Goal: Task Accomplishment & Management: Manage account settings

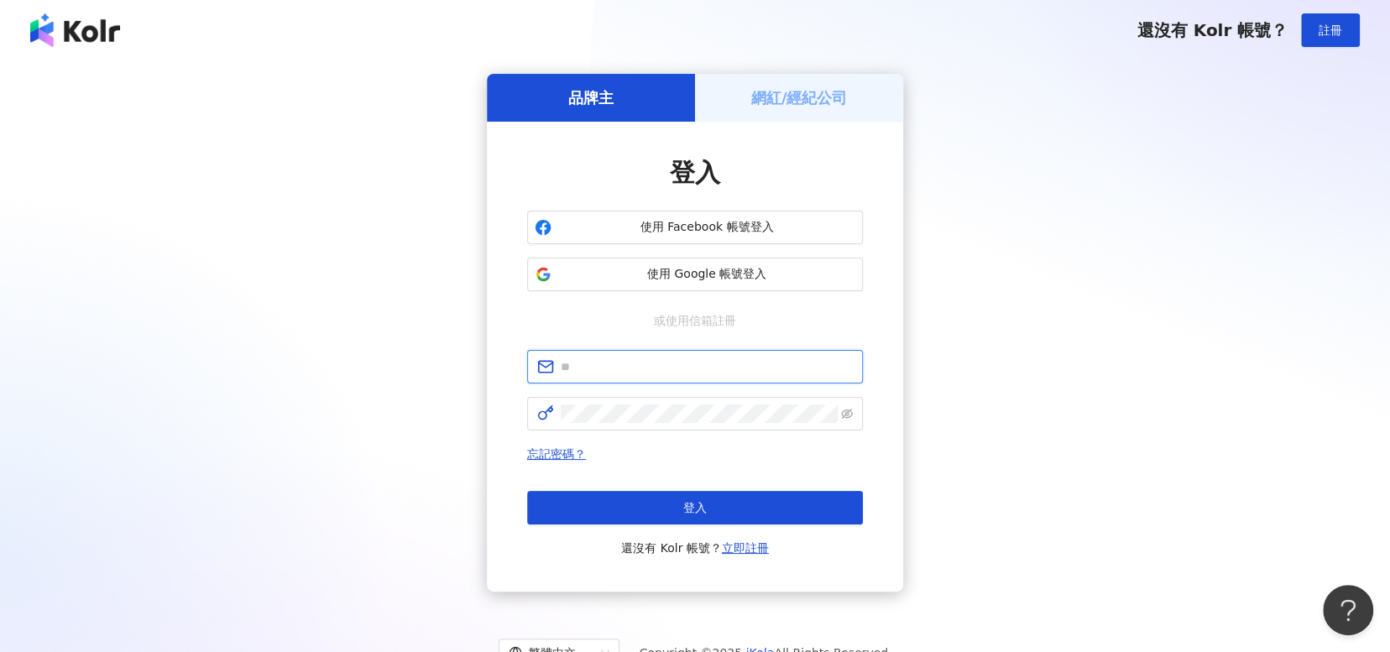
click at [666, 371] on input "text" at bounding box center [707, 367] width 292 height 18
type input "**********"
drag, startPoint x: 593, startPoint y: 440, endPoint x: 612, endPoint y: 431, distance: 21.0
click at [596, 437] on div "**********" at bounding box center [695, 454] width 336 height 208
click at [625, 425] on span at bounding box center [695, 414] width 336 height 34
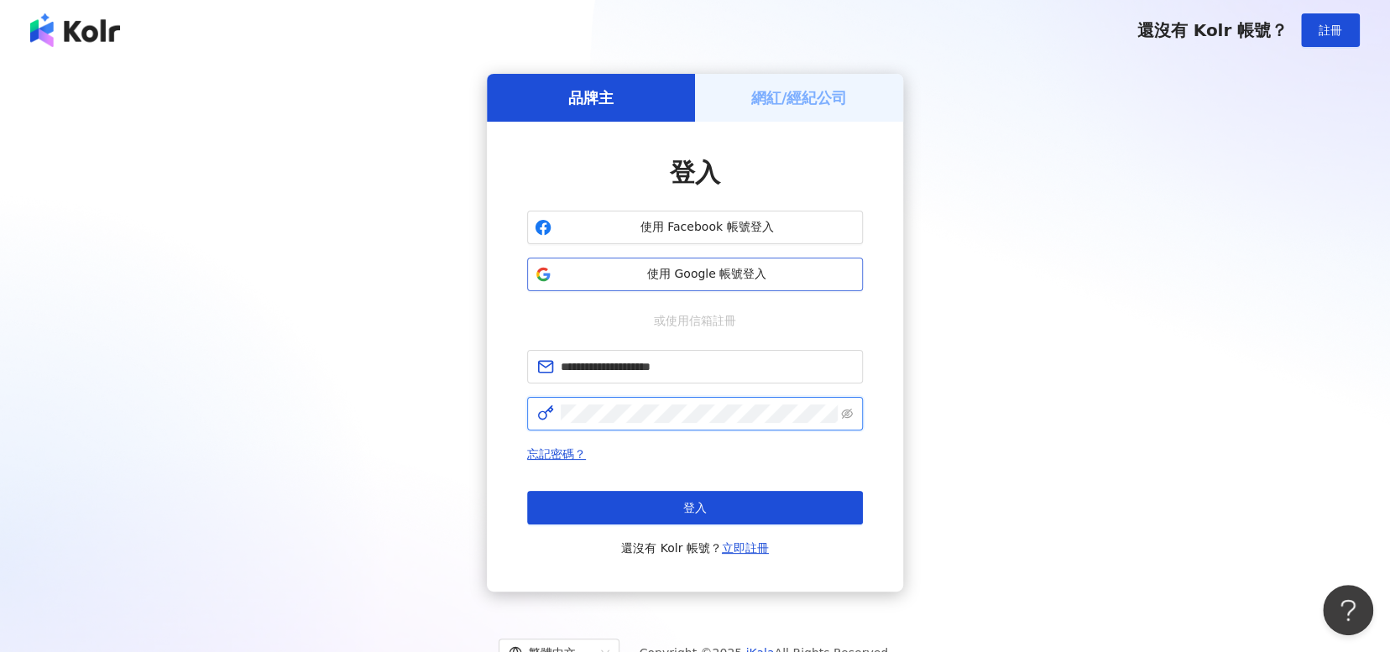
click button "登入" at bounding box center [695, 508] width 336 height 34
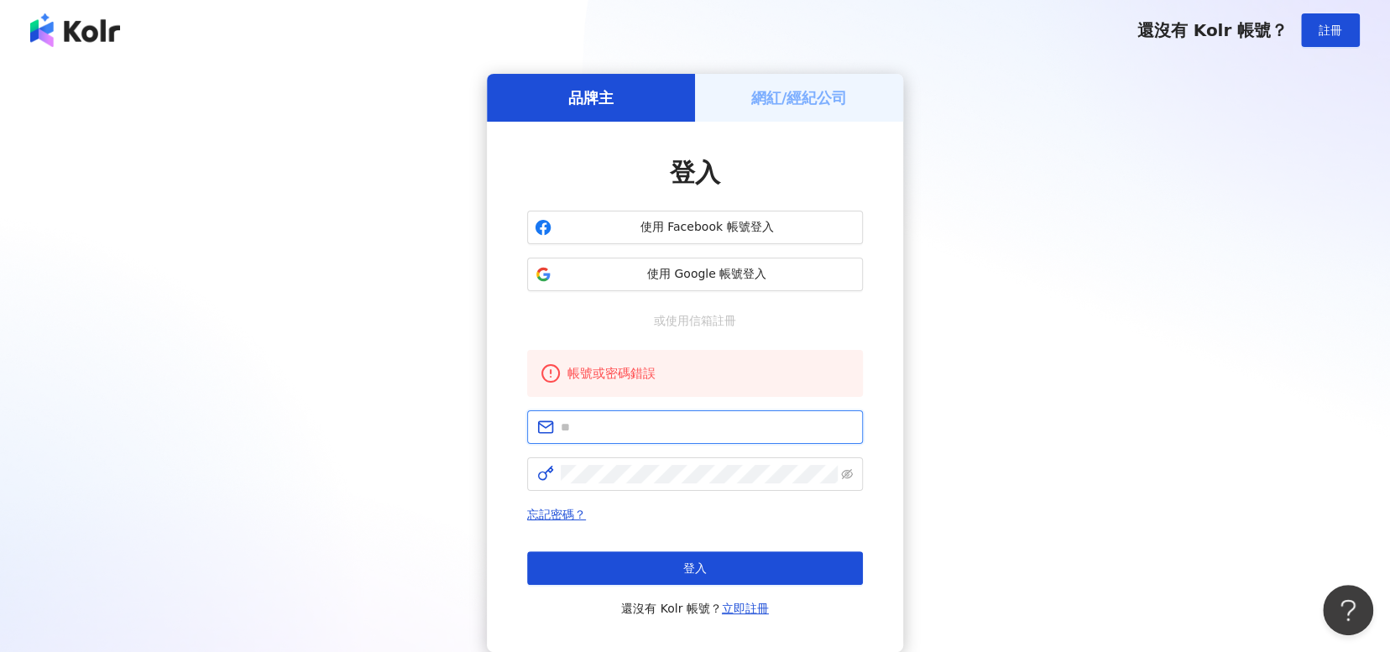
click at [666, 427] on input "text" at bounding box center [707, 427] width 292 height 18
type input "**********"
click button "登入" at bounding box center [695, 568] width 336 height 34
click at [697, 420] on input "text" at bounding box center [707, 427] width 292 height 18
type input "**********"
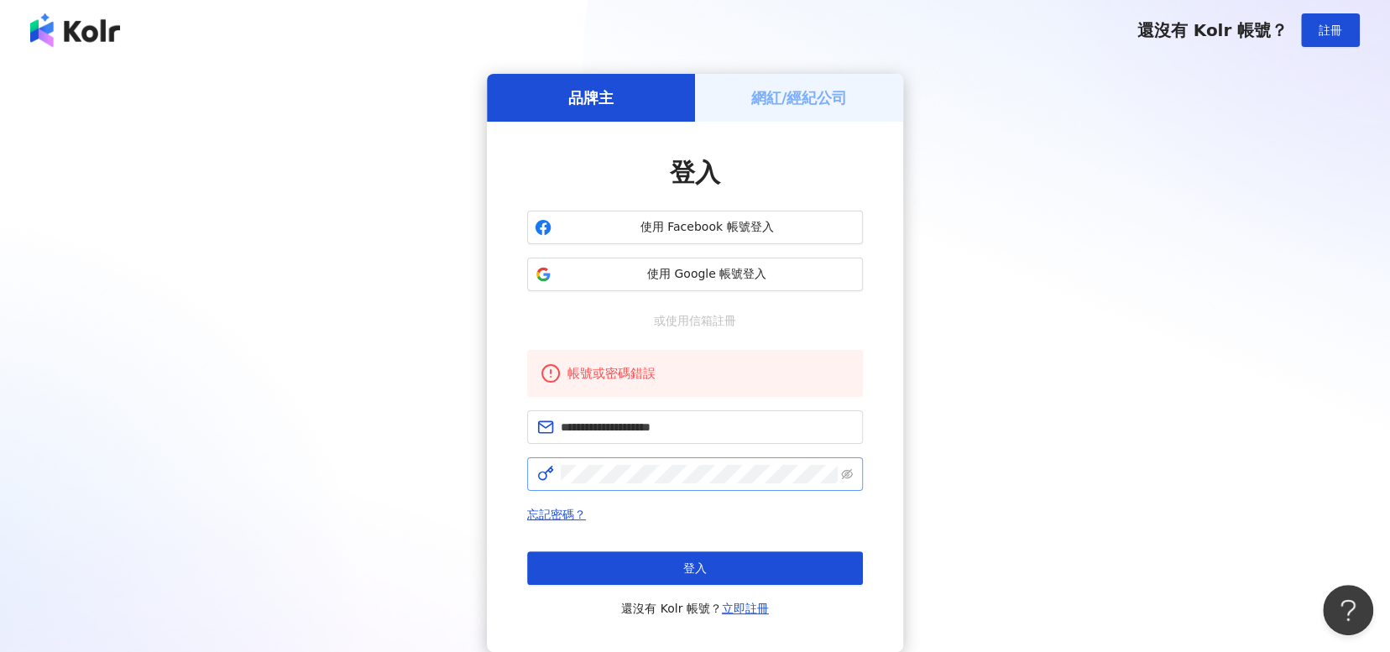
click at [846, 465] on span at bounding box center [847, 474] width 12 height 18
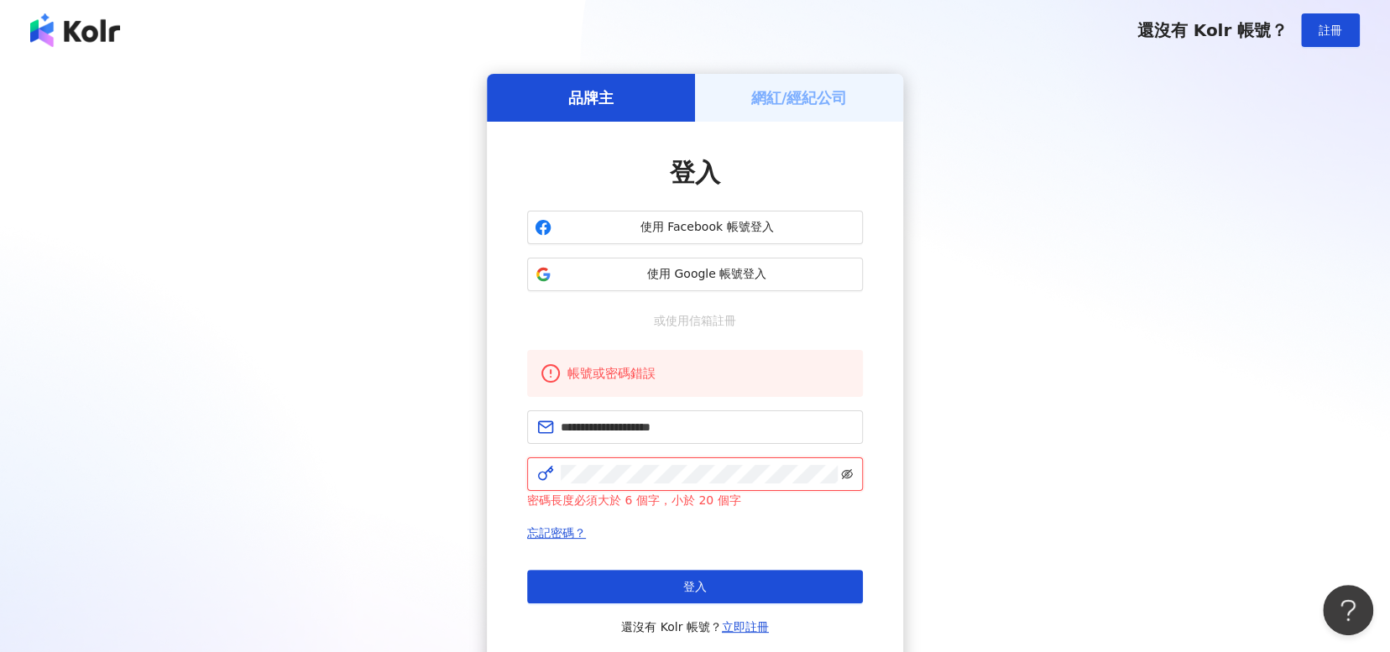
click at [845, 469] on icon "eye-invisible" at bounding box center [847, 474] width 12 height 12
click at [845, 469] on icon "eye" at bounding box center [847, 474] width 12 height 12
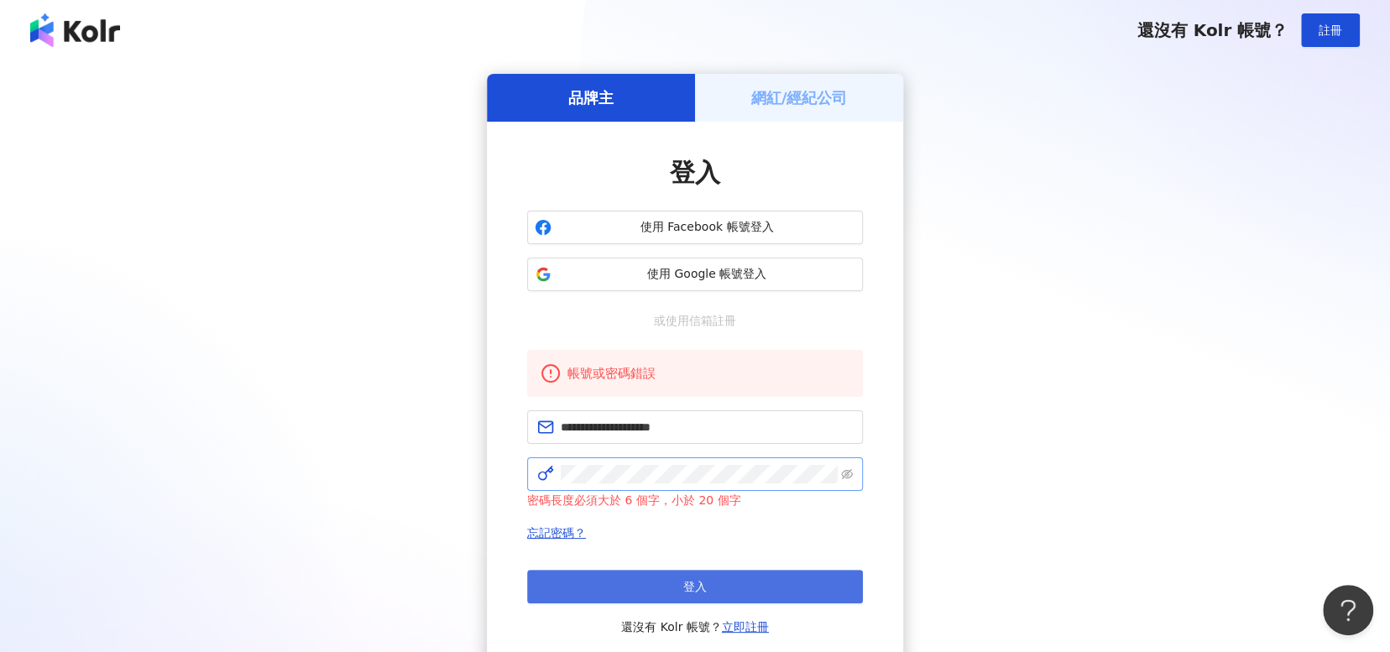
click at [727, 589] on button "登入" at bounding box center [695, 587] width 336 height 34
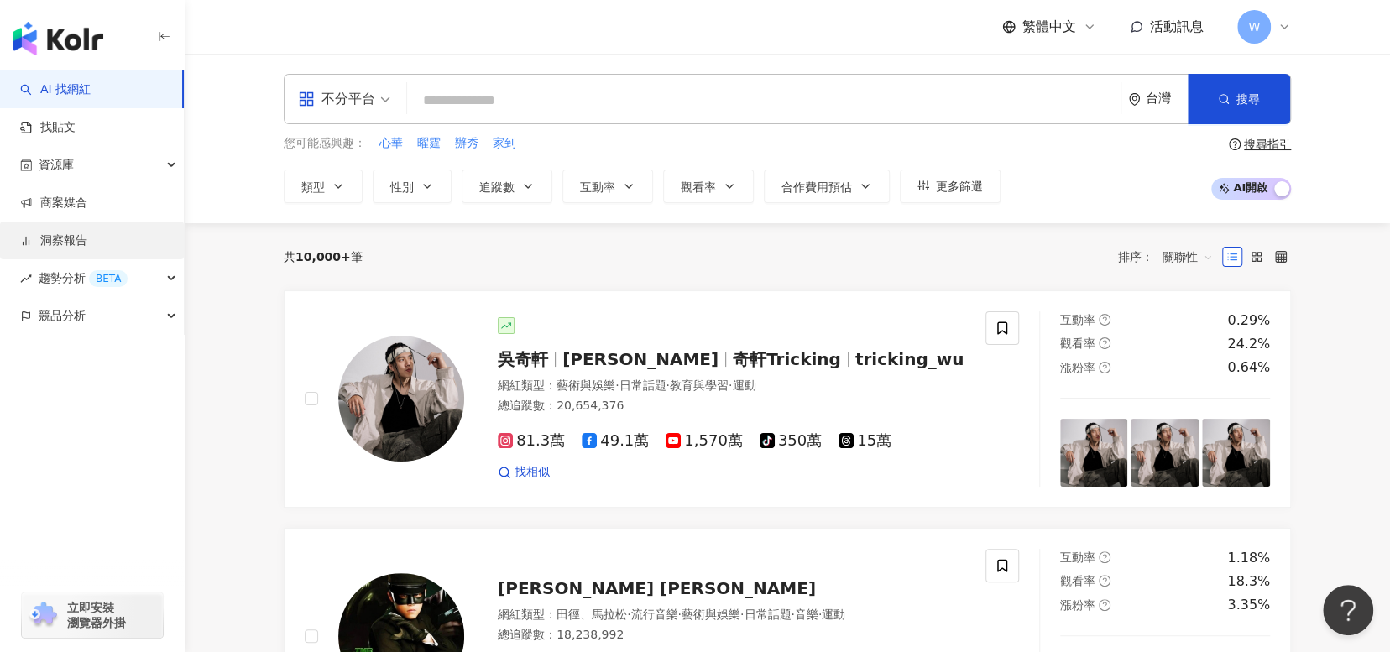
click at [87, 249] on link "洞察報告" at bounding box center [53, 240] width 67 height 17
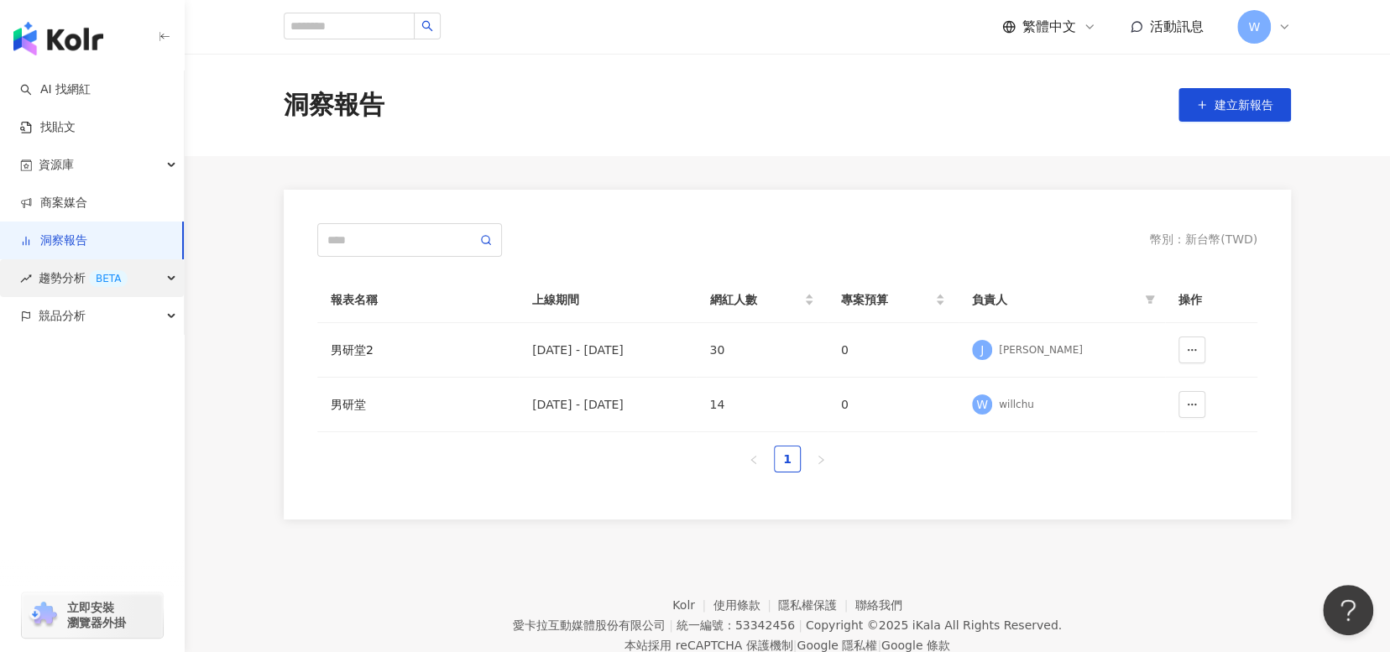
click at [70, 278] on span "趨勢分析 BETA" at bounding box center [83, 278] width 89 height 38
click at [75, 285] on span "趨勢分析 BETA" at bounding box center [83, 278] width 89 height 38
click at [87, 206] on link "商案媒合" at bounding box center [53, 203] width 67 height 17
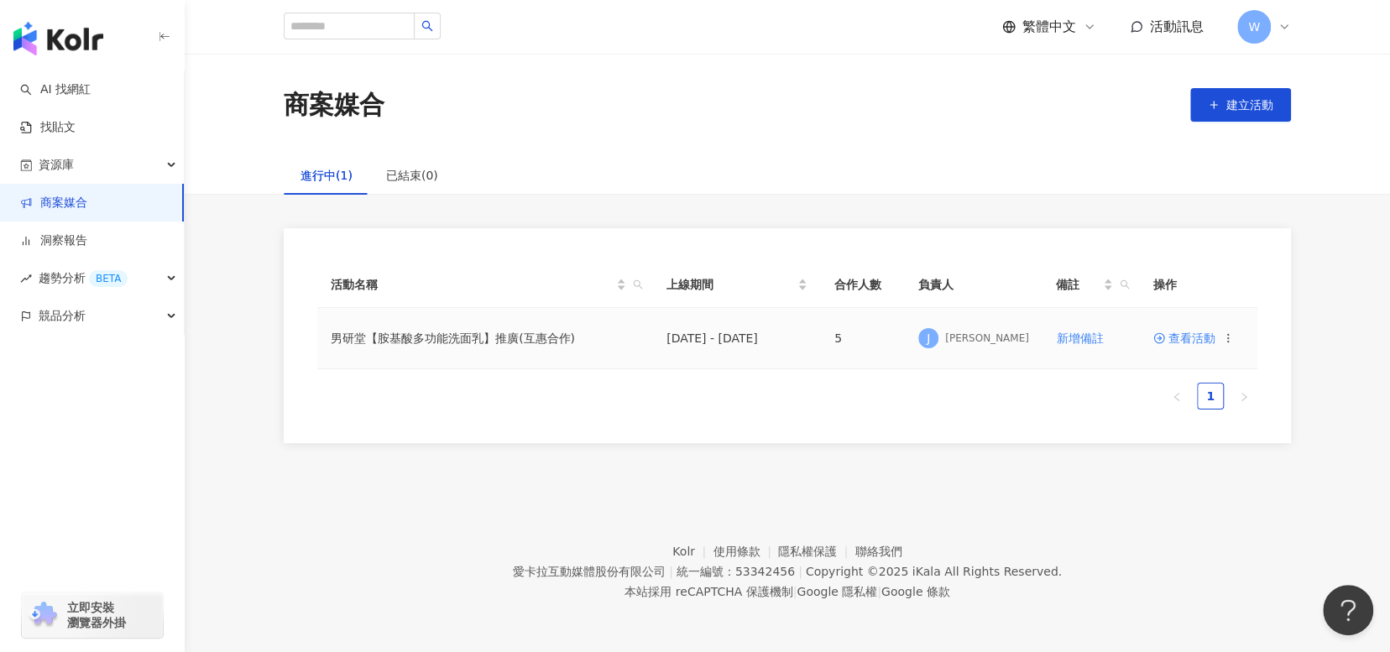
click at [1193, 342] on span "查看活動" at bounding box center [1184, 338] width 62 height 12
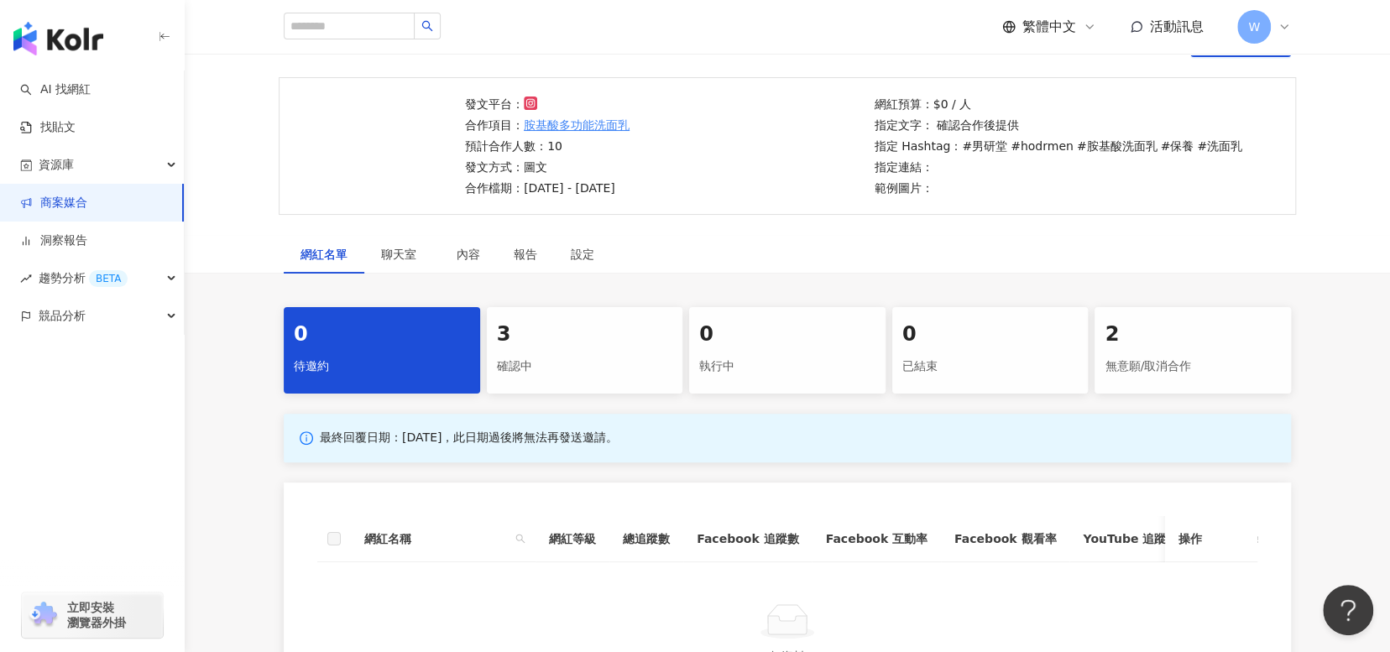
scroll to position [336, 0]
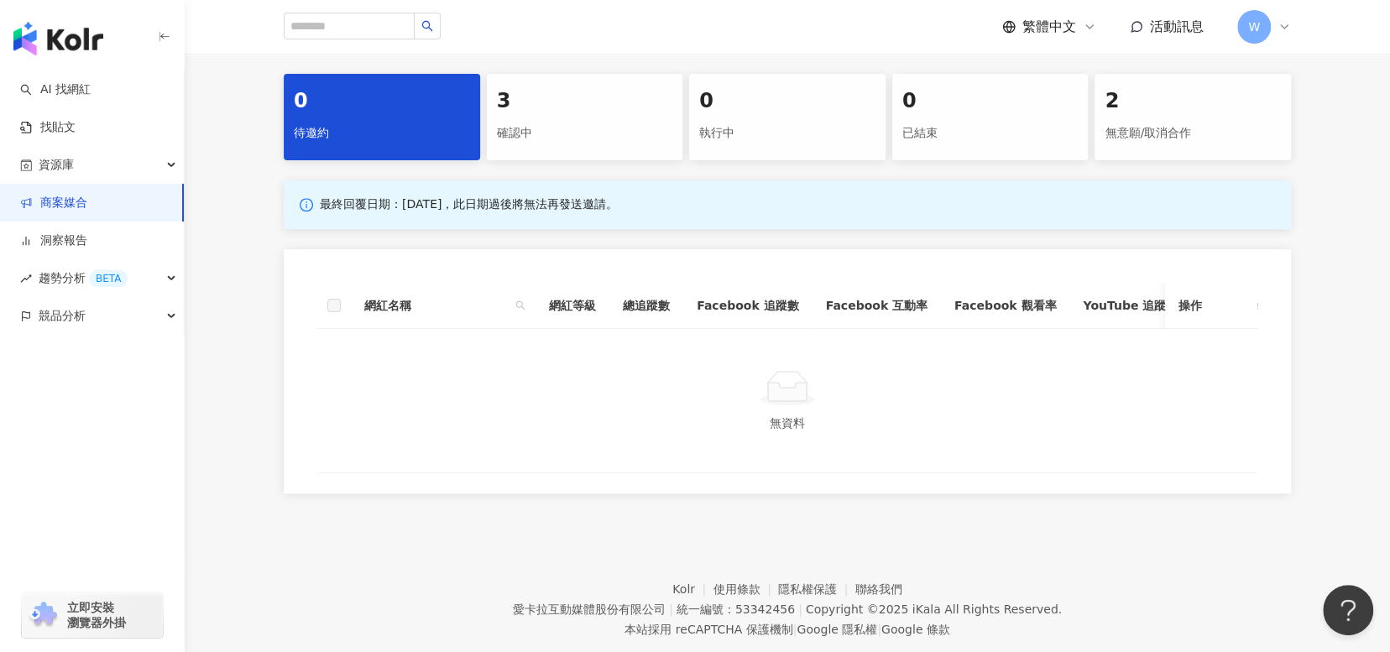
click at [593, 150] on div "3 確認中" at bounding box center [585, 117] width 196 height 86
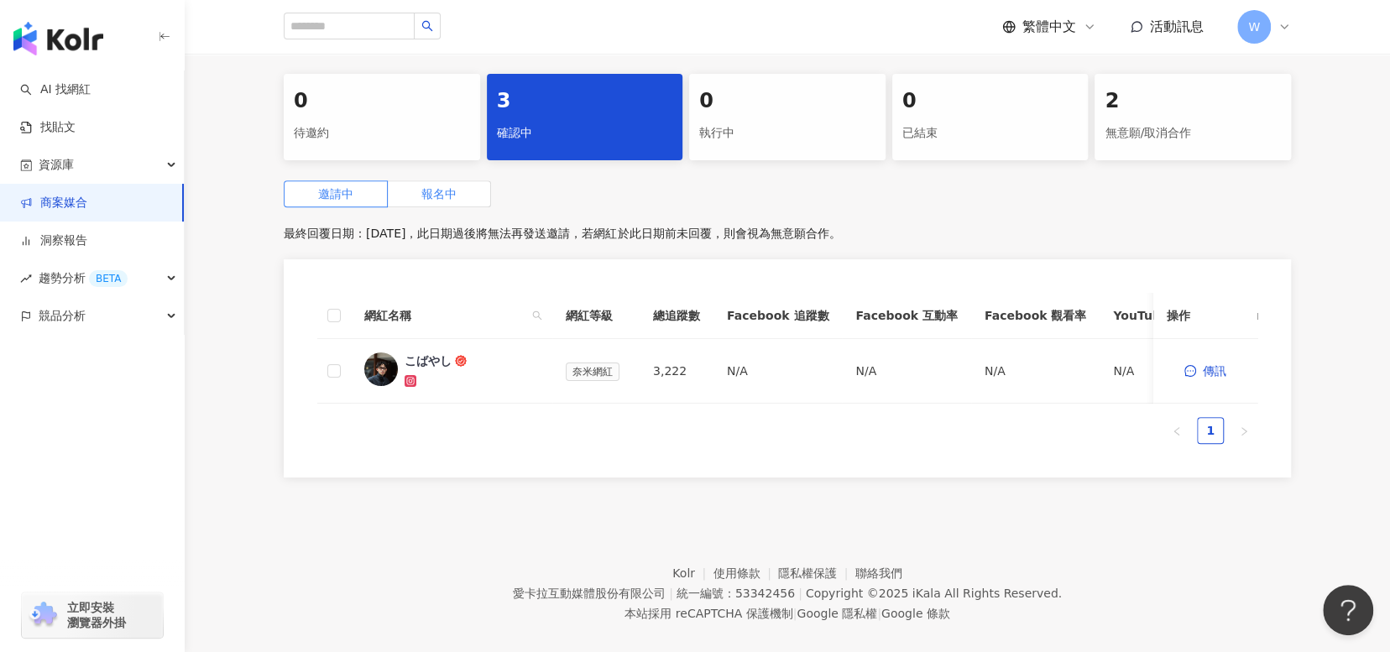
click at [465, 186] on label "報名中" at bounding box center [439, 193] width 103 height 27
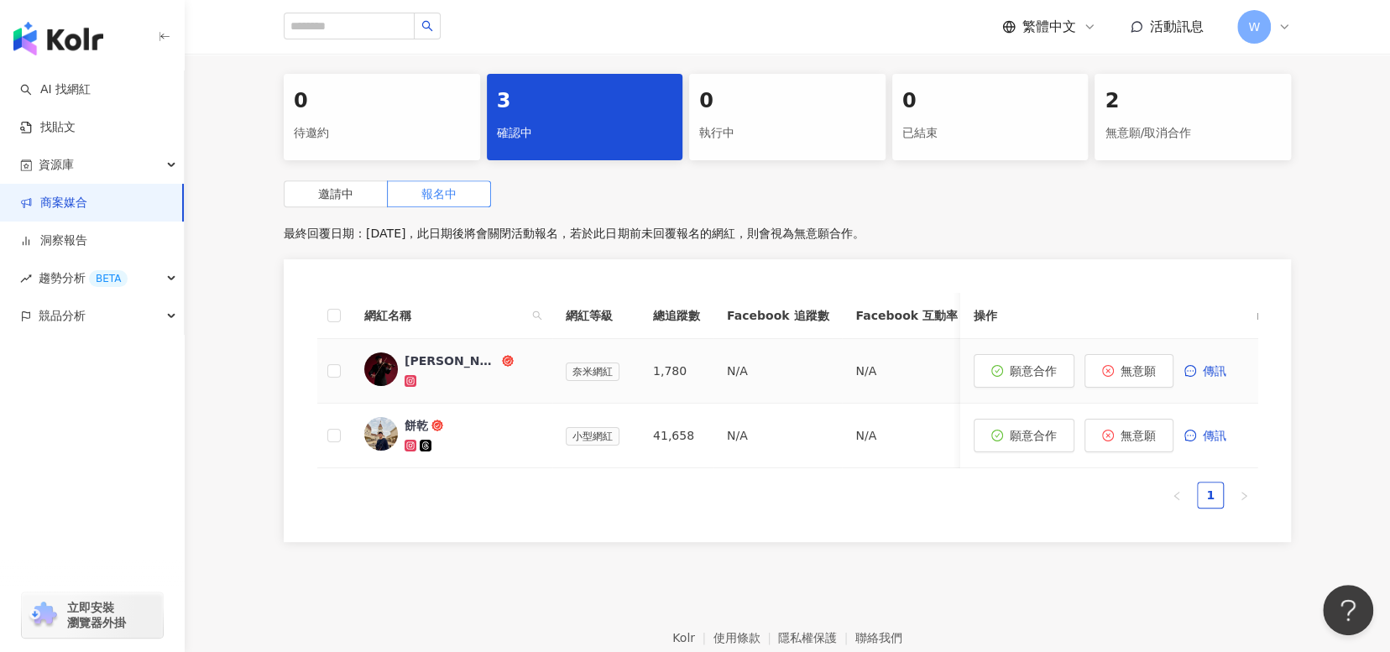
drag, startPoint x: 450, startPoint y: 361, endPoint x: 427, endPoint y: 363, distance: 22.7
click at [427, 363] on div "Jimmy｜彥傑" at bounding box center [452, 360] width 94 height 17
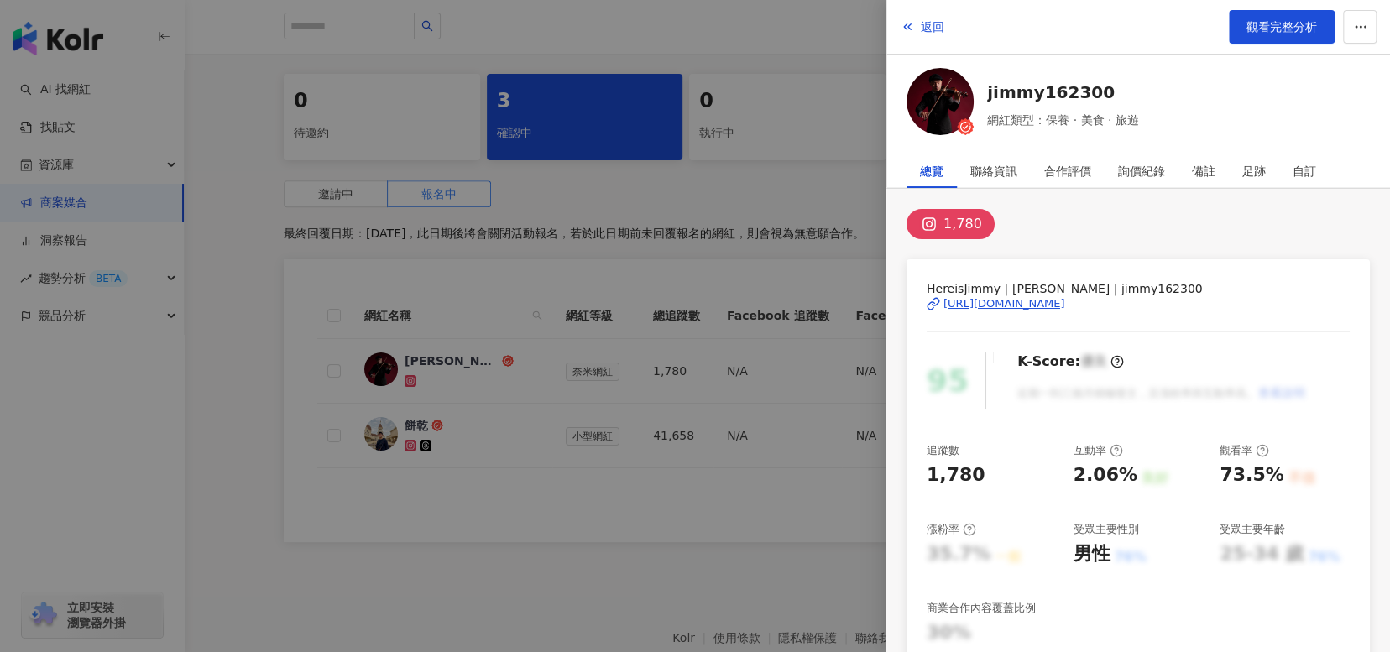
click at [1065, 296] on div "https://www.instagram.com/jimmy162300/" at bounding box center [1004, 303] width 122 height 15
click at [1283, 22] on span "觀看完整分析" at bounding box center [1281, 26] width 70 height 13
click at [715, 559] on div at bounding box center [695, 326] width 1390 height 652
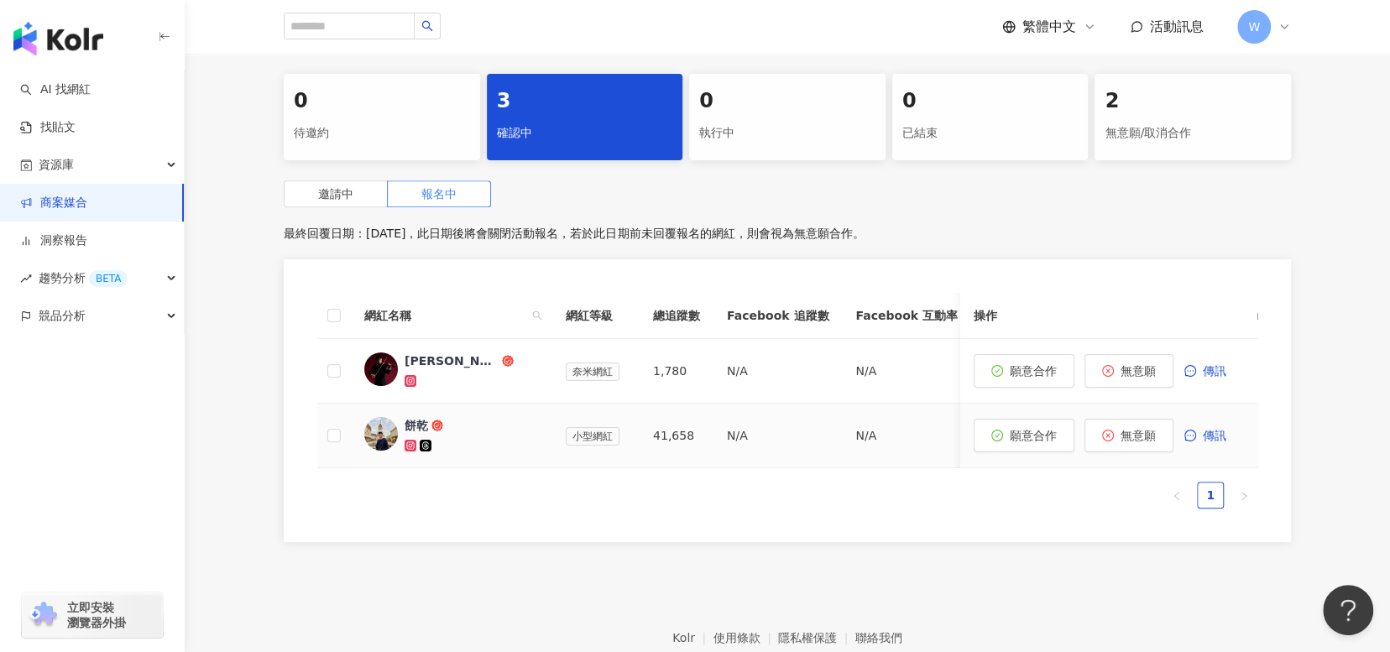
click at [383, 430] on img at bounding box center [381, 434] width 34 height 34
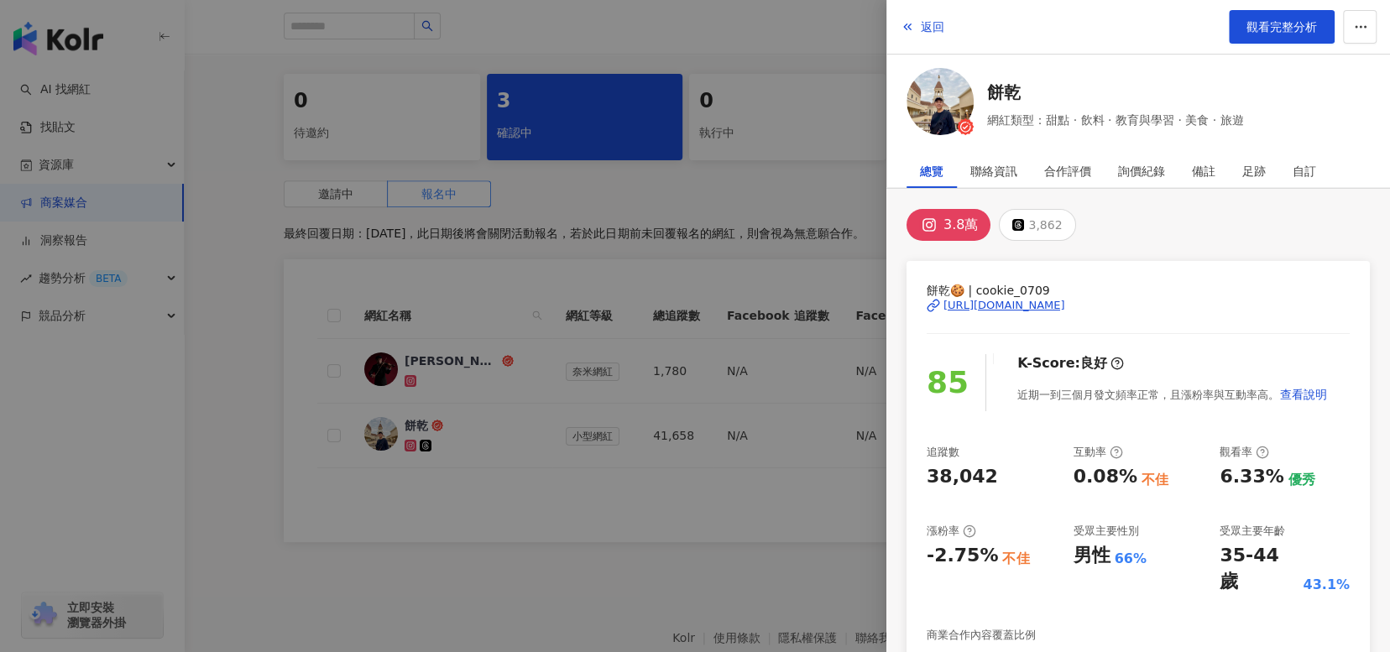
click at [546, 610] on div at bounding box center [695, 326] width 1390 height 652
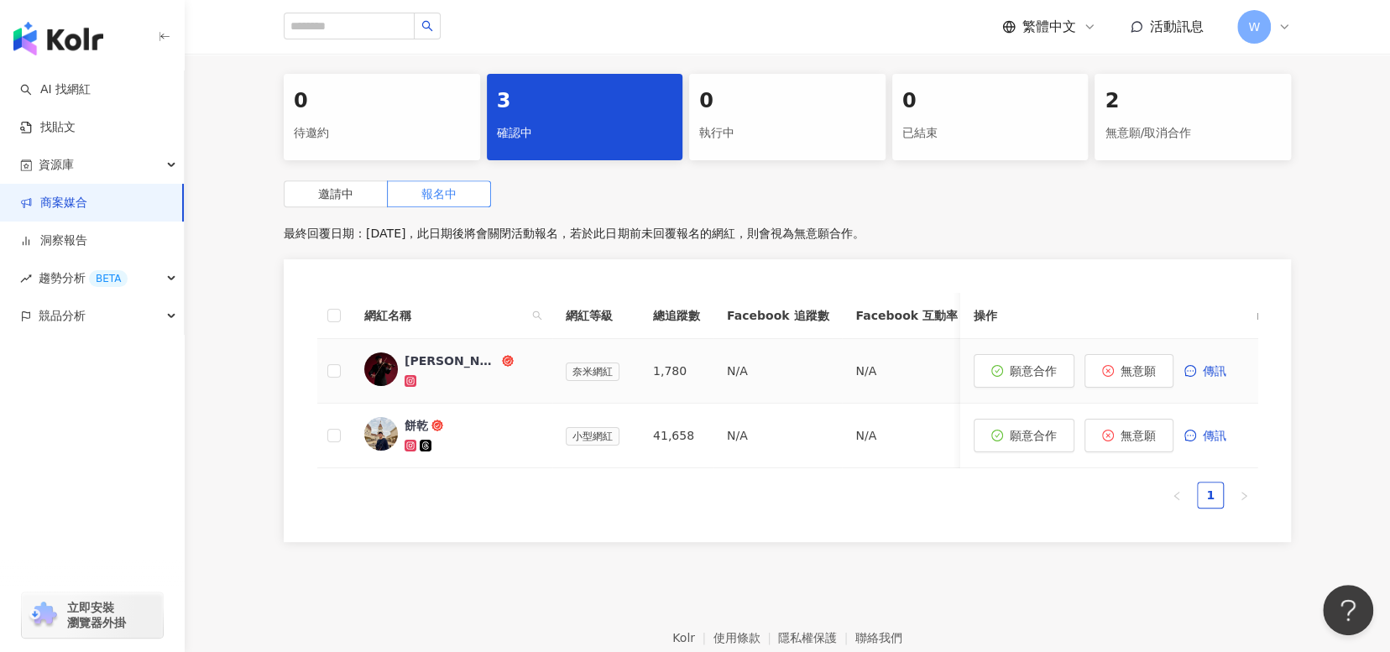
click at [380, 363] on img at bounding box center [381, 369] width 34 height 34
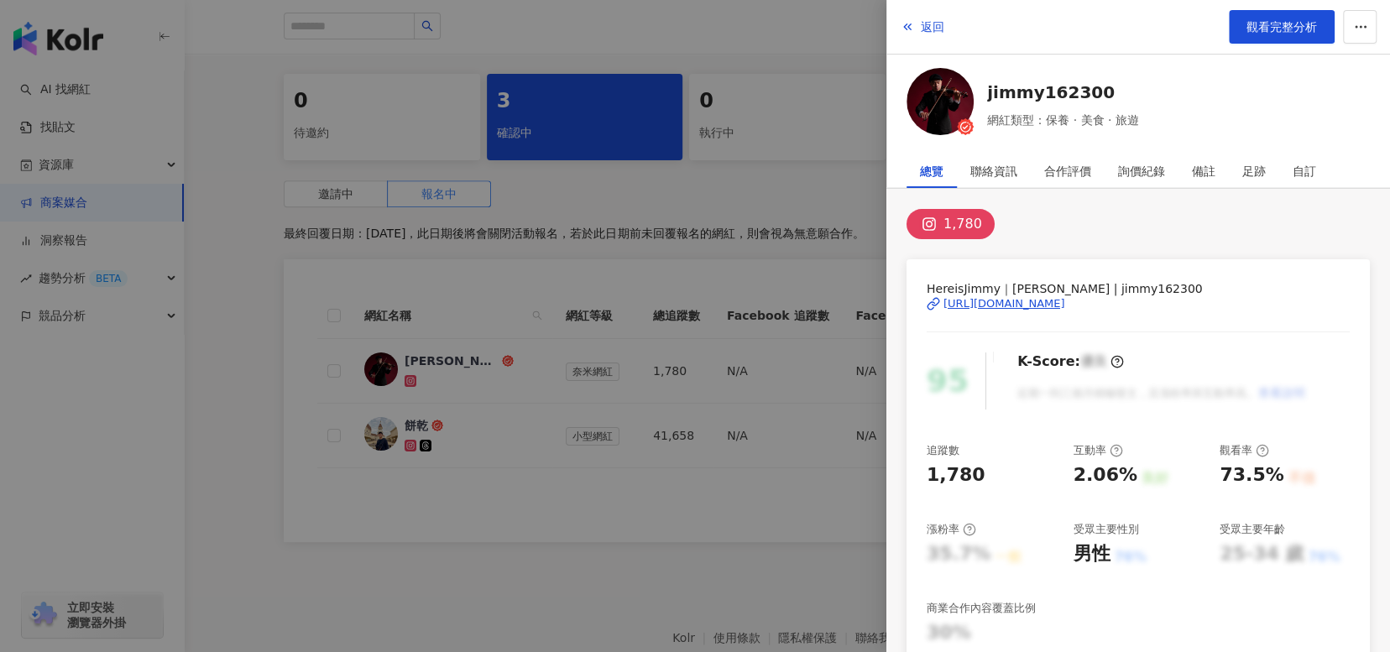
click at [486, 546] on div at bounding box center [695, 326] width 1390 height 652
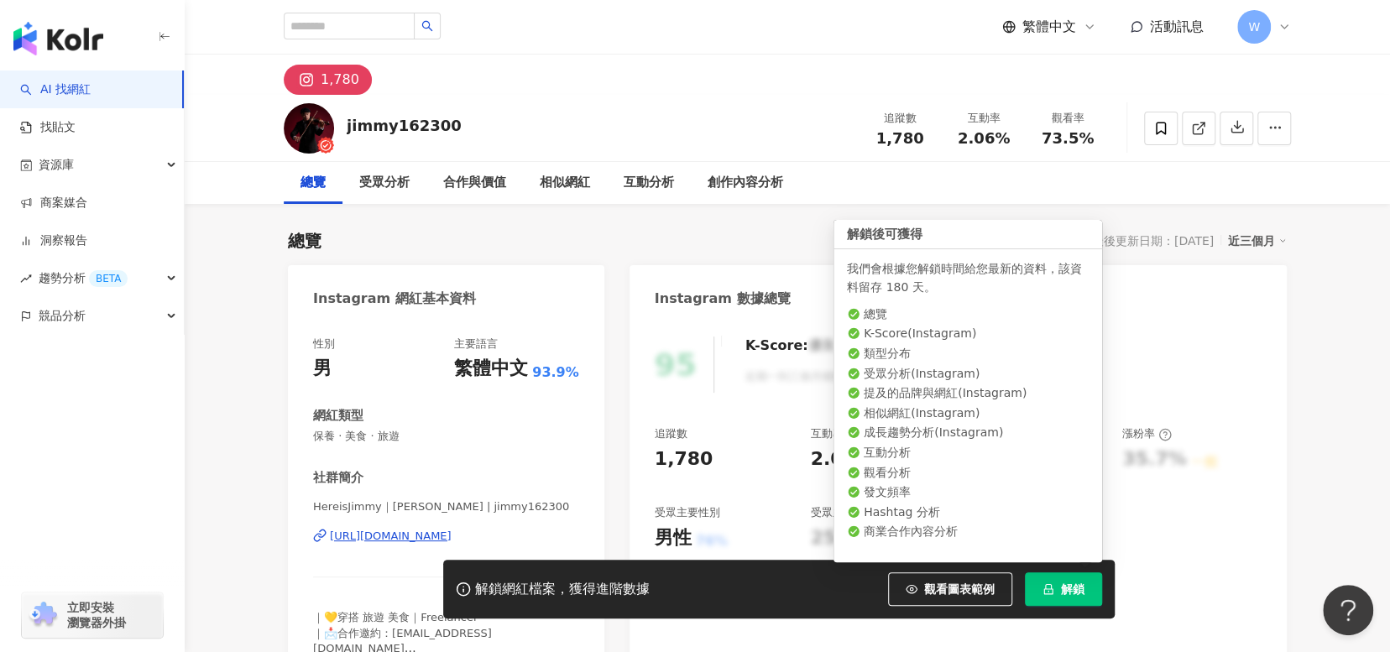
click at [1064, 596] on span "解鎖" at bounding box center [1072, 588] width 23 height 13
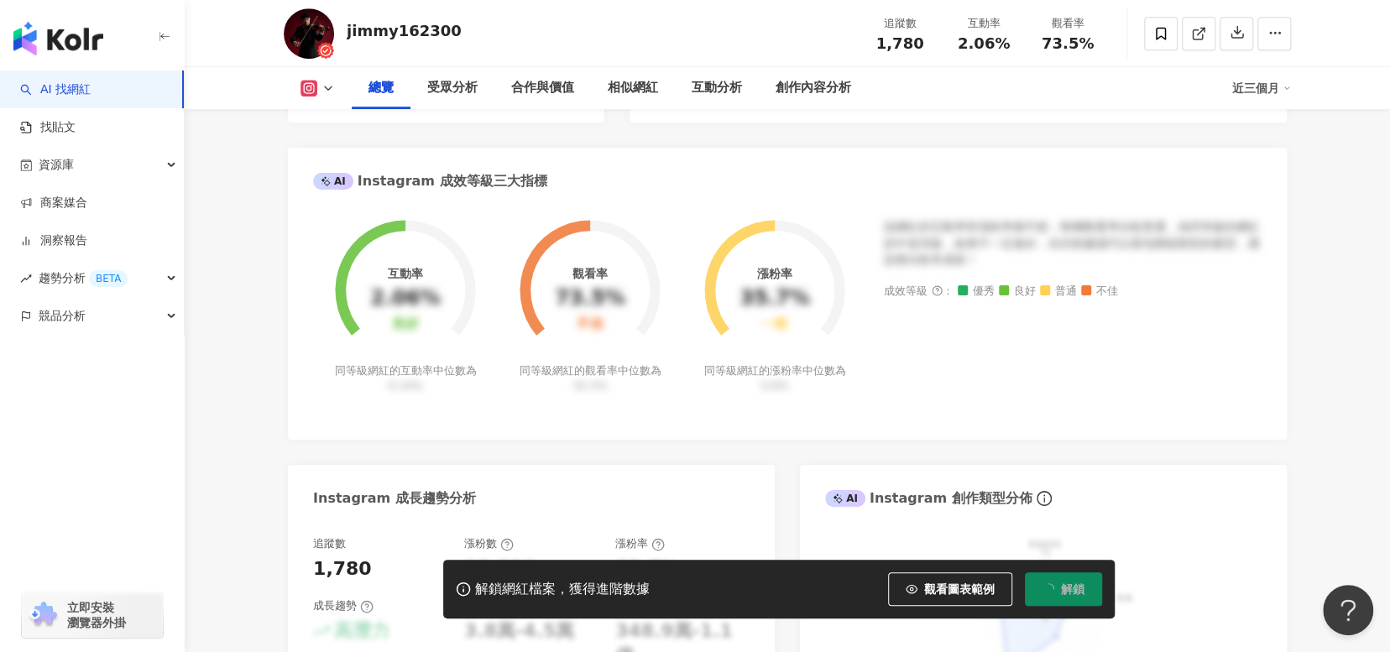
scroll to position [587, 0]
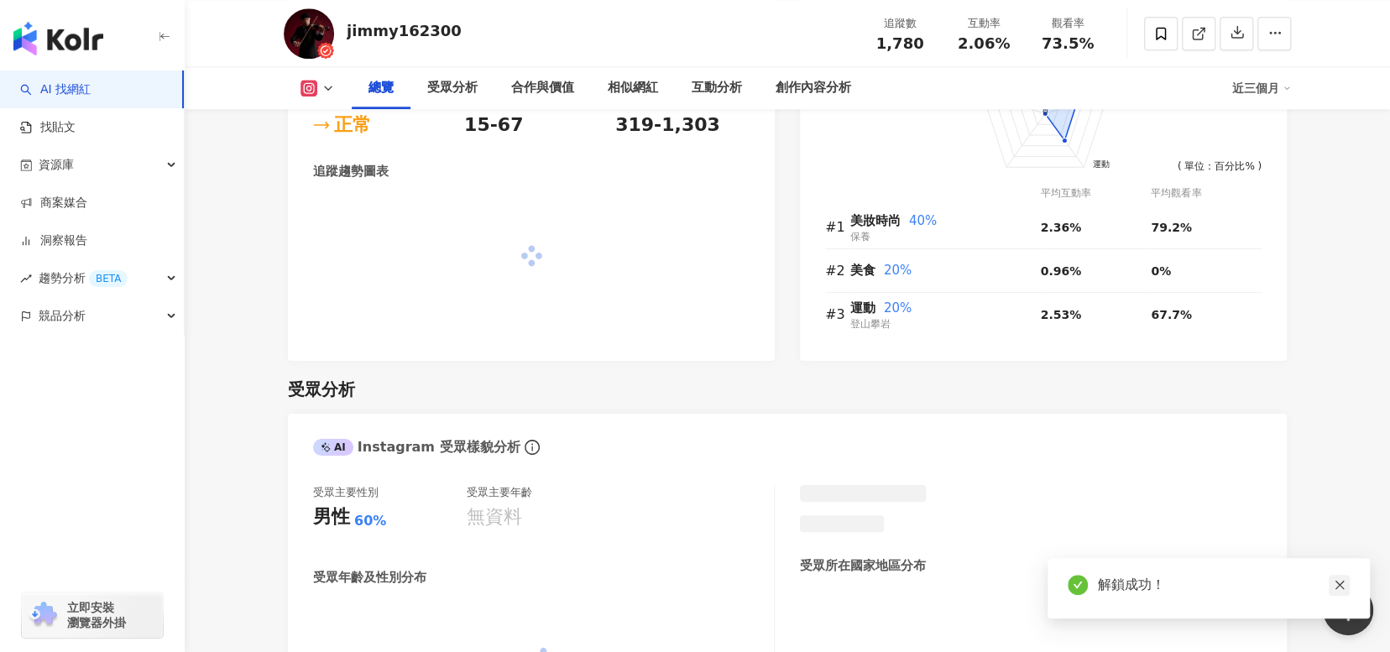
scroll to position [1089, 0]
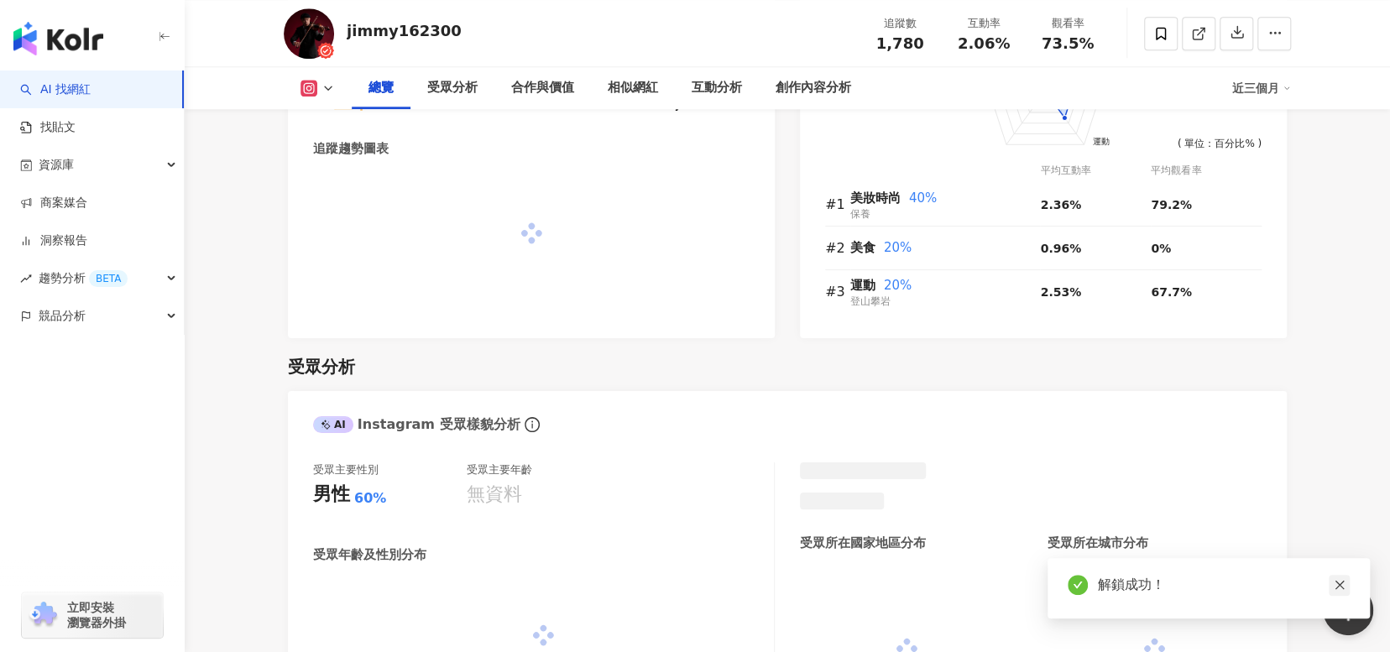
click at [1343, 582] on icon "close" at bounding box center [1340, 585] width 12 height 12
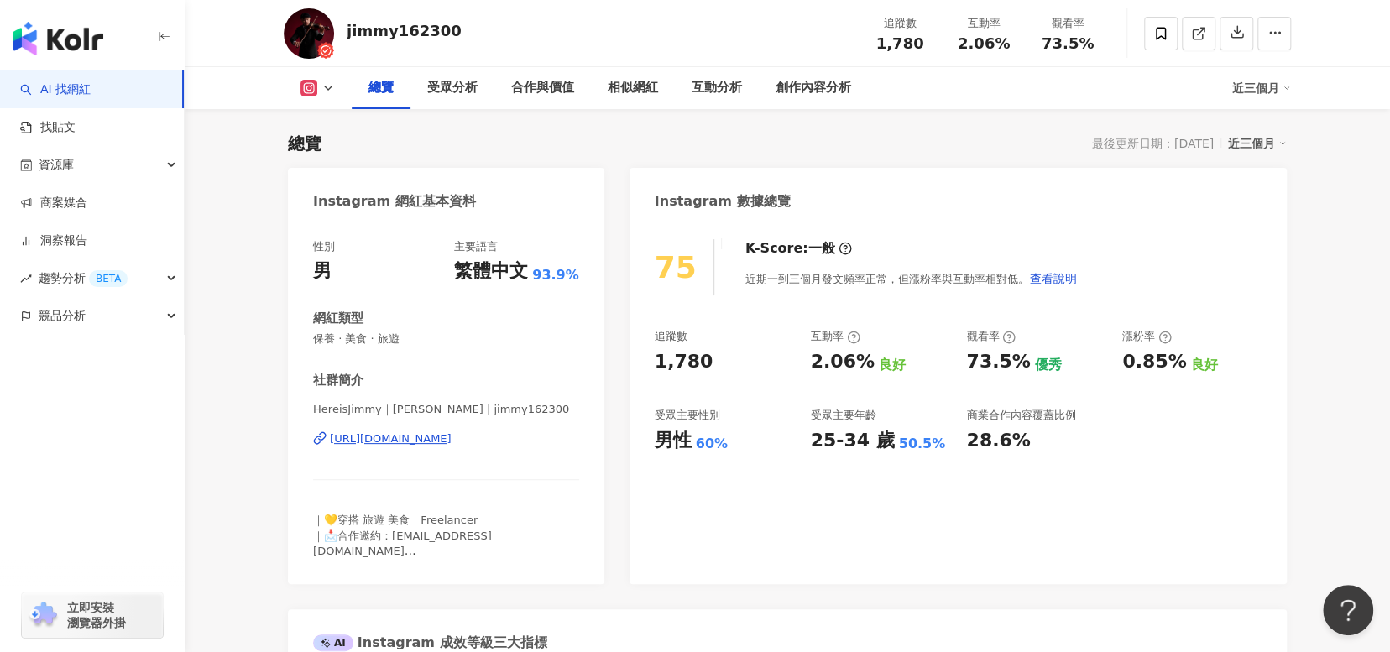
scroll to position [0, 0]
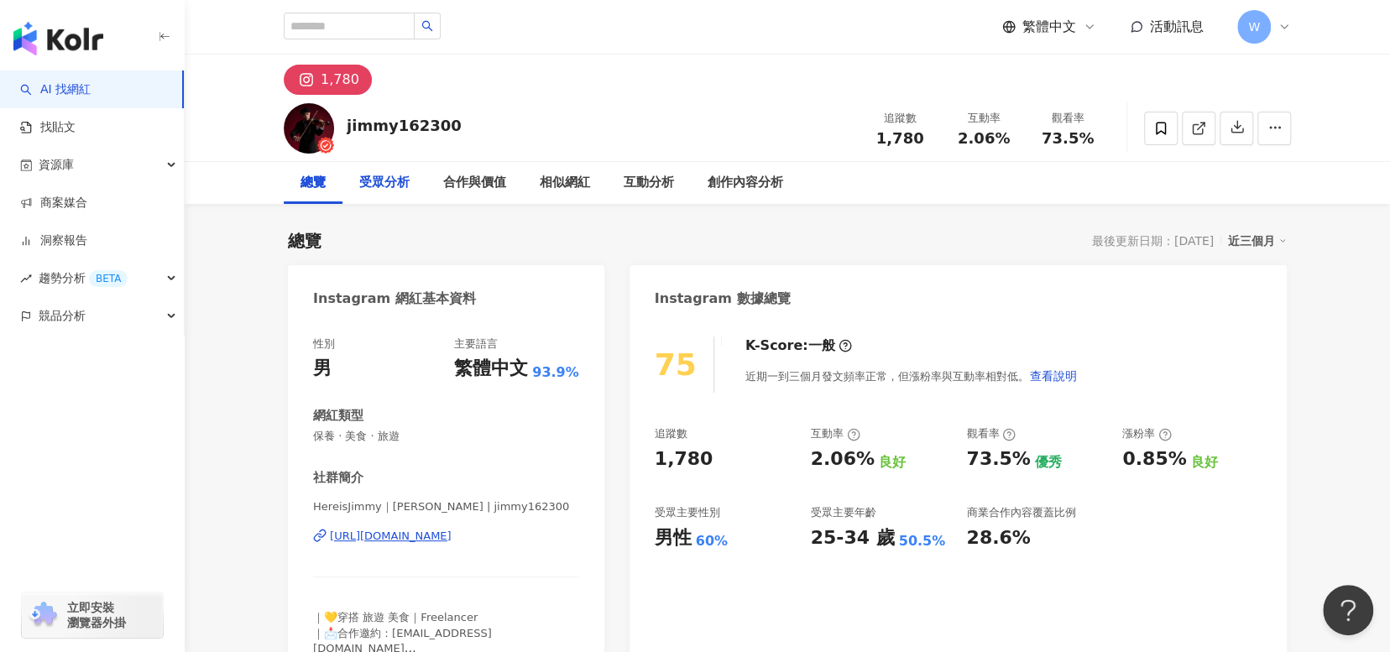
click at [377, 186] on div "受眾分析" at bounding box center [384, 183] width 50 height 20
click at [365, 201] on div "受眾分析" at bounding box center [384, 183] width 84 height 42
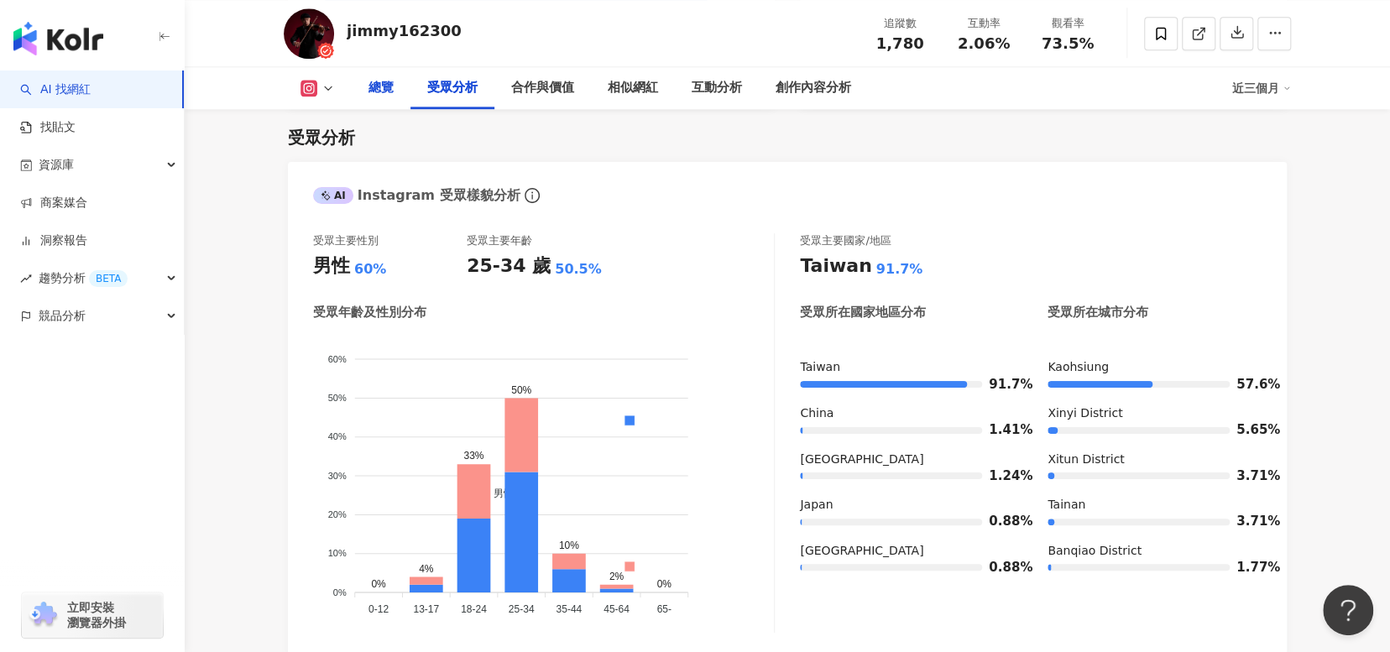
click at [388, 81] on div "總覽" at bounding box center [380, 88] width 25 height 20
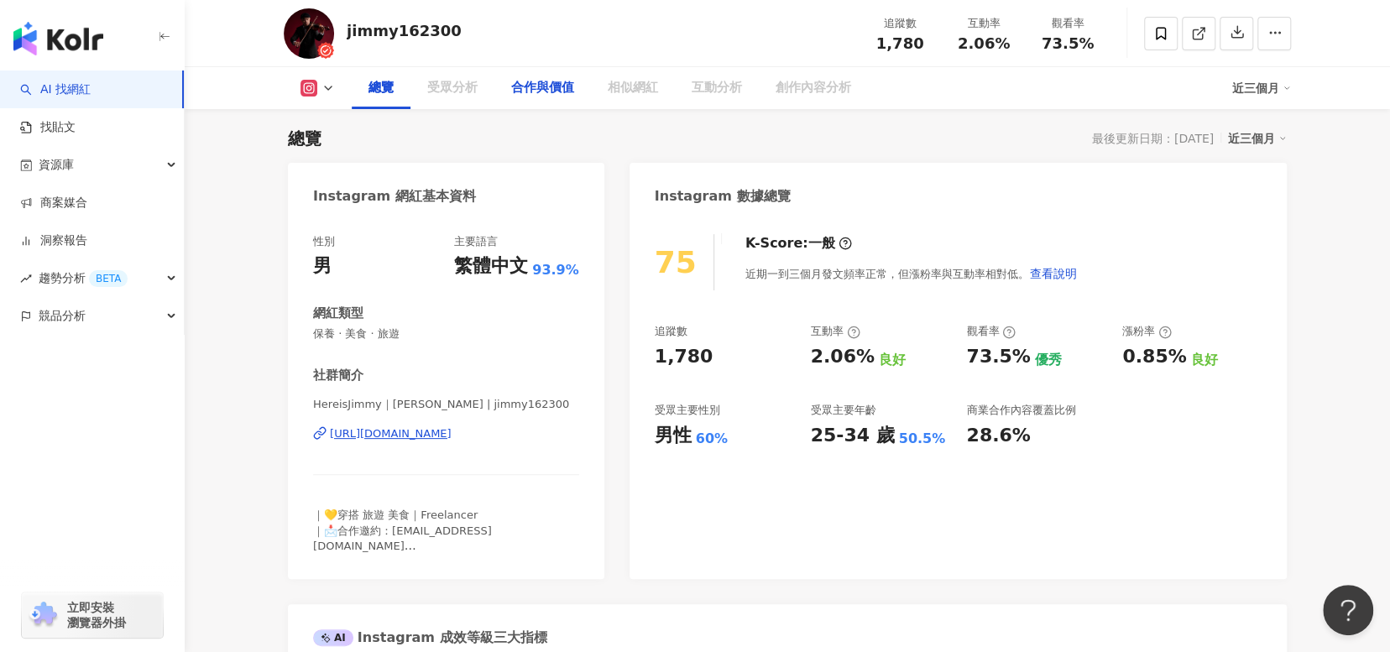
click at [525, 104] on div "合作與價值" at bounding box center [542, 88] width 97 height 42
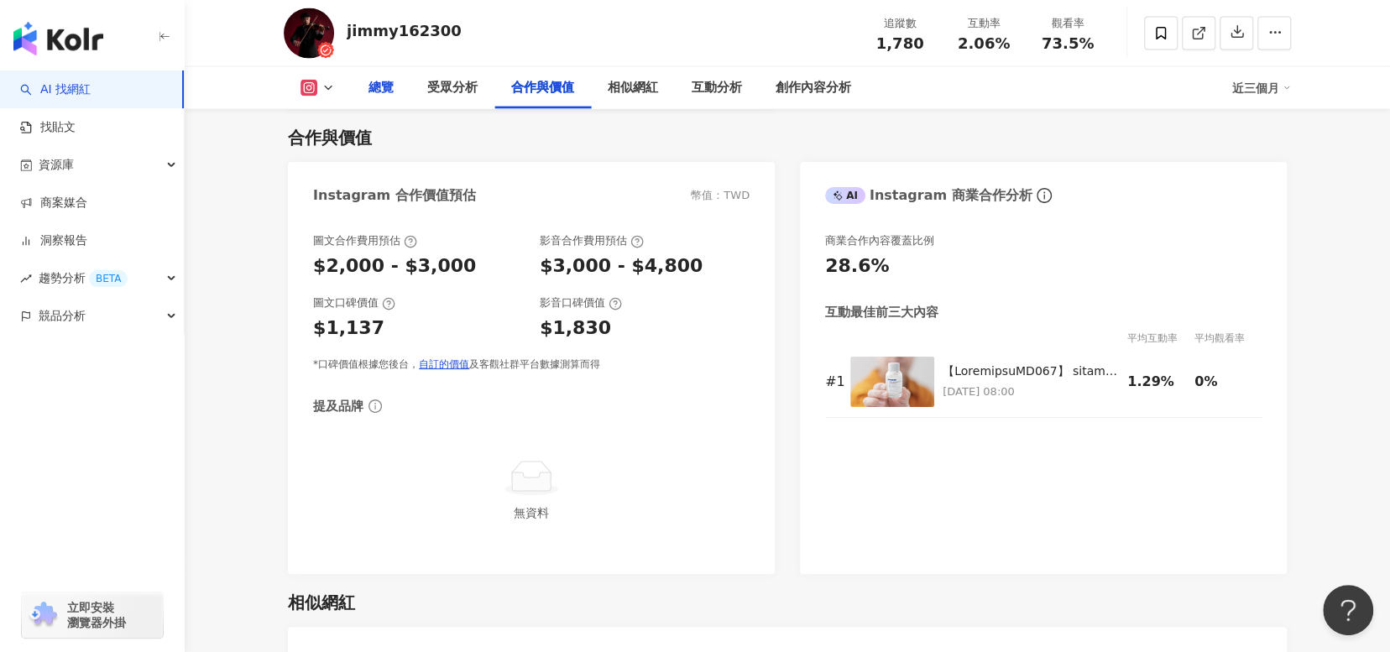
click at [386, 82] on div "總覽" at bounding box center [380, 88] width 25 height 20
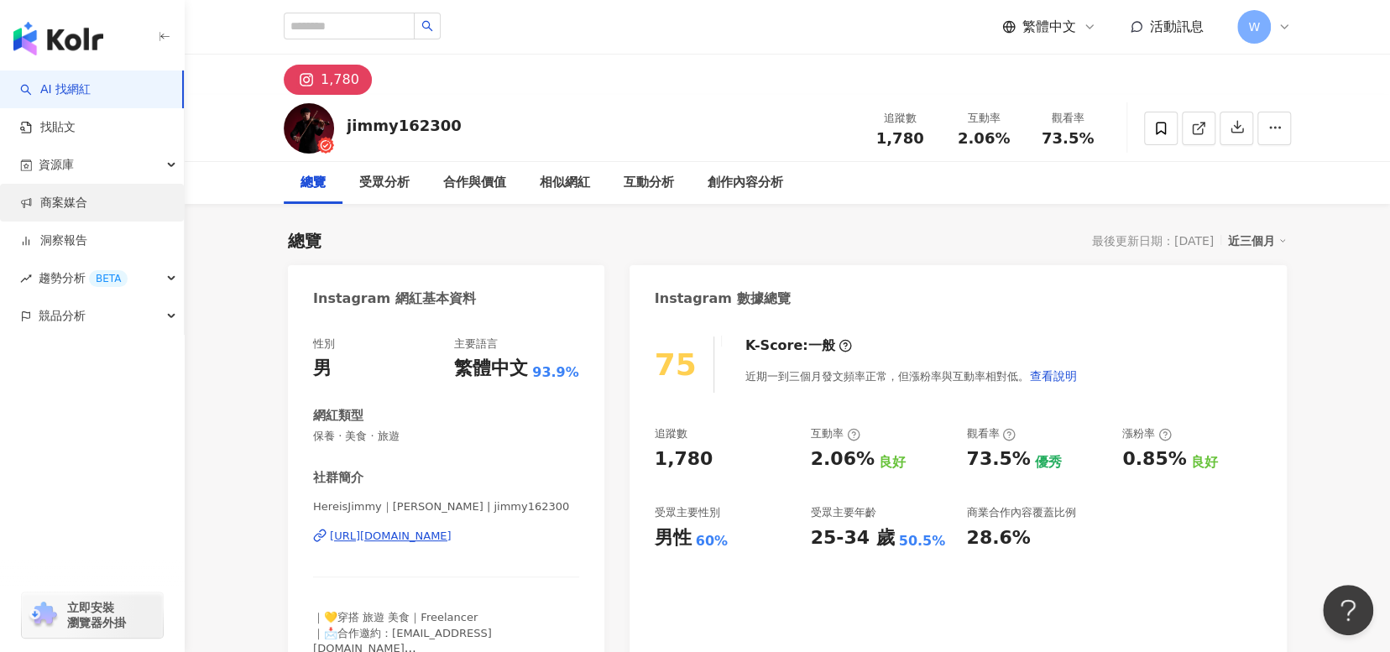
click at [87, 208] on link "商案媒合" at bounding box center [53, 203] width 67 height 17
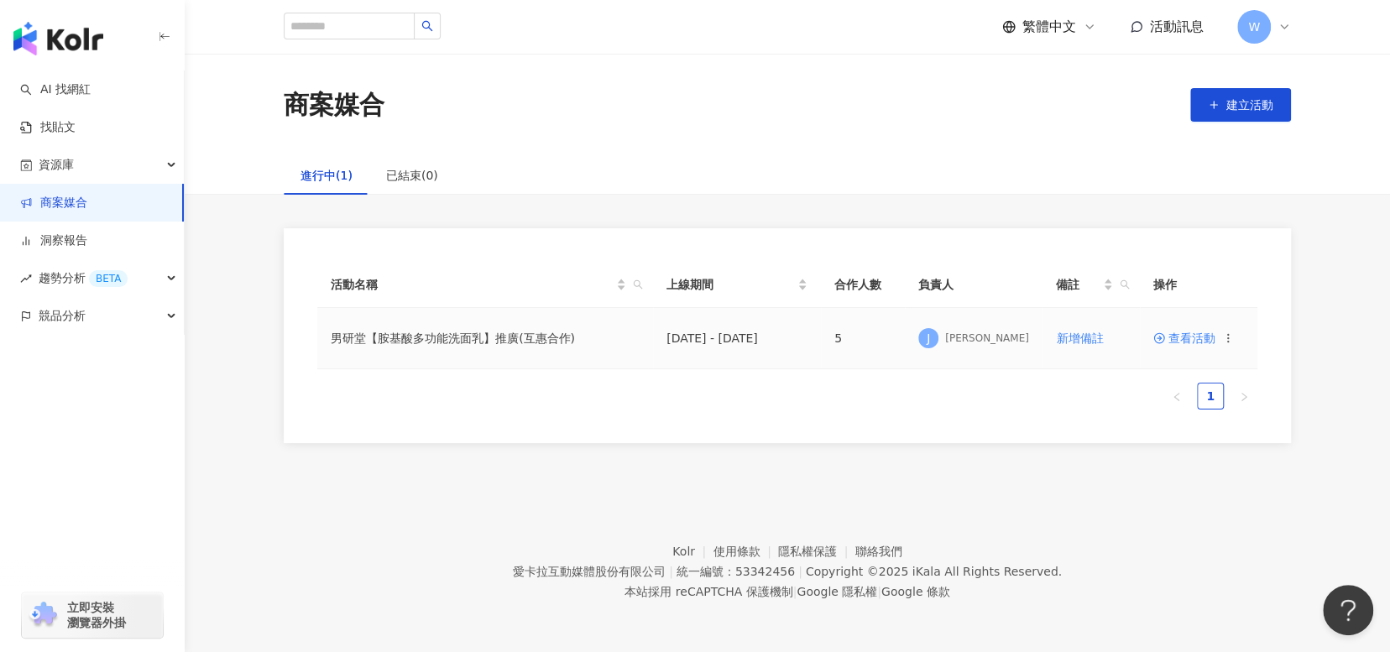
click at [1193, 343] on span "查看活動" at bounding box center [1184, 338] width 62 height 12
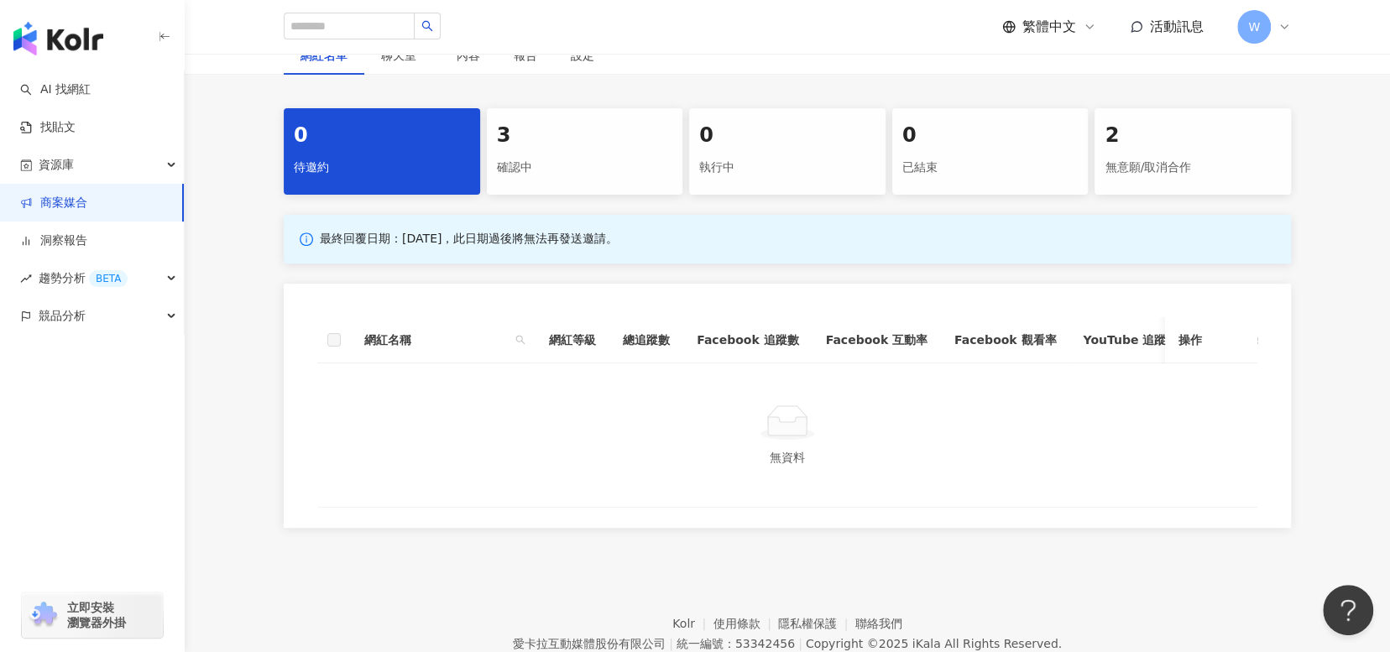
scroll to position [217, 0]
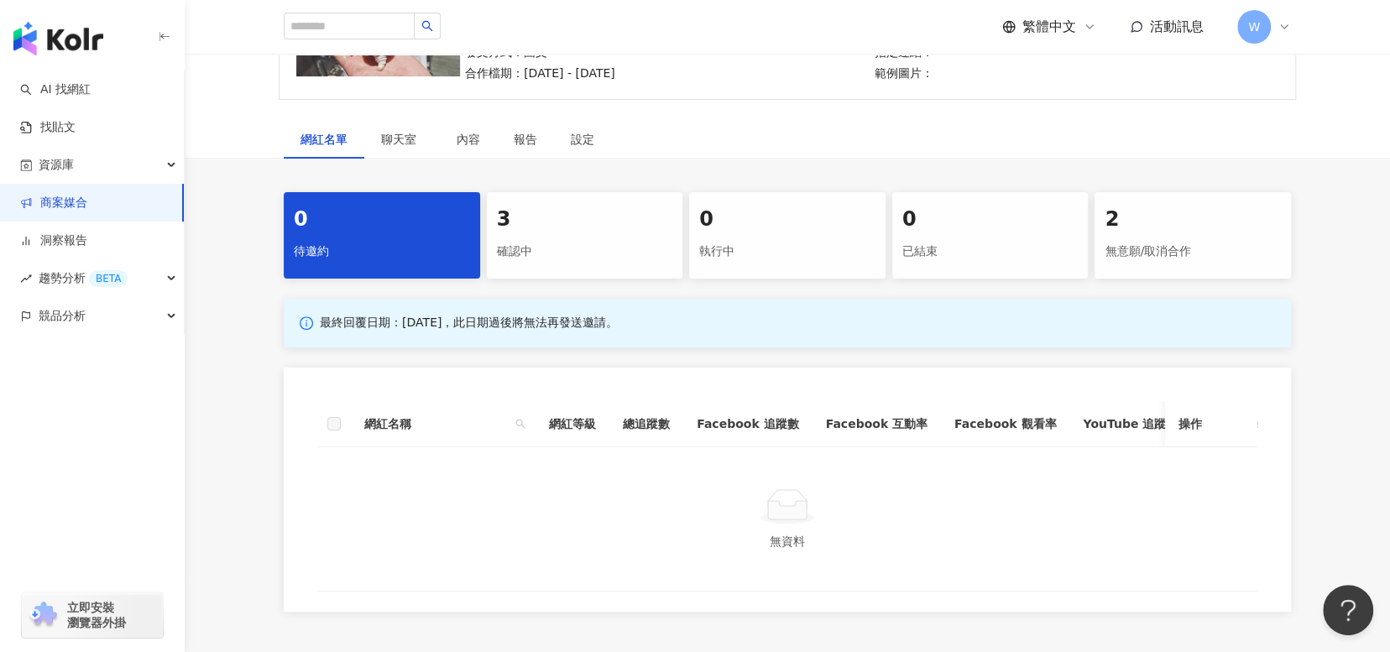
click at [550, 248] on div "確認中" at bounding box center [585, 252] width 176 height 29
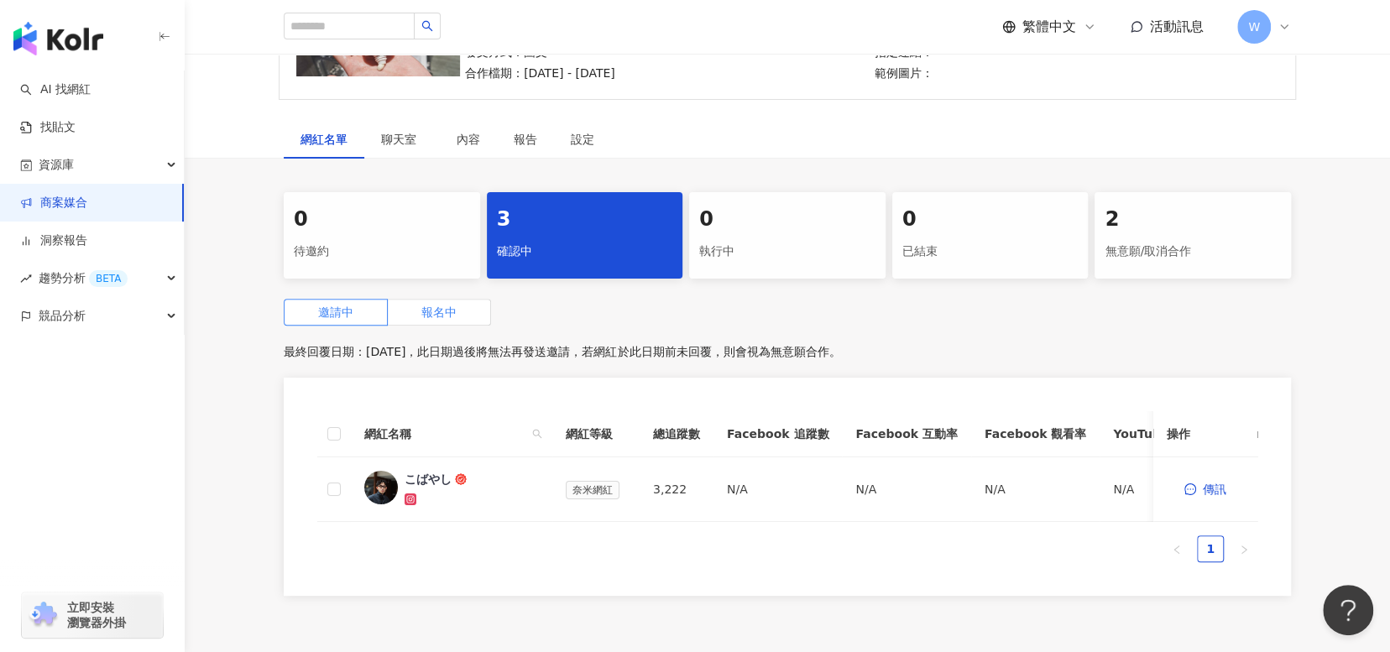
click at [446, 316] on span "報名中" at bounding box center [438, 311] width 35 height 13
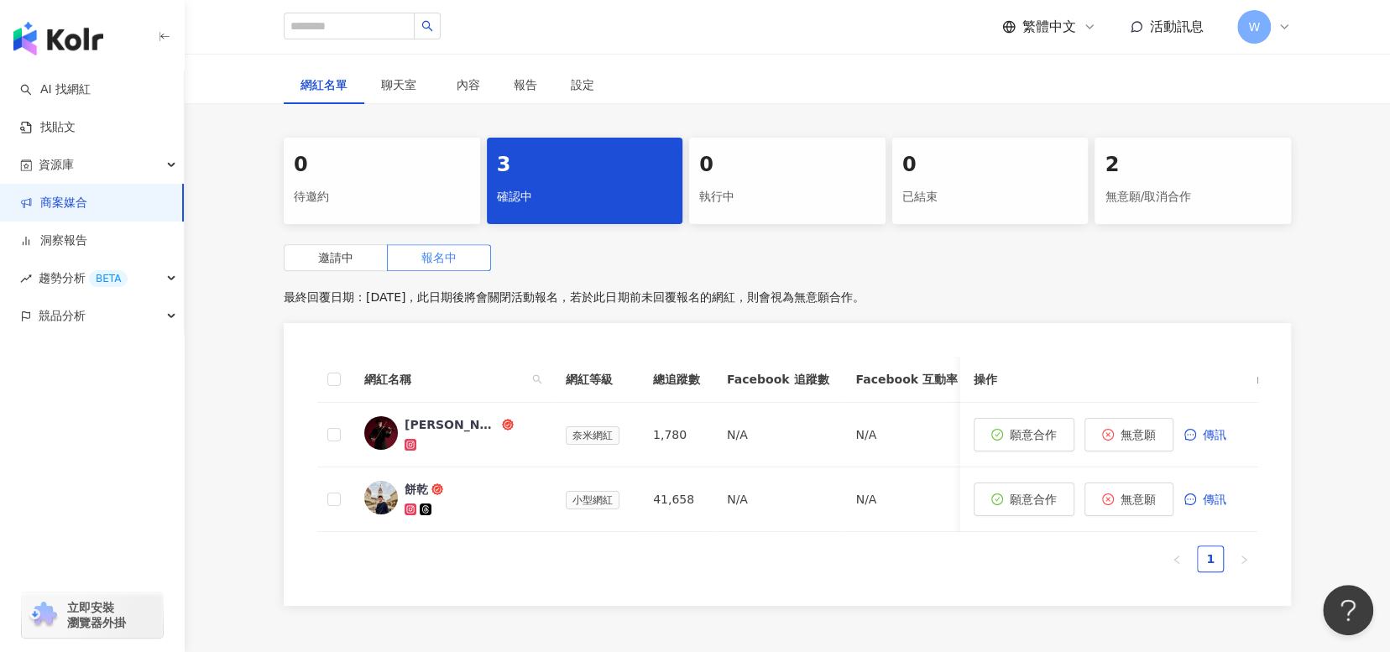
scroll to position [301, 0]
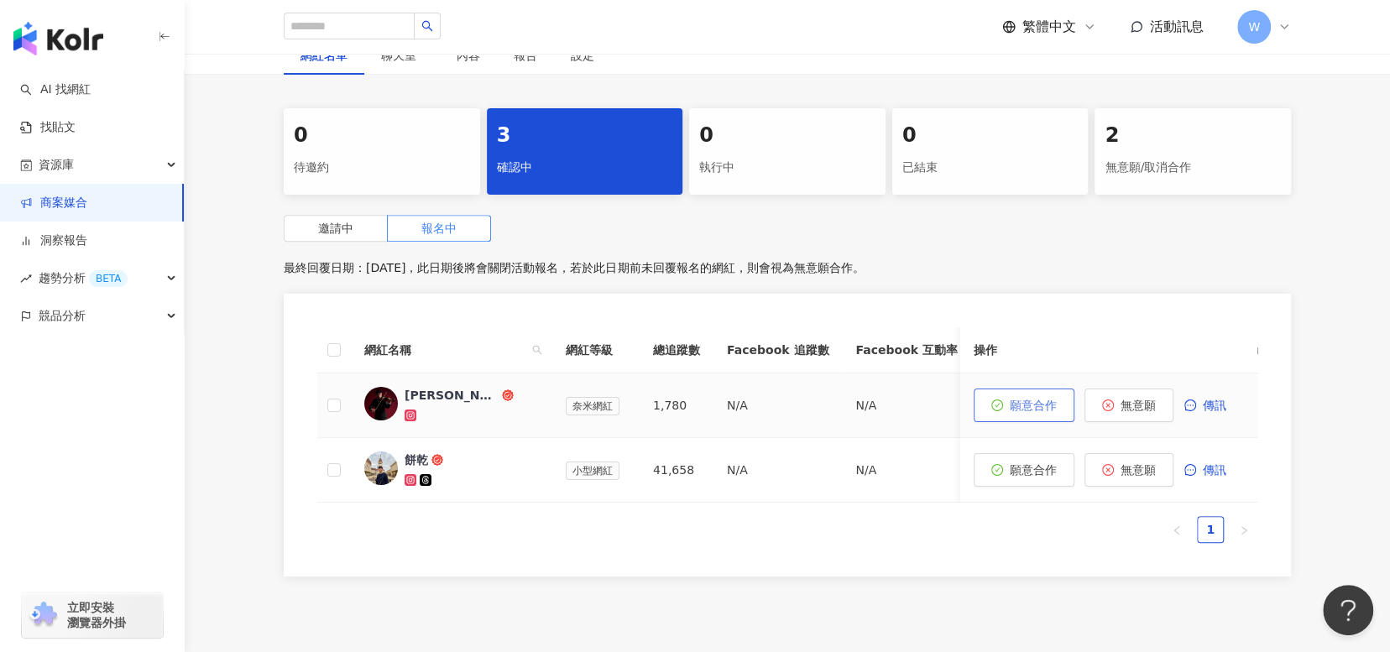
click at [1022, 412] on span "願意合作" at bounding box center [1033, 405] width 47 height 13
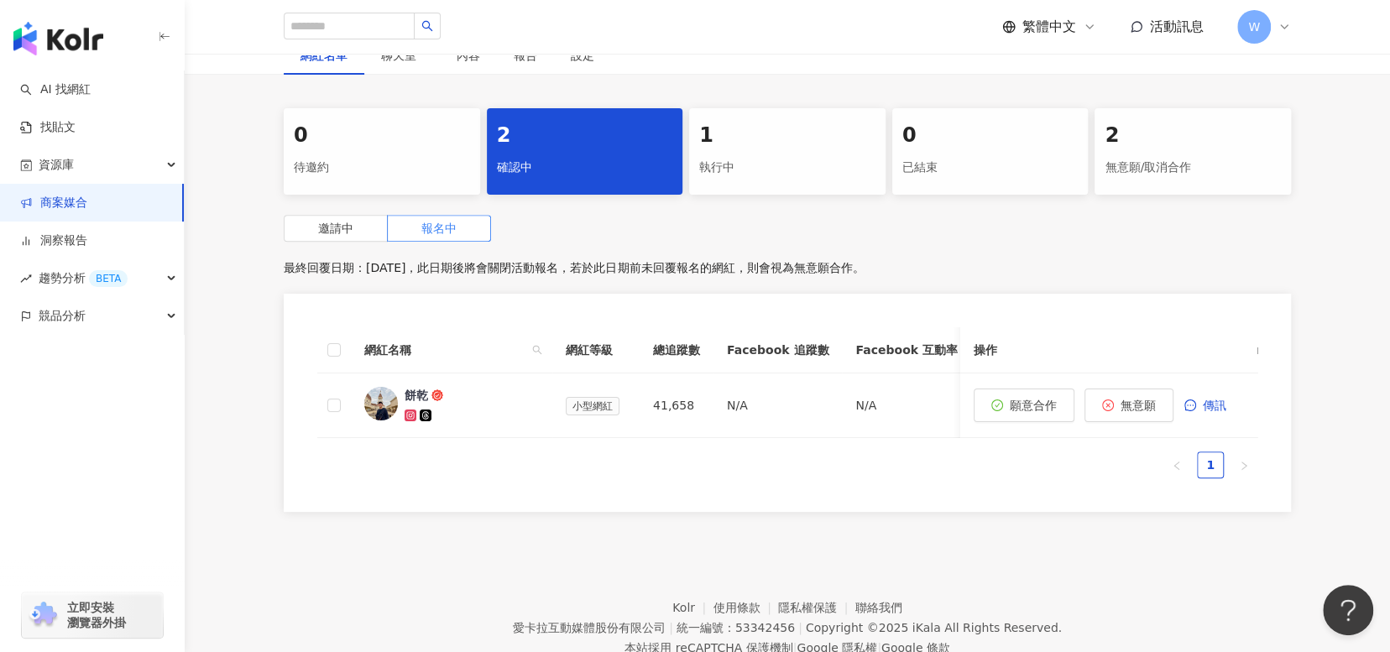
click at [723, 155] on div "執行中" at bounding box center [787, 168] width 176 height 29
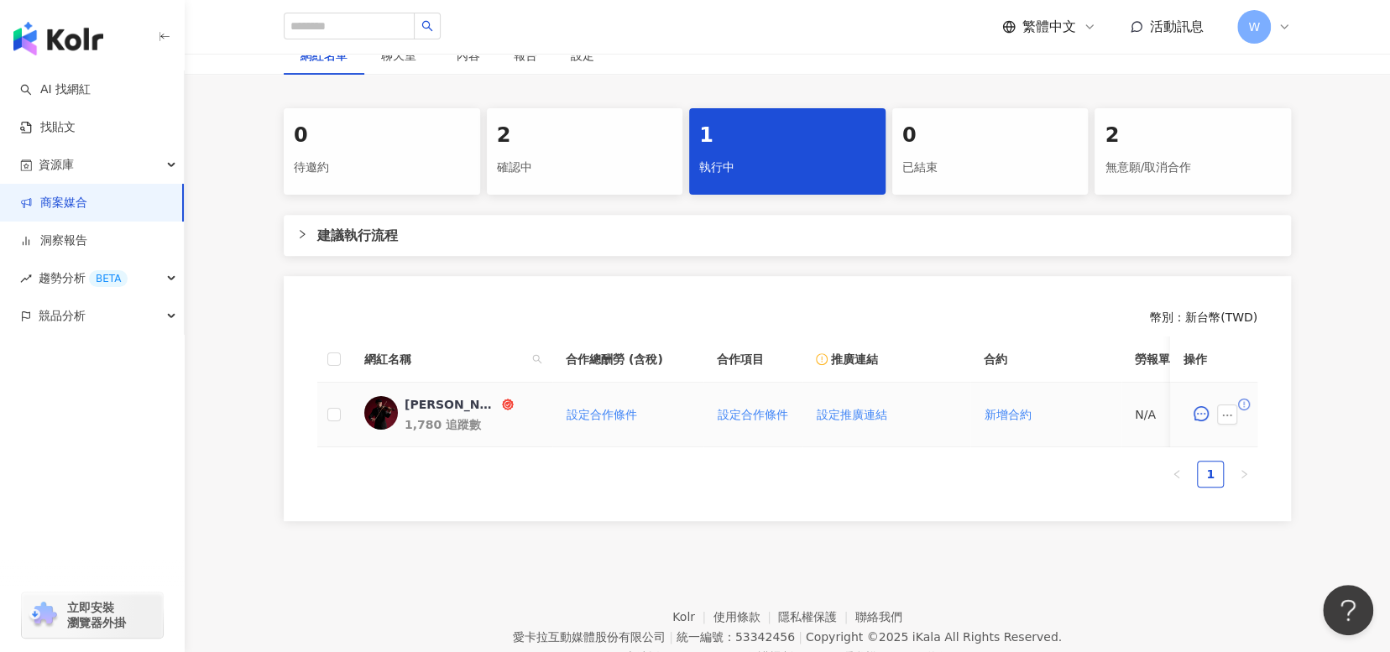
click at [826, 446] on td "設定推廣連結" at bounding box center [886, 415] width 168 height 65
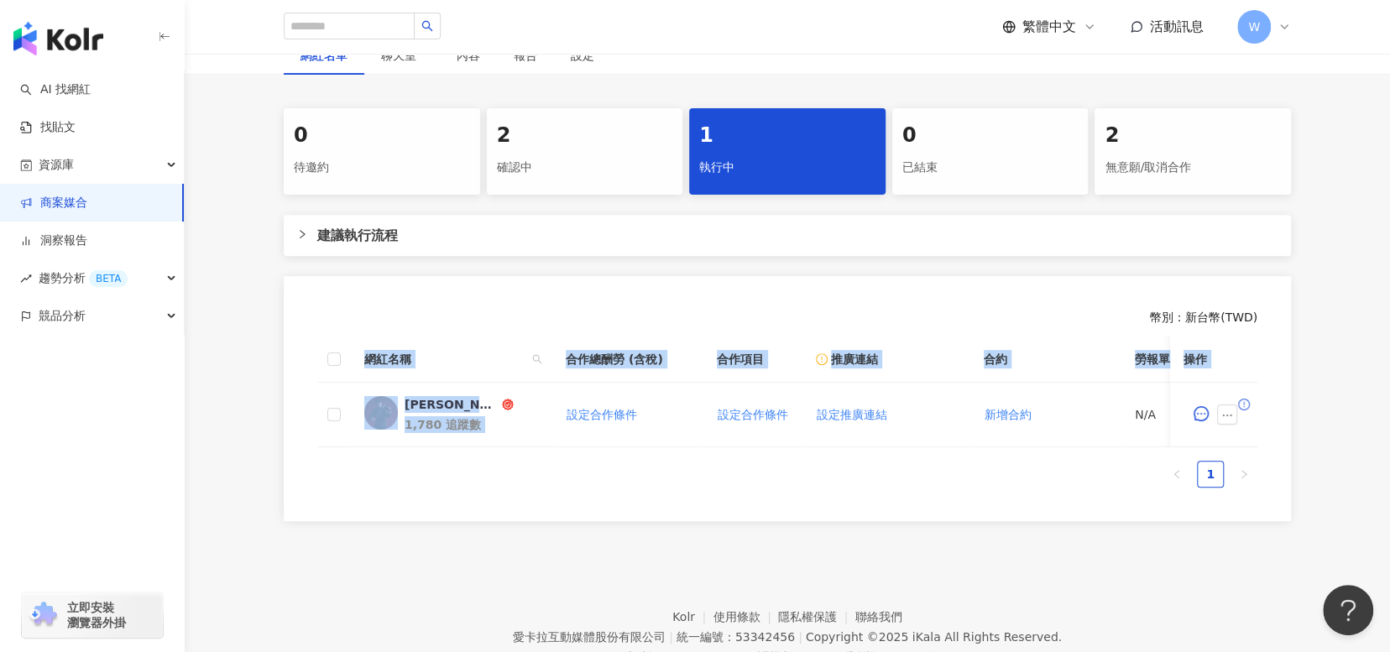
drag, startPoint x: 827, startPoint y: 446, endPoint x: 951, endPoint y: 452, distance: 124.3
click at [951, 447] on div "網紅名稱 合作總酬勞 (含稅) 合作項目 推廣連結 合約 勞報單 其他附件 上線連結 領款人身份 備註 付款狀態 操作 Jimmy｜彥傑 1,780 追蹤數 …" at bounding box center [787, 392] width 940 height 111
click at [1233, 410] on button "button" at bounding box center [1227, 415] width 20 height 20
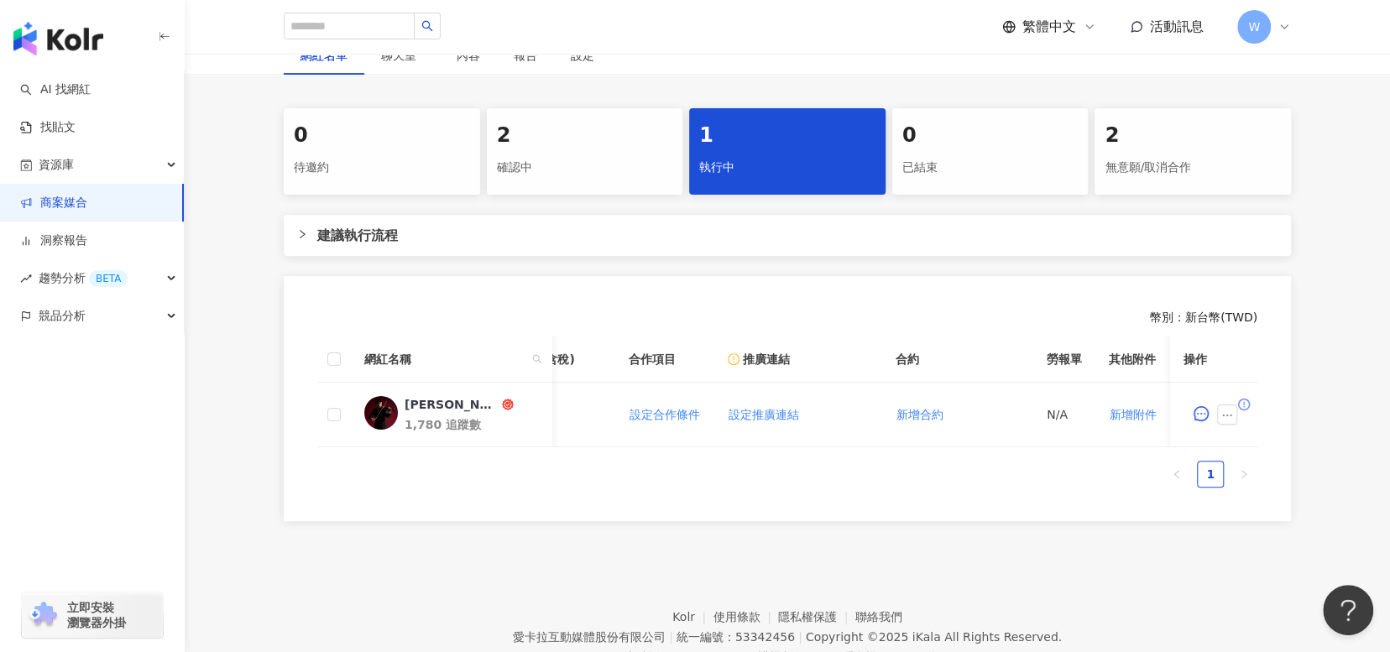
click at [884, 501] on div "網紅名稱 合作總酬勞 (含稅) 合作項目 推廣連結 合約 勞報單 其他附件 上線連結 領款人身份 備註 付款狀態 操作 Jimmy｜彥傑 1,780 追蹤數 …" at bounding box center [787, 419] width 940 height 164
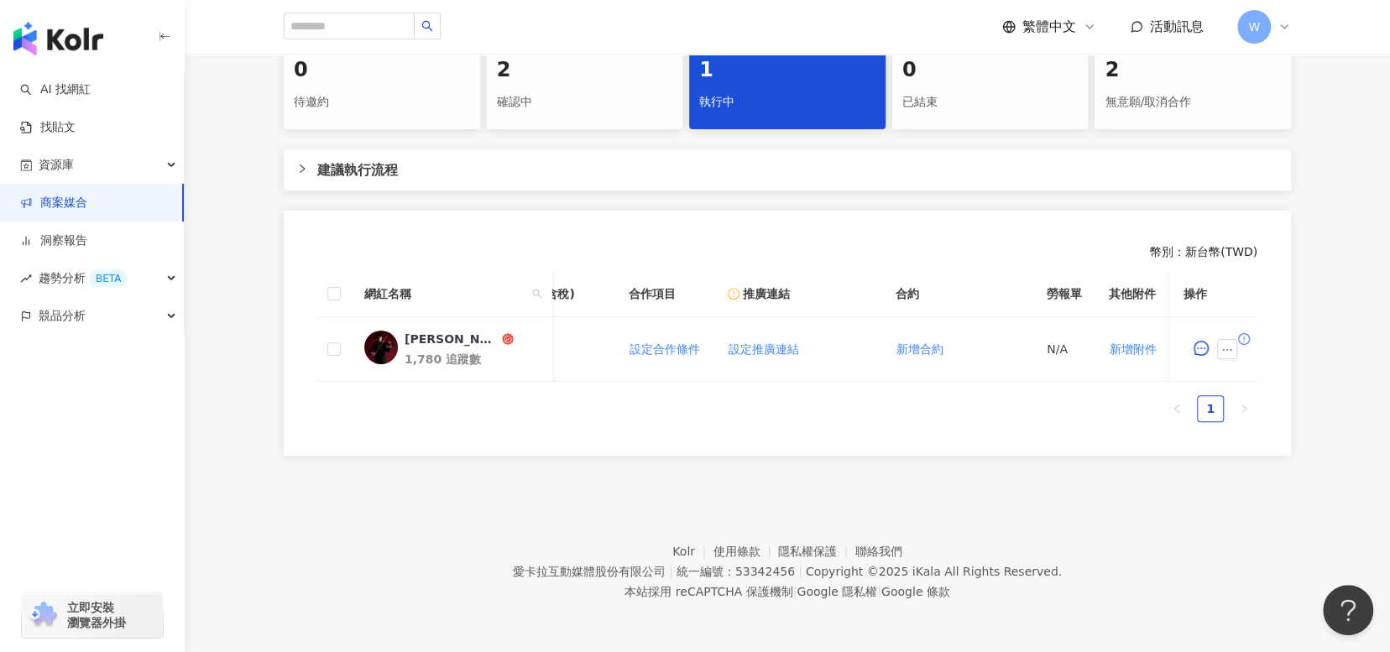
scroll to position [378, 0]
click at [442, 331] on div "[PERSON_NAME]｜[PERSON_NAME]" at bounding box center [452, 339] width 94 height 17
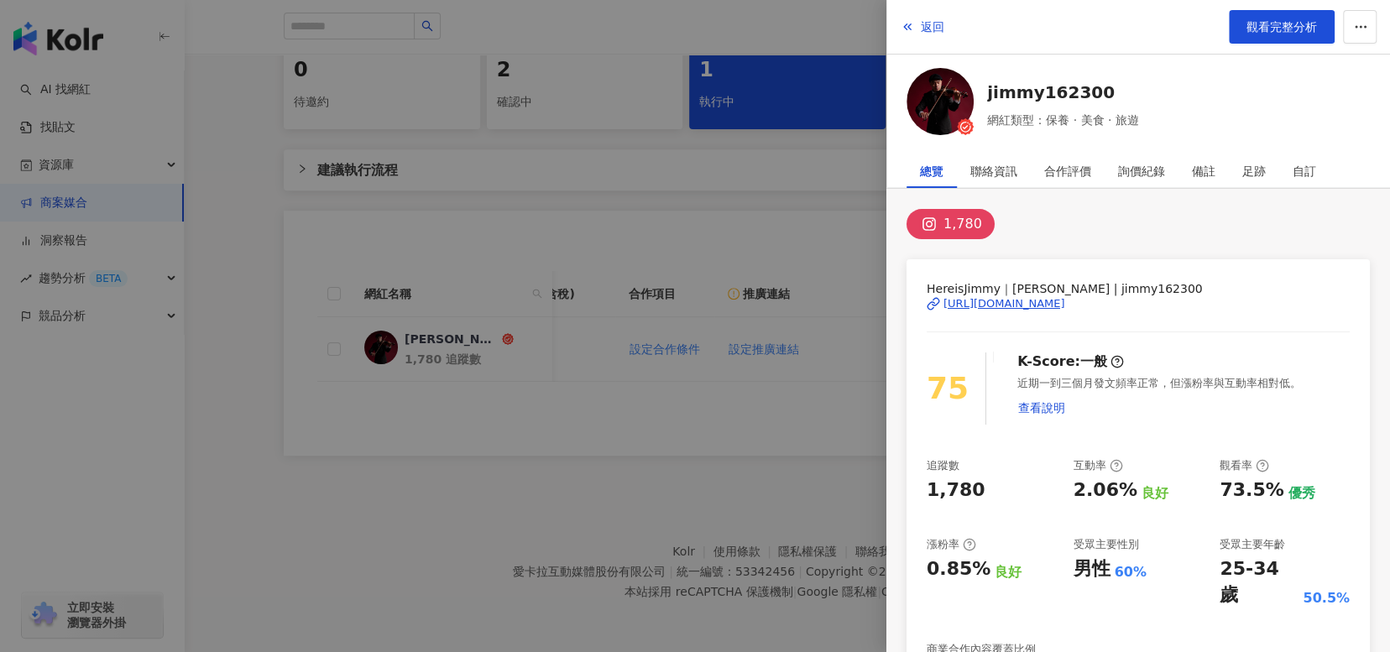
click at [462, 414] on div at bounding box center [695, 326] width 1390 height 652
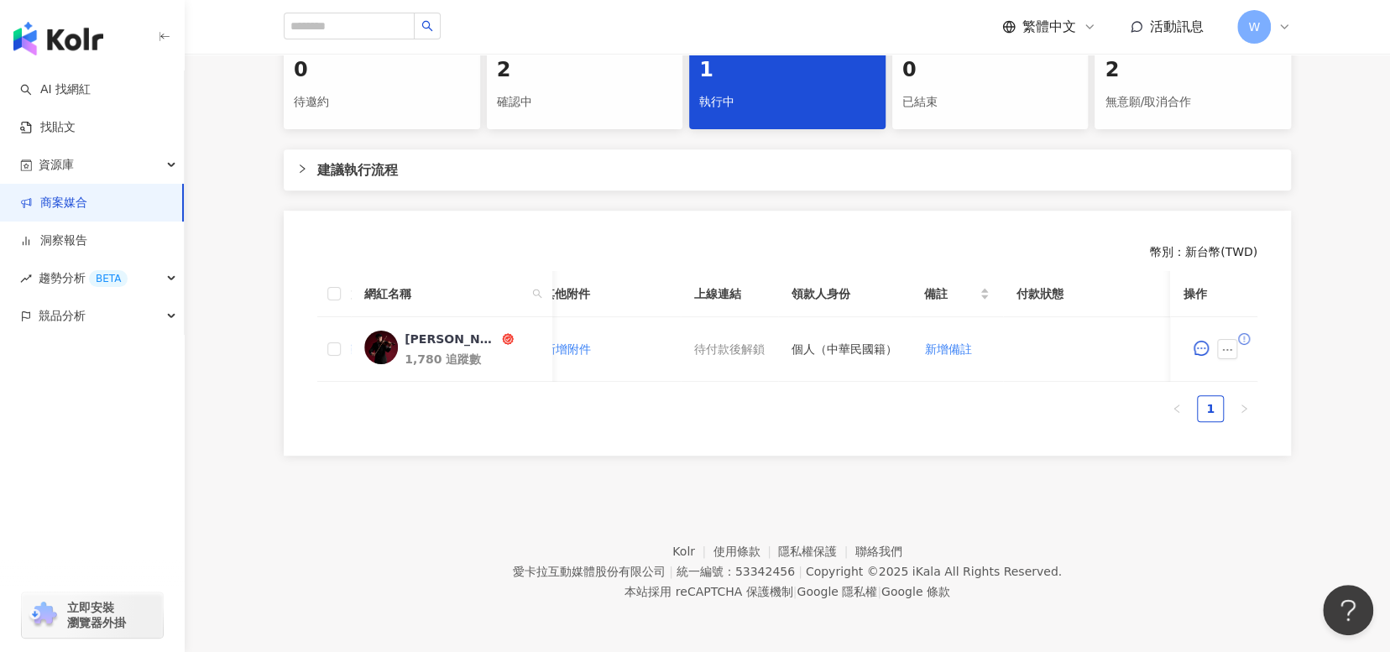
scroll to position [0, 0]
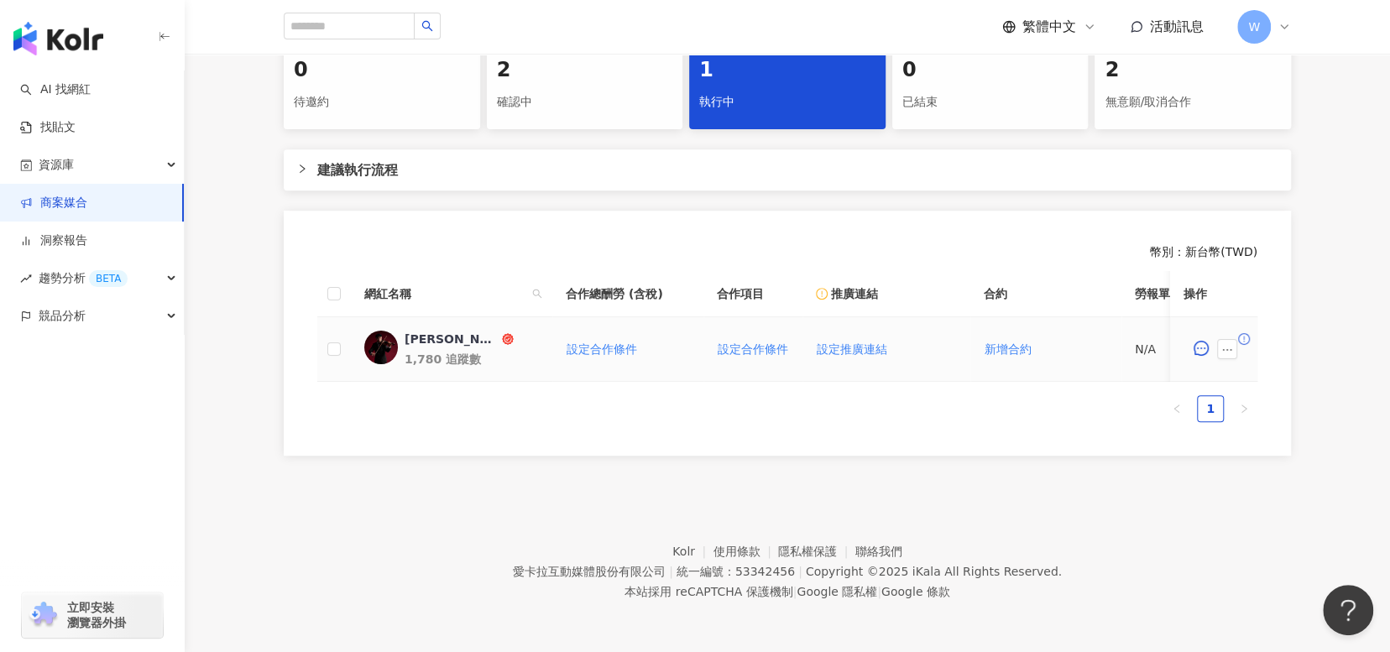
click at [325, 342] on td at bounding box center [334, 349] width 34 height 65
click at [1196, 341] on icon "message" at bounding box center [1200, 348] width 15 height 15
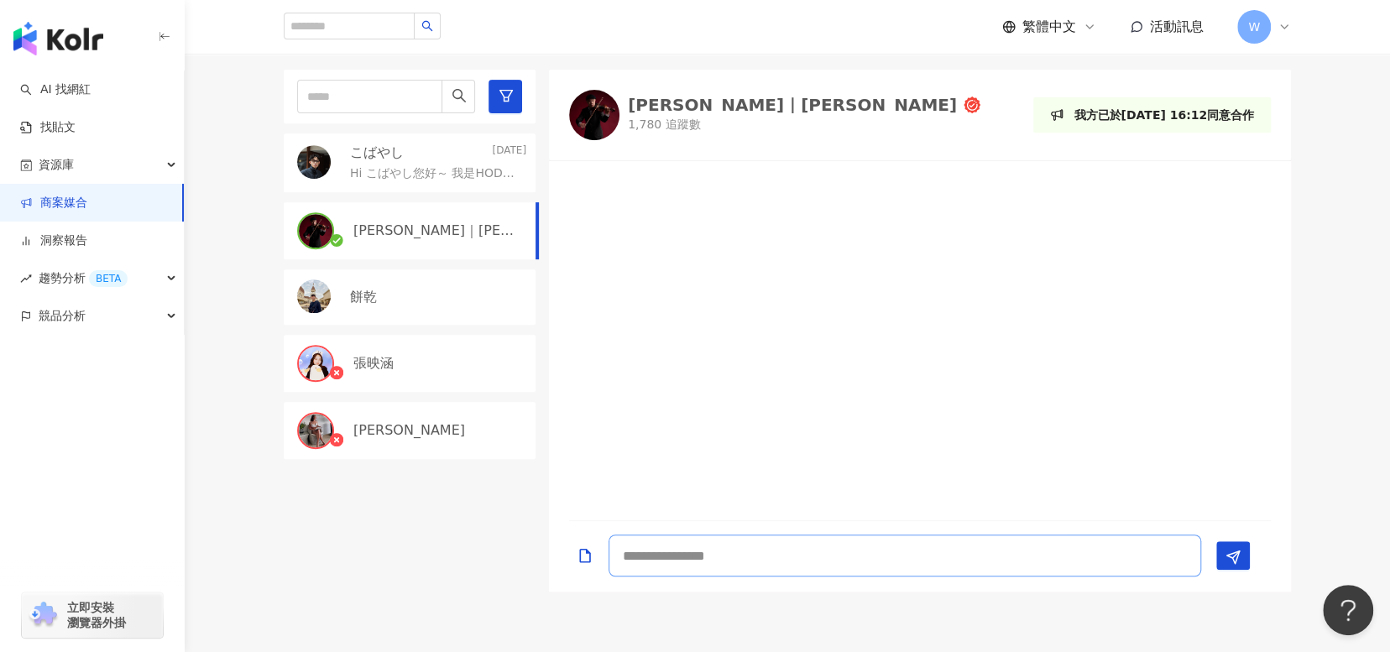
click at [899, 537] on textarea at bounding box center [904, 556] width 593 height 42
click at [1024, 470] on div at bounding box center [920, 340] width 742 height 339
click at [856, 566] on textarea at bounding box center [904, 556] width 593 height 42
paste textarea "**********"
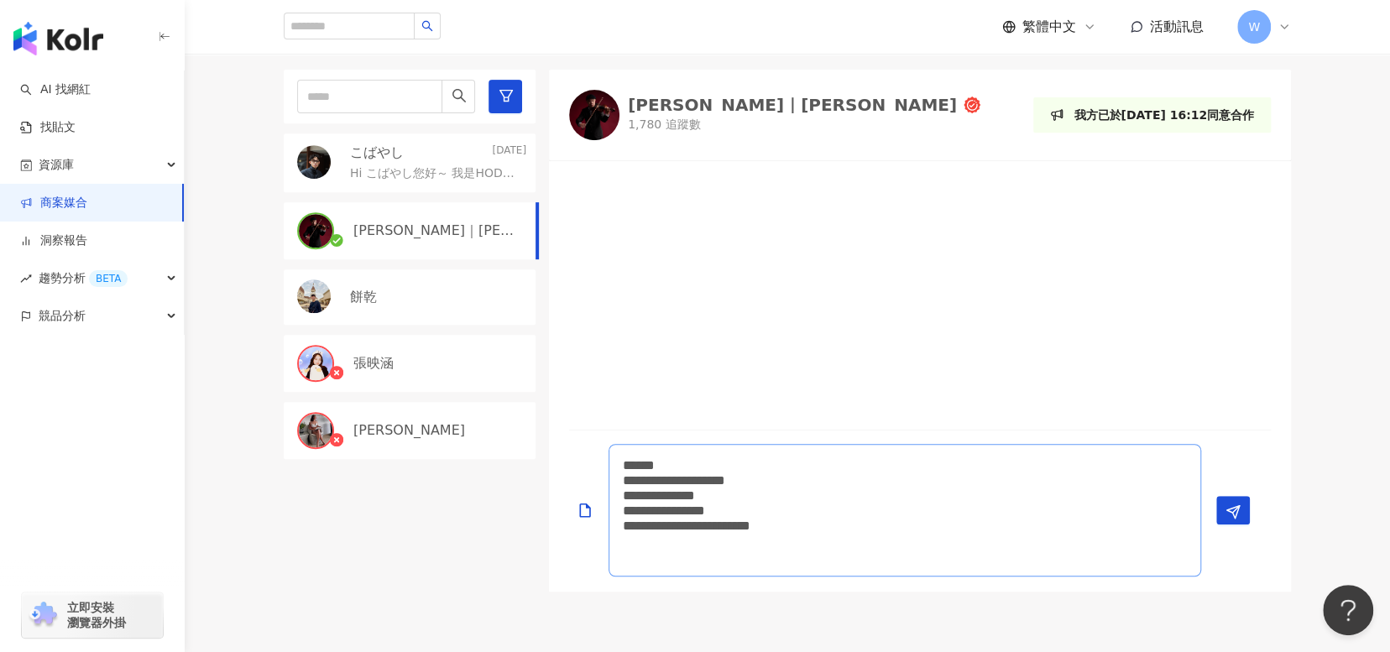
scroll to position [1, 0]
click at [646, 463] on textarea "**********" at bounding box center [904, 510] width 593 height 133
click at [645, 463] on textarea "**********" at bounding box center [904, 510] width 593 height 133
click at [839, 553] on textarea "**********" at bounding box center [904, 510] width 593 height 133
paste textarea "**********"
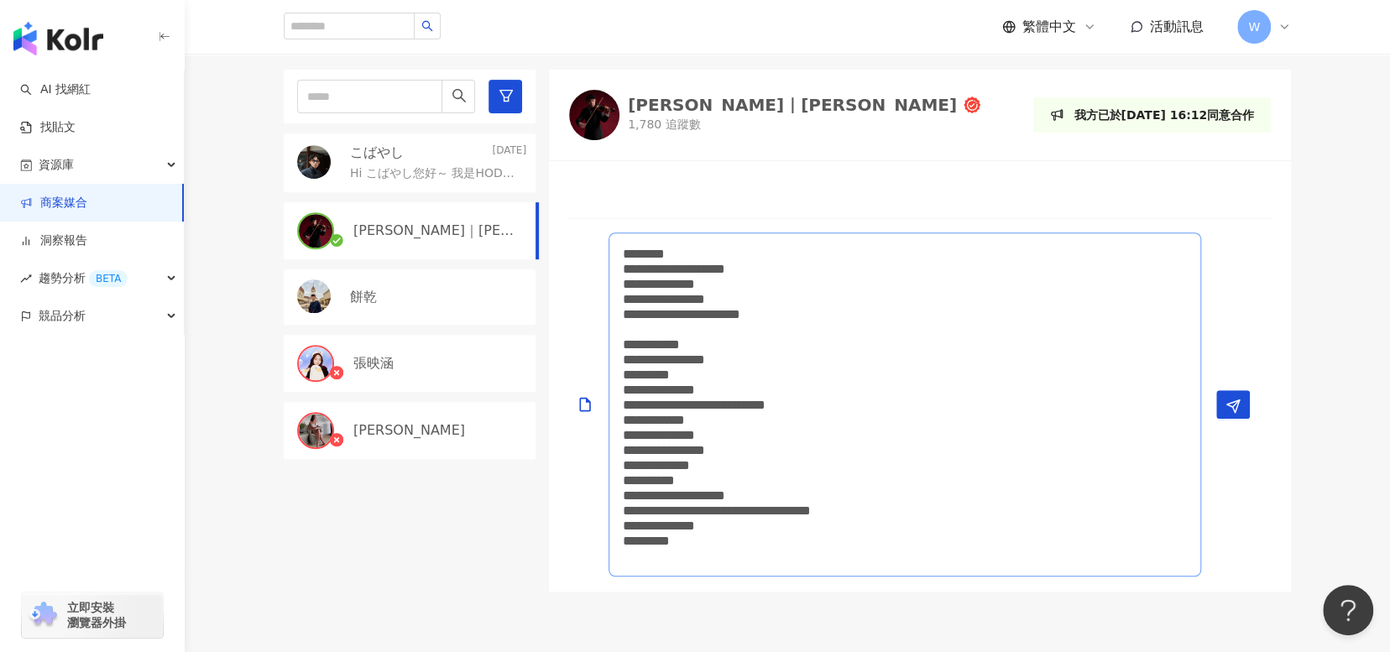
drag, startPoint x: 762, startPoint y: 545, endPoint x: 625, endPoint y: 347, distance: 240.7
click at [625, 347] on textarea "**********" at bounding box center [904, 404] width 593 height 344
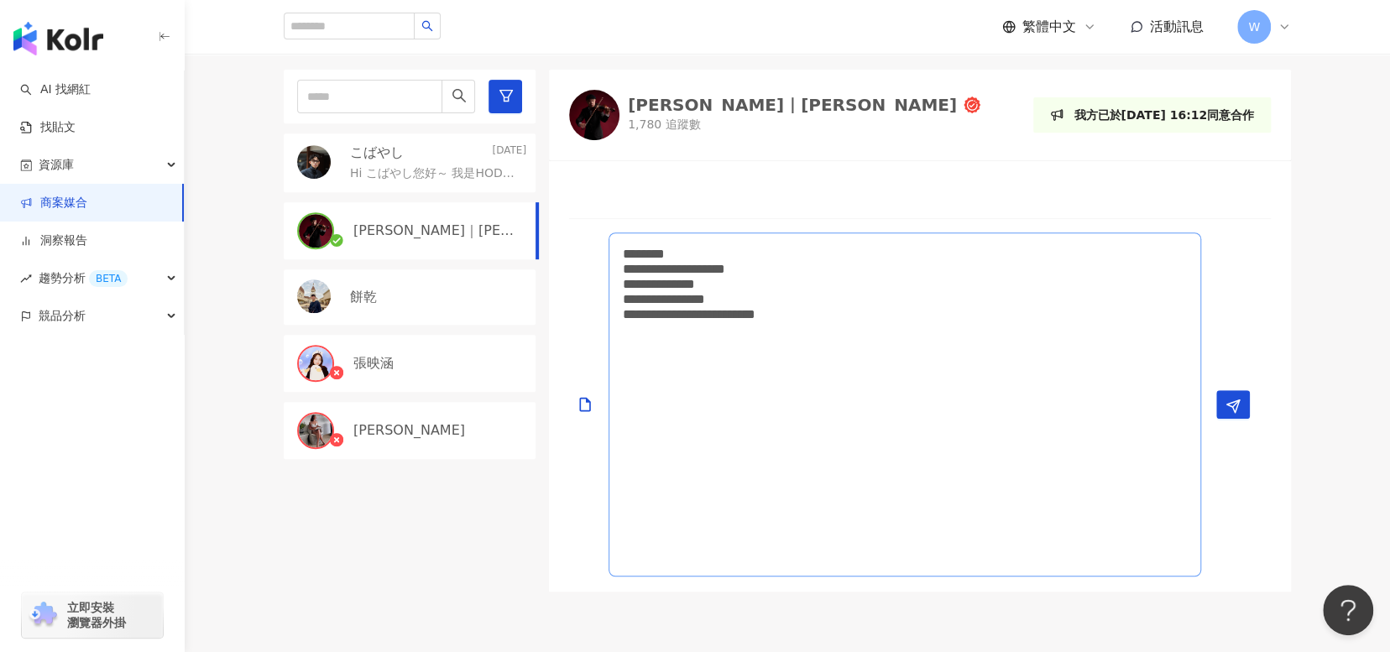
scroll to position [0, 0]
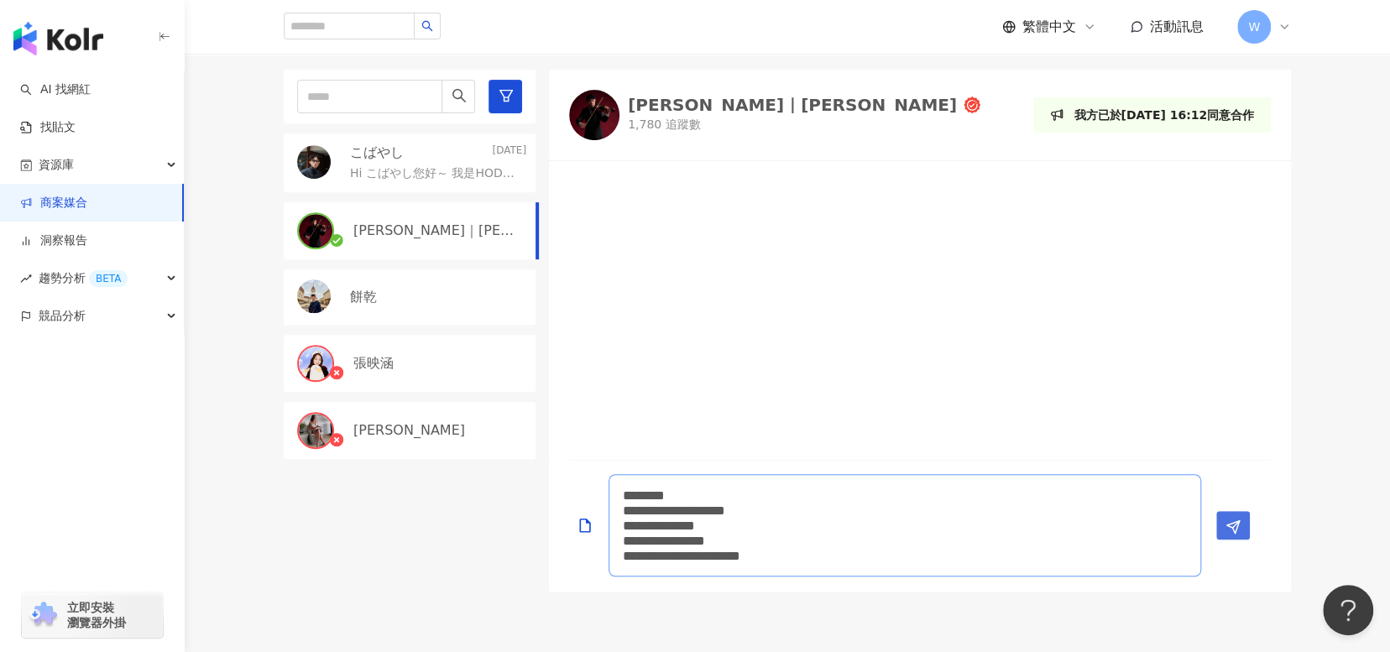
type textarea "**********"
click at [1240, 522] on icon "Send" at bounding box center [1232, 526] width 15 height 15
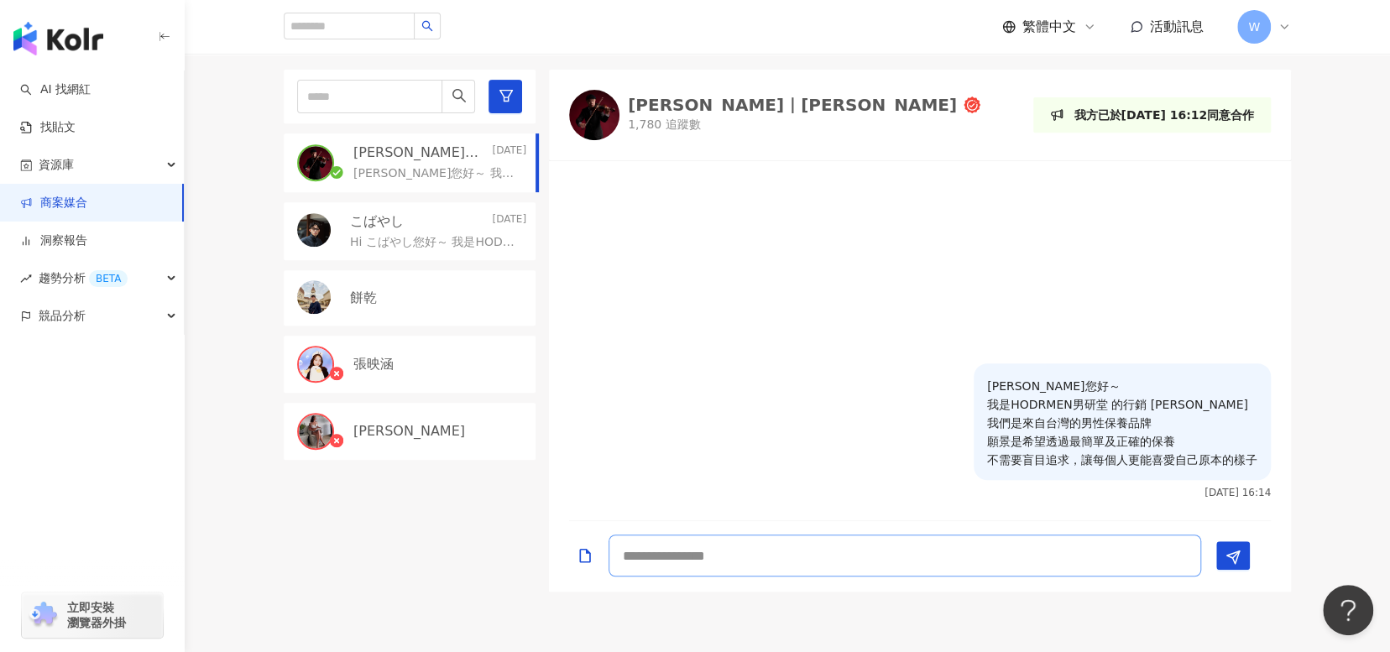
click at [993, 554] on textarea at bounding box center [904, 556] width 593 height 42
paste textarea "**********"
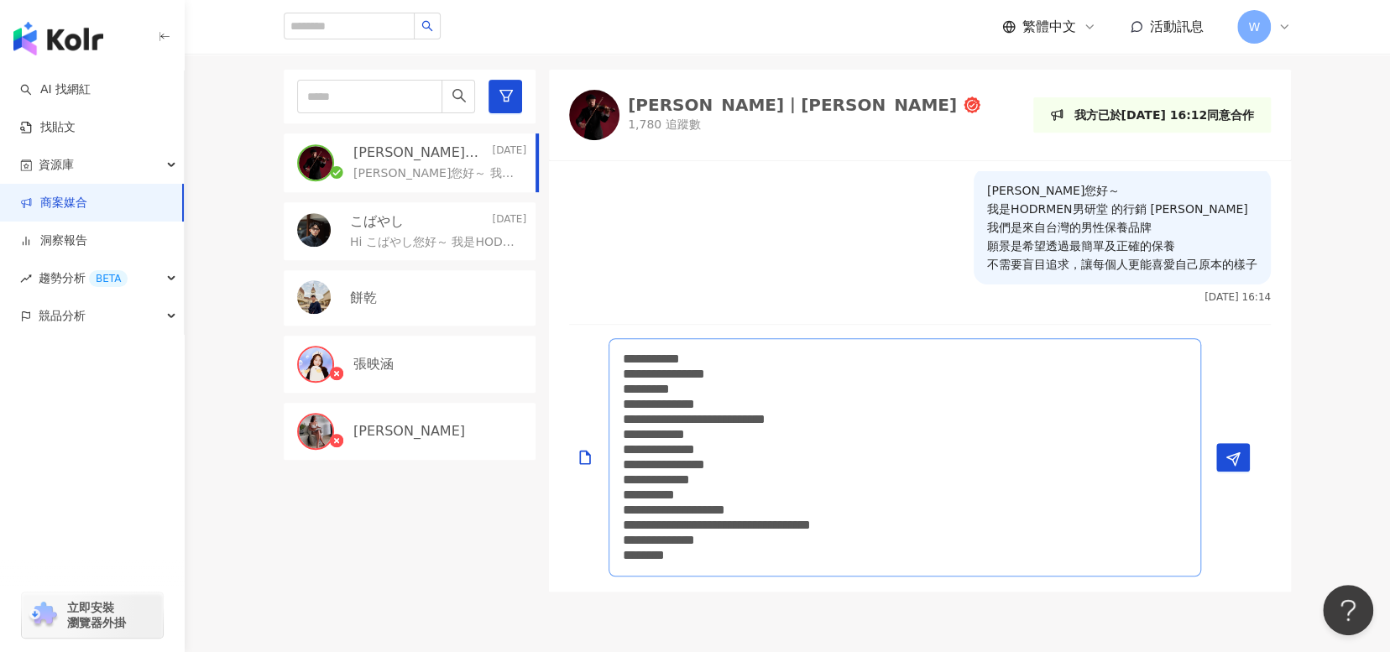
drag, startPoint x: 692, startPoint y: 553, endPoint x: 604, endPoint y: 553, distance: 87.3
click at [604, 553] on div "**********" at bounding box center [913, 457] width 688 height 238
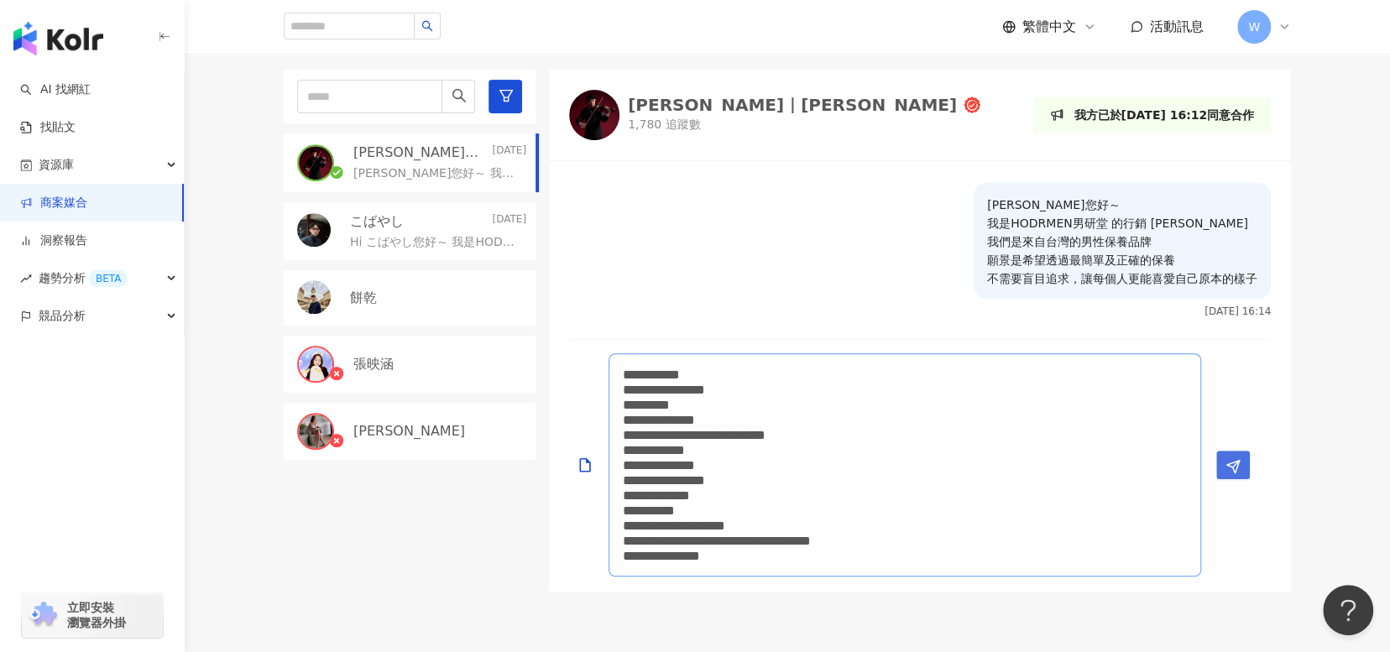
type textarea "**********"
click at [1238, 462] on polygon "Send" at bounding box center [1233, 467] width 13 height 13
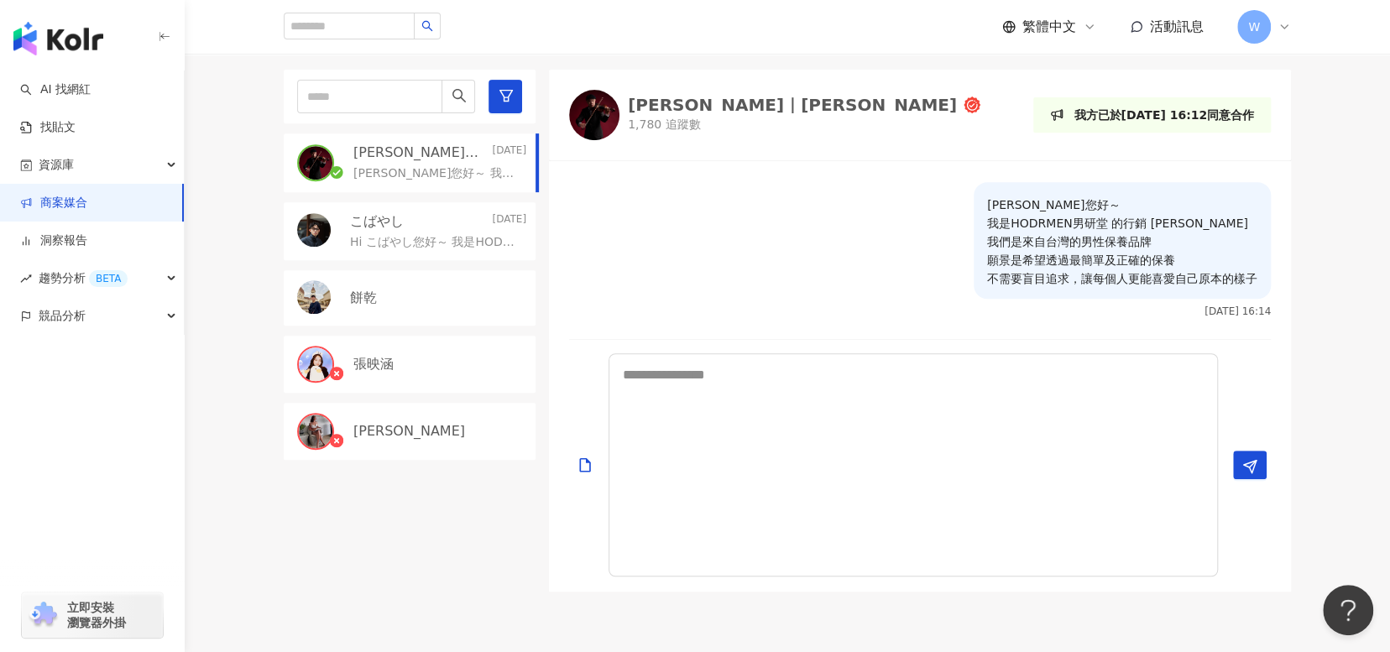
scroll to position [102, 0]
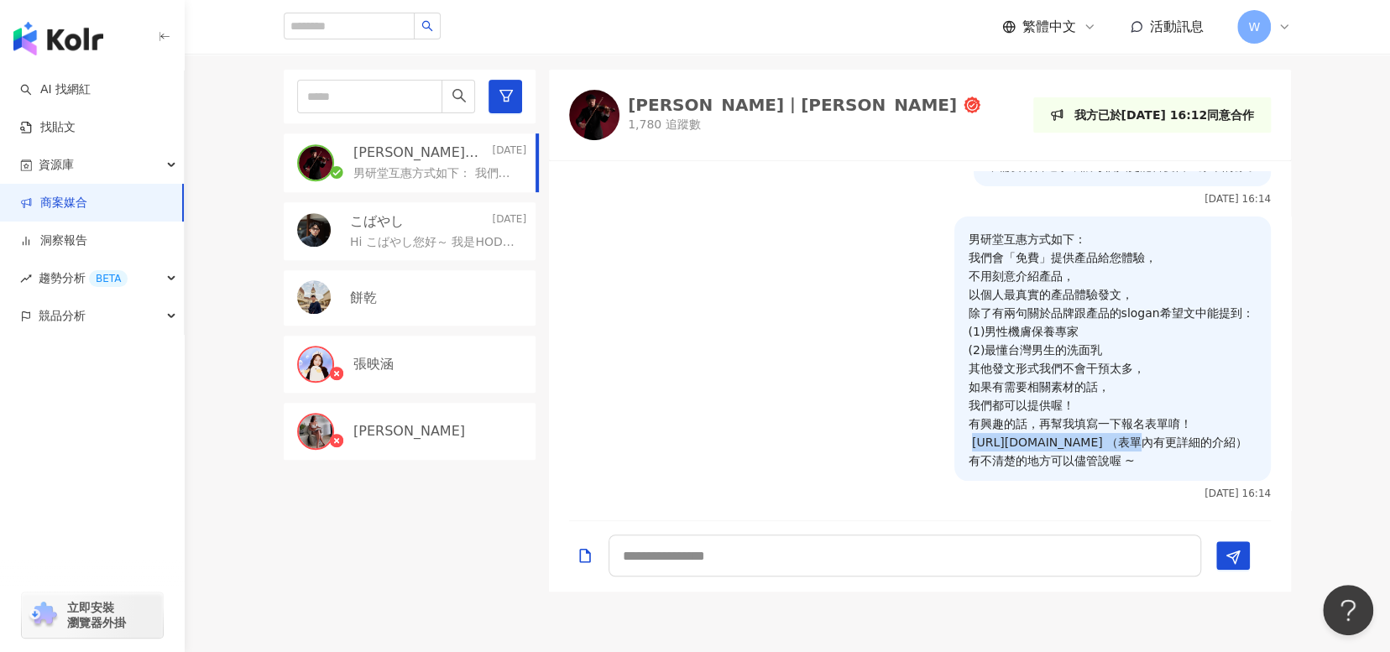
drag, startPoint x: 1094, startPoint y: 441, endPoint x: 961, endPoint y: 440, distance: 133.4
click at [968, 440] on p "男研堂互惠方式如下： 我們會「免費」提供產品給您體驗， 不用刻意介紹產品， 以個人最真實的產品體驗發文， 除了有兩句關於品牌跟產品的slogan希望文中能提到…" at bounding box center [1113, 350] width 290 height 240
copy p "[URL][DOMAIN_NAME]"
click at [1057, 560] on textarea at bounding box center [904, 556] width 593 height 42
paste textarea "**********"
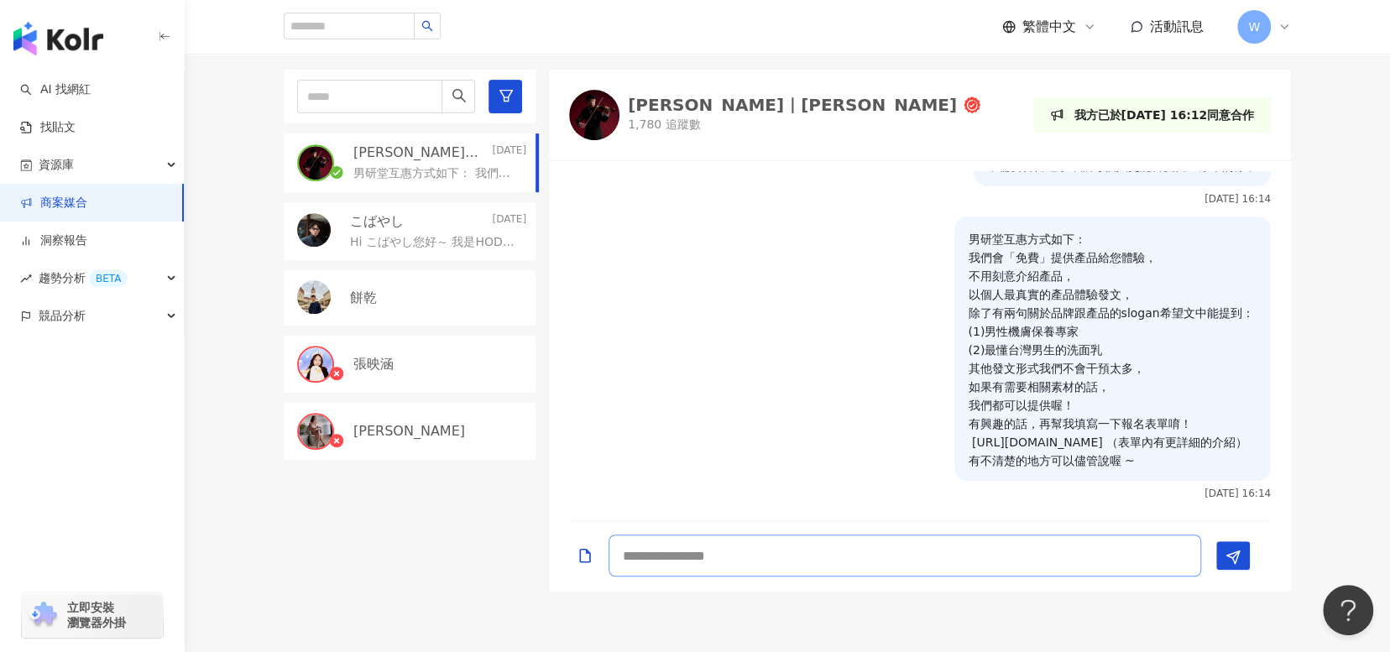
type textarea "**********"
drag, startPoint x: 1073, startPoint y: 559, endPoint x: 517, endPoint y: 558, distance: 555.6
click at [517, 558] on div "**********" at bounding box center [787, 331] width 1007 height 522
click at [873, 566] on textarea "**********" at bounding box center [904, 556] width 593 height 42
drag, startPoint x: 812, startPoint y: 558, endPoint x: 481, endPoint y: 547, distance: 331.7
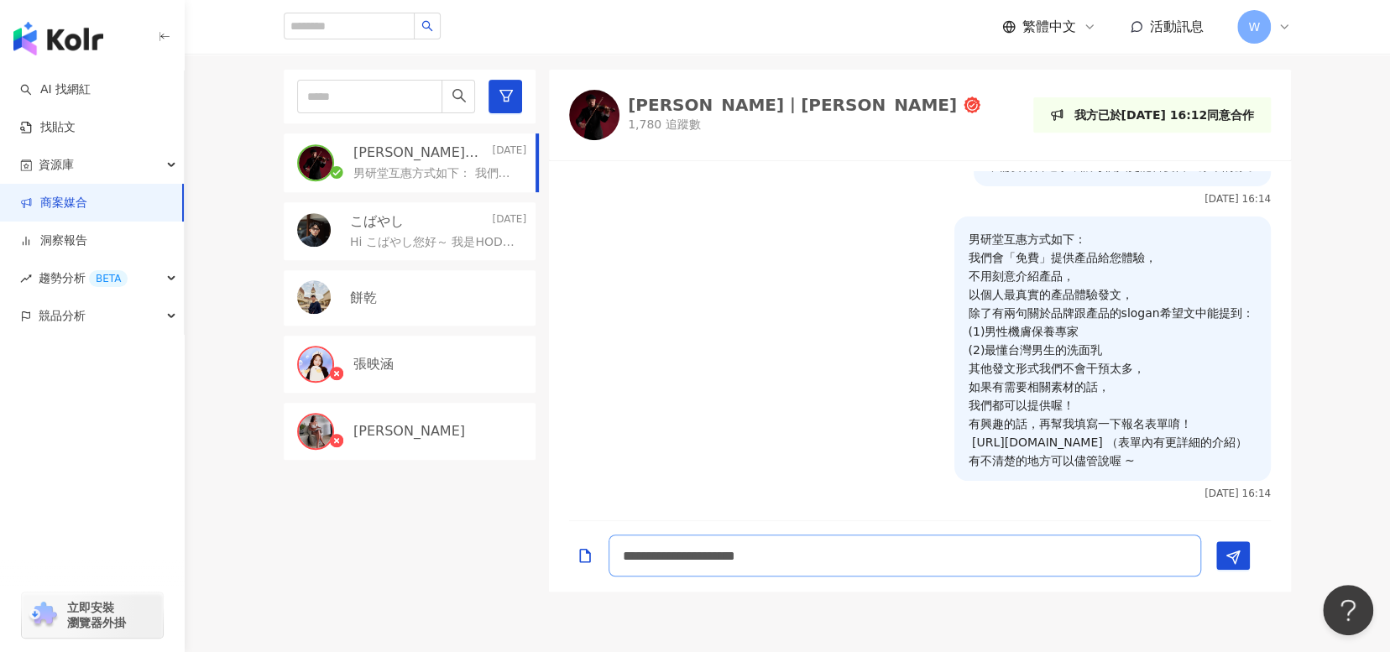
click at [481, 547] on div "**********" at bounding box center [787, 331] width 1007 height 522
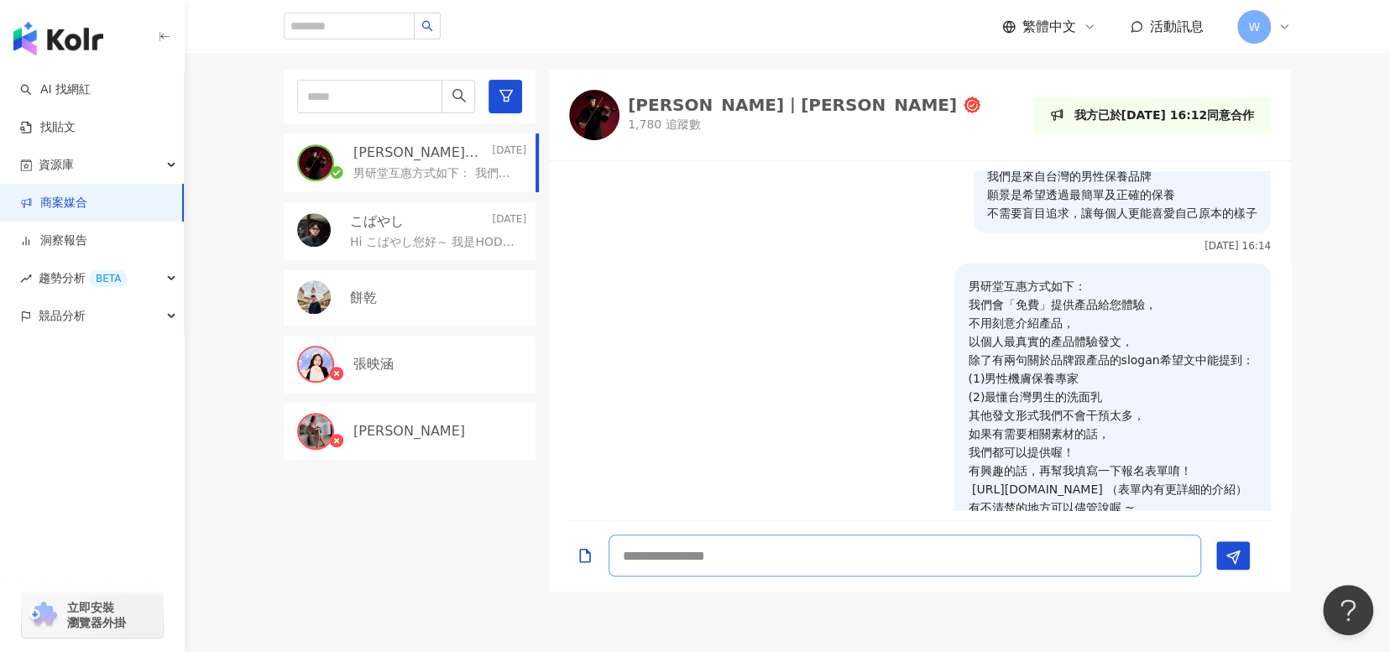
scroll to position [101, 0]
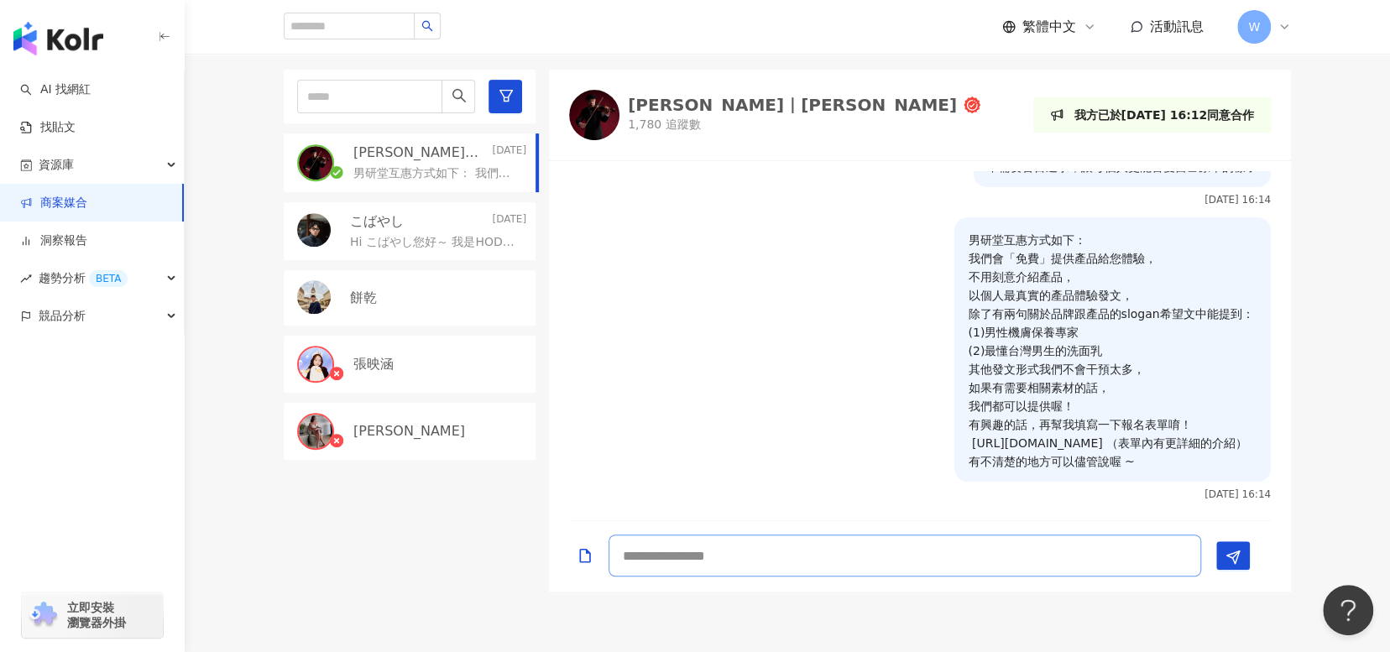
click at [752, 556] on textarea at bounding box center [904, 556] width 593 height 42
paste textarea "**********"
type textarea "**********"
click at [1235, 554] on line "Send" at bounding box center [1235, 554] width 7 height 7
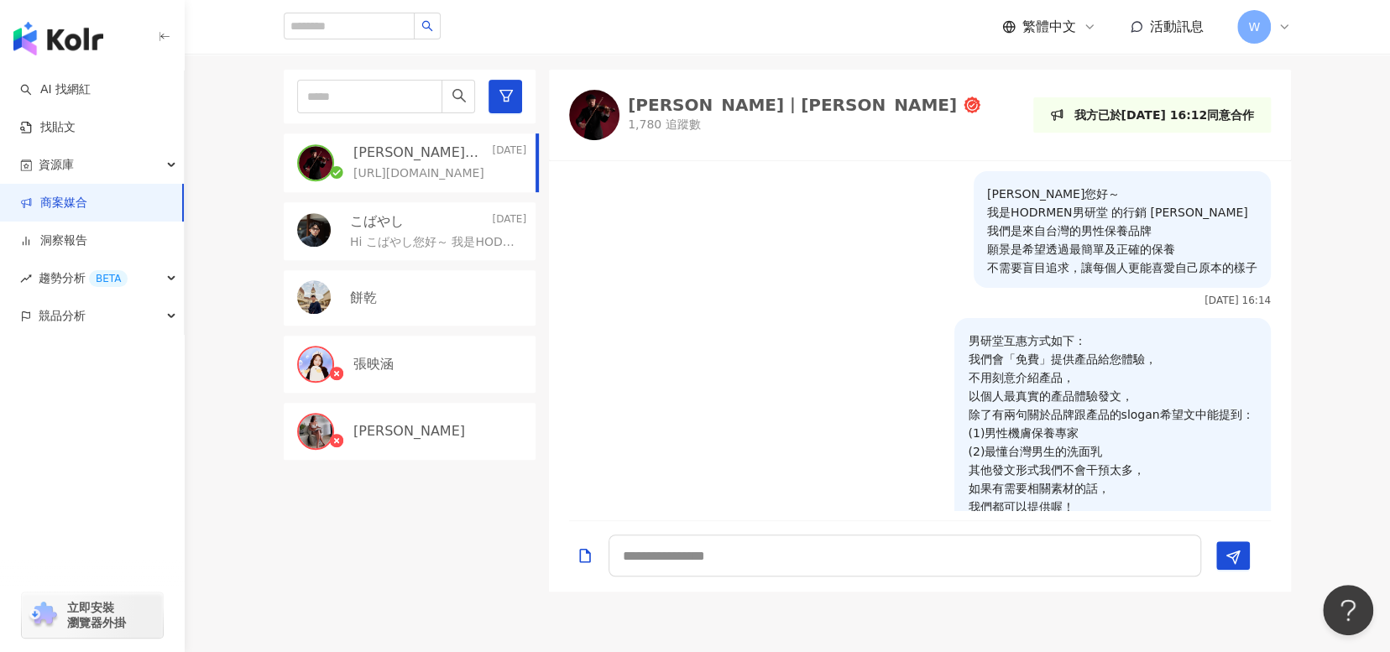
scroll to position [174, 0]
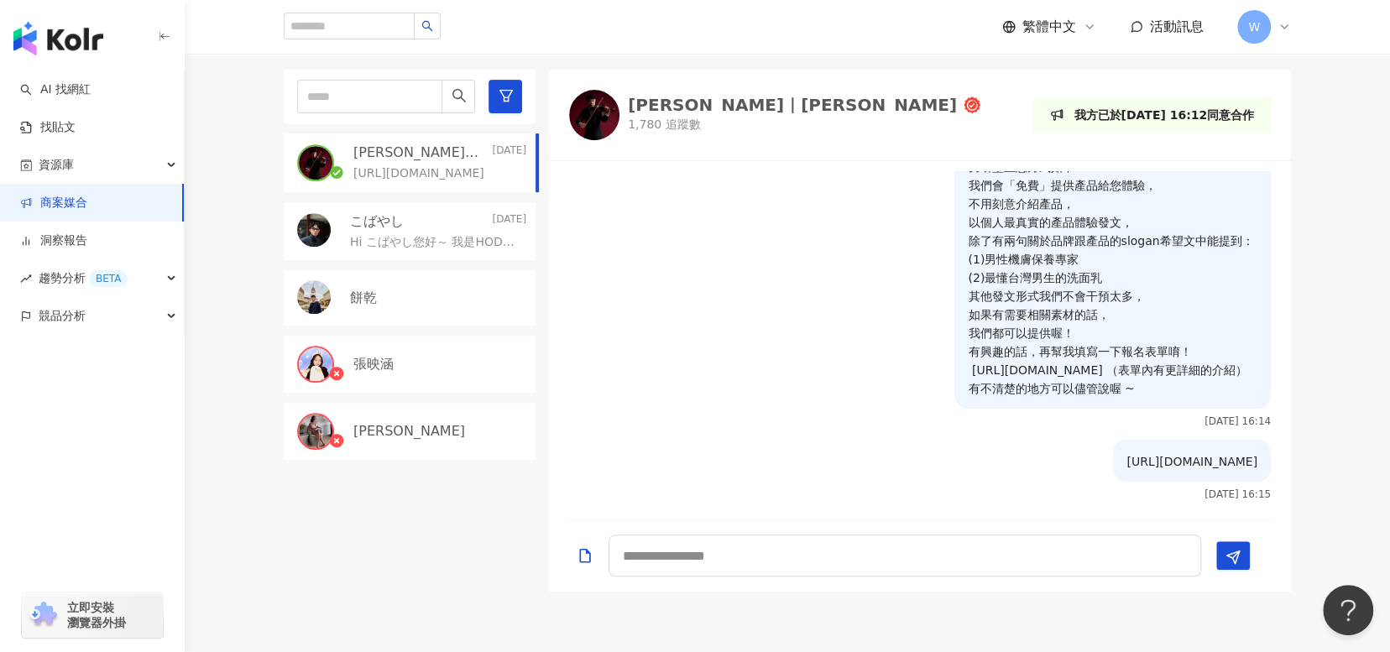
click at [407, 285] on div "餅乾" at bounding box center [410, 297] width 252 height 55
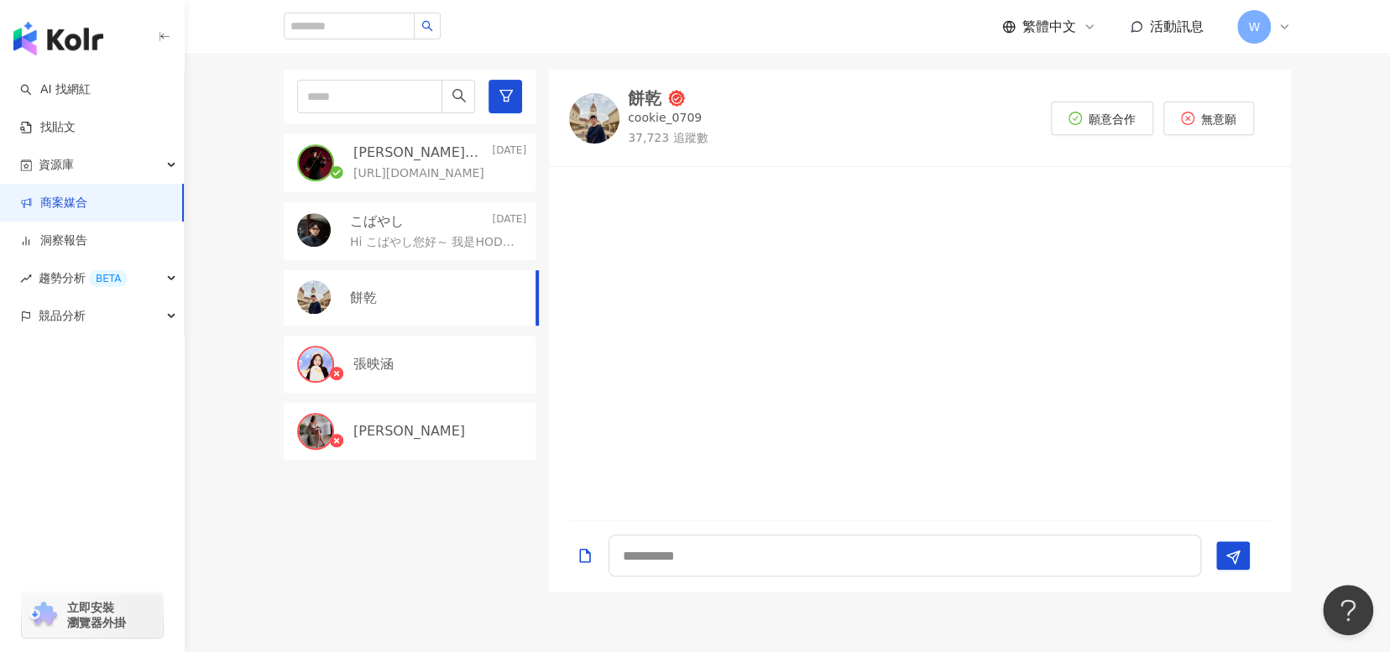
click at [420, 234] on p "Hi こばやし您好～ 我是HODRMEN男研堂 的行銷 [PERSON_NAME] 我們是來自台灣的男性保養品牌 願景是希望透過最簡單及正確的保養 不需要盲…" at bounding box center [435, 242] width 170 height 17
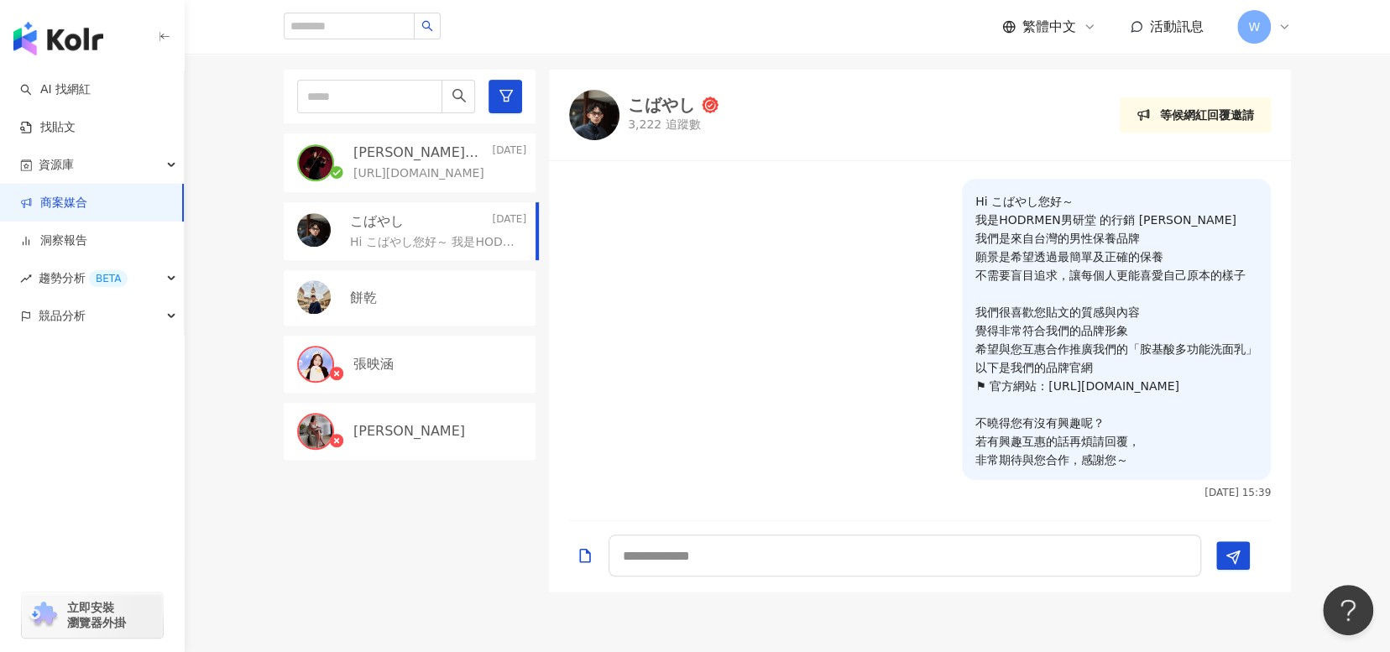
click at [457, 321] on div "餅乾" at bounding box center [410, 297] width 252 height 55
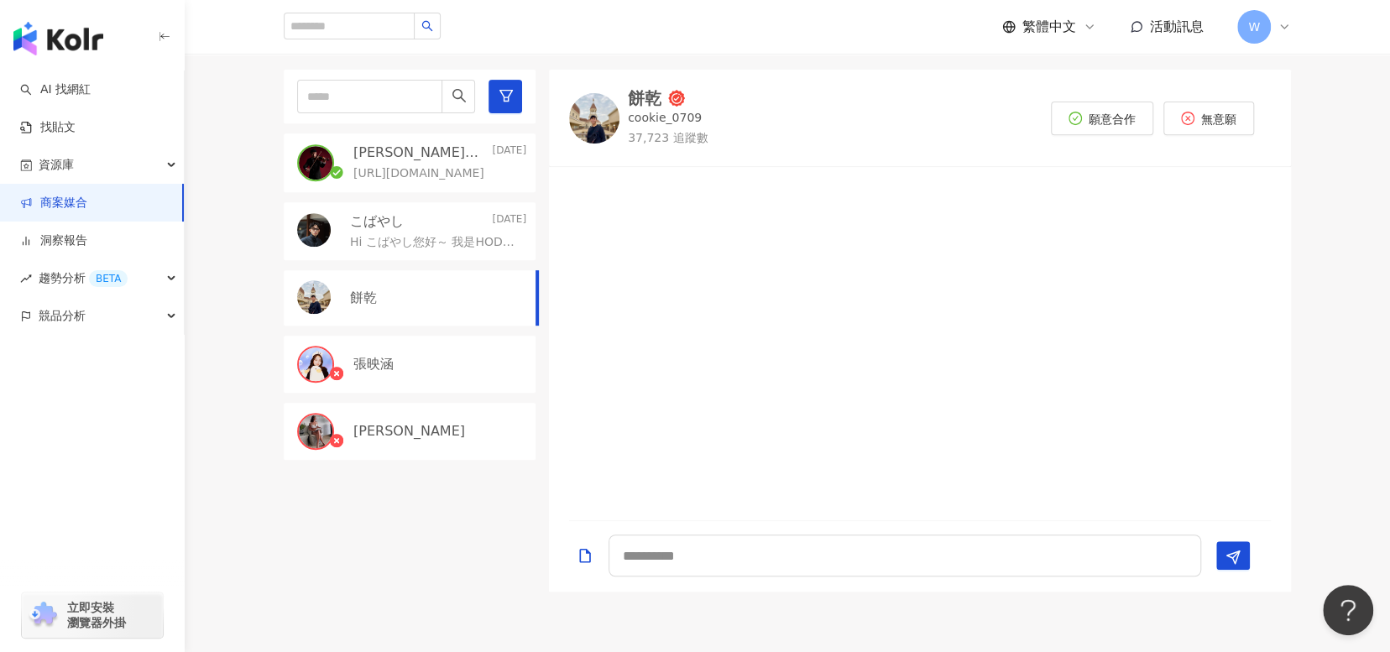
click at [420, 446] on div "[PERSON_NAME]" at bounding box center [410, 431] width 252 height 57
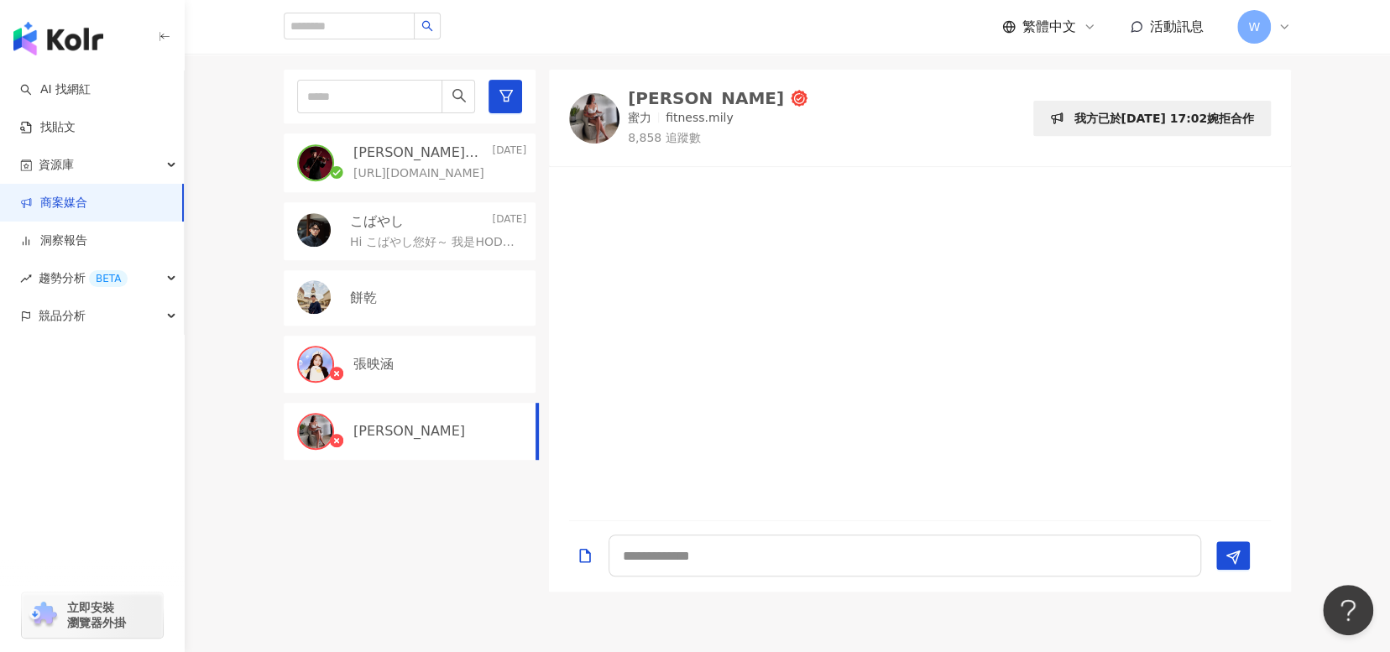
click at [406, 382] on div "張映涵" at bounding box center [410, 364] width 252 height 57
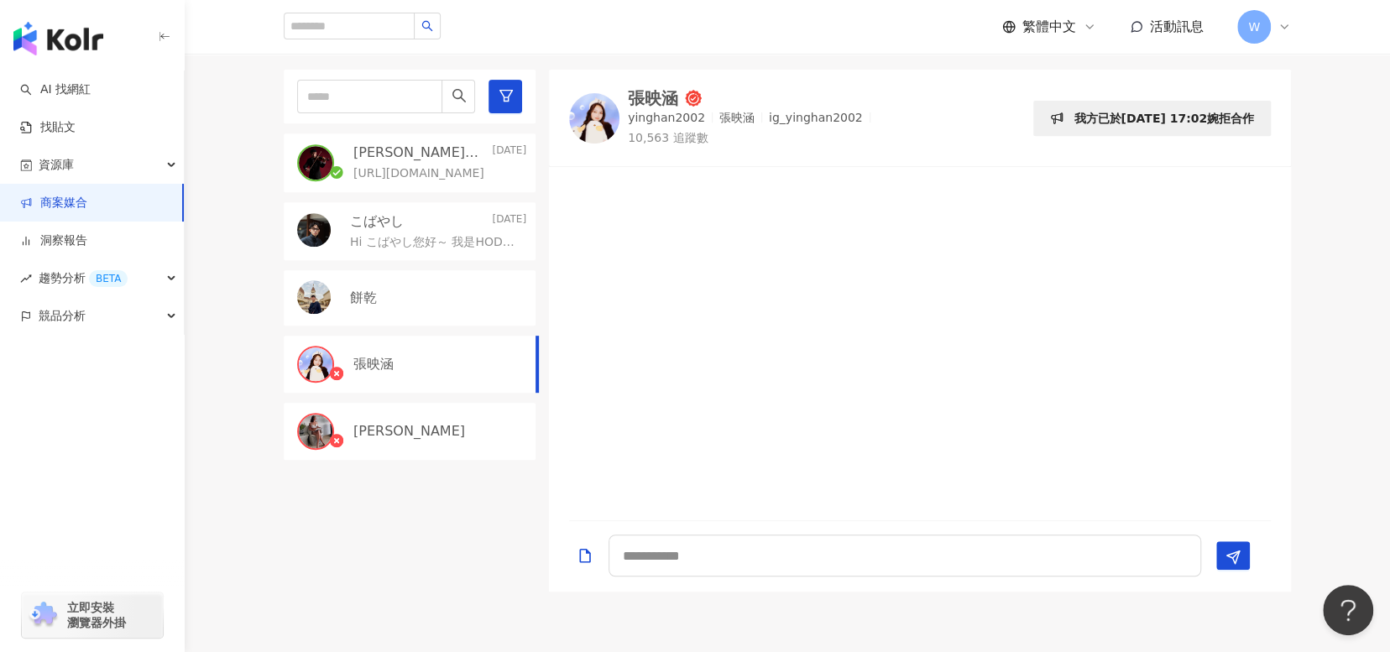
click at [404, 413] on div "[PERSON_NAME]" at bounding box center [410, 431] width 252 height 57
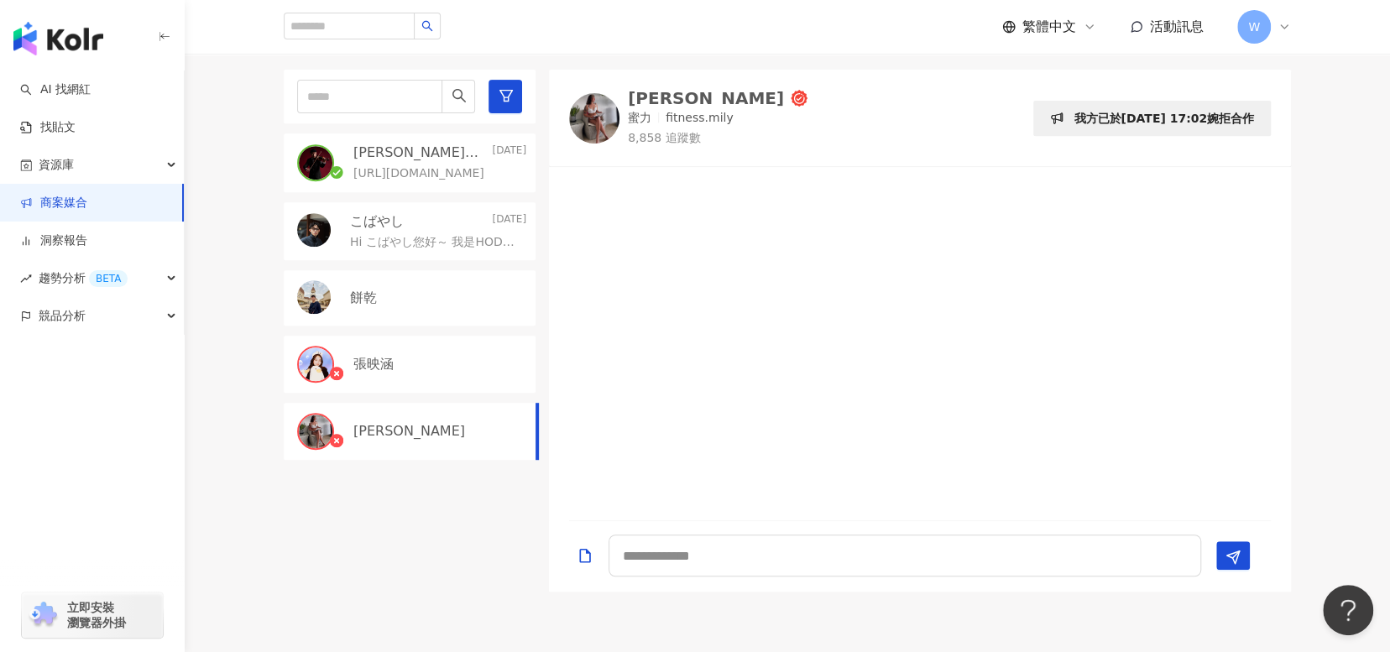
click at [419, 305] on div "餅乾" at bounding box center [438, 298] width 176 height 18
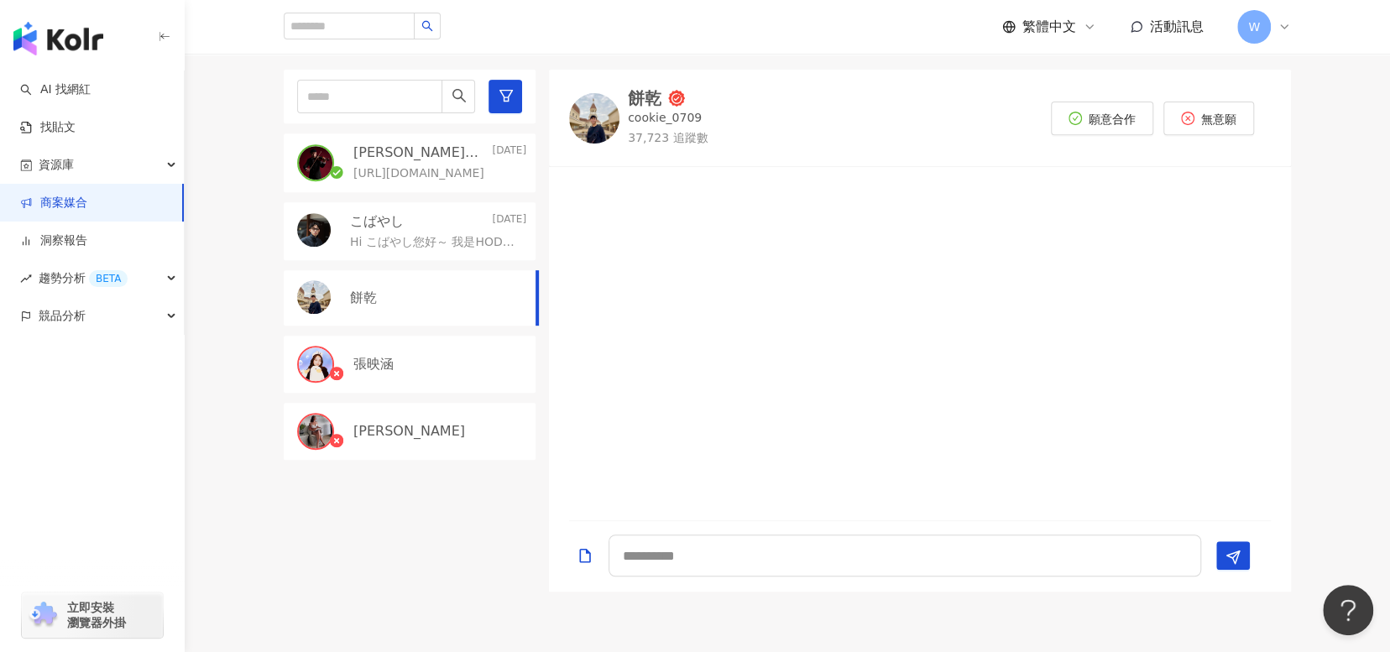
click at [431, 165] on p "[URL][DOMAIN_NAME]" at bounding box center [418, 173] width 131 height 17
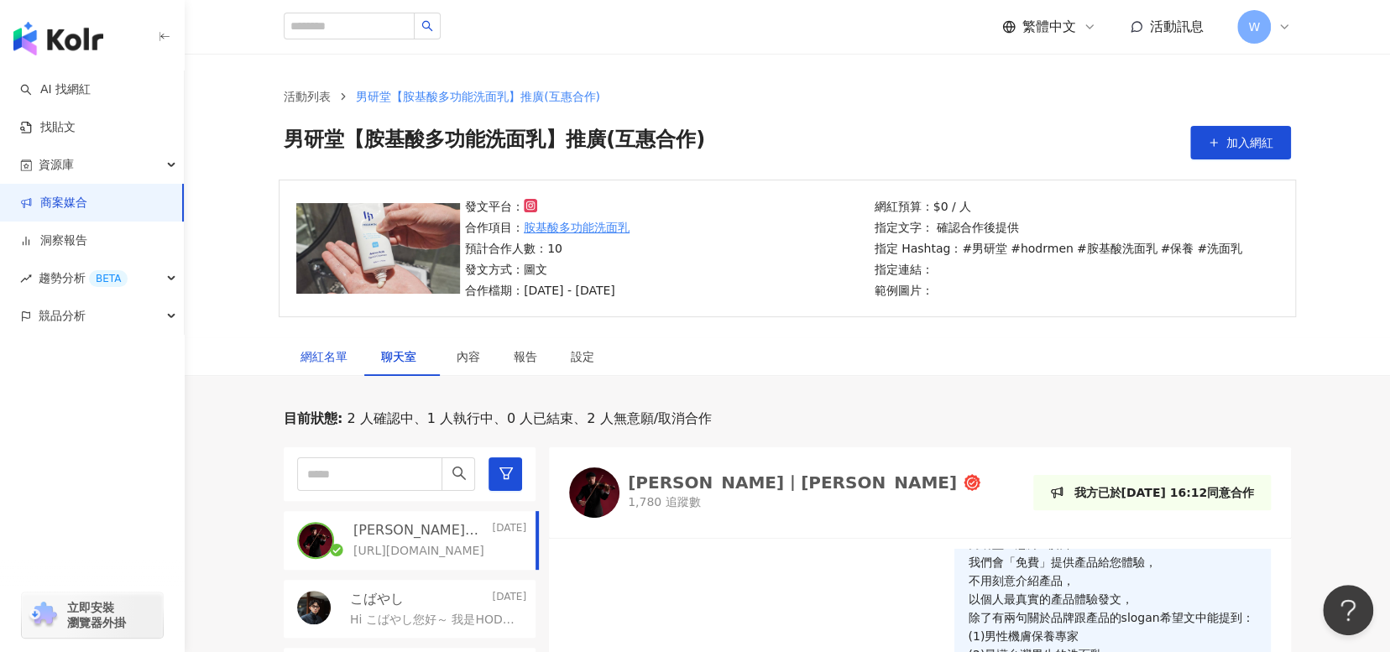
click at [326, 347] on div "網紅名單" at bounding box center [323, 356] width 47 height 18
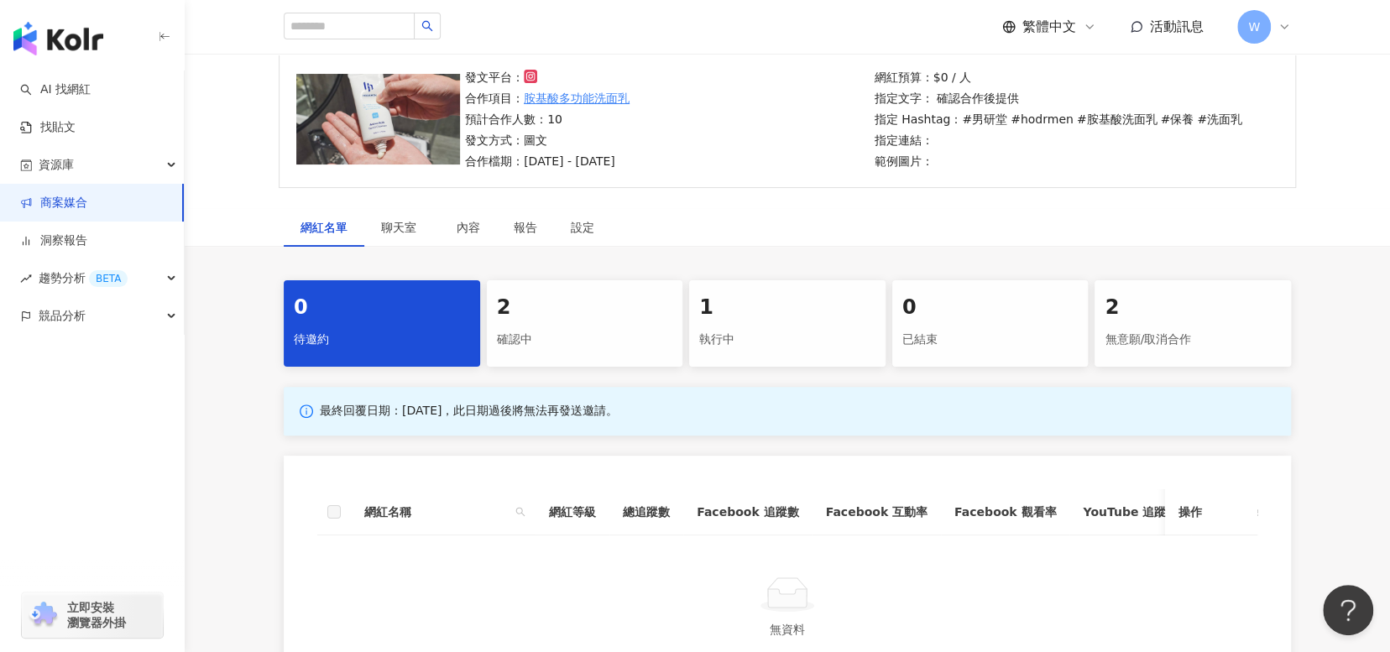
scroll to position [168, 0]
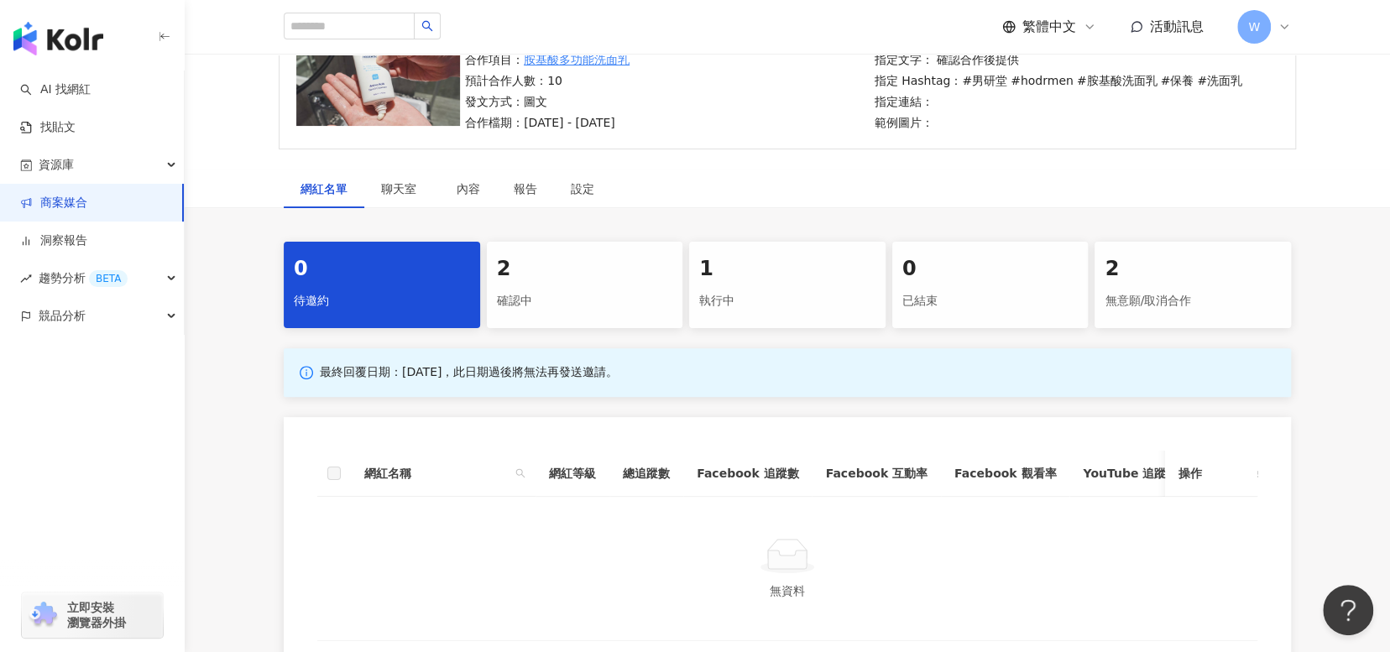
click at [634, 270] on div "2" at bounding box center [585, 269] width 176 height 29
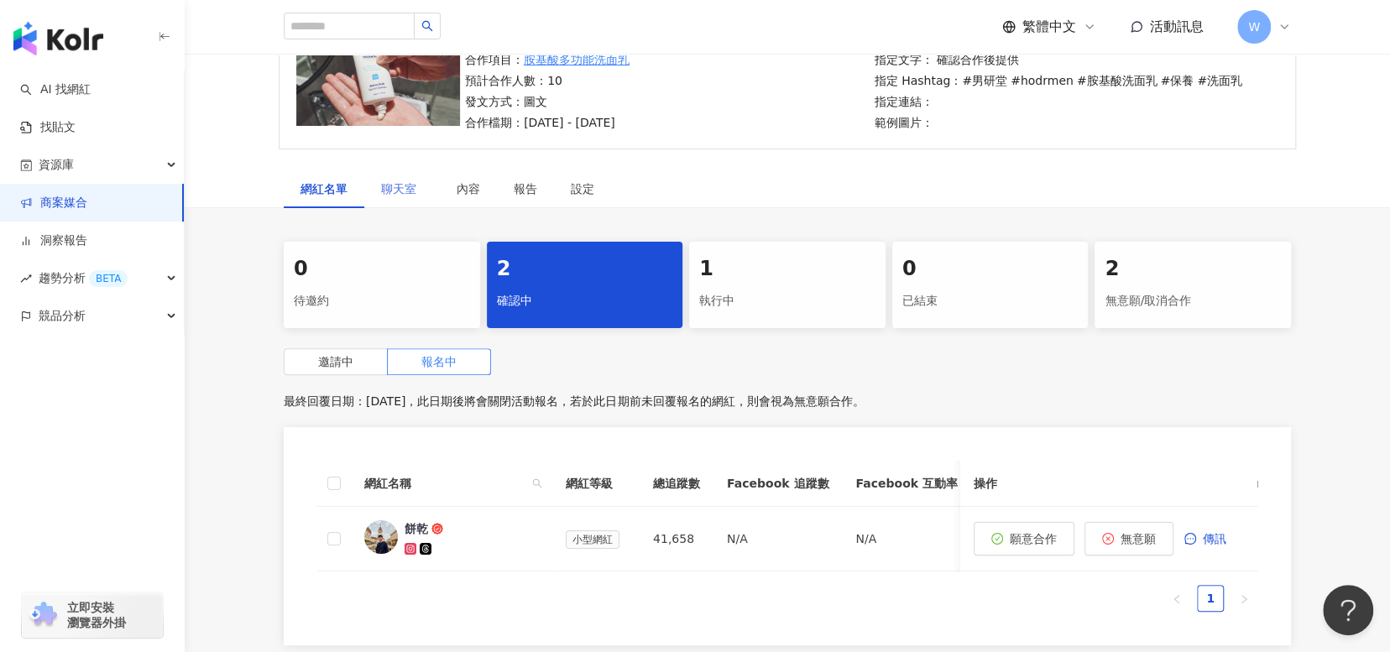
click at [396, 198] on div "聊天室" at bounding box center [402, 189] width 76 height 39
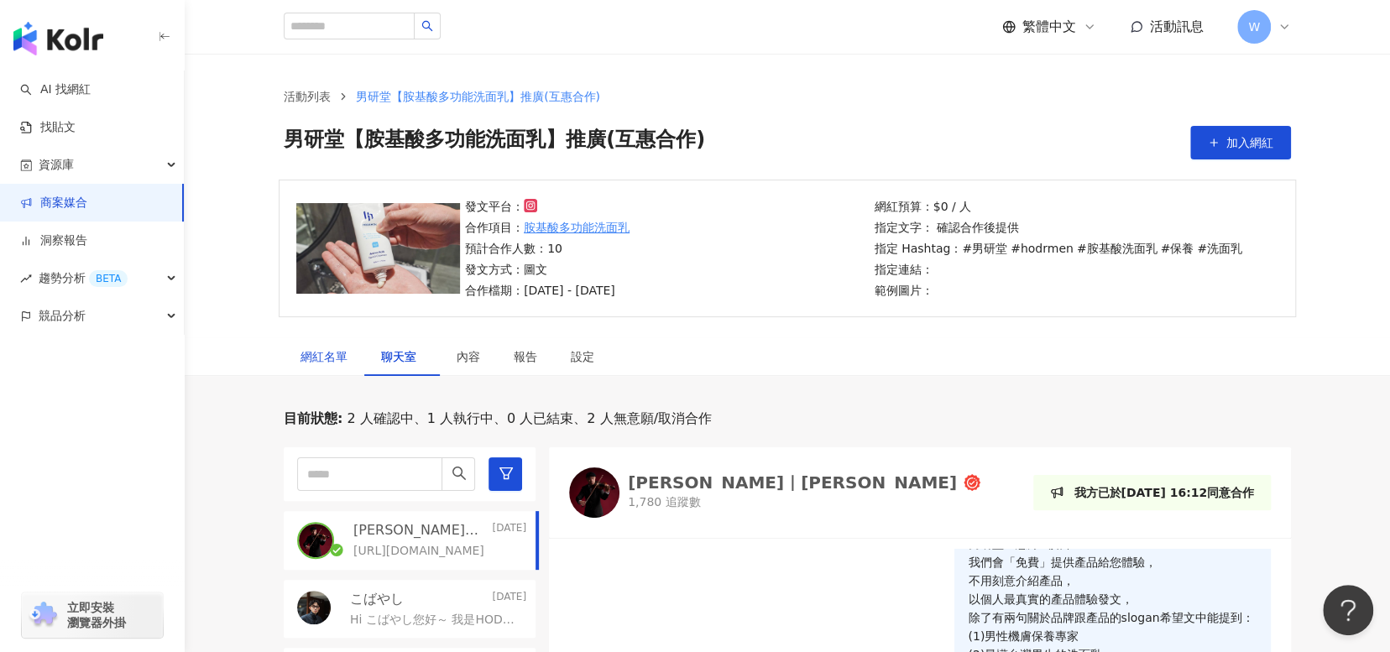
click at [341, 354] on div "網紅名單" at bounding box center [323, 356] width 47 height 18
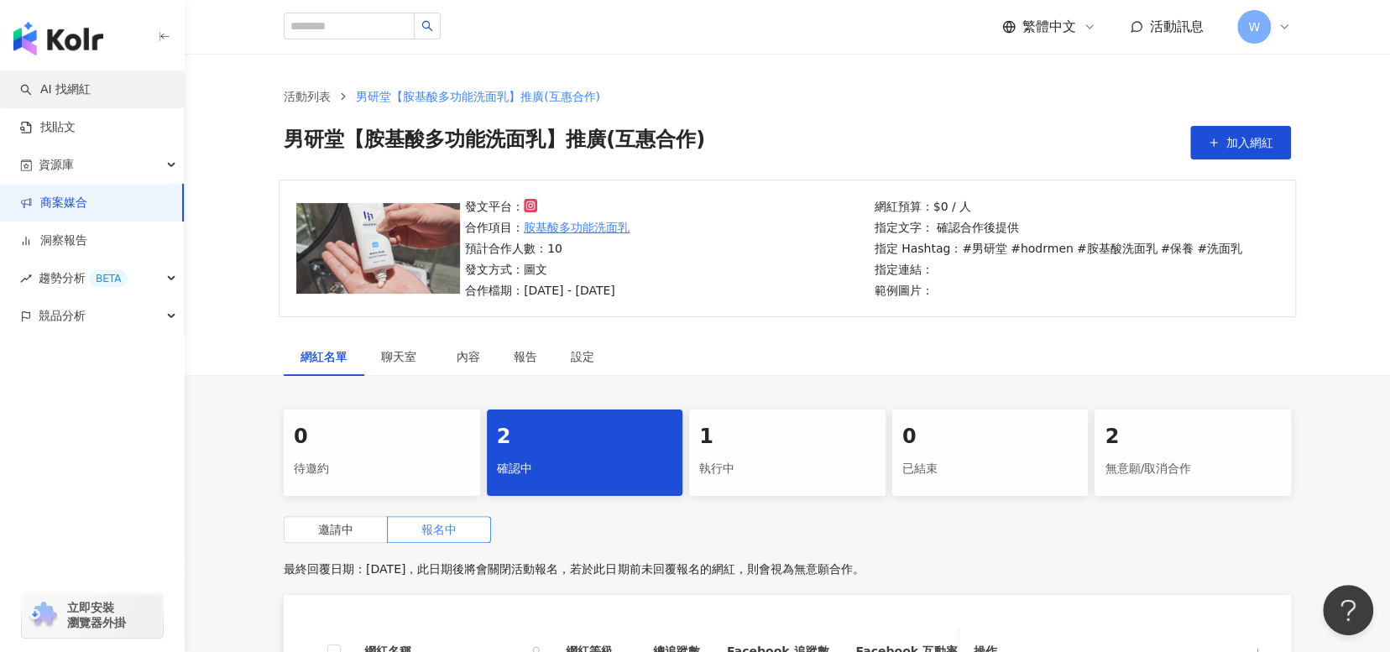
click at [91, 98] on link "AI 找網紅" at bounding box center [55, 89] width 70 height 17
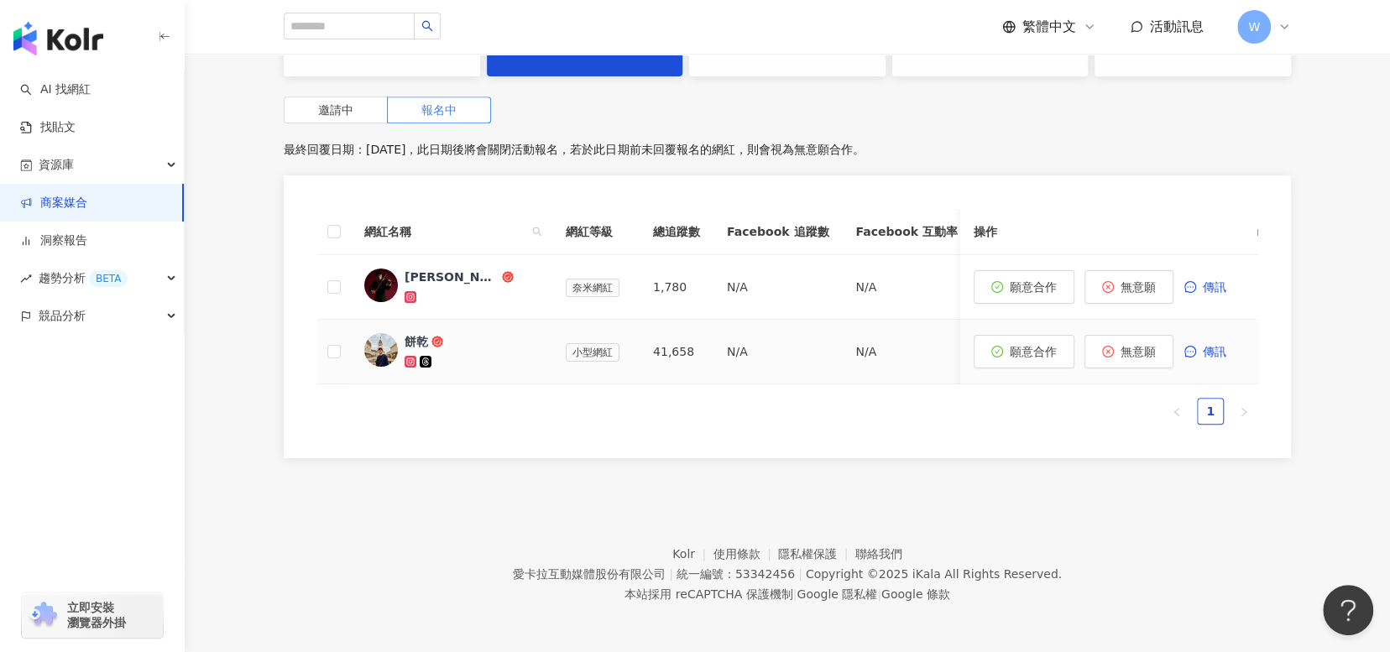
click at [405, 339] on div "餅乾" at bounding box center [416, 341] width 23 height 17
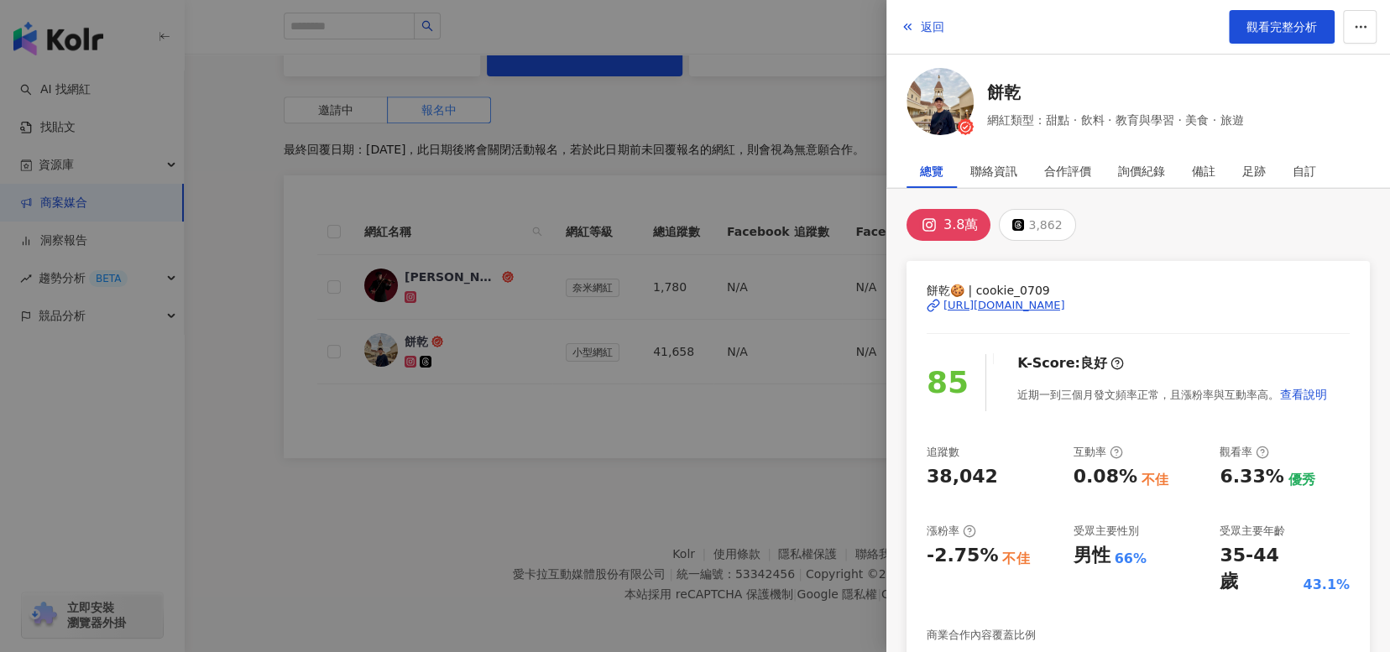
click at [1065, 302] on div "https://www.instagram.com/cookie_0709/" at bounding box center [1004, 305] width 122 height 15
click at [514, 480] on div at bounding box center [695, 326] width 1390 height 652
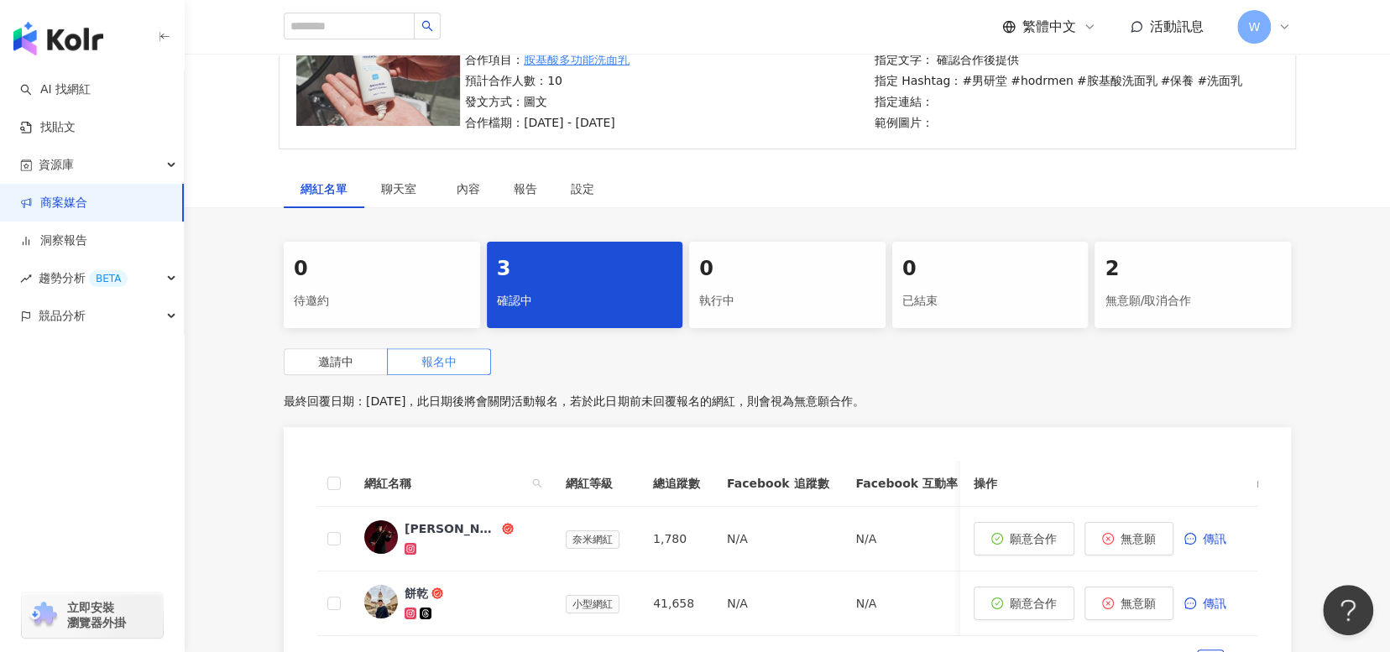
scroll to position [0, 0]
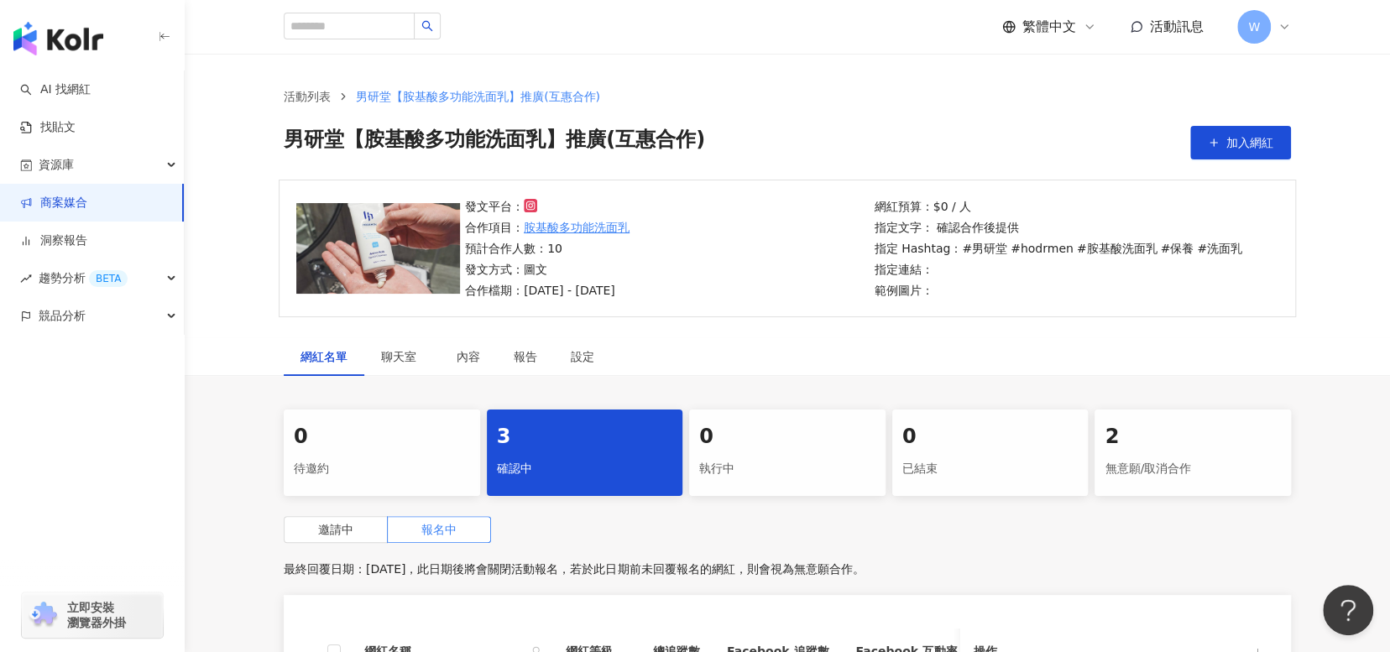
click at [1266, 22] on span "W" at bounding box center [1254, 27] width 34 height 34
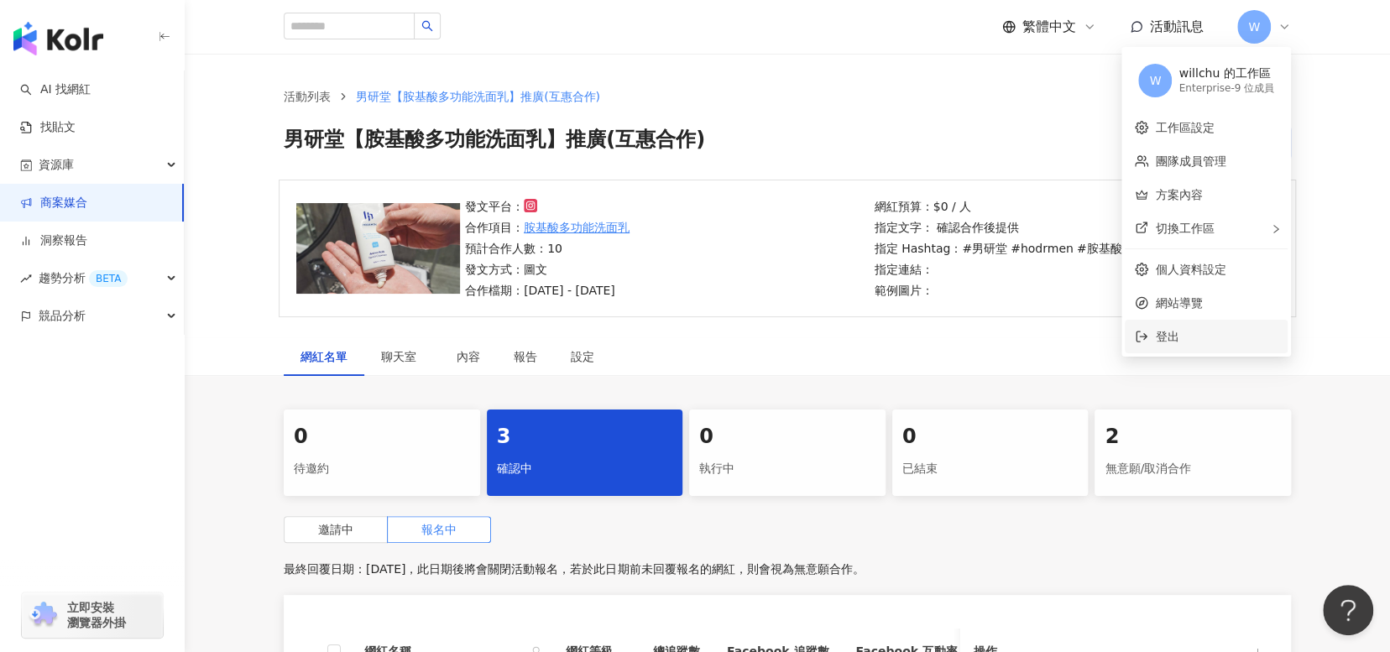
click at [1186, 338] on span "登出" at bounding box center [1216, 336] width 123 height 18
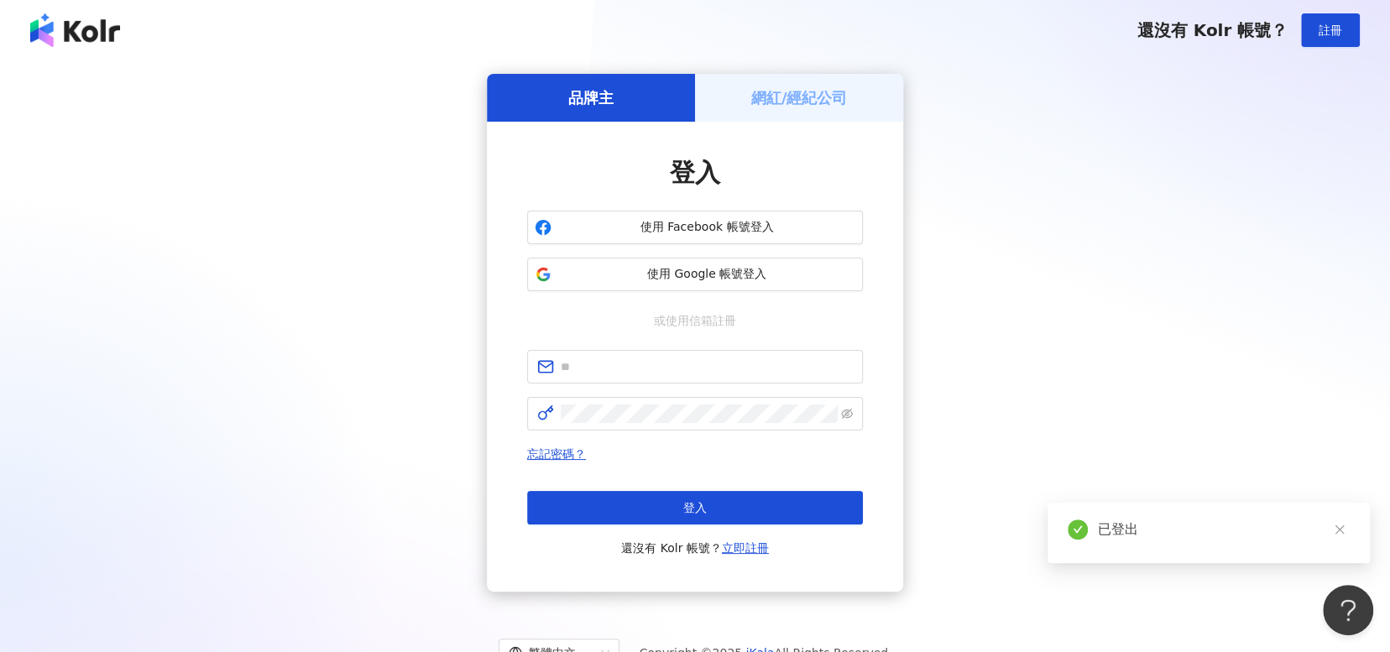
click at [852, 100] on div "網紅/經紀公司" at bounding box center [799, 98] width 208 height 48
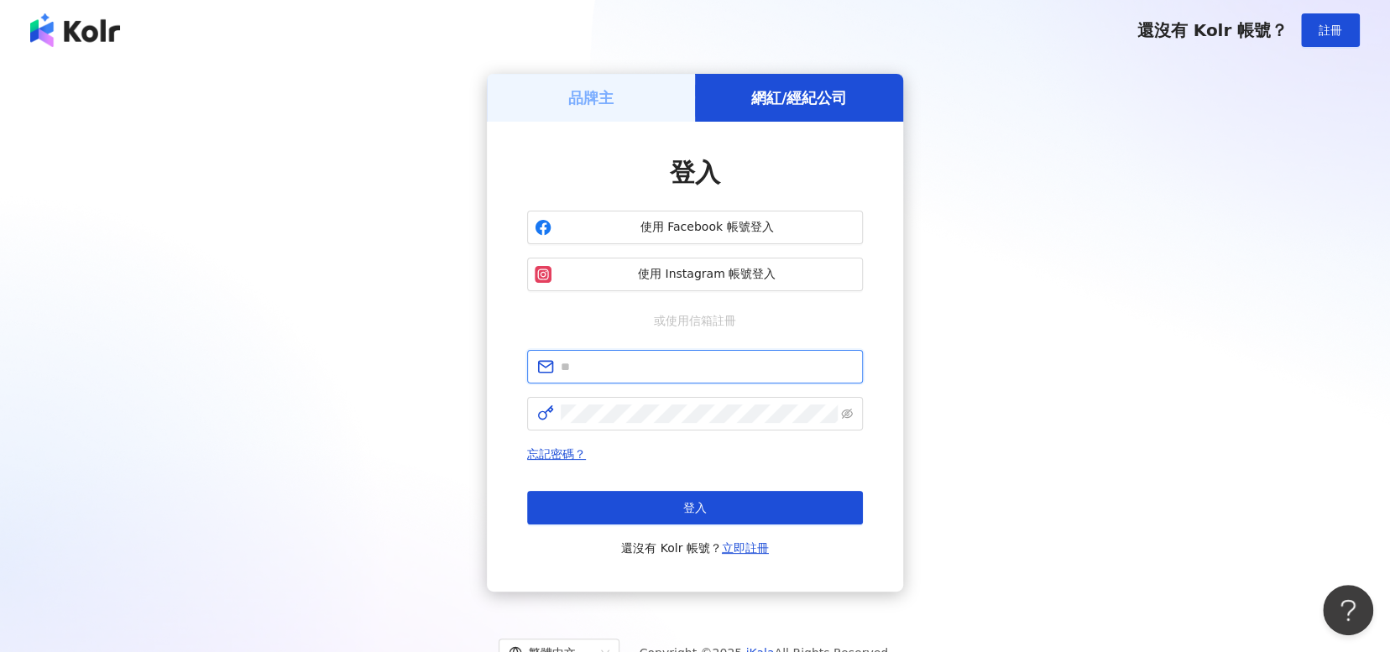
click at [744, 362] on input "text" at bounding box center [707, 367] width 292 height 18
type input "**********"
click at [732, 424] on span at bounding box center [695, 414] width 336 height 34
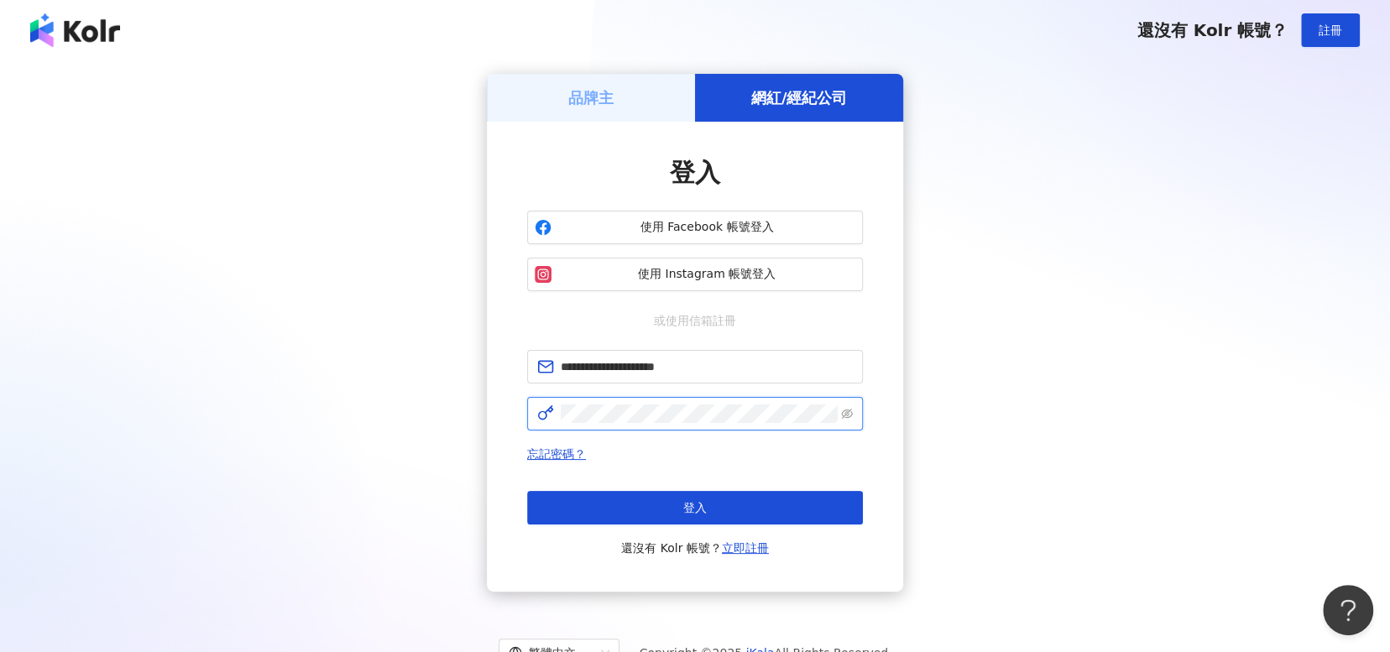
click button "登入" at bounding box center [695, 508] width 336 height 34
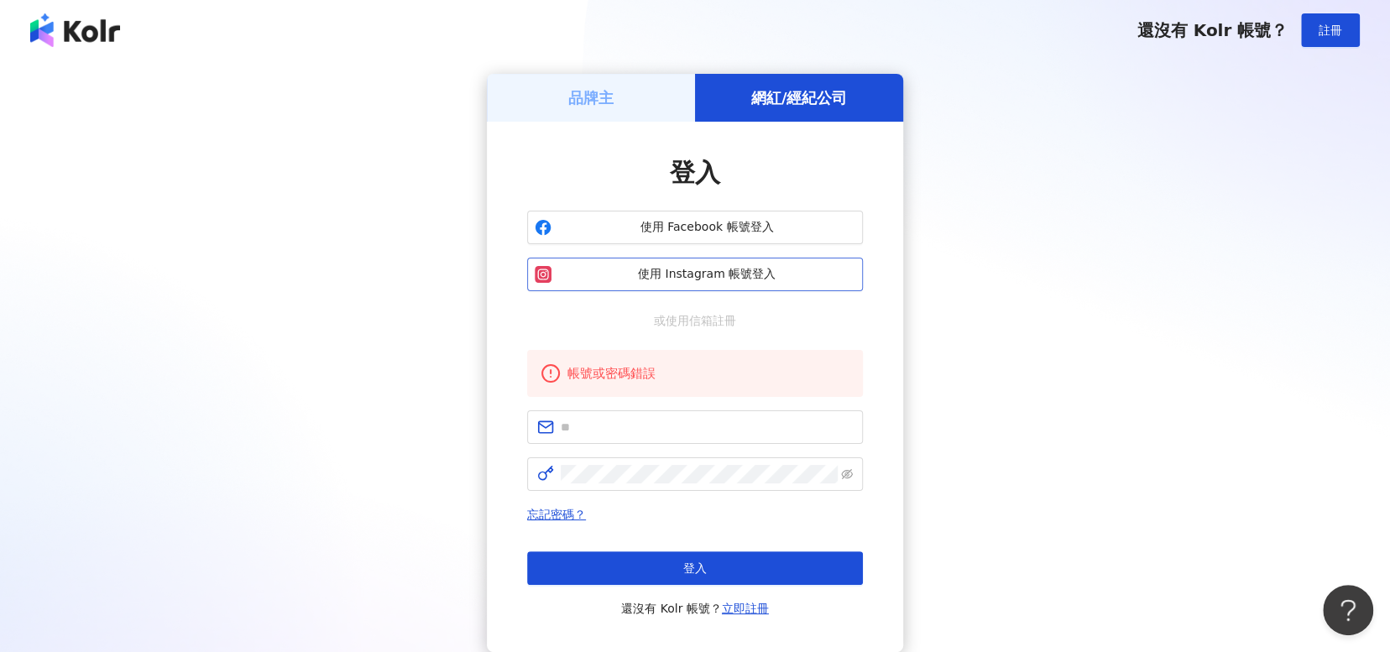
click at [761, 279] on span "使用 Instagram 帳號登入" at bounding box center [706, 274] width 297 height 17
click at [726, 444] on form at bounding box center [695, 450] width 336 height 81
click at [734, 422] on input "text" at bounding box center [707, 427] width 292 height 18
type input "**********"
click at [843, 476] on icon "eye-invisible" at bounding box center [847, 474] width 12 height 10
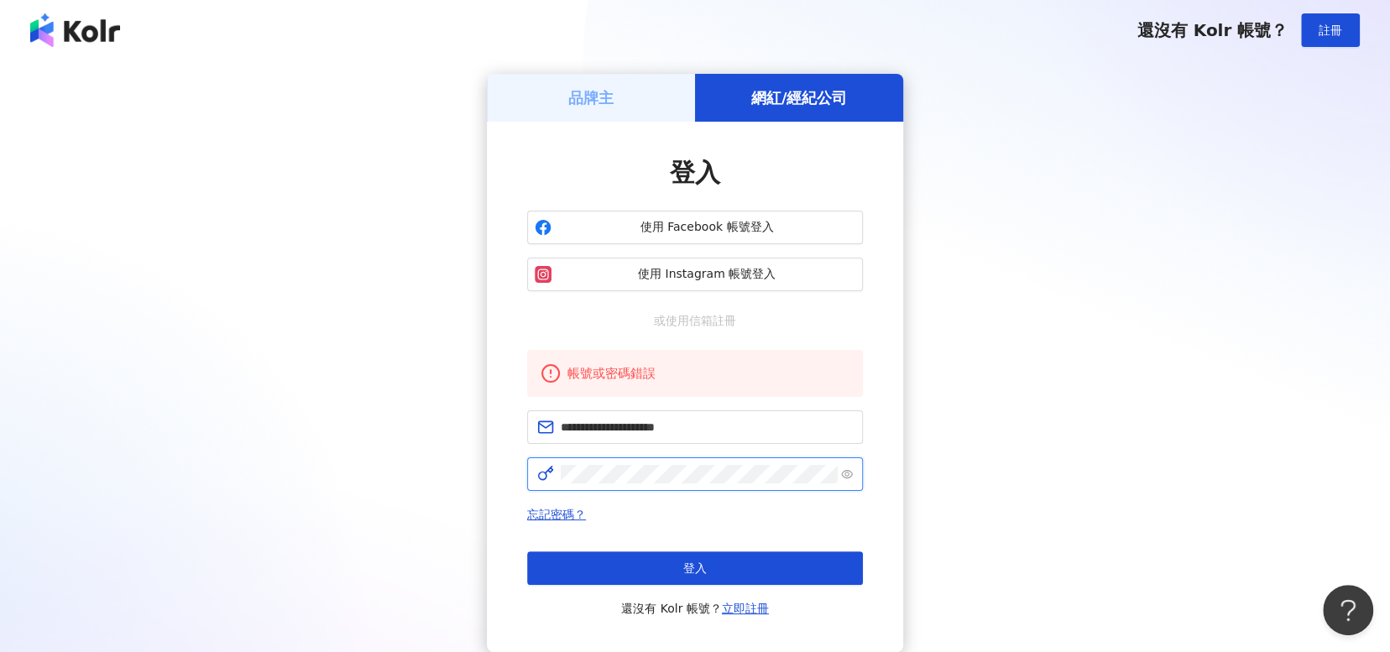
click at [436, 470] on div "**********" at bounding box center [695, 363] width 1350 height 578
click button "登入" at bounding box center [695, 568] width 336 height 34
click at [608, 105] on h5 "品牌主" at bounding box center [590, 97] width 45 height 21
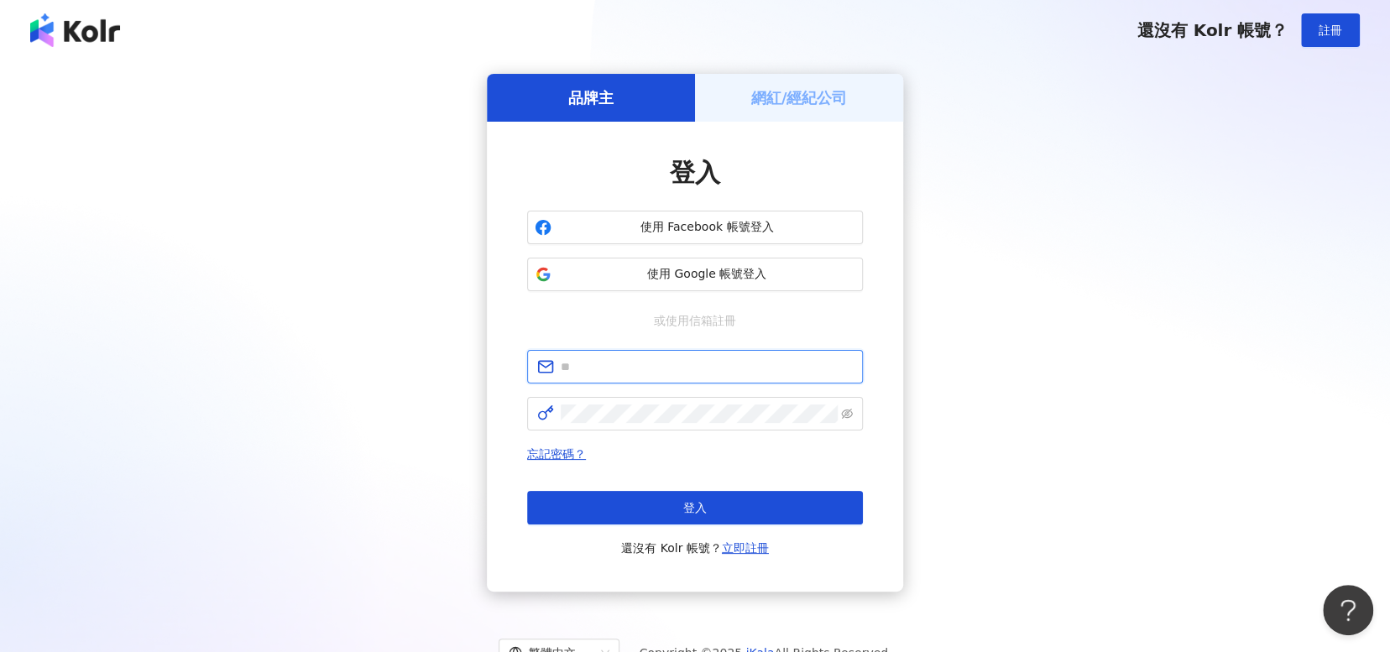
click at [773, 374] on input "text" at bounding box center [707, 367] width 292 height 18
type input "**********"
click button "登入" at bounding box center [695, 508] width 336 height 34
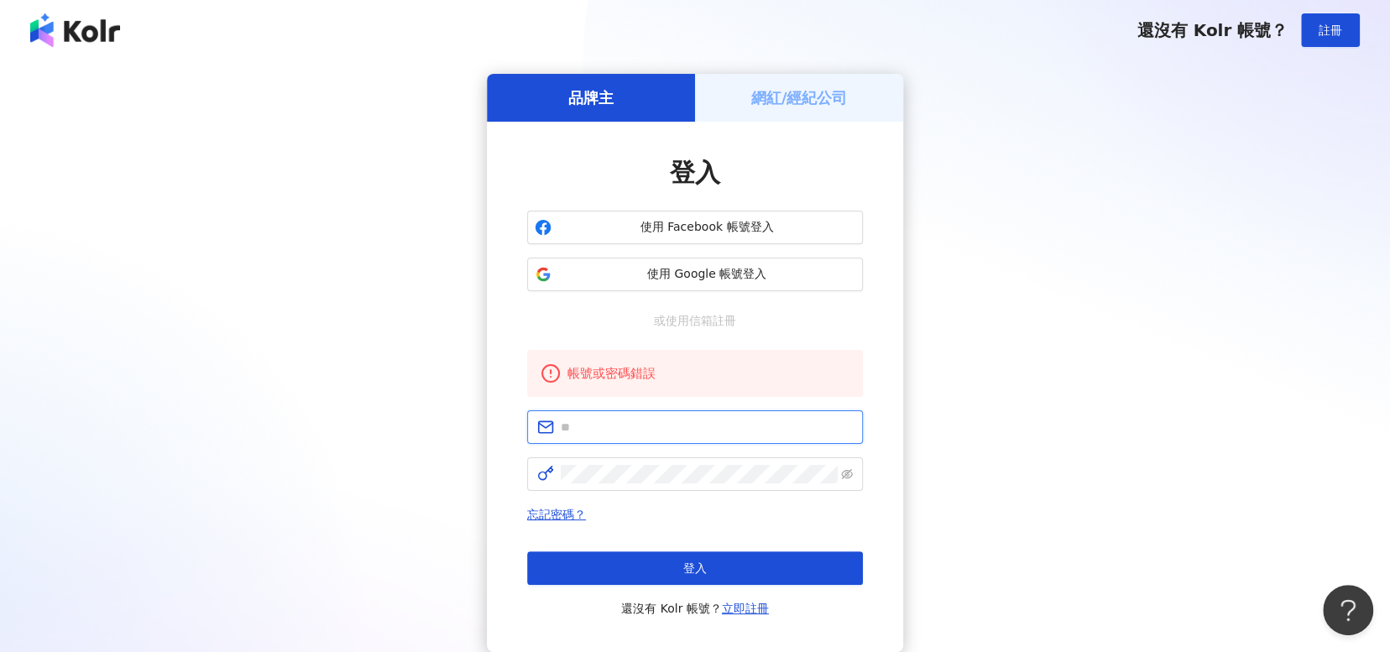
click at [715, 430] on input "text" at bounding box center [707, 427] width 292 height 18
type input "**********"
click at [846, 480] on span at bounding box center [847, 474] width 12 height 18
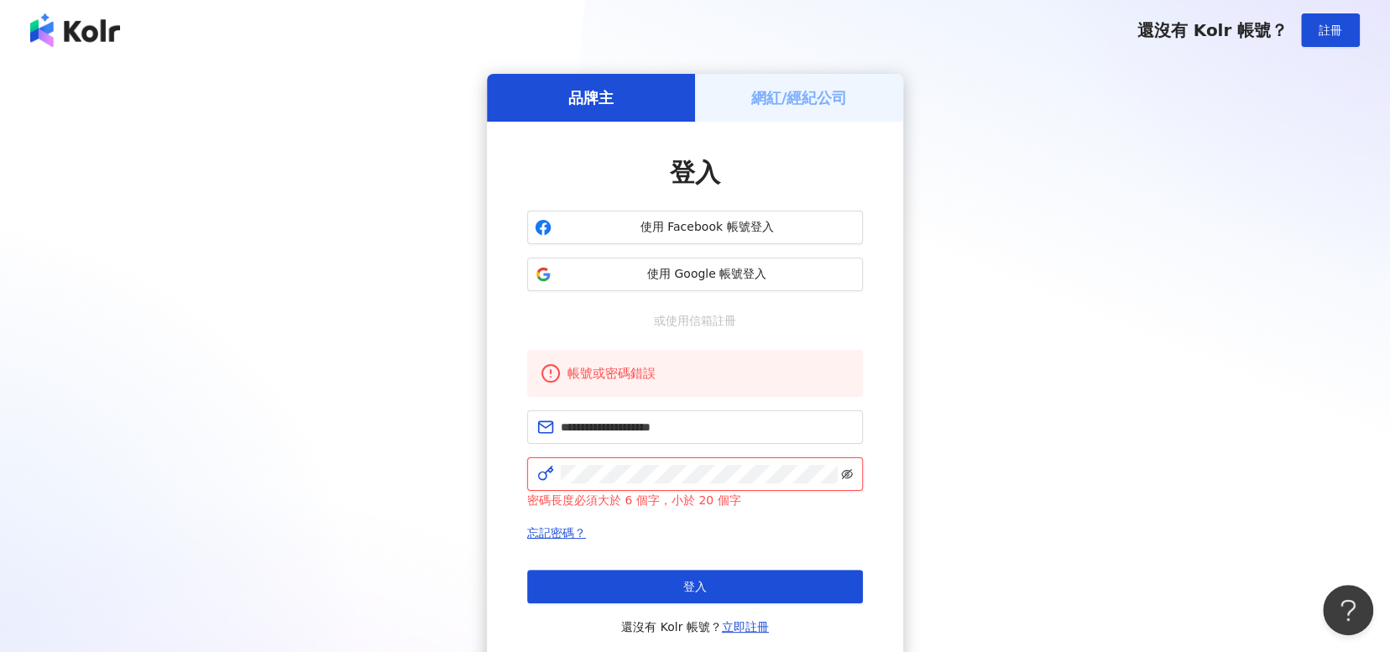
click at [846, 468] on icon "eye-invisible" at bounding box center [847, 474] width 12 height 12
click at [846, 468] on icon "eye" at bounding box center [847, 474] width 12 height 12
click at [846, 468] on icon "eye-invisible" at bounding box center [847, 474] width 12 height 12
click button "登入" at bounding box center [695, 587] width 336 height 34
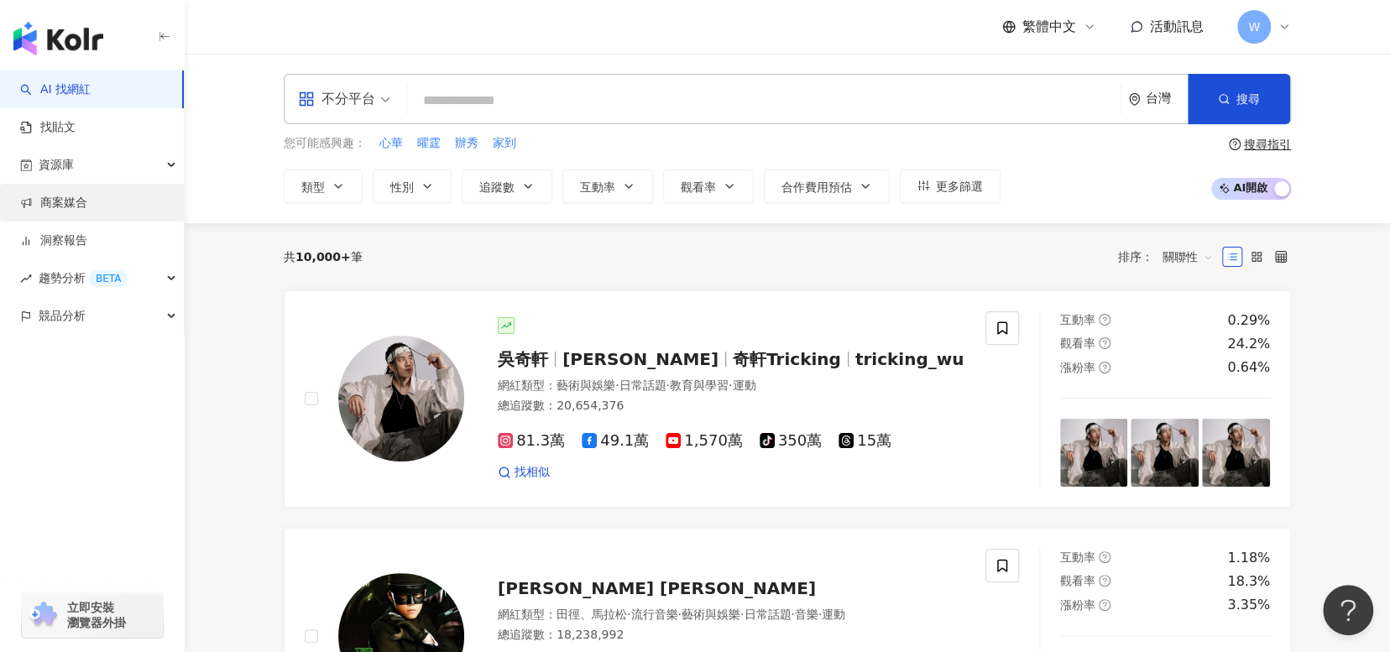
click at [86, 208] on link "商案媒合" at bounding box center [53, 203] width 67 height 17
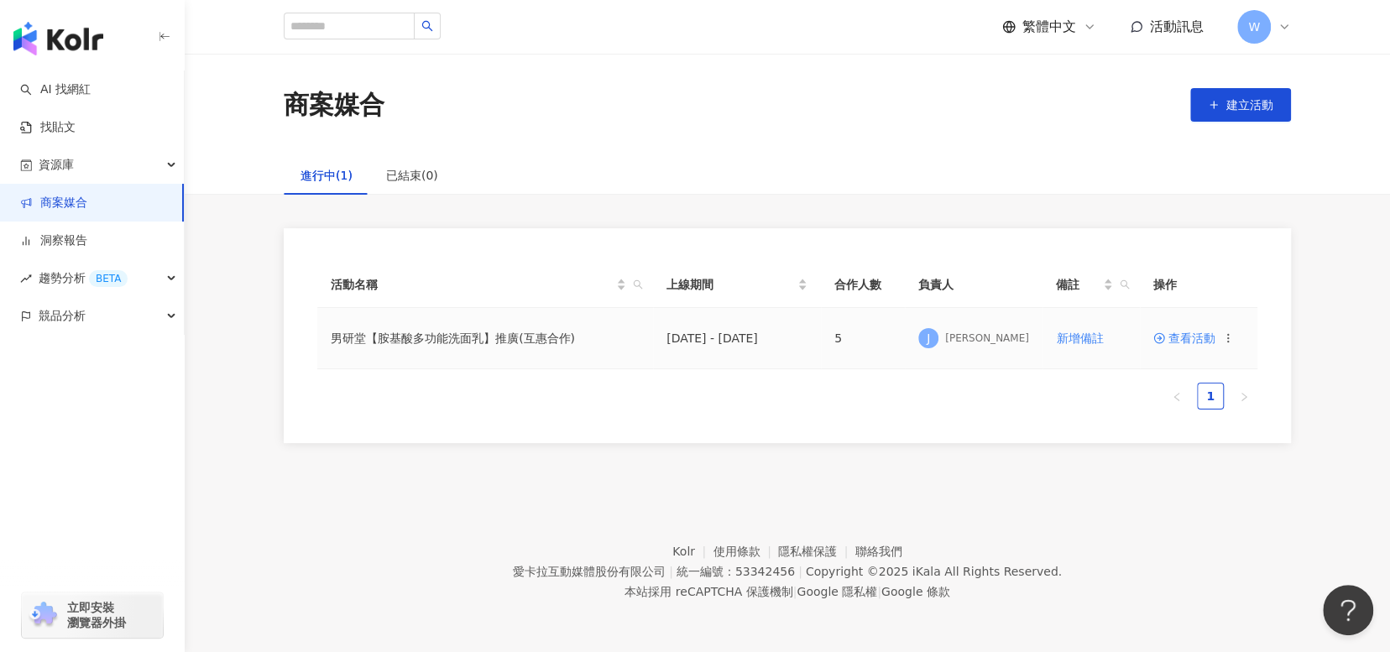
click at [1183, 332] on span "查看活動" at bounding box center [1184, 338] width 62 height 12
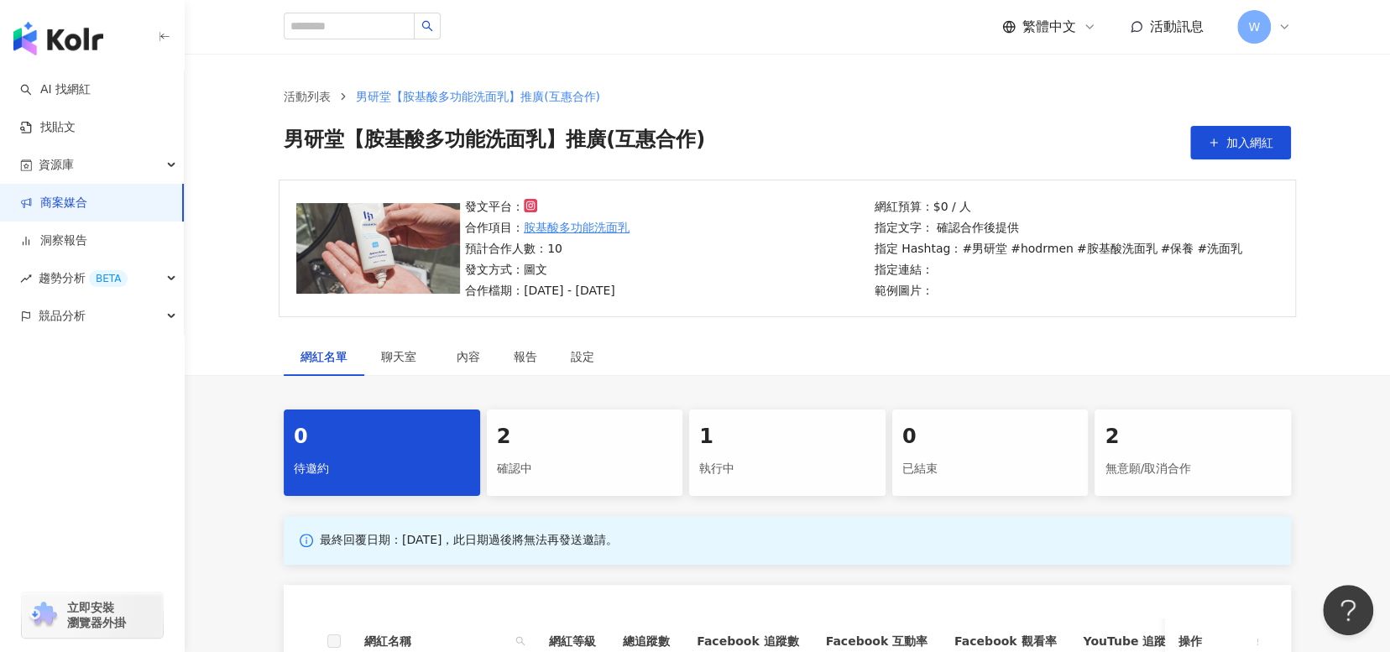
click at [751, 460] on div "執行中" at bounding box center [787, 469] width 176 height 29
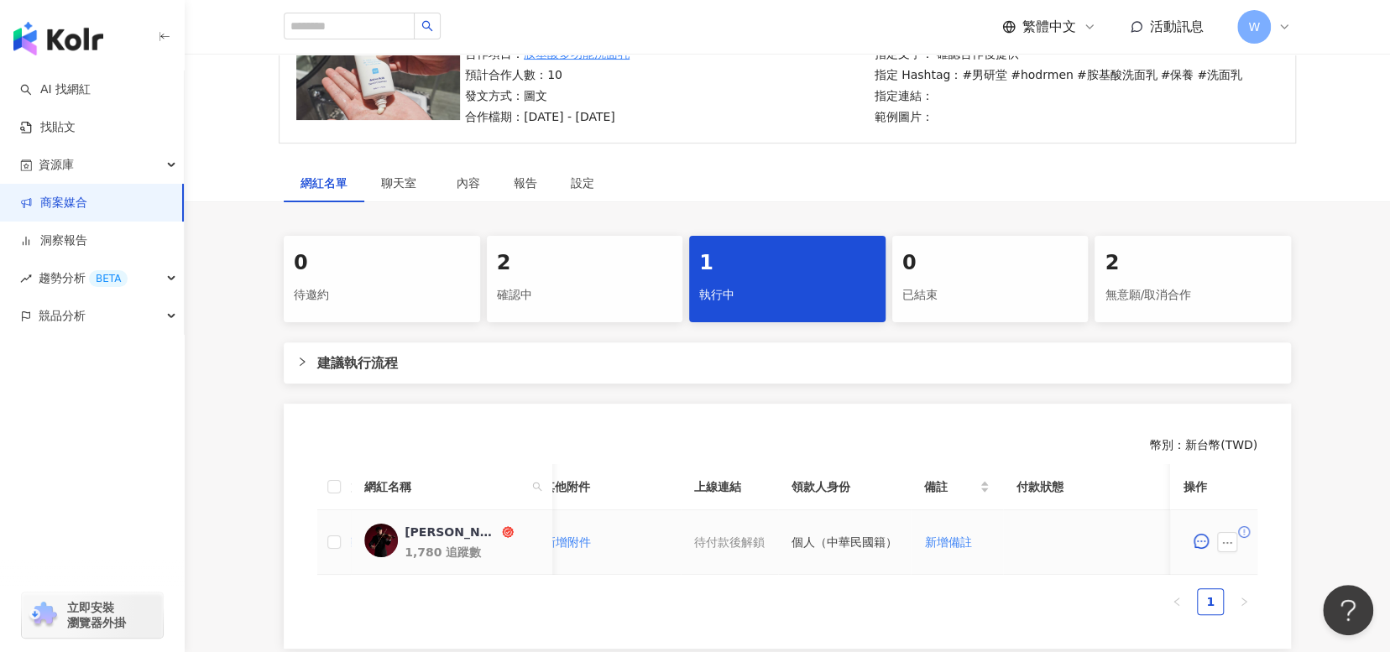
scroll to position [84, 0]
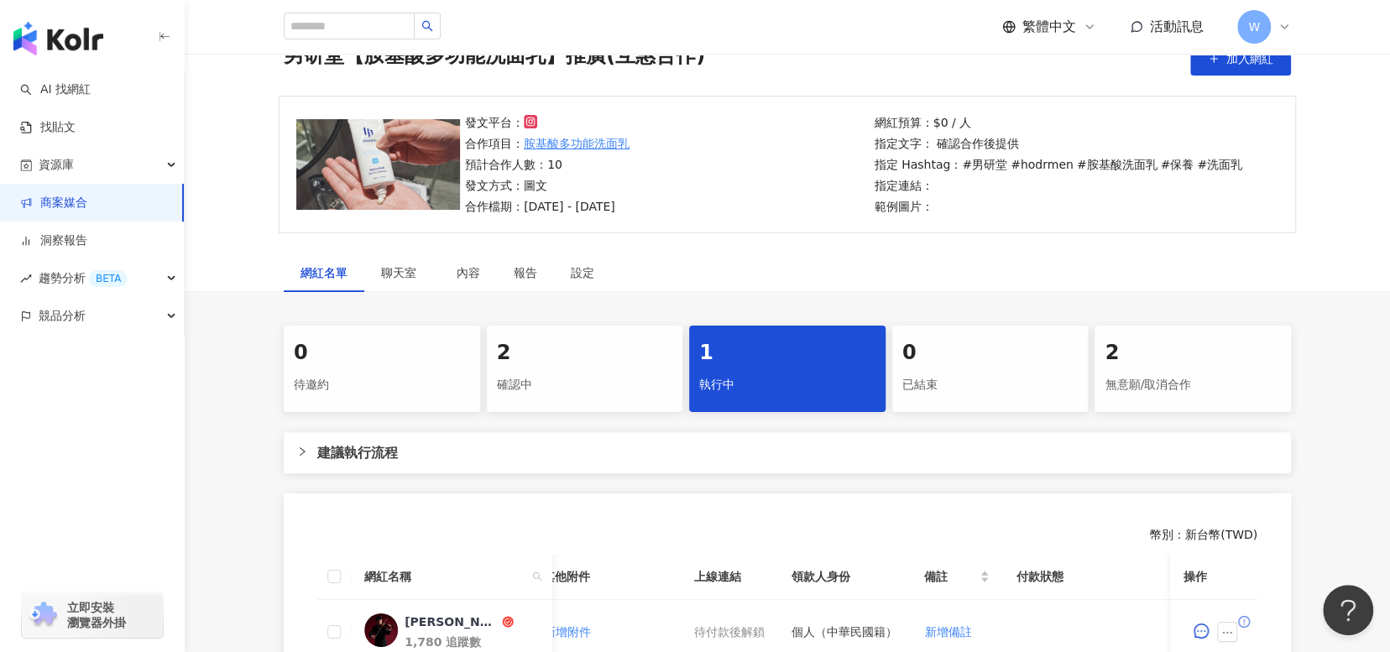
click at [521, 453] on span "建議執行流程" at bounding box center [797, 452] width 960 height 21
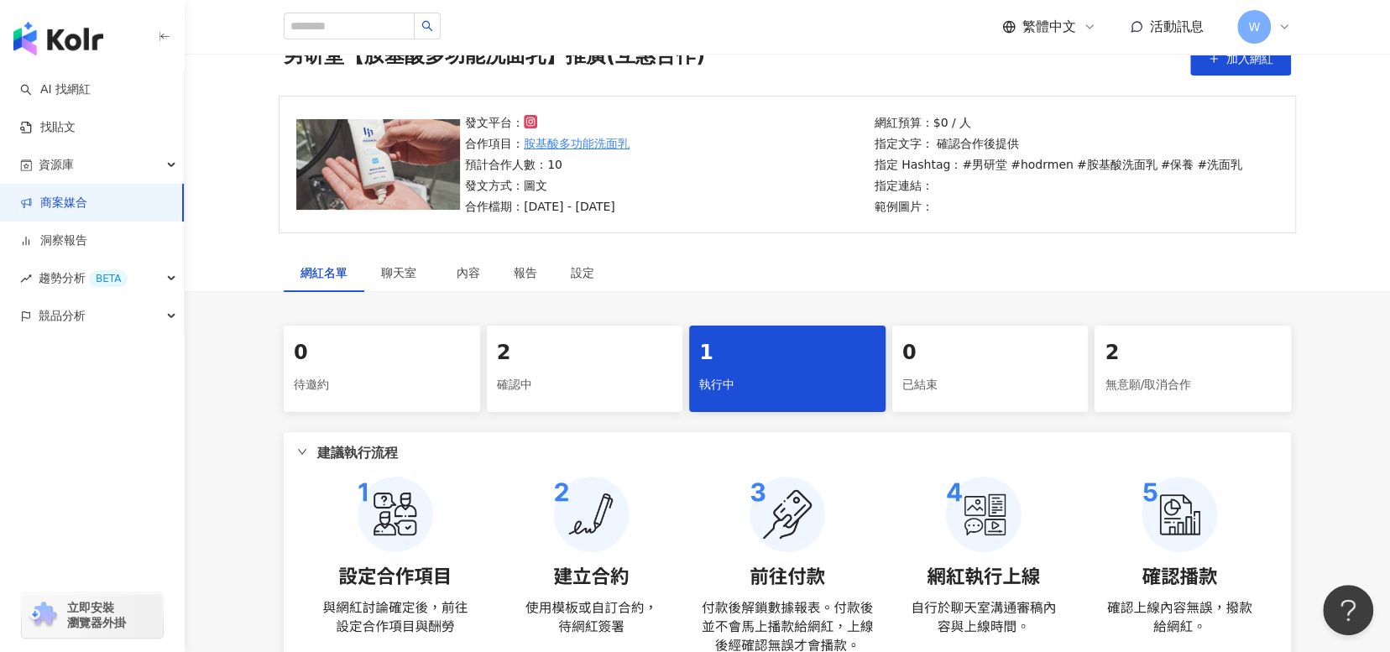
click at [521, 453] on span "建議執行流程" at bounding box center [797, 452] width 960 height 21
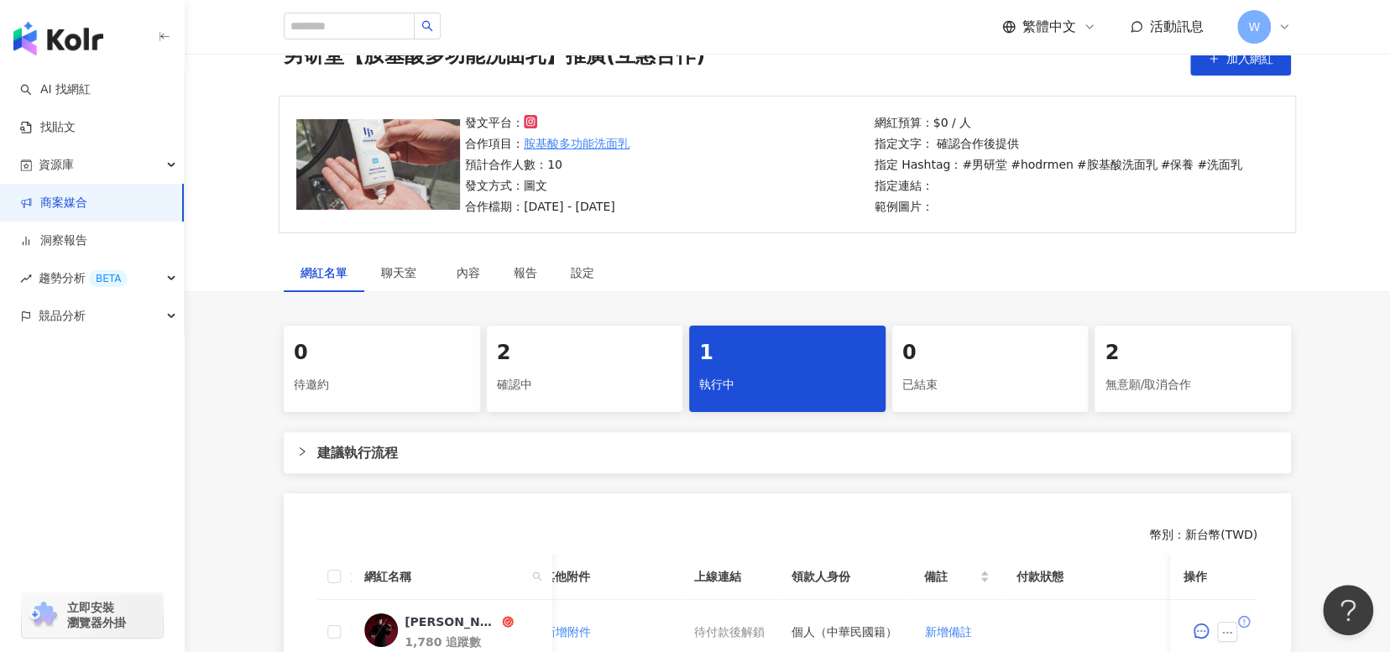
click at [571, 404] on div "2 確認中" at bounding box center [585, 369] width 196 height 86
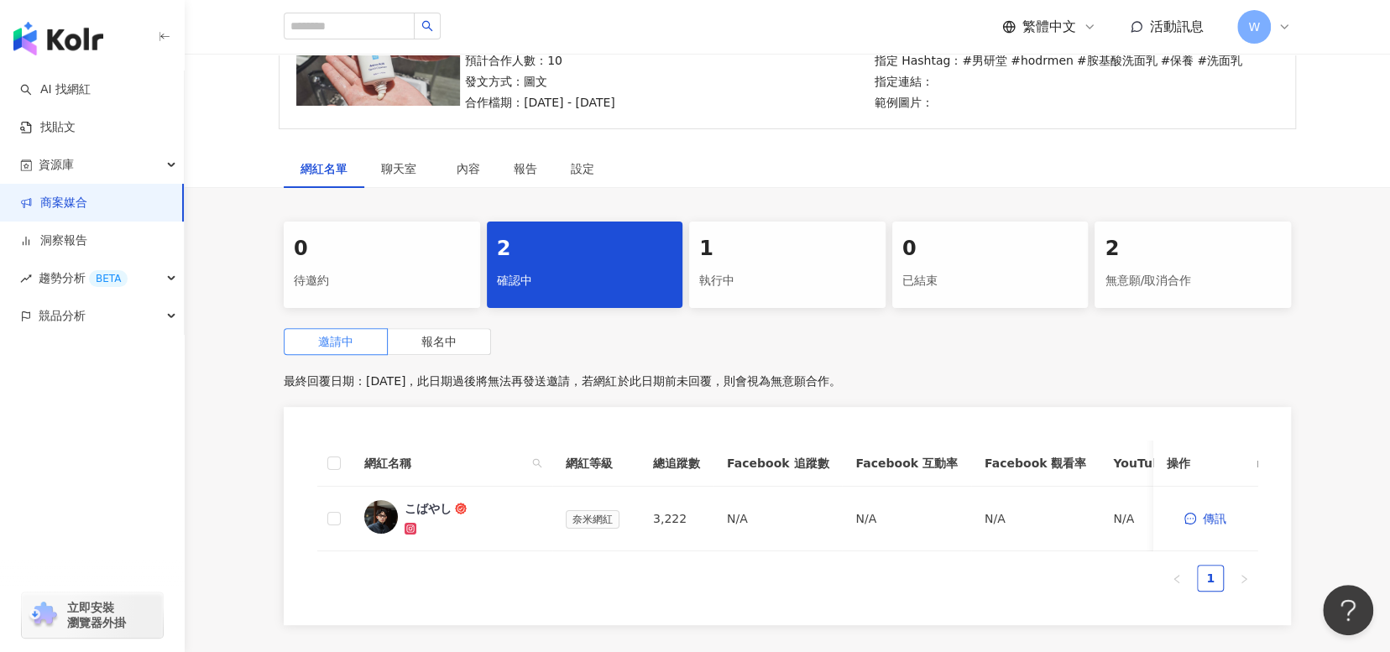
scroll to position [336, 0]
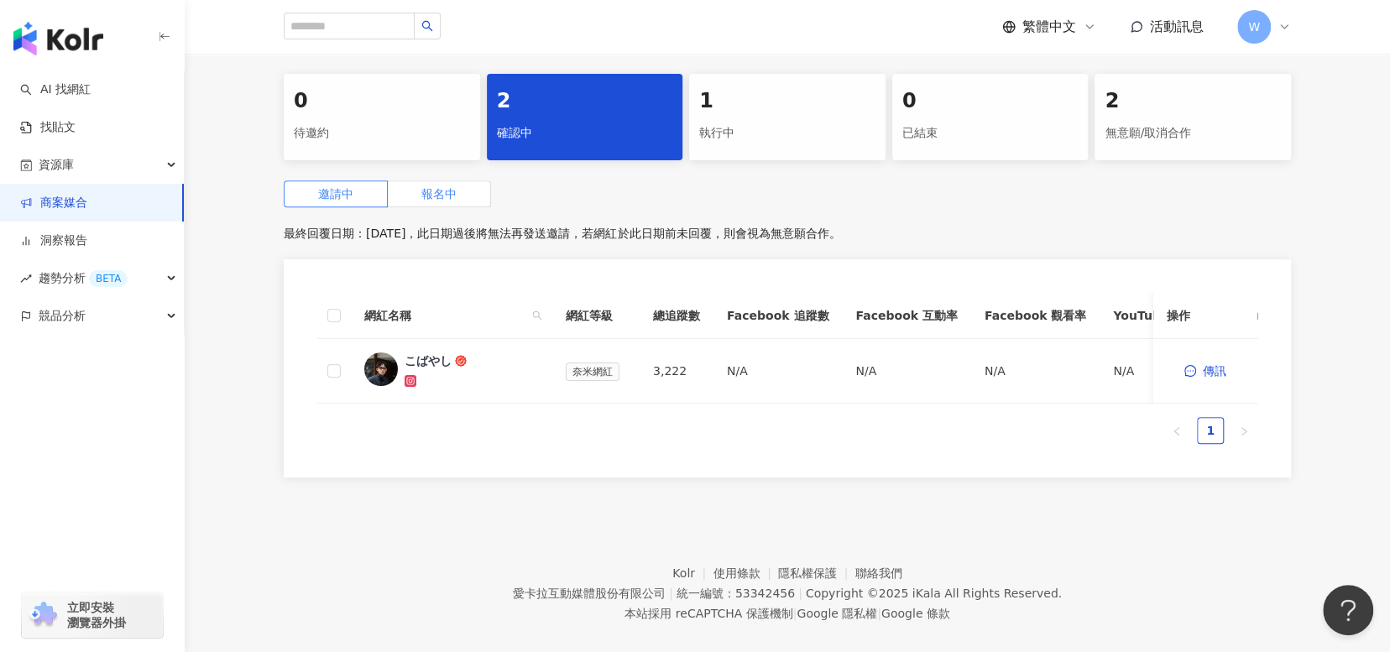
click at [471, 202] on label "報名中" at bounding box center [439, 193] width 103 height 27
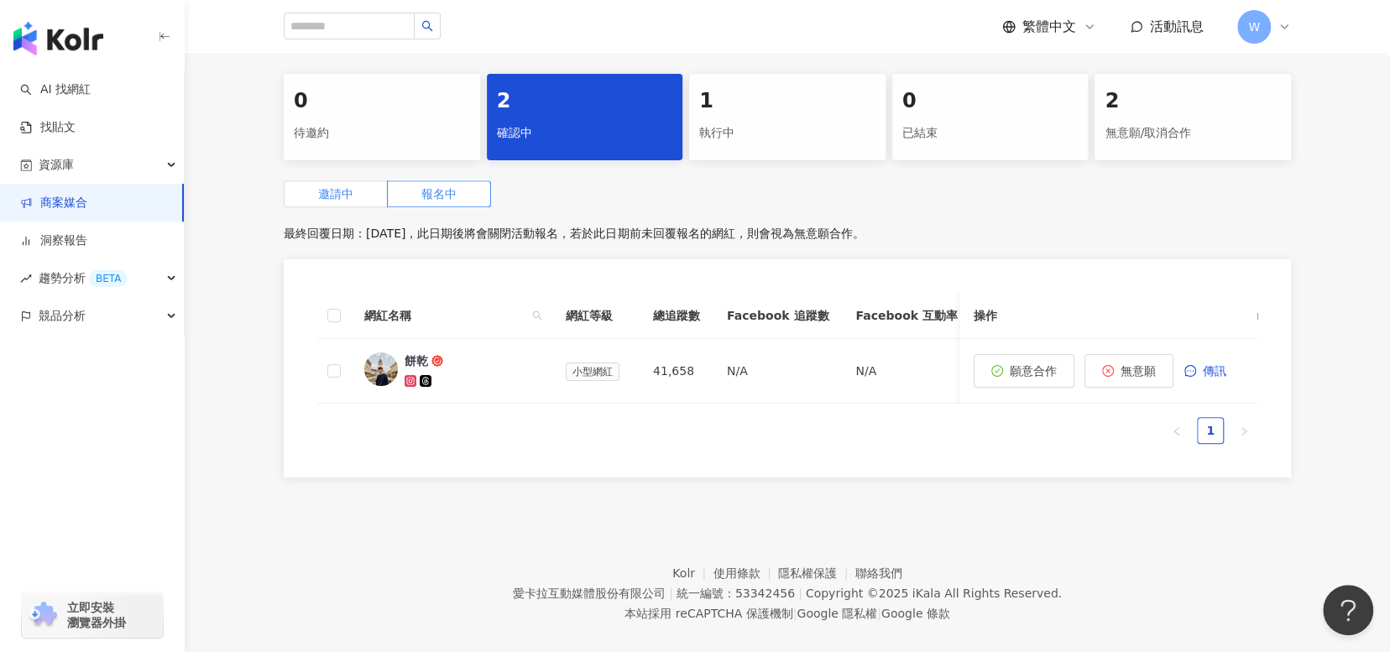
click at [326, 205] on label "邀請中" at bounding box center [336, 193] width 104 height 27
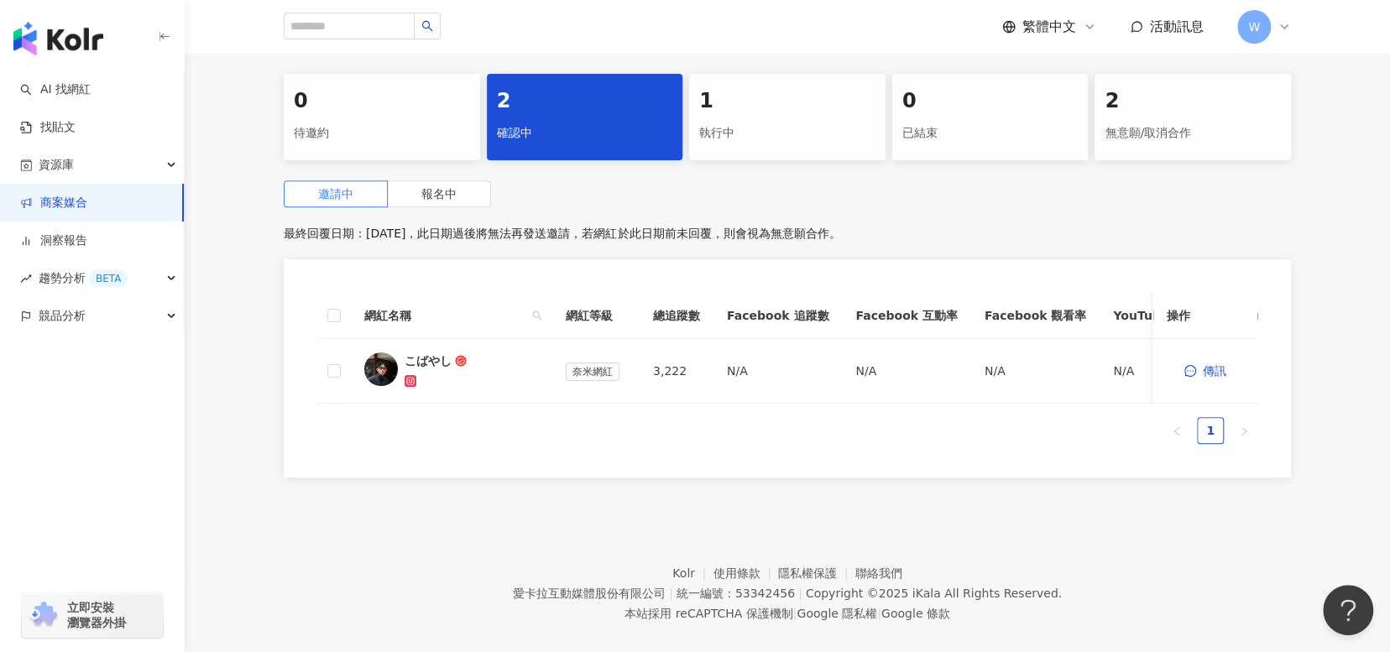
click at [363, 128] on div "待邀約" at bounding box center [382, 133] width 176 height 29
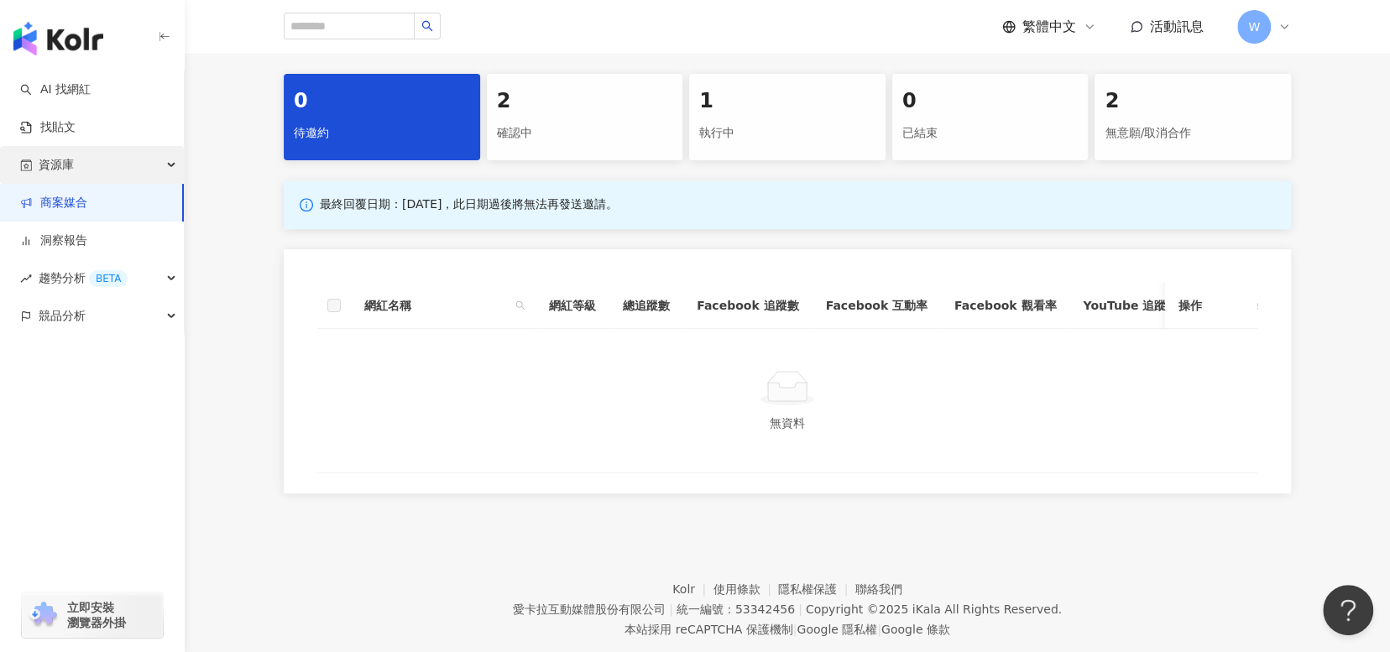
click at [141, 167] on div "資源庫" at bounding box center [92, 165] width 184 height 38
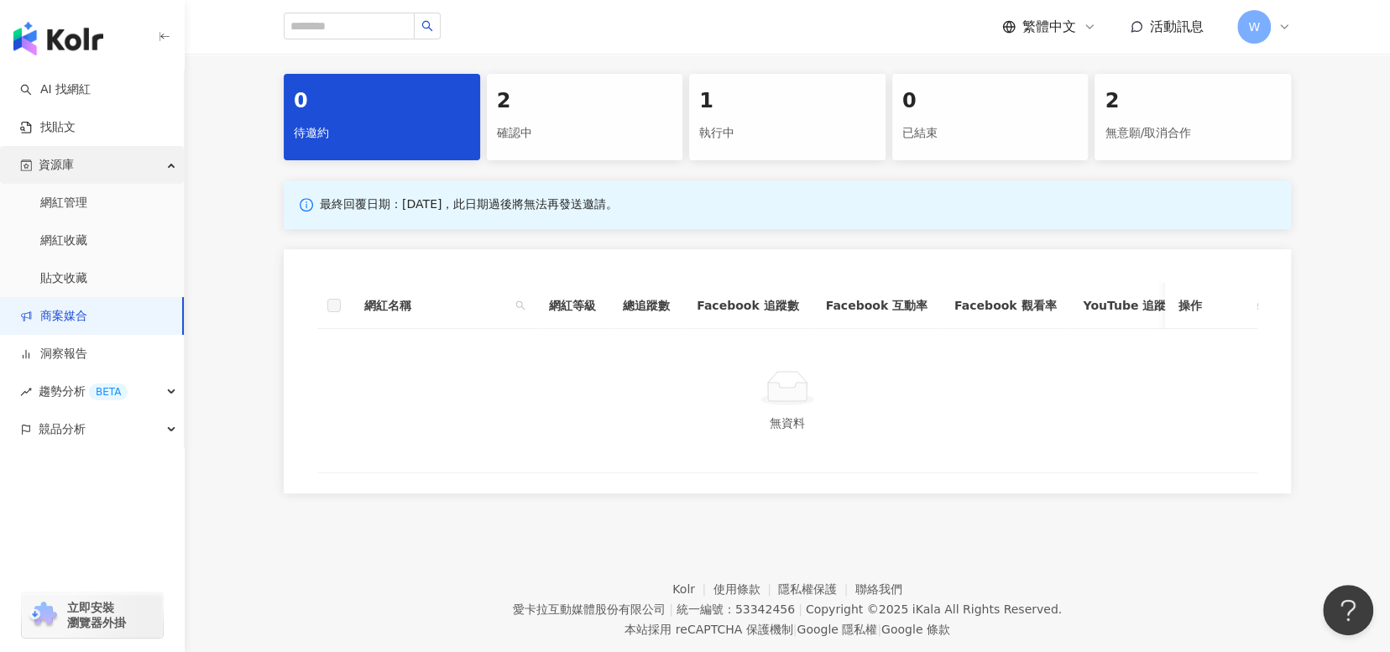
click at [141, 167] on div "資源庫" at bounding box center [92, 165] width 184 height 38
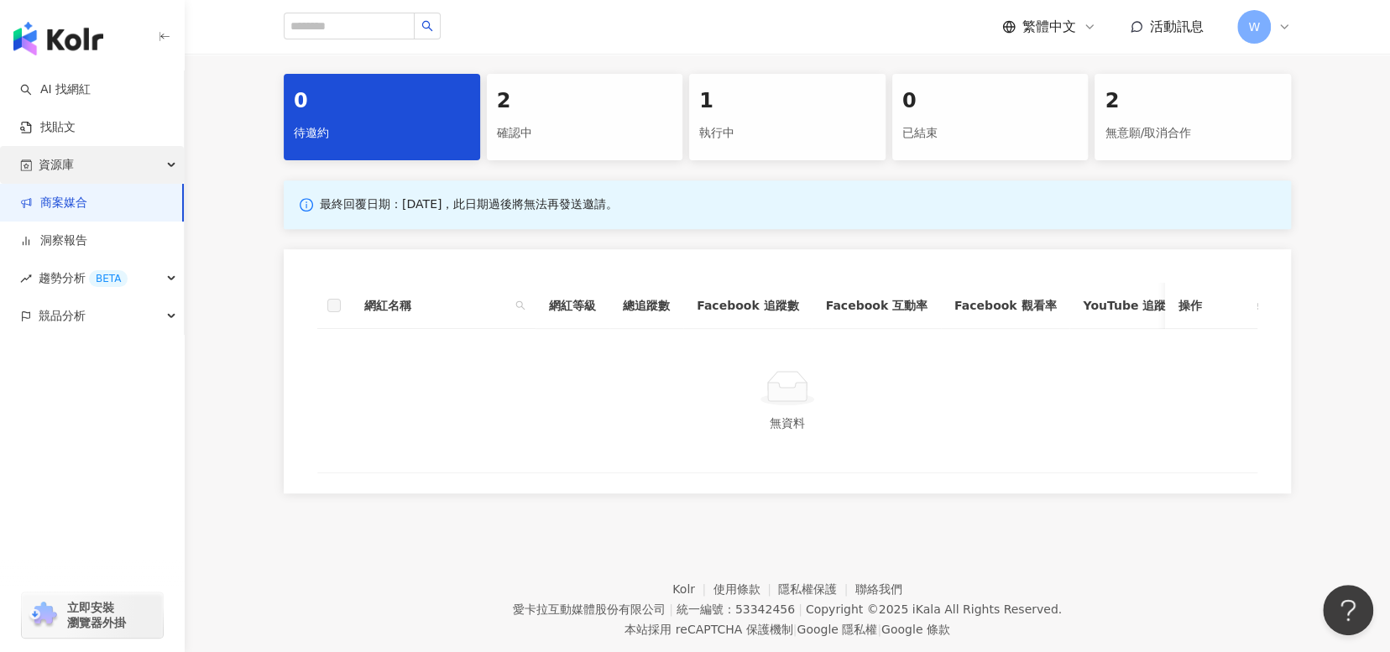
click at [139, 175] on div "資源庫" at bounding box center [92, 165] width 184 height 38
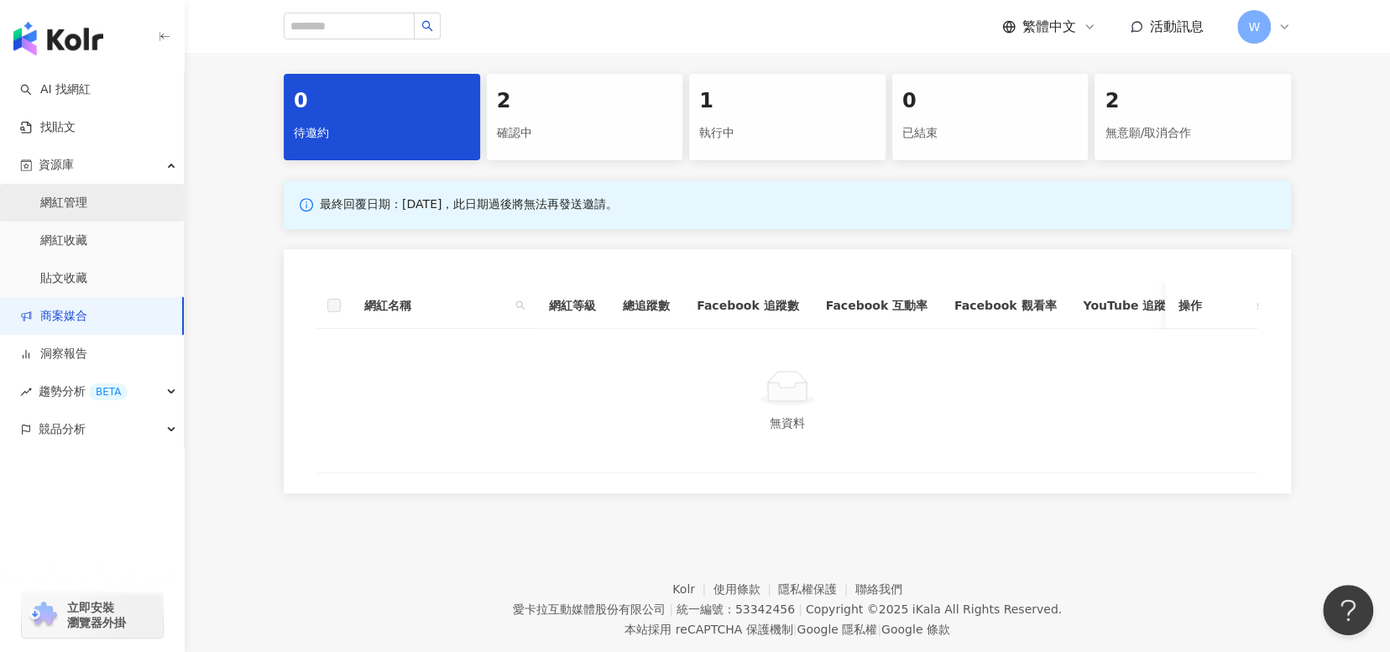
click at [87, 201] on link "網紅管理" at bounding box center [63, 203] width 47 height 17
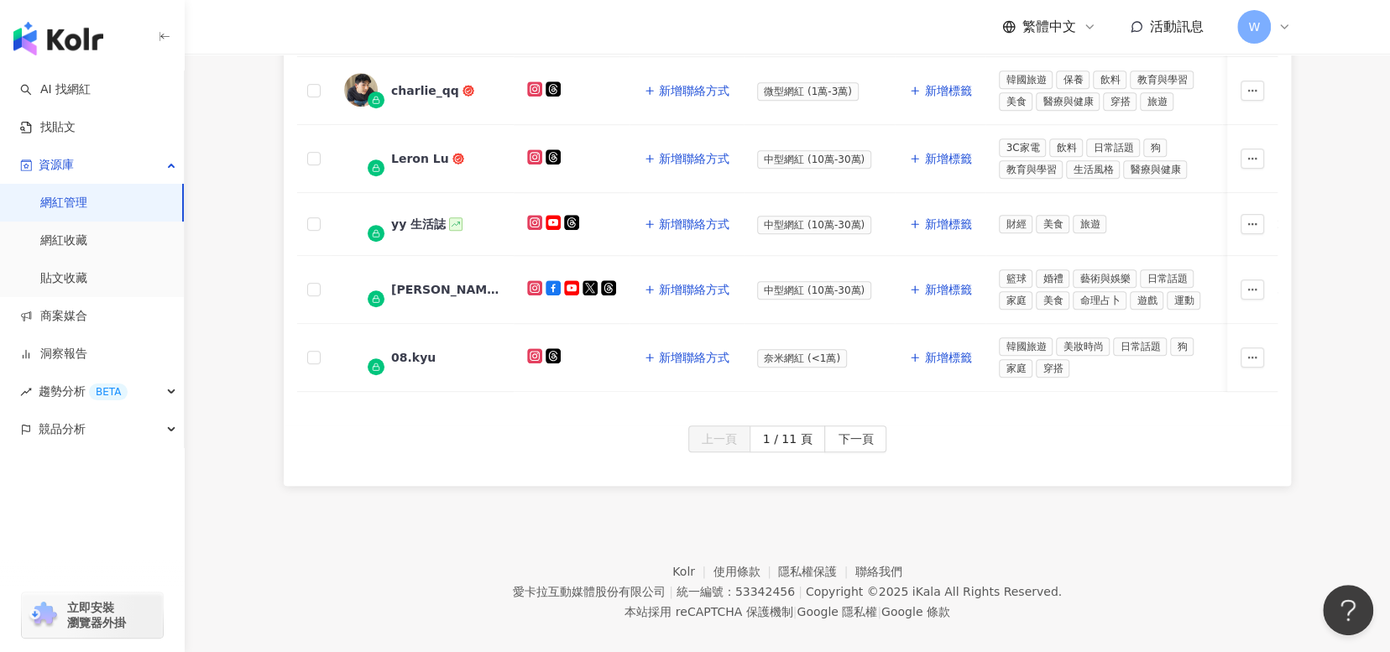
scroll to position [829, 0]
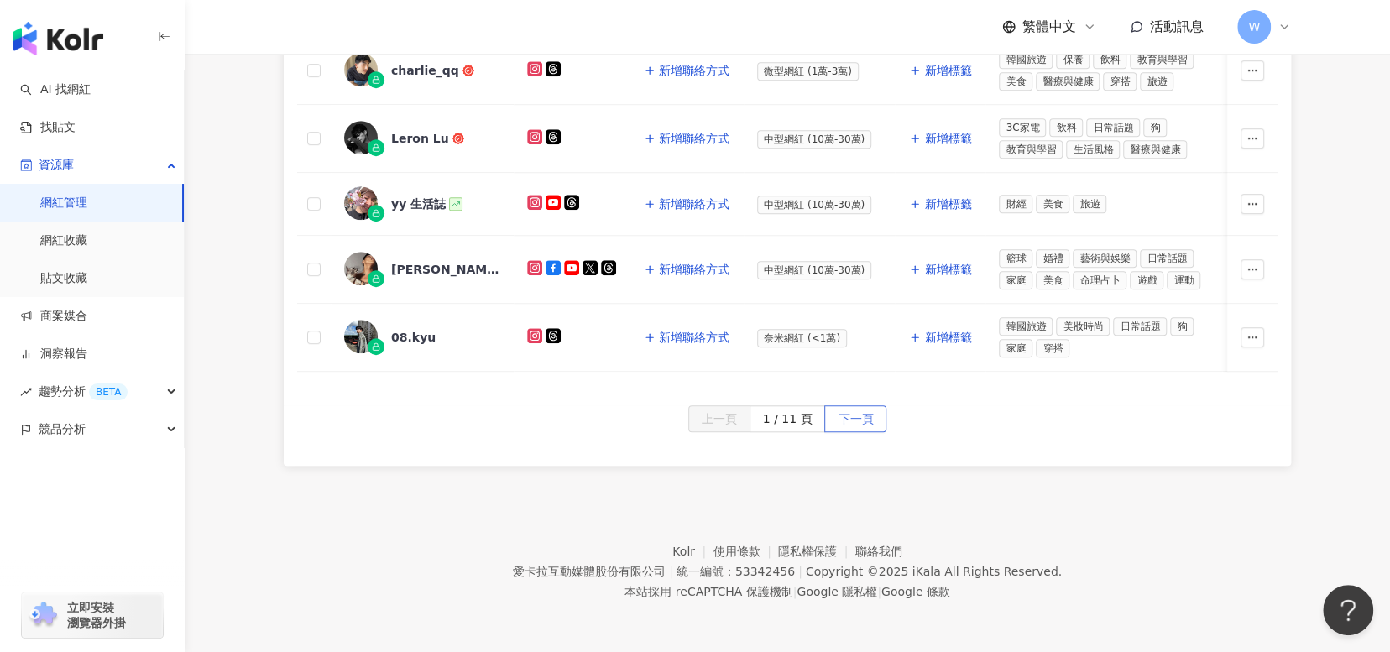
click at [864, 419] on span "下一頁" at bounding box center [855, 419] width 35 height 27
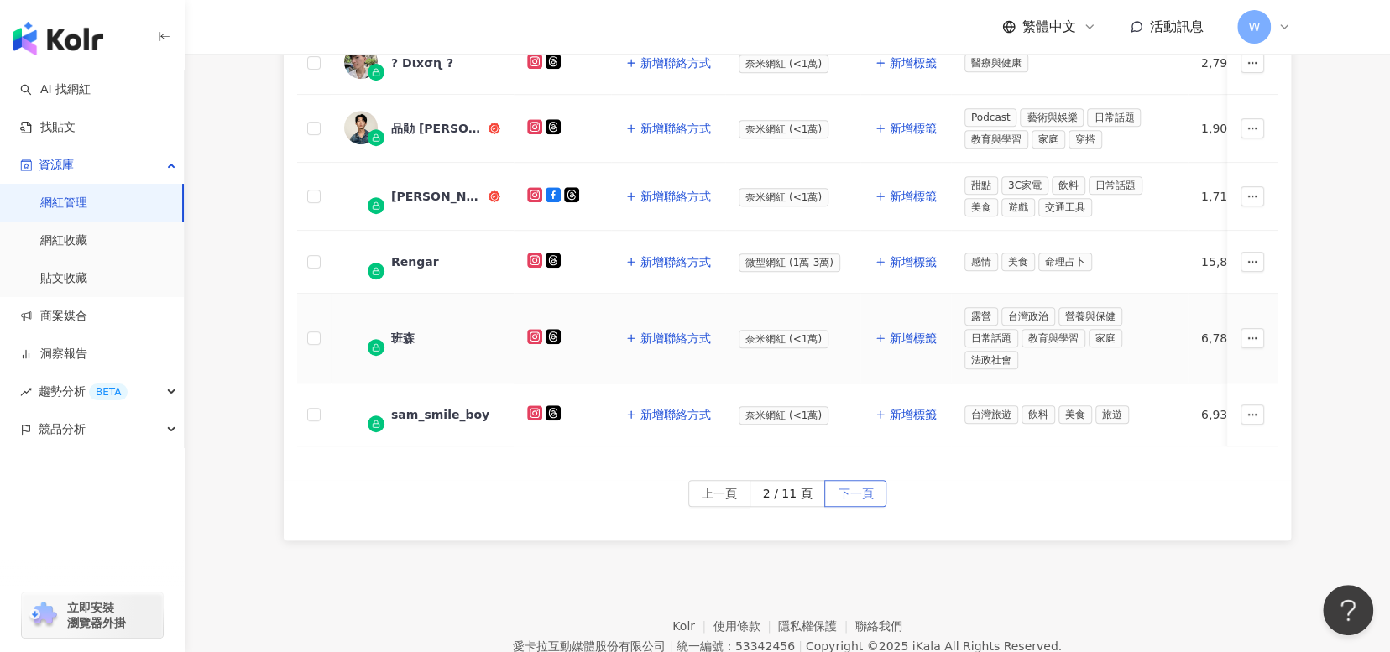
scroll to position [817, 0]
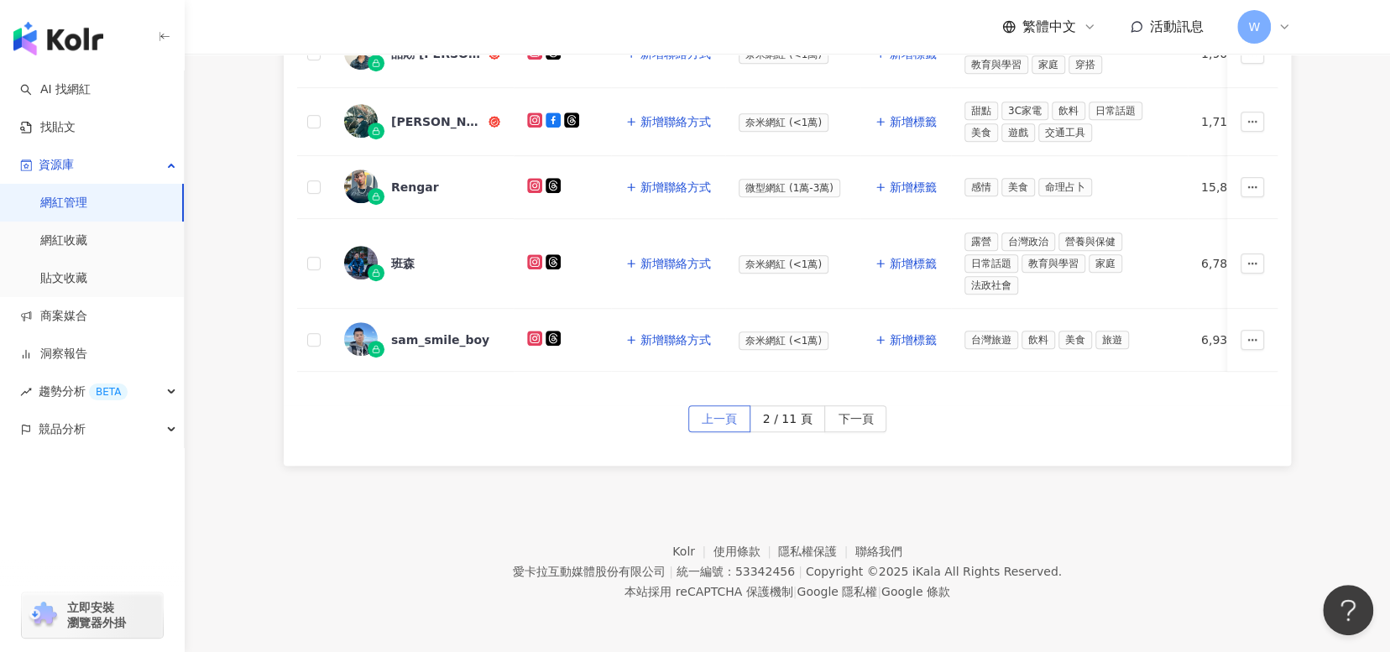
click at [716, 420] on span "上一頁" at bounding box center [719, 419] width 35 height 27
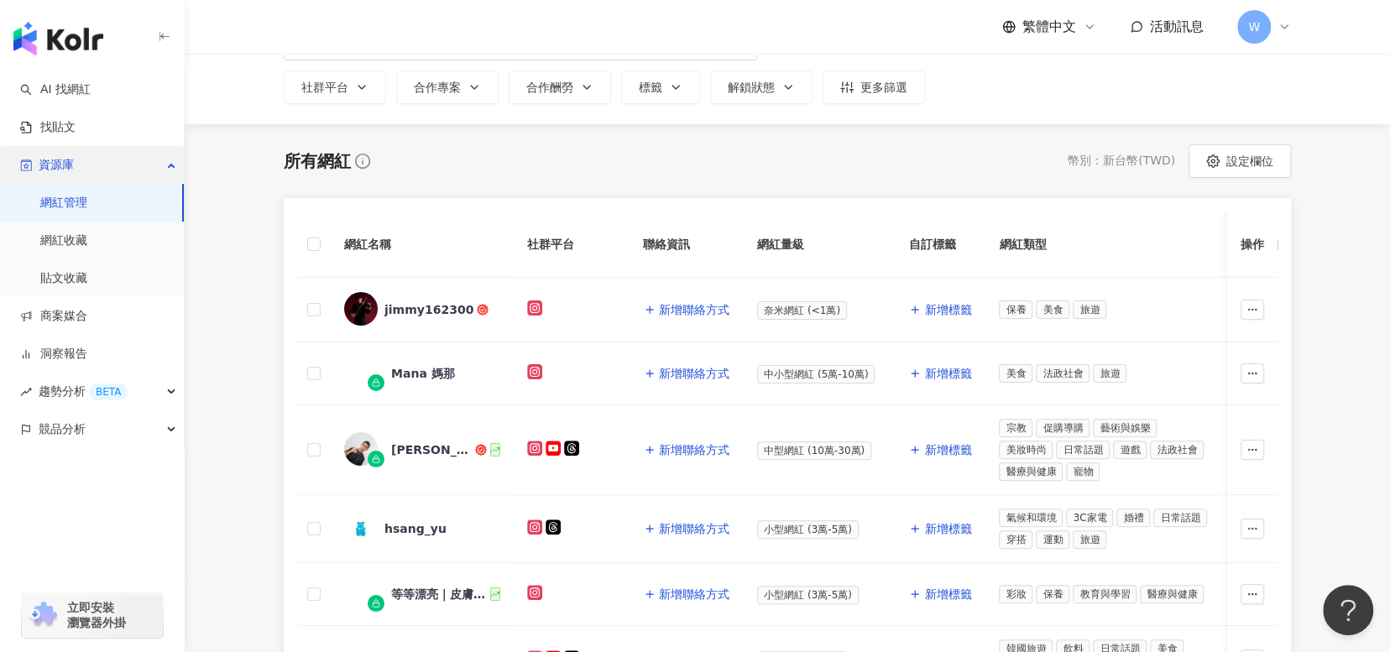
scroll to position [0, 0]
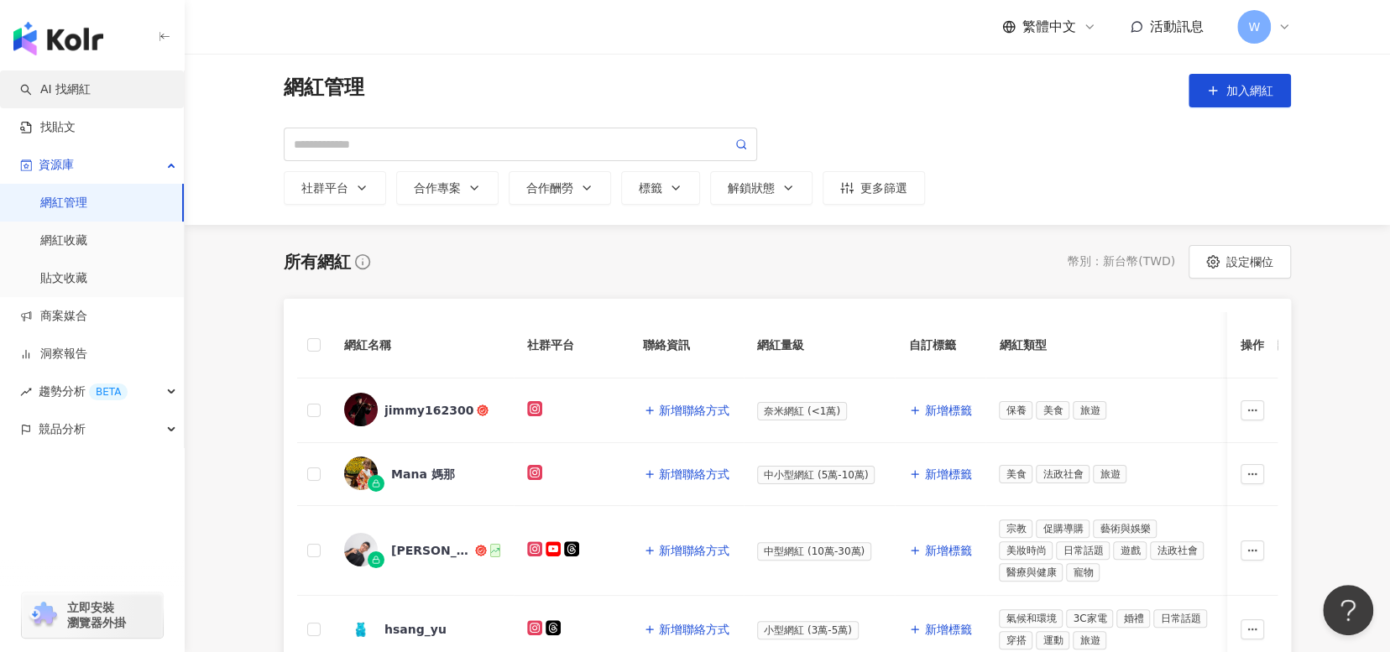
click at [91, 92] on link "AI 找網紅" at bounding box center [55, 89] width 70 height 17
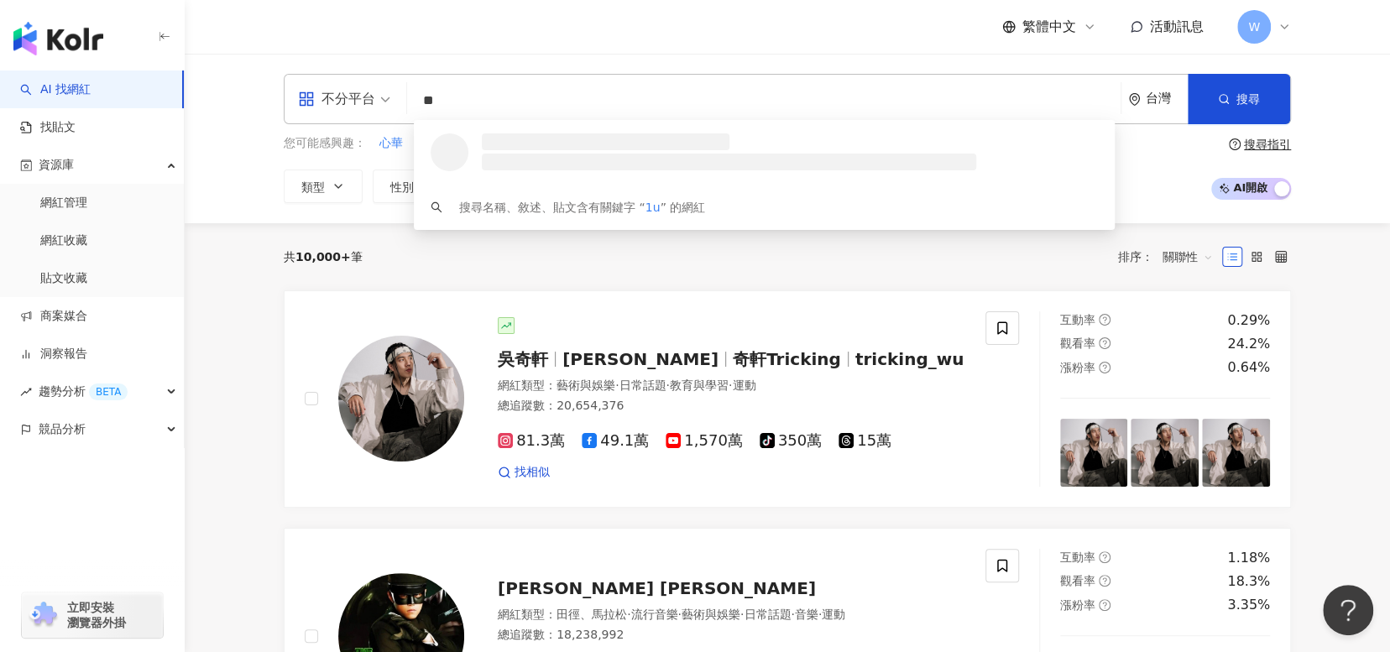
type input "*"
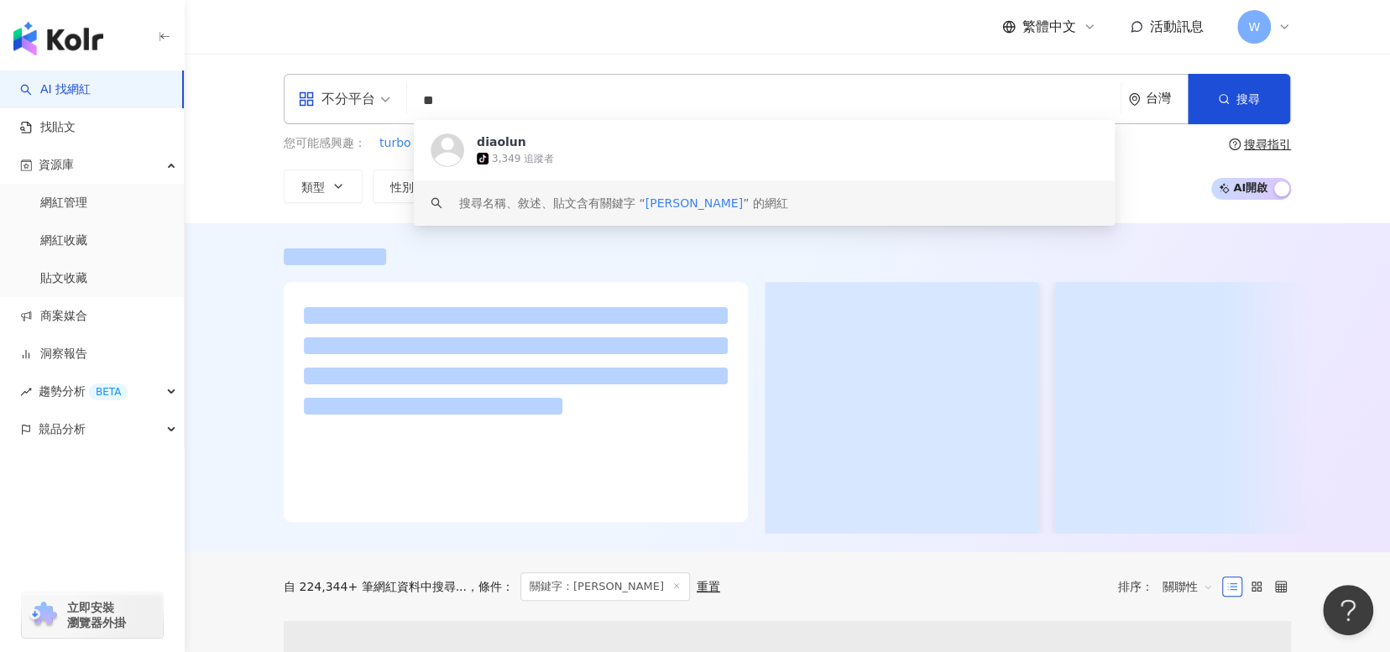
click at [867, 264] on div at bounding box center [787, 390] width 1074 height 285
drag, startPoint x: 452, startPoint y: 105, endPoint x: 431, endPoint y: 106, distance: 21.0
click at [431, 106] on input "**" at bounding box center [764, 101] width 700 height 32
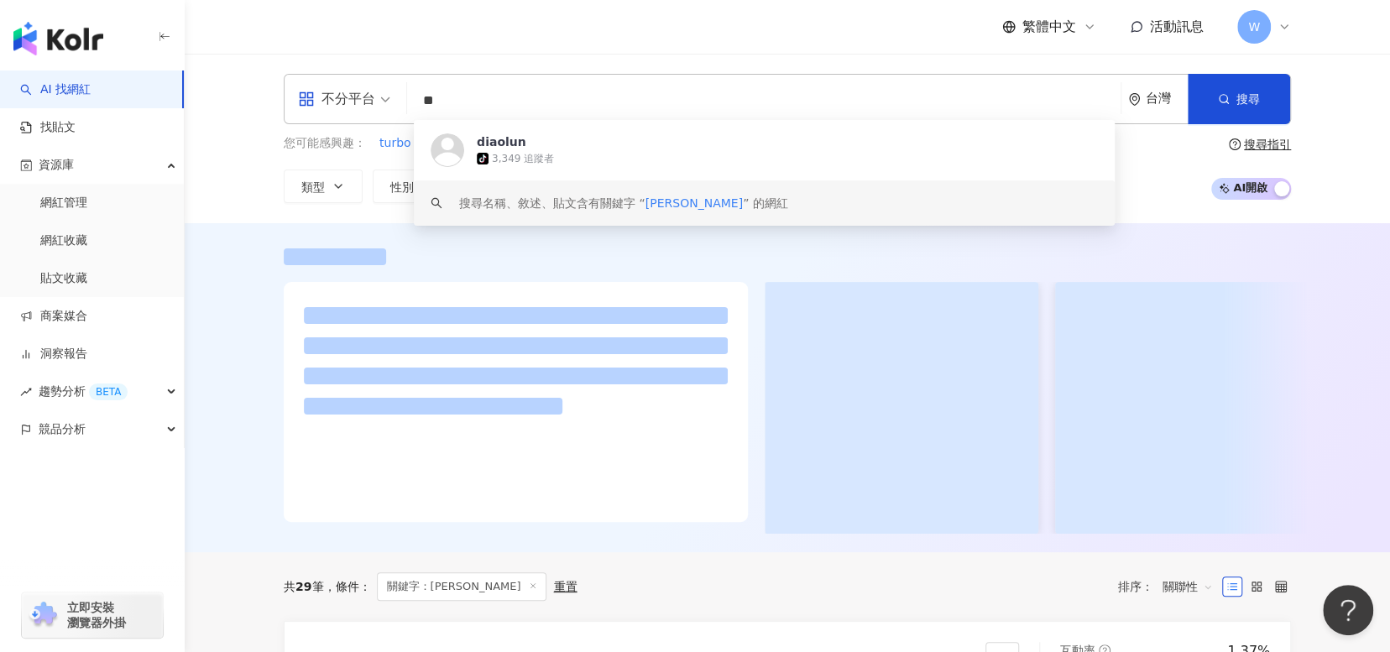
drag, startPoint x: 420, startPoint y: 99, endPoint x: 446, endPoint y: 102, distance: 25.4
click at [446, 102] on input "**" at bounding box center [764, 101] width 700 height 32
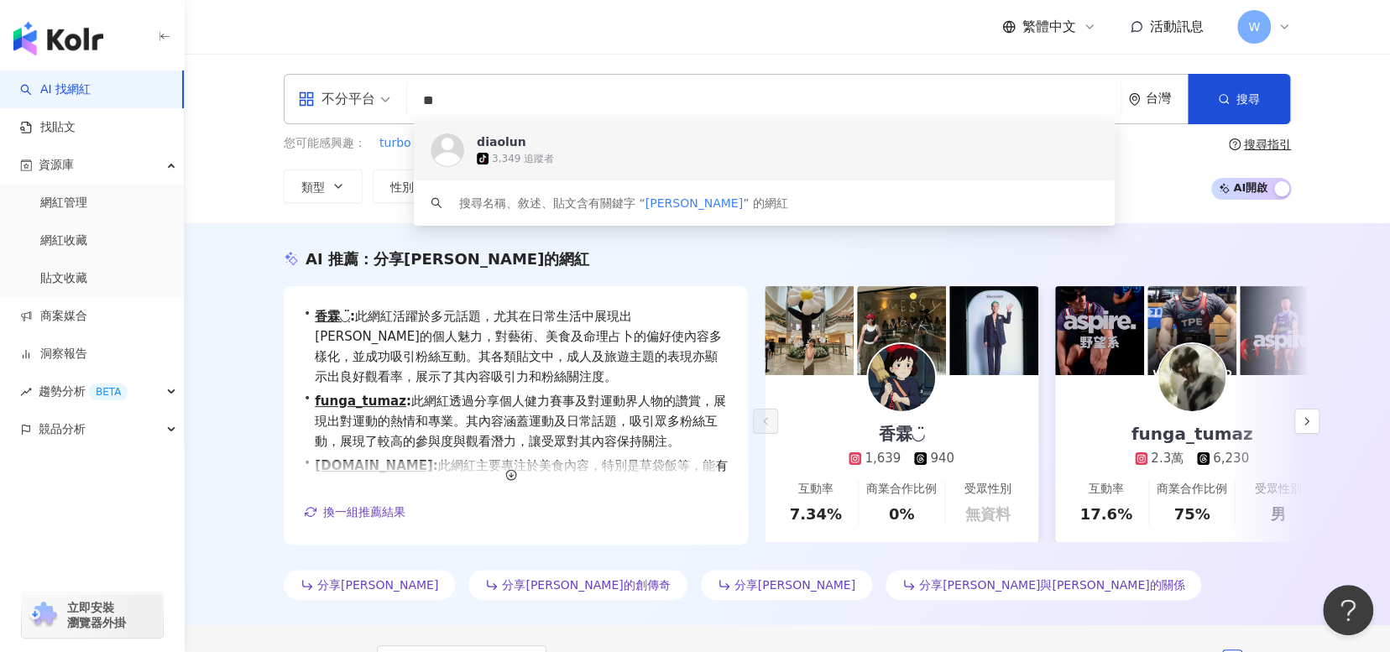
paste input "search"
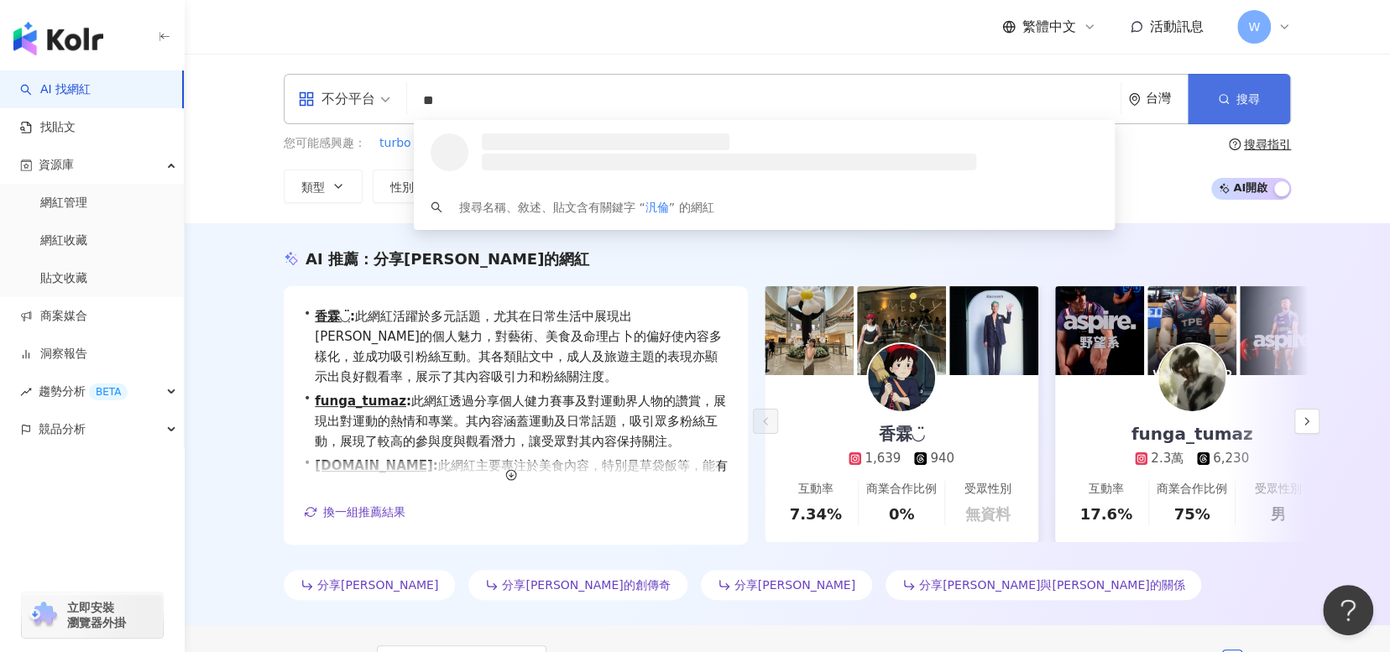
type input "**"
click at [1259, 92] on span "搜尋" at bounding box center [1247, 98] width 23 height 13
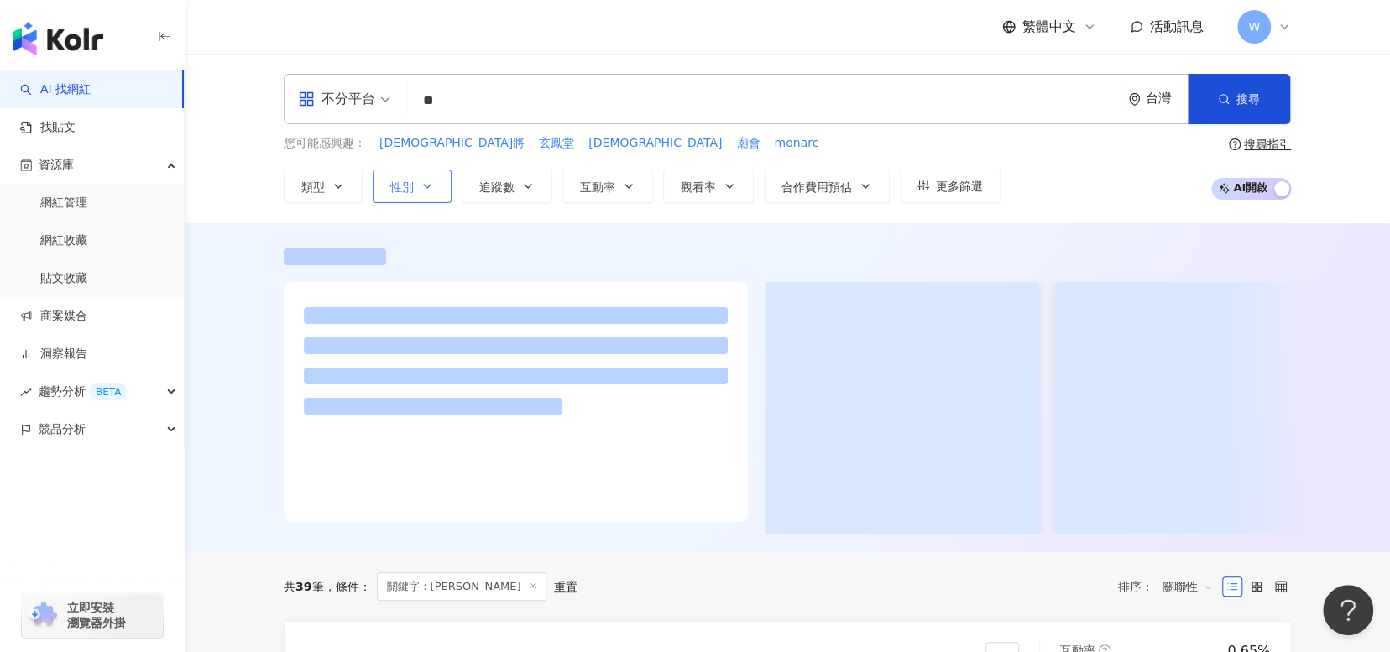
click at [410, 191] on span "性別" at bounding box center [401, 186] width 23 height 13
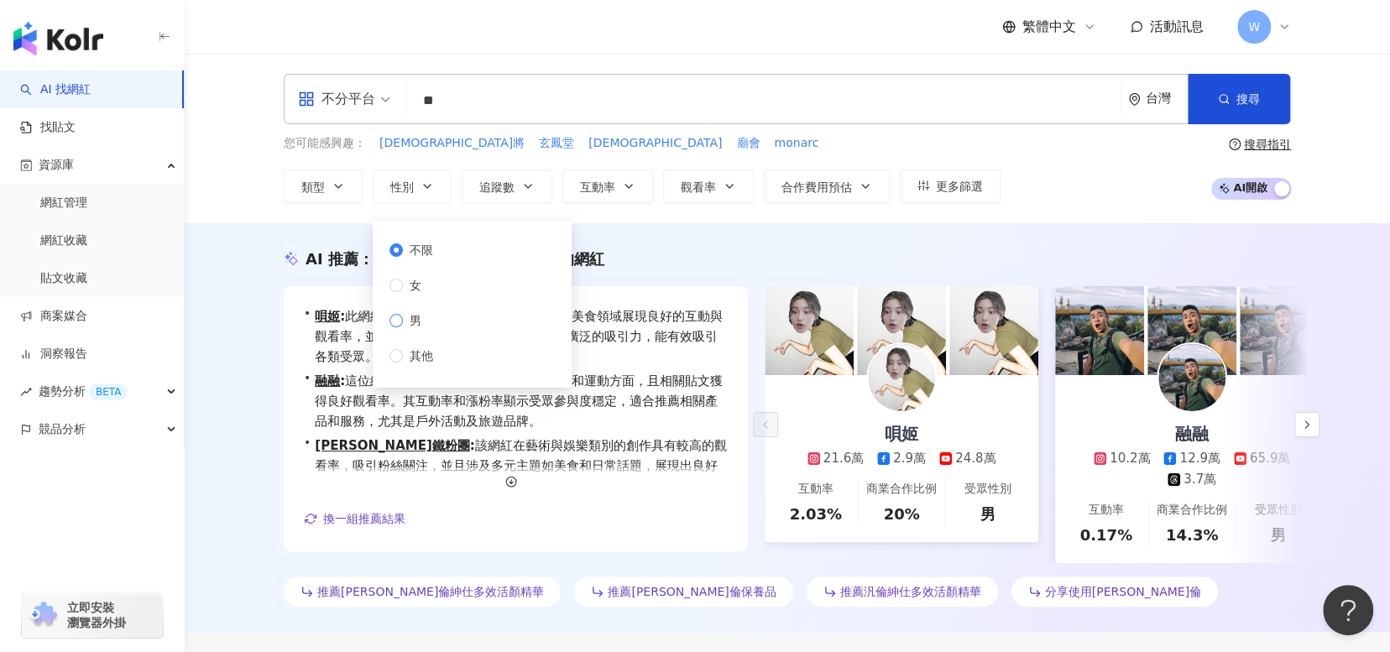
click at [410, 327] on span "男" at bounding box center [415, 320] width 25 height 18
click at [333, 192] on button "類型" at bounding box center [323, 187] width 79 height 34
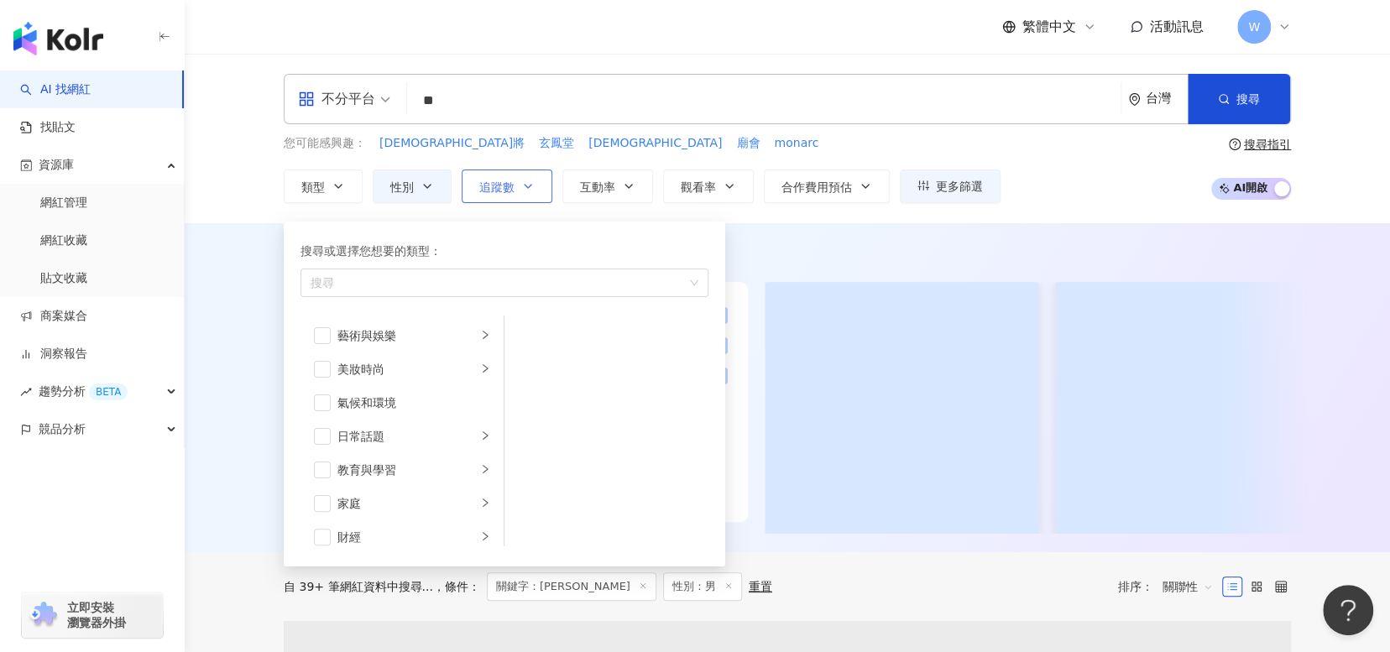
click at [507, 184] on span "追蹤數" at bounding box center [496, 186] width 35 height 13
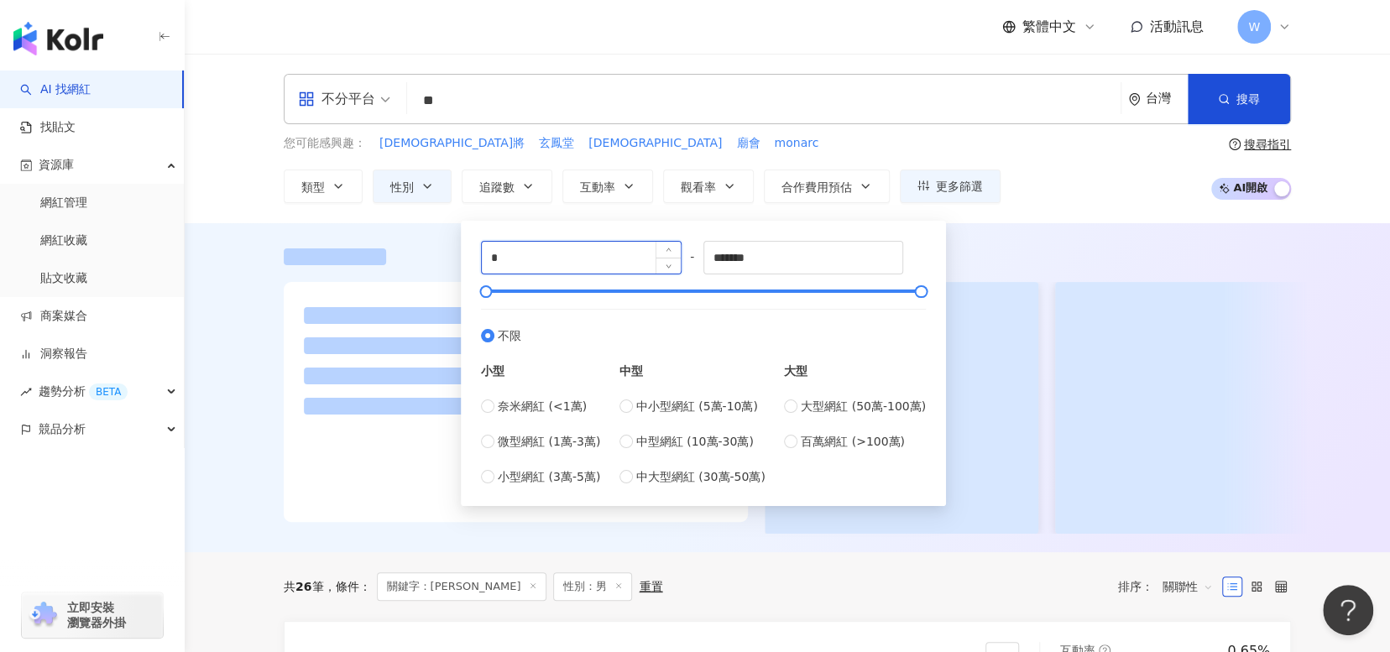
drag, startPoint x: 530, startPoint y: 262, endPoint x: 490, endPoint y: 262, distance: 40.3
click at [490, 262] on input "*" at bounding box center [581, 258] width 199 height 32
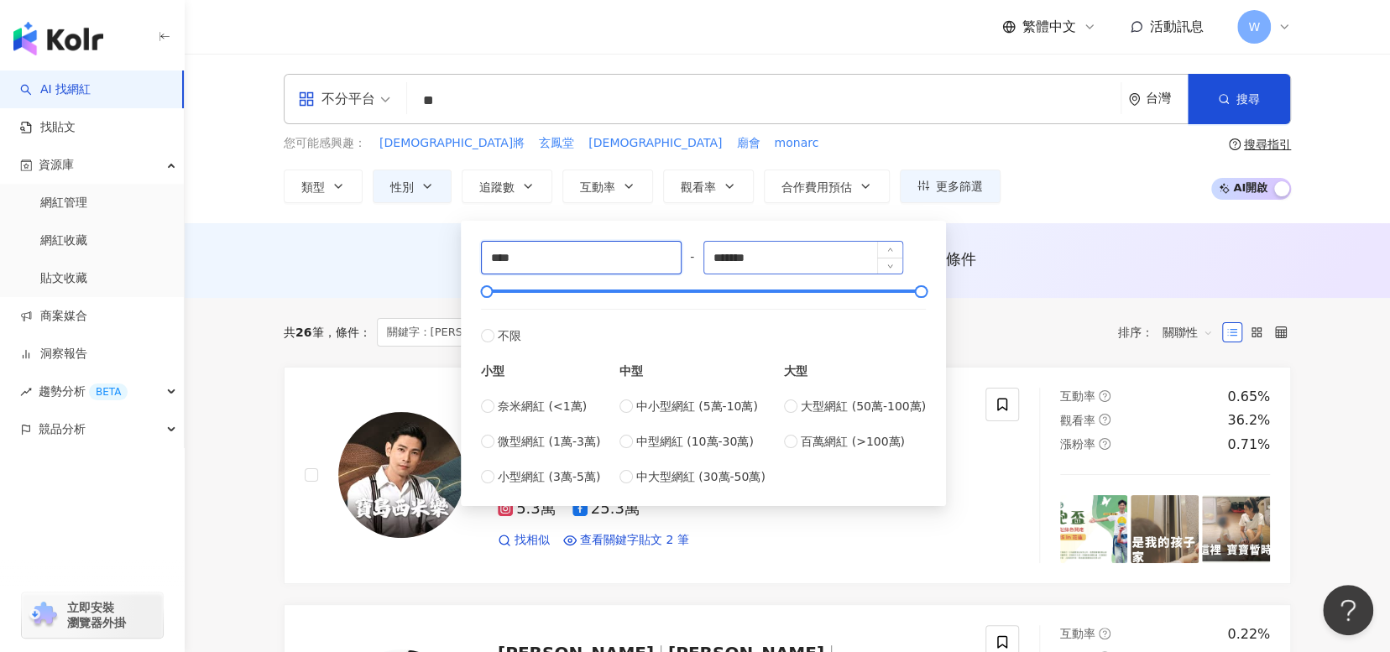
type input "****"
drag, startPoint x: 775, startPoint y: 264, endPoint x: 688, endPoint y: 267, distance: 86.5
click at [688, 267] on div "**** - ******* 不限 小型 奈米網紅 (<1萬) 微型網紅 (1萬-3萬) 小型網紅 (3萬-5萬) 中型 中小型網紅 (5萬-10萬) 中型網…" at bounding box center [703, 363] width 445 height 245
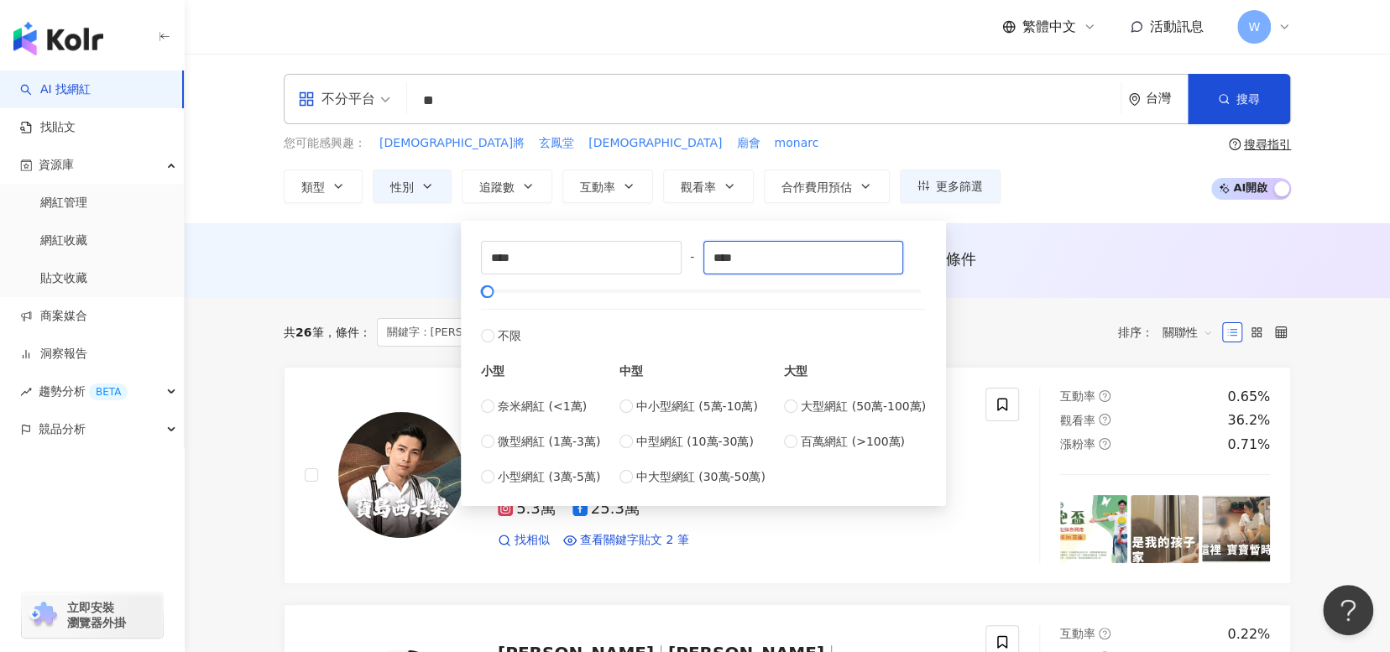
type input "****"
click at [1125, 211] on div "不分平台 ** 台灣 搜尋 loading keyword 搜尋名稱、敘述、貼文含有關鍵字 “ 汎倫 ” 的網紅 您可能感興趣： 神將 玄鳳堂 shiva 廟…" at bounding box center [787, 139] width 1205 height 170
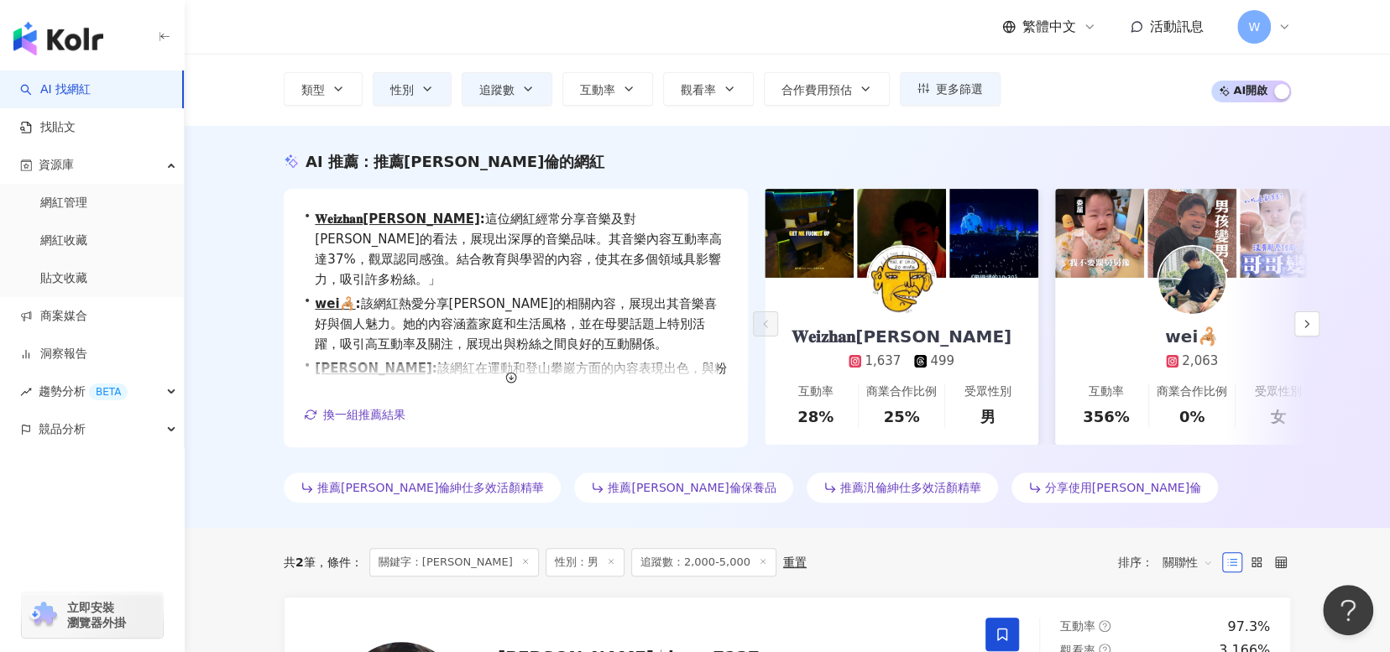
scroll to position [84, 0]
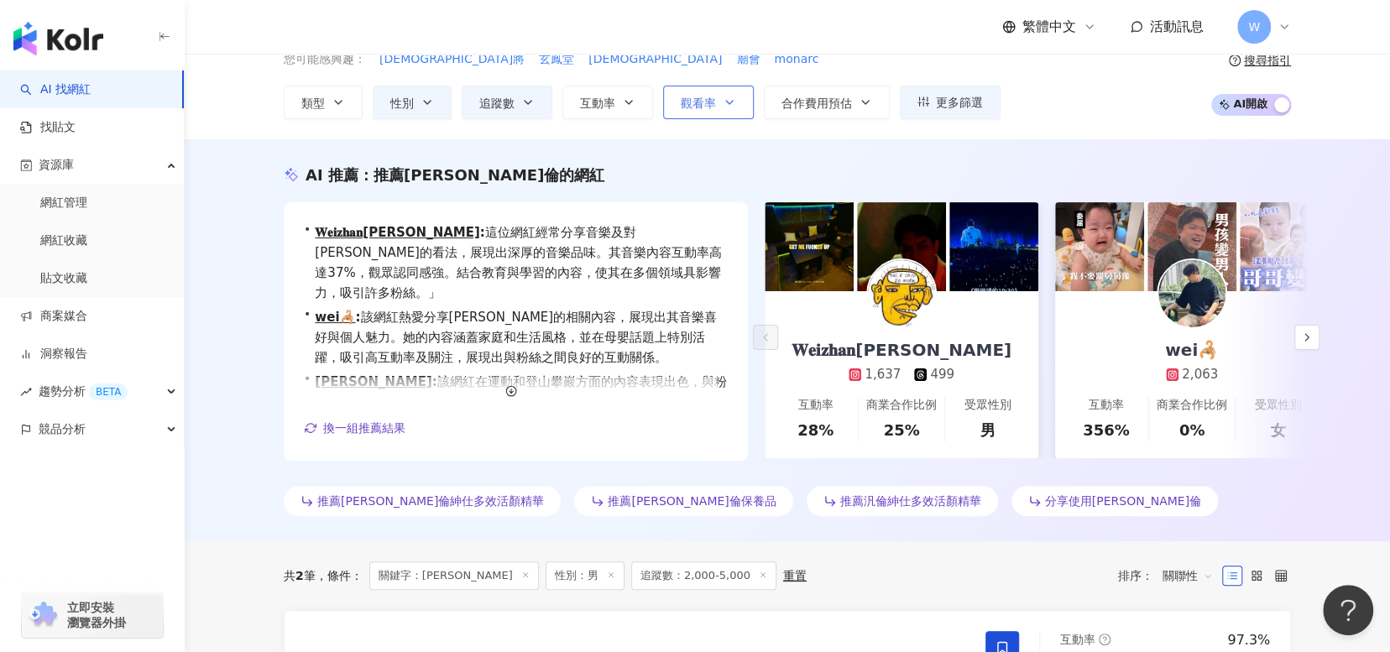
click at [692, 107] on span "觀看率" at bounding box center [698, 103] width 35 height 13
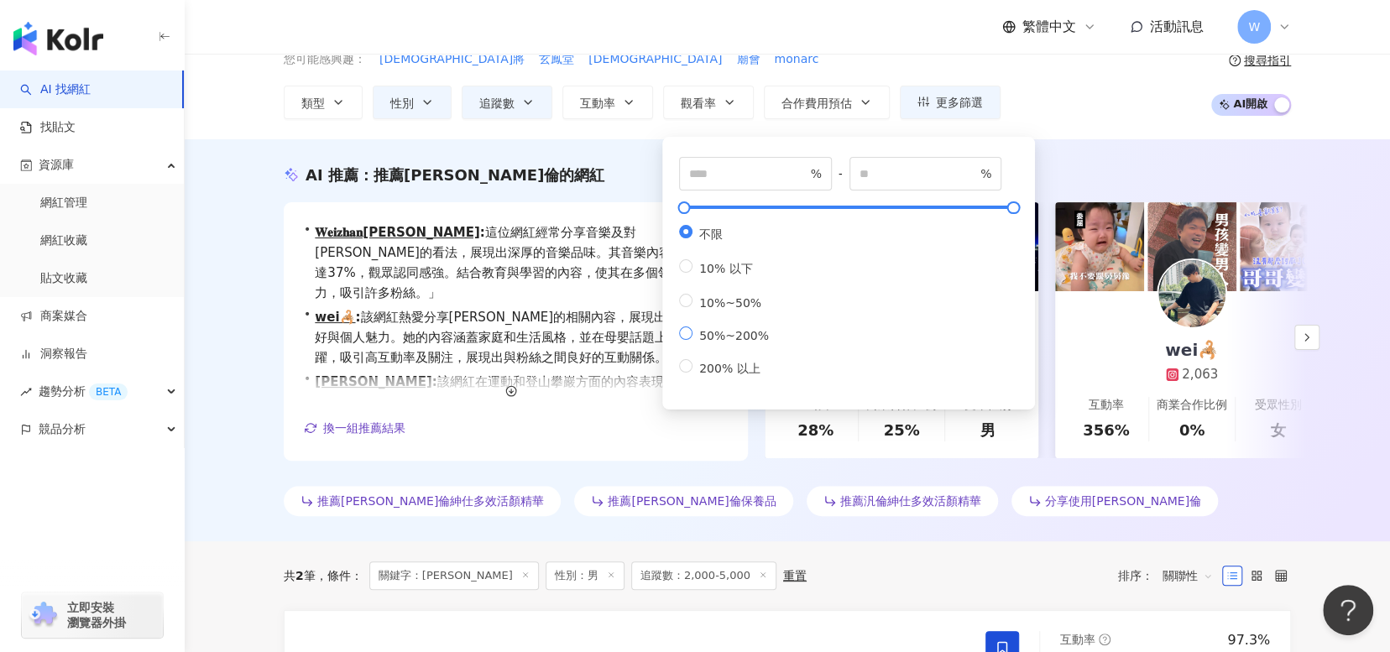
click at [695, 342] on span "50%~200%" at bounding box center [733, 335] width 83 height 13
type input "**"
type input "***"
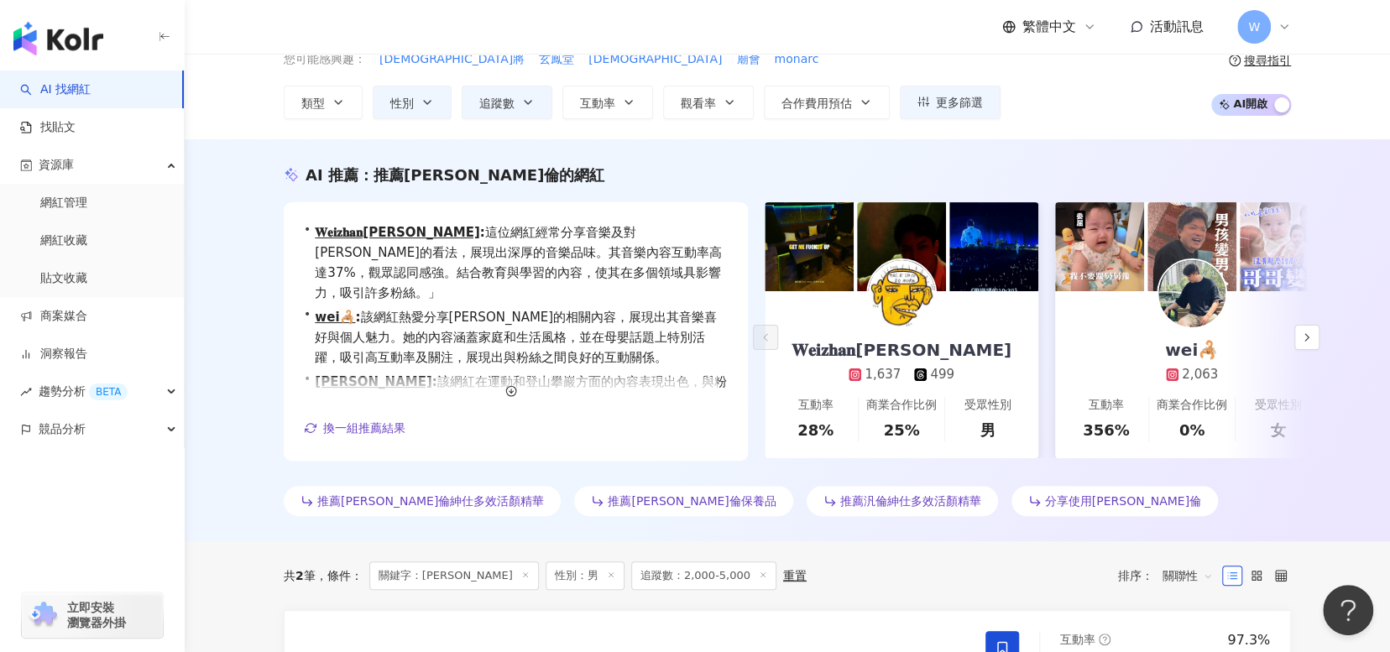
click at [1170, 117] on div "您可能感興趣： 神將 玄鳳堂 shiva 廟會 monarc 類型 性別 追蹤數 互動率 觀看率 合作費用預估 更多篩選 不限 女 男 其他 **** - *…" at bounding box center [787, 84] width 1007 height 69
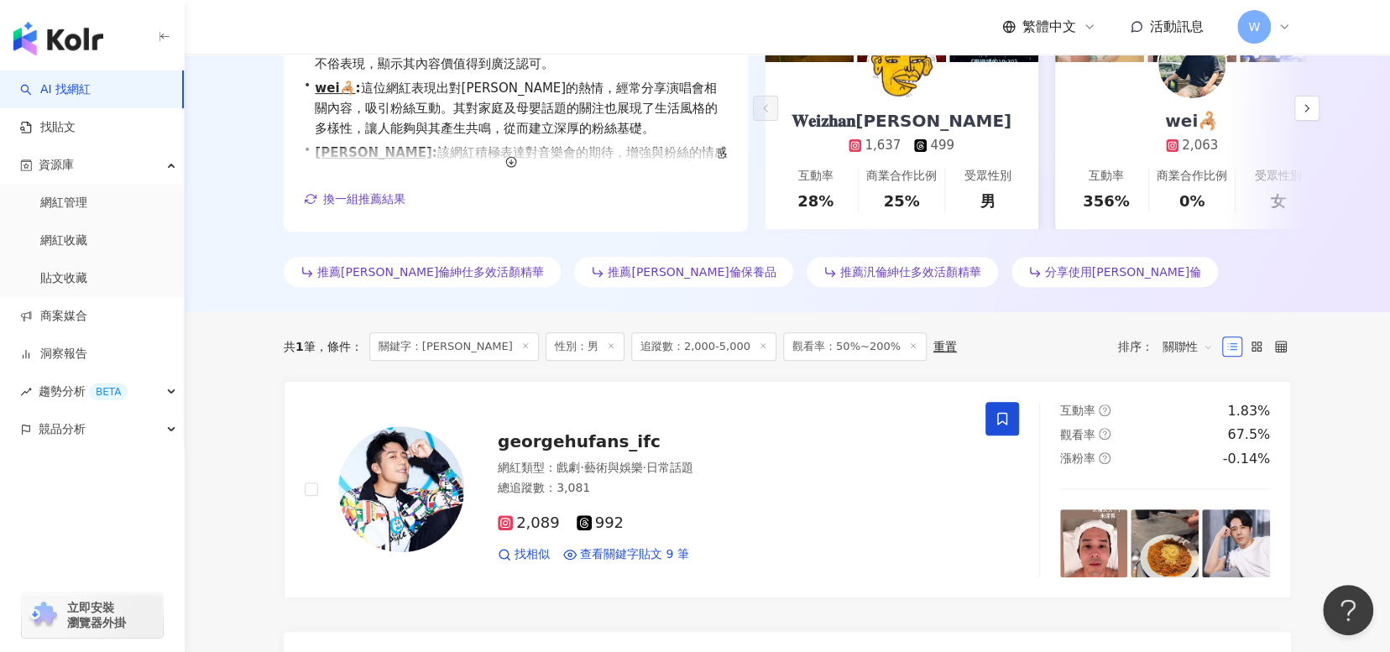
scroll to position [420, 0]
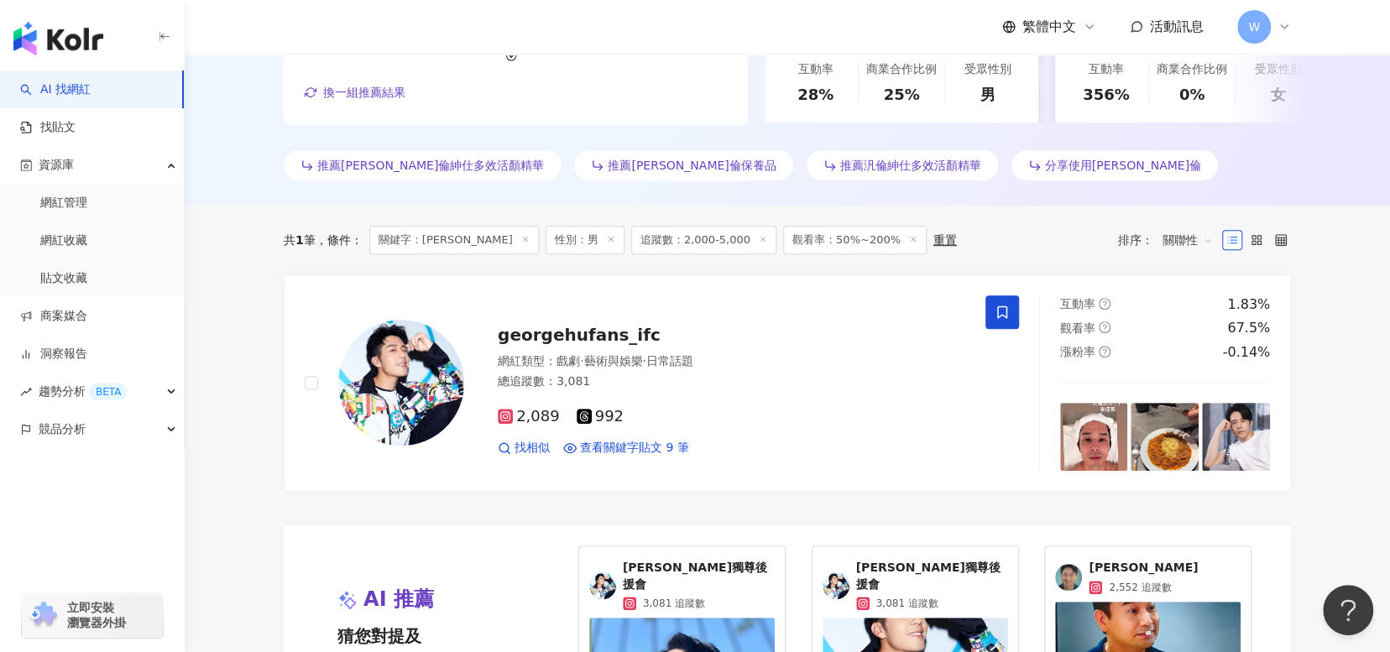
click at [1204, 241] on span "關聯性" at bounding box center [1187, 240] width 50 height 27
click at [1193, 389] on div "觀看率" at bounding box center [1188, 388] width 42 height 18
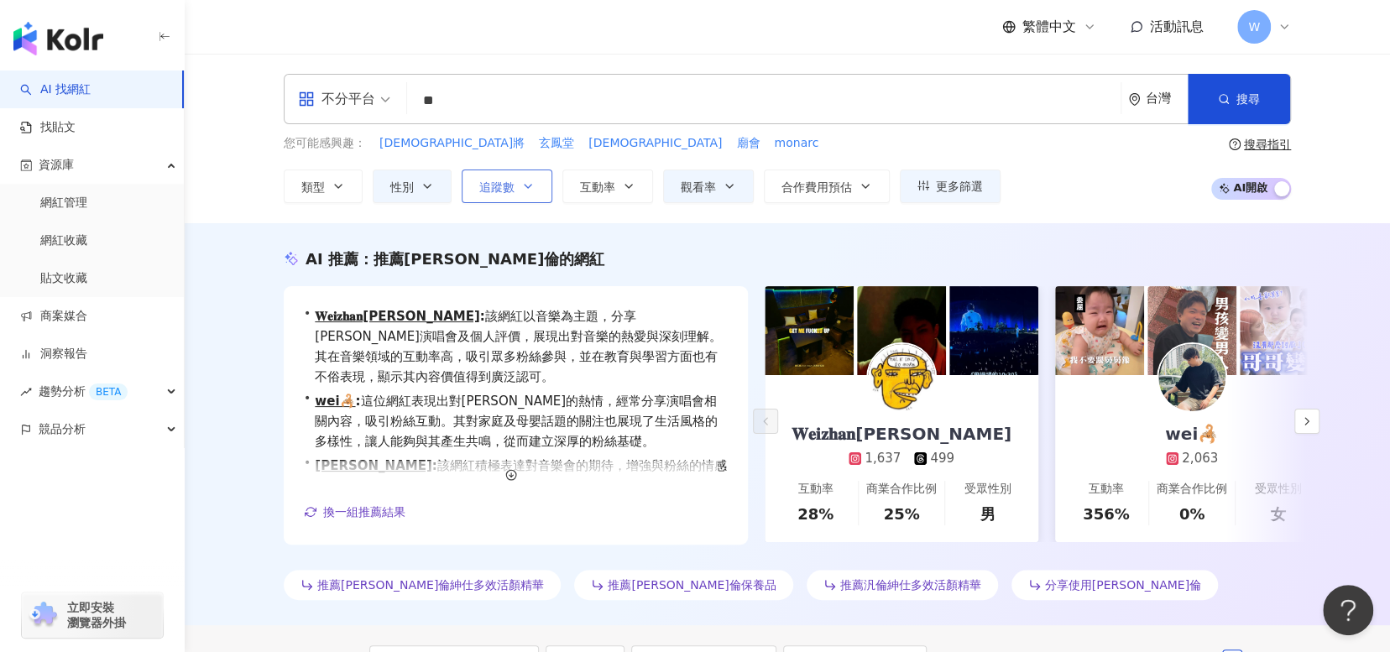
click at [476, 190] on button "追蹤數" at bounding box center [507, 187] width 91 height 34
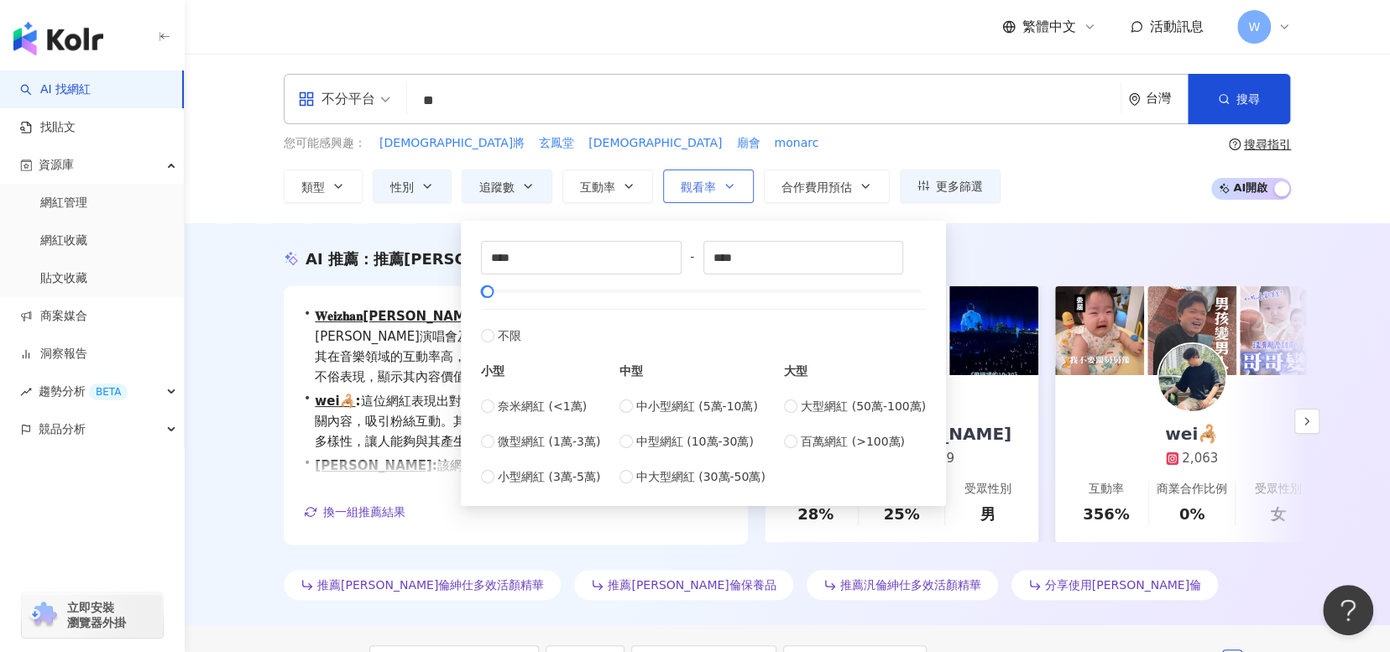
click at [699, 194] on span "觀看率" at bounding box center [698, 186] width 35 height 13
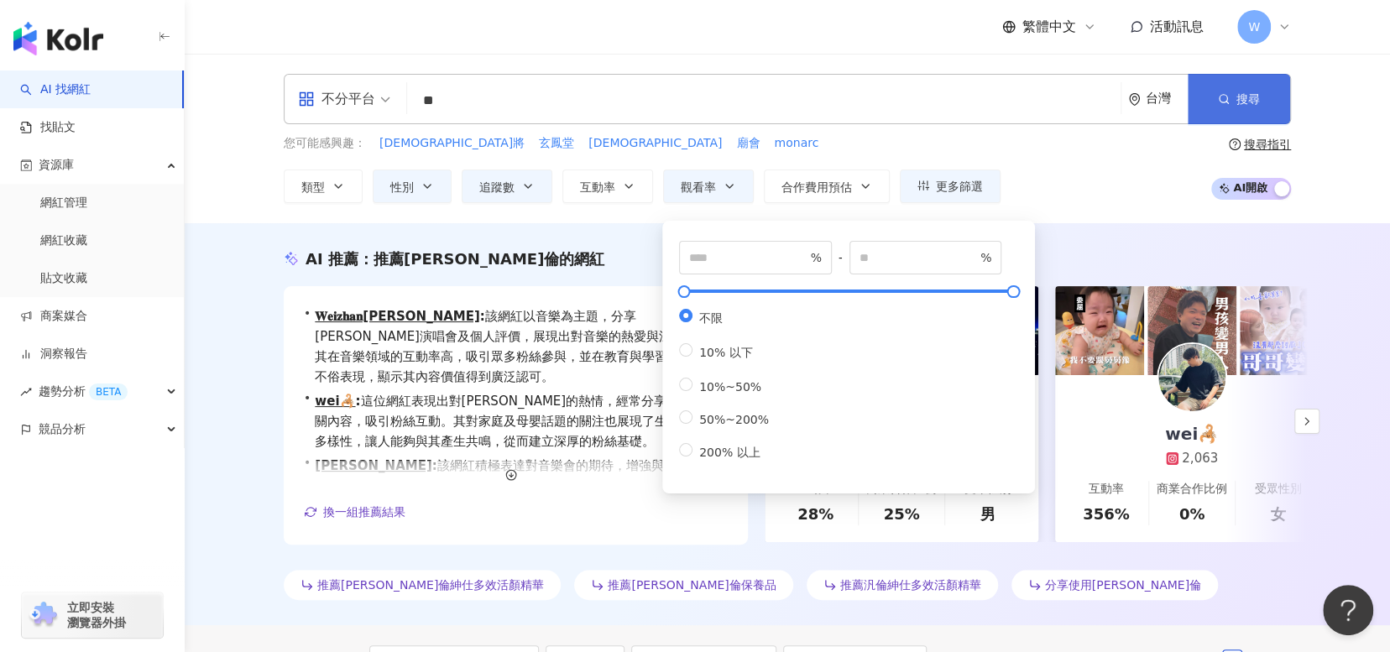
click at [1264, 77] on button "搜尋" at bounding box center [1239, 99] width 102 height 50
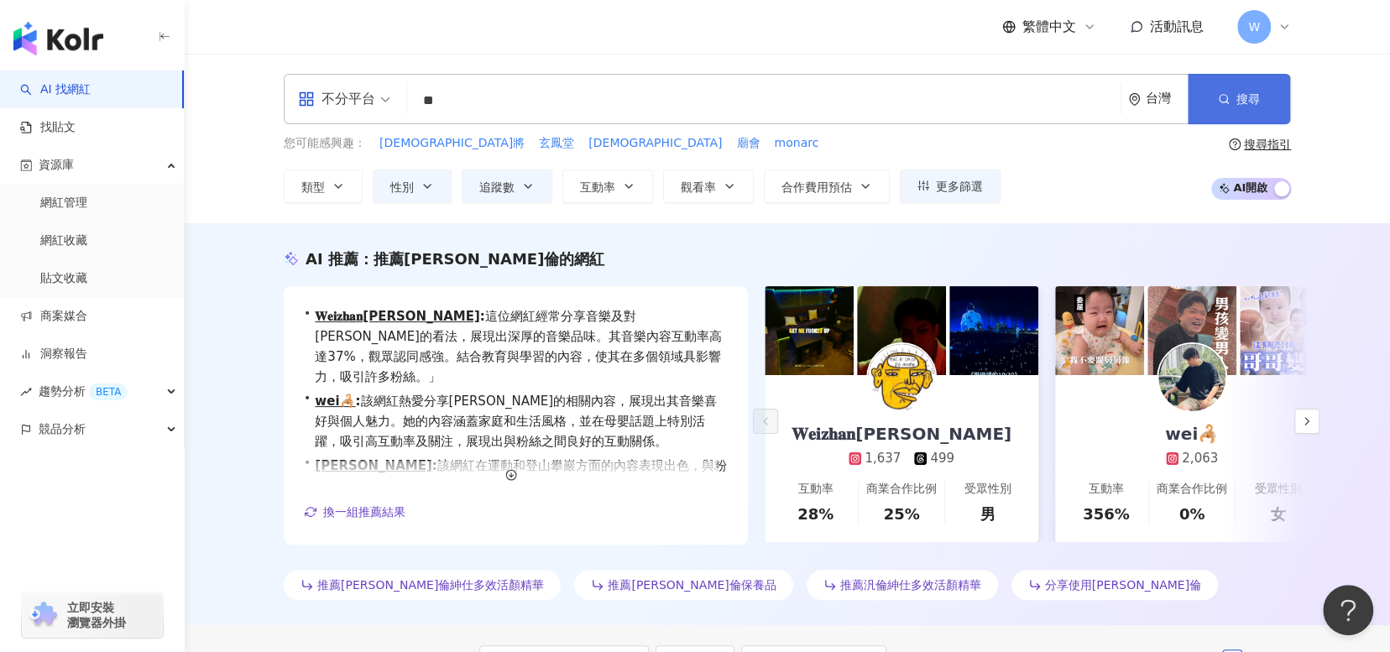
click at [1268, 105] on button "搜尋" at bounding box center [1239, 99] width 102 height 50
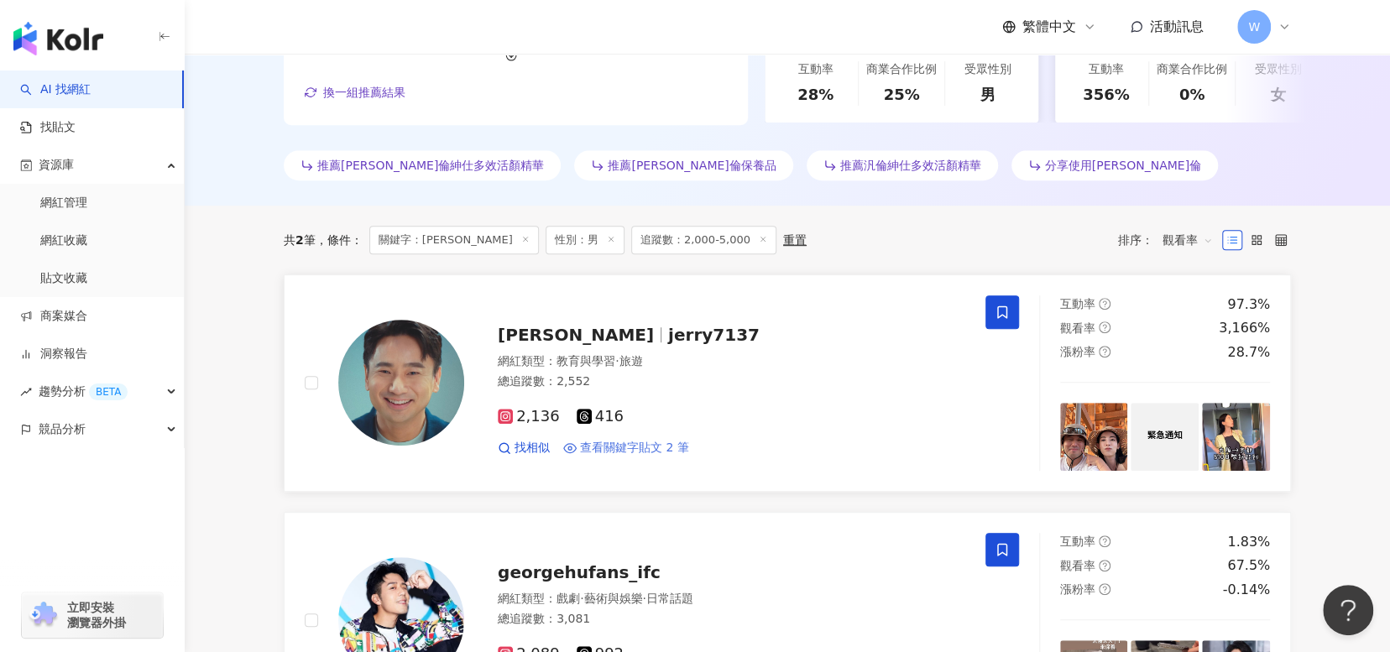
click at [663, 444] on span "查看關鍵字貼文 2 筆" at bounding box center [634, 448] width 109 height 17
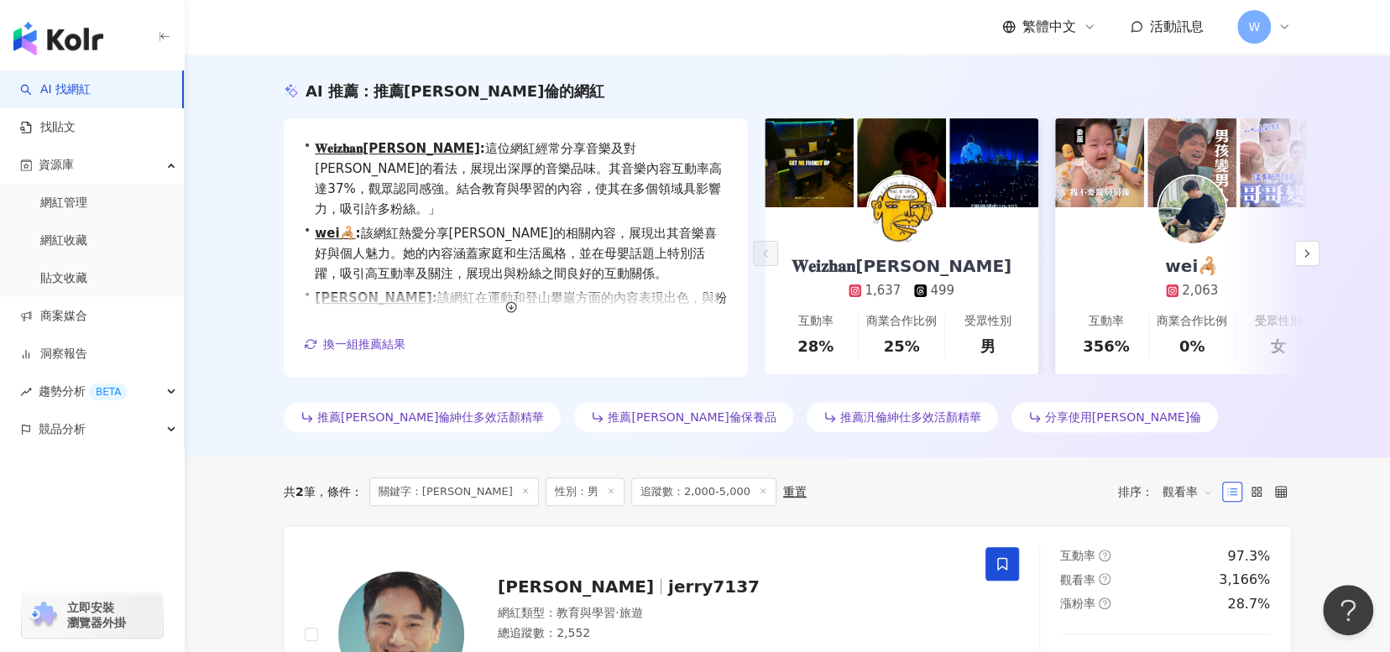
scroll to position [0, 0]
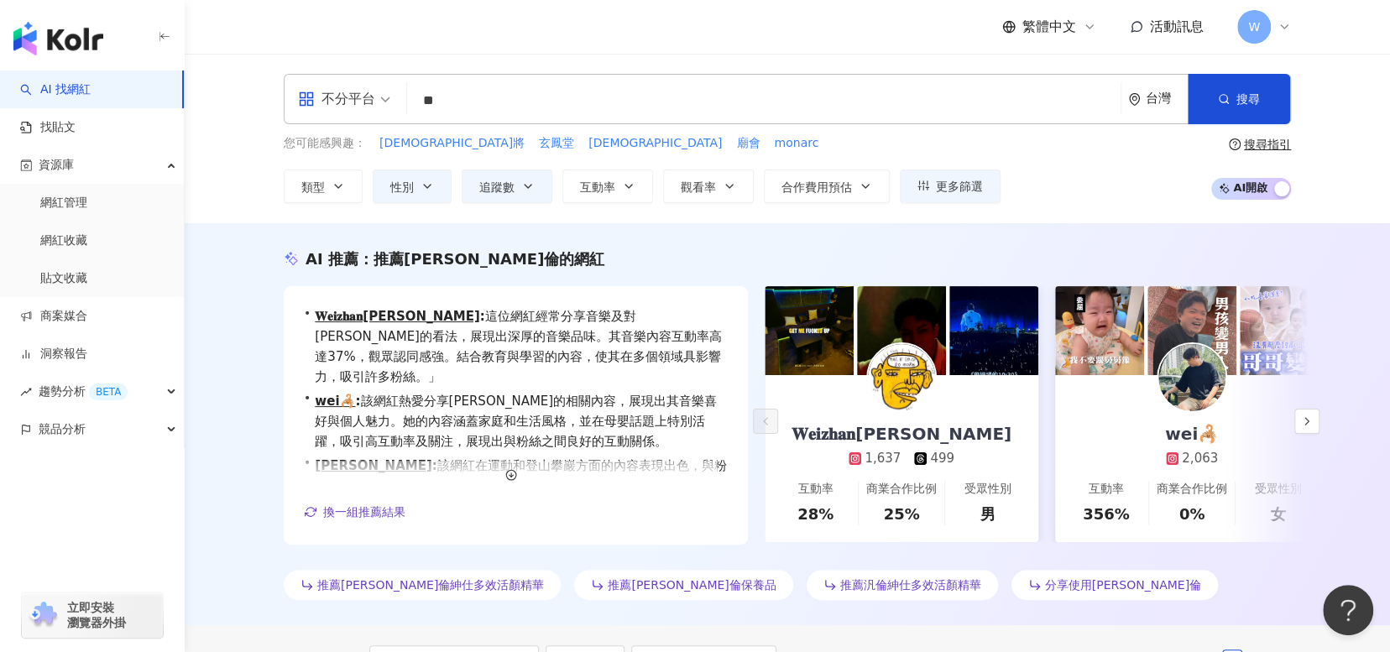
click at [483, 83] on div "不分平台 ** 台灣 搜尋 loading keyword 搜尋名稱、敘述、貼文含有關鍵字 “ 汎倫 ” 的網紅" at bounding box center [787, 99] width 1007 height 50
drag, startPoint x: 464, startPoint y: 108, endPoint x: 383, endPoint y: 102, distance: 81.6
click at [383, 102] on div "不分平台 ** 台灣 搜尋 keyword 搜尋名稱、敘述、貼文含有關鍵字 “ 汎倫 ” 的網紅" at bounding box center [787, 99] width 1007 height 50
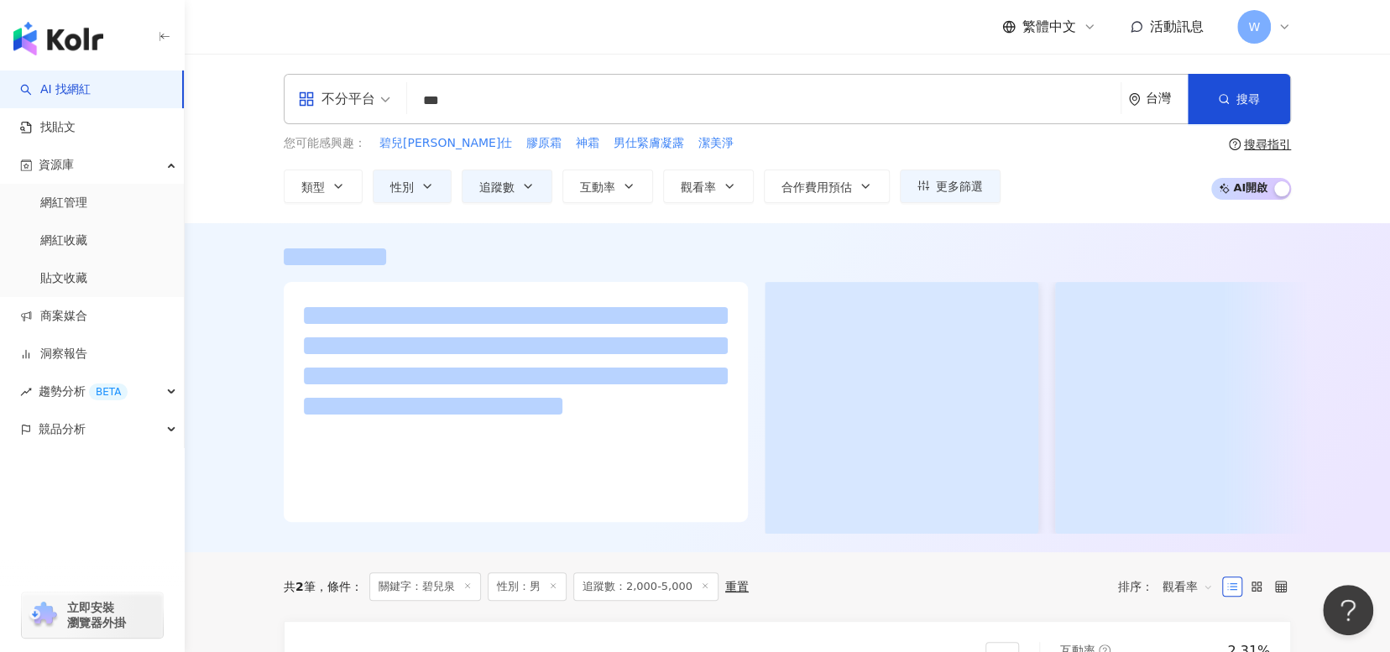
click at [416, 256] on ul at bounding box center [368, 256] width 168 height 17
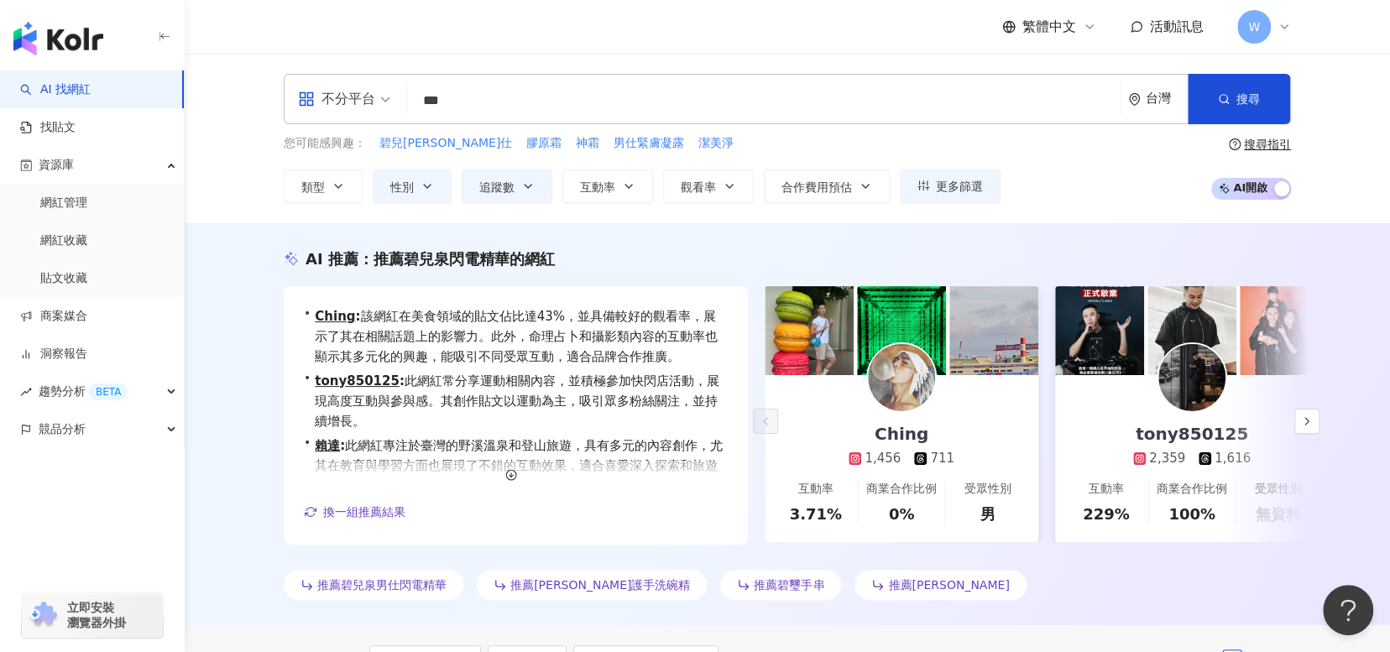
click at [478, 89] on input "***" at bounding box center [764, 101] width 700 height 32
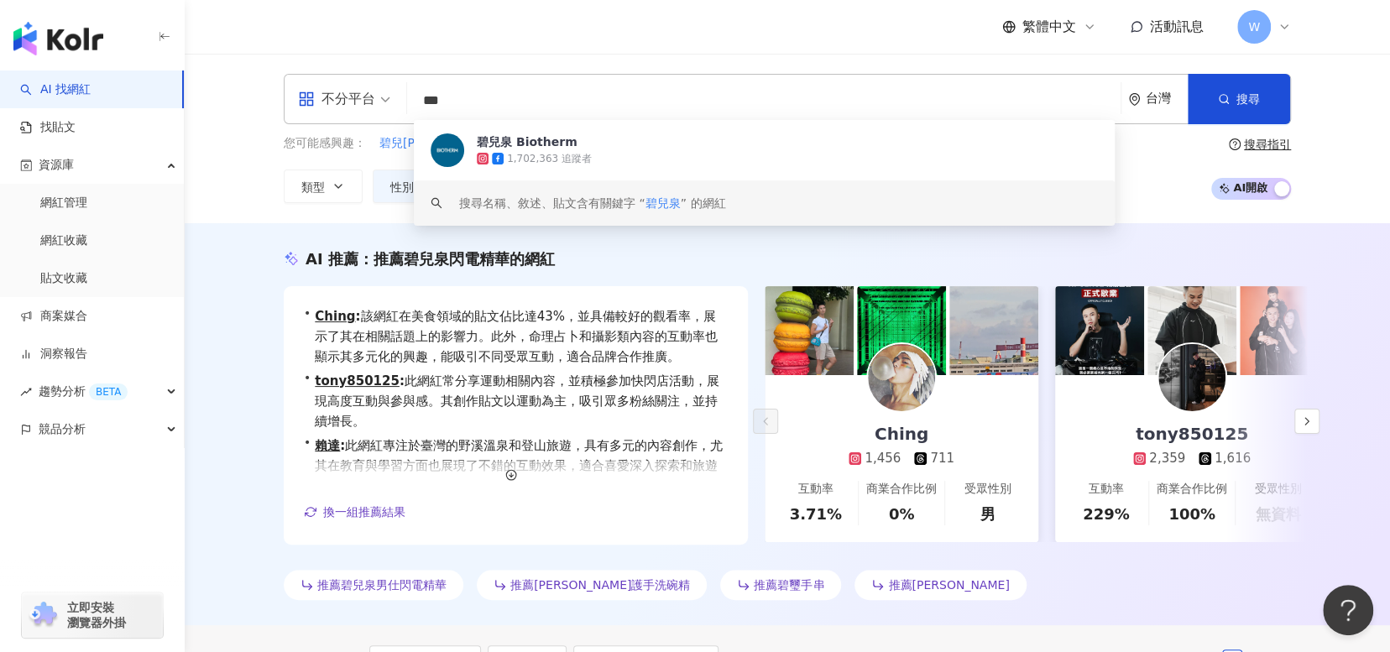
click at [628, 98] on input "***" at bounding box center [764, 101] width 700 height 32
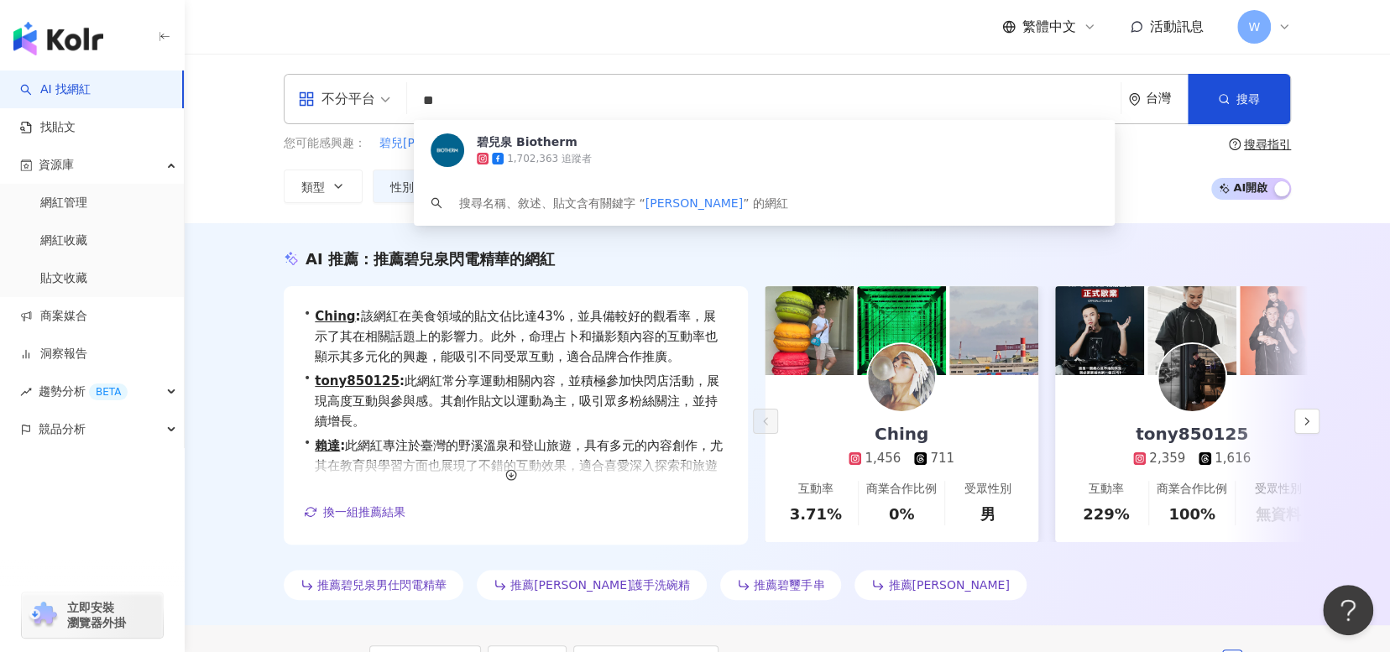
type input "*"
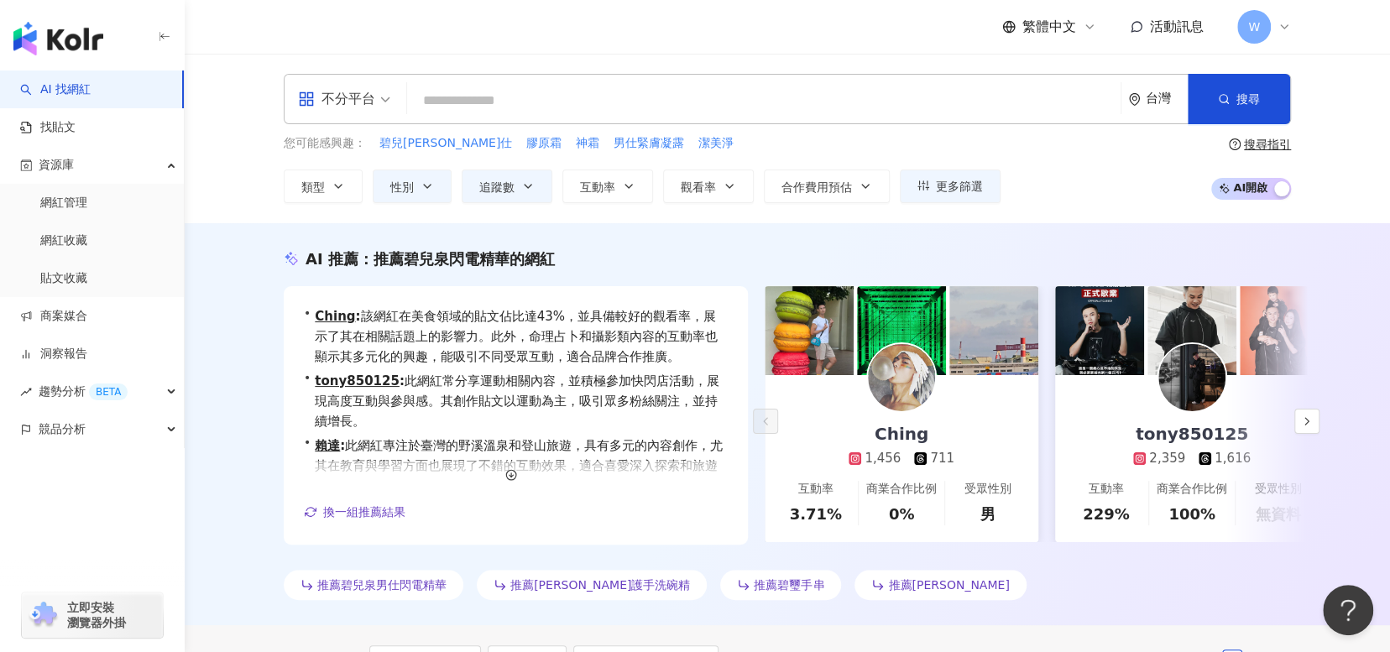
type input "*"
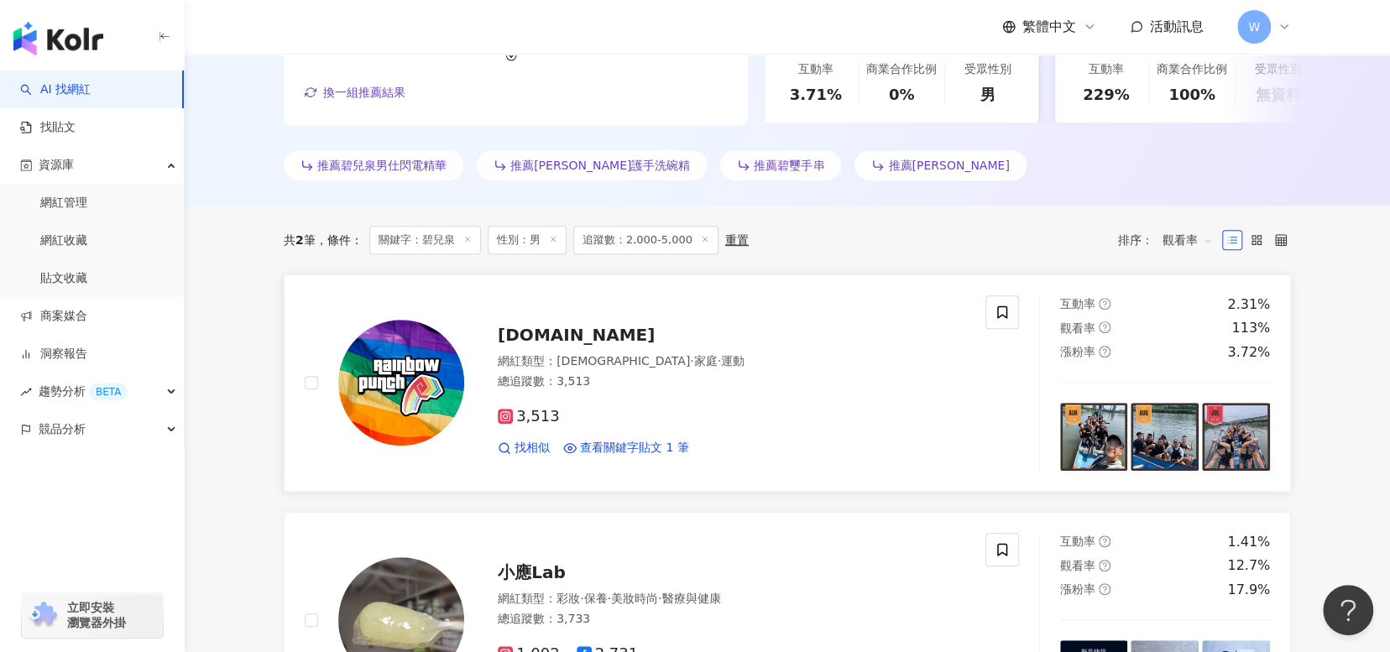
click at [845, 339] on div "rainbowpunch.tw" at bounding box center [731, 334] width 467 height 23
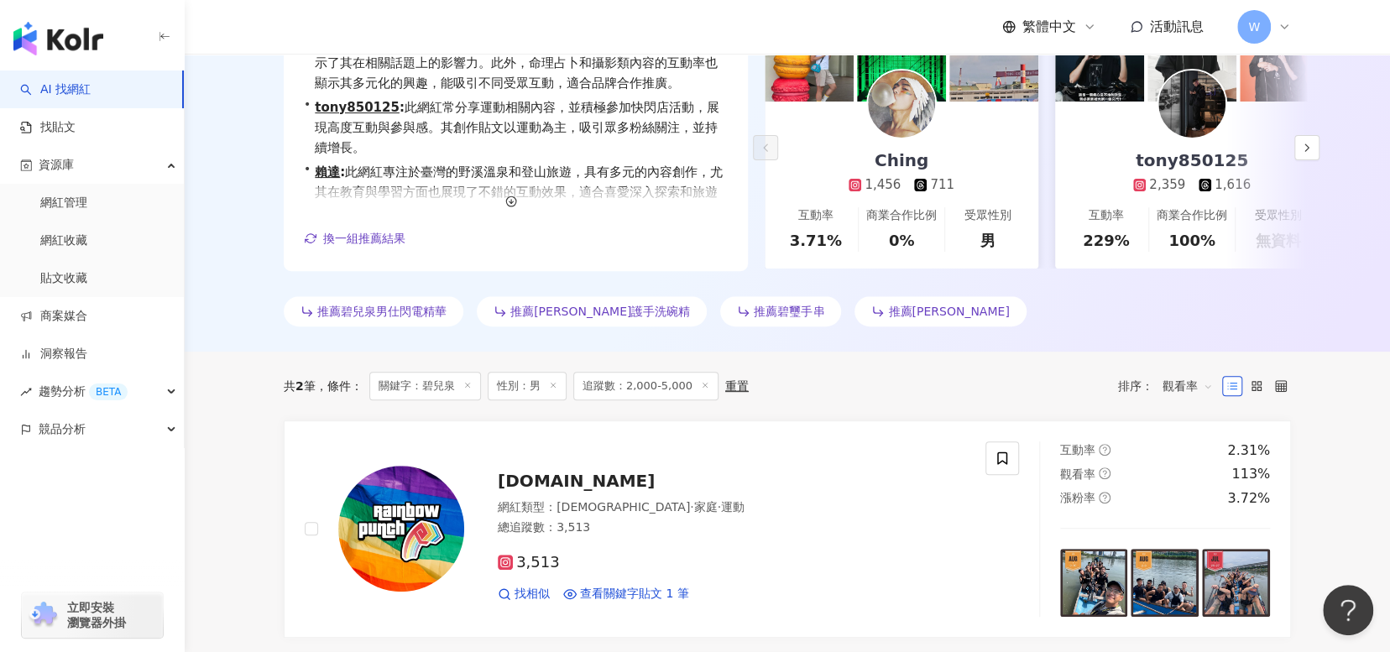
scroll to position [0, 0]
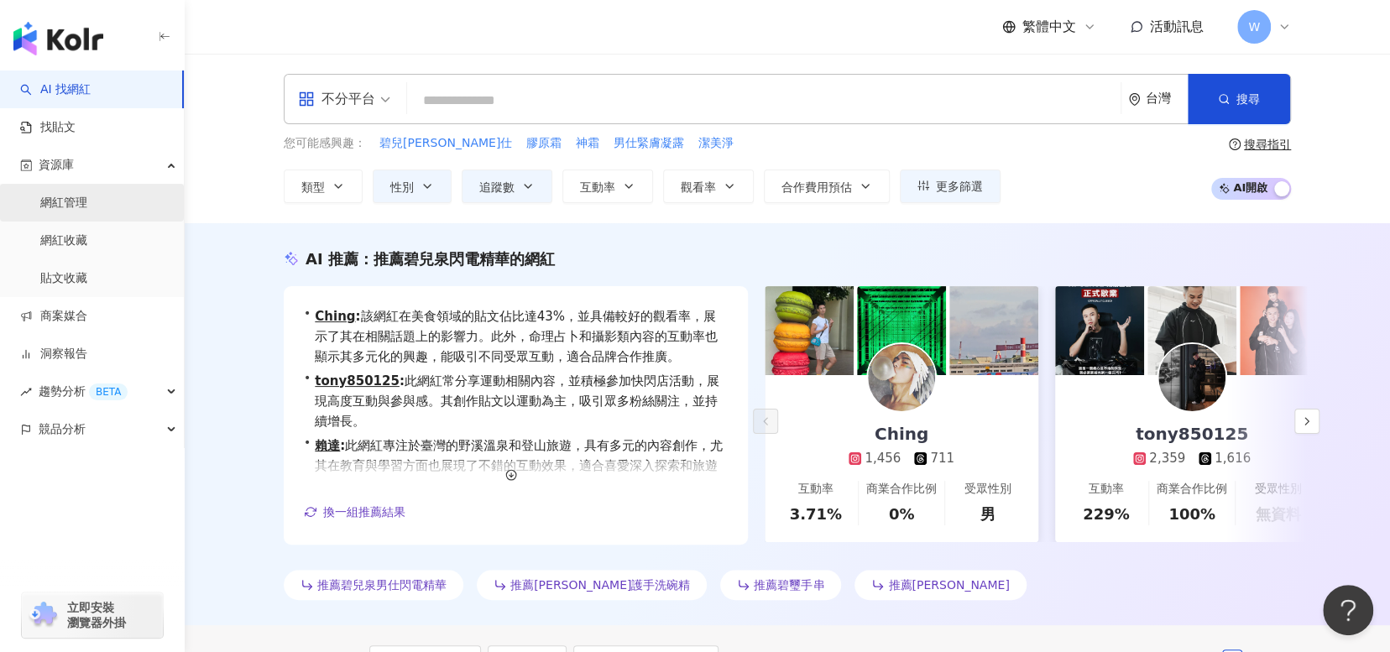
click at [87, 201] on link "網紅管理" at bounding box center [63, 203] width 47 height 17
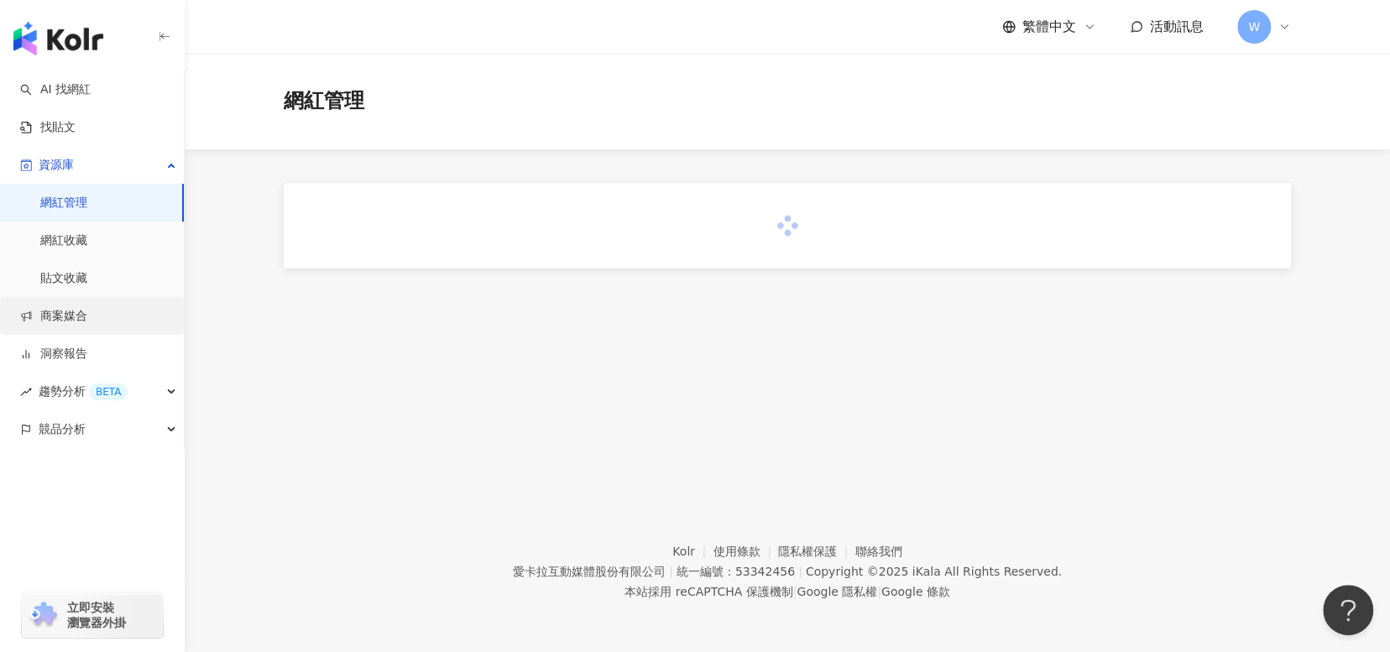
click at [87, 325] on link "商案媒合" at bounding box center [53, 316] width 67 height 17
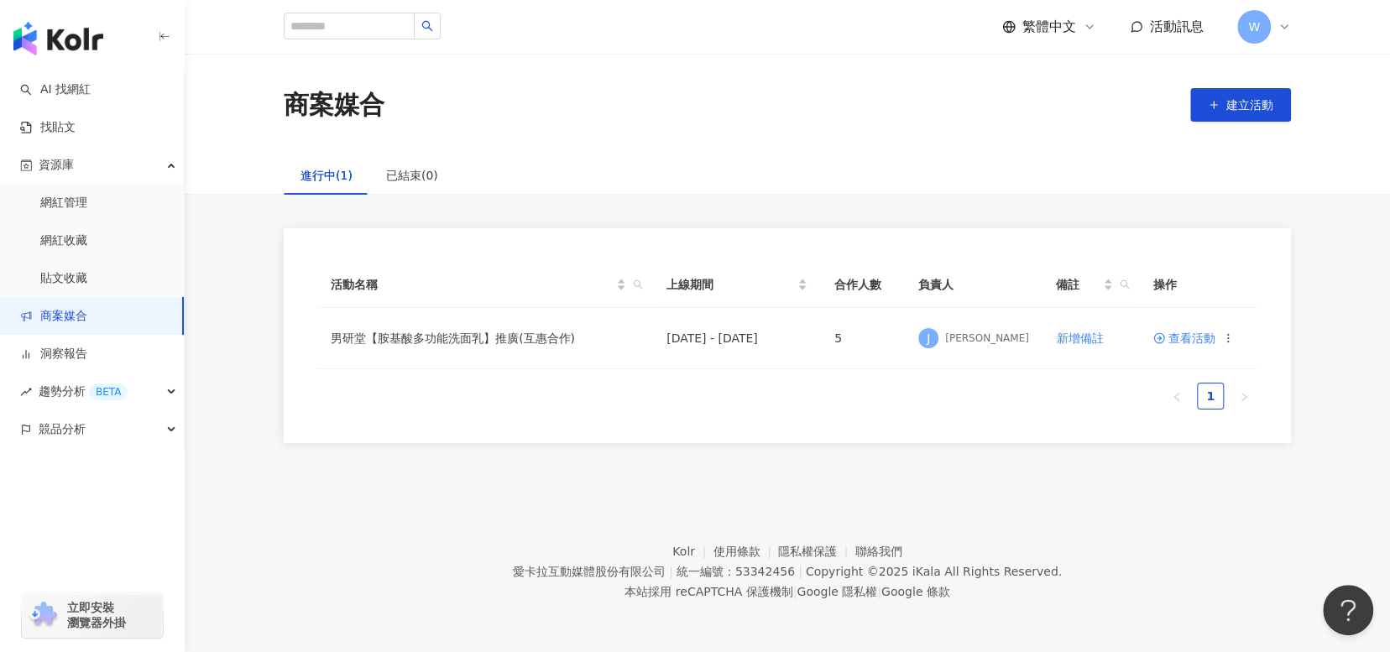
click at [87, 308] on link "商案媒合" at bounding box center [53, 316] width 67 height 17
click at [87, 278] on link "貼文收藏" at bounding box center [63, 278] width 47 height 17
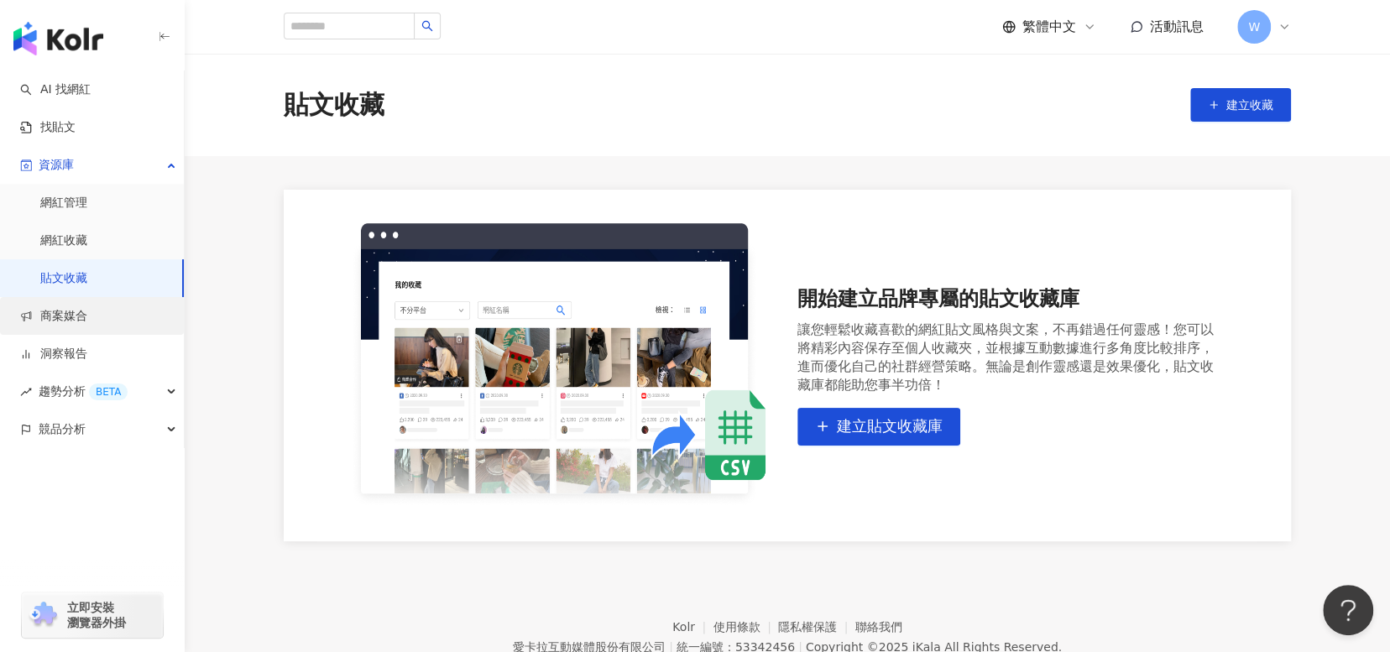
click at [87, 308] on link "商案媒合" at bounding box center [53, 316] width 67 height 17
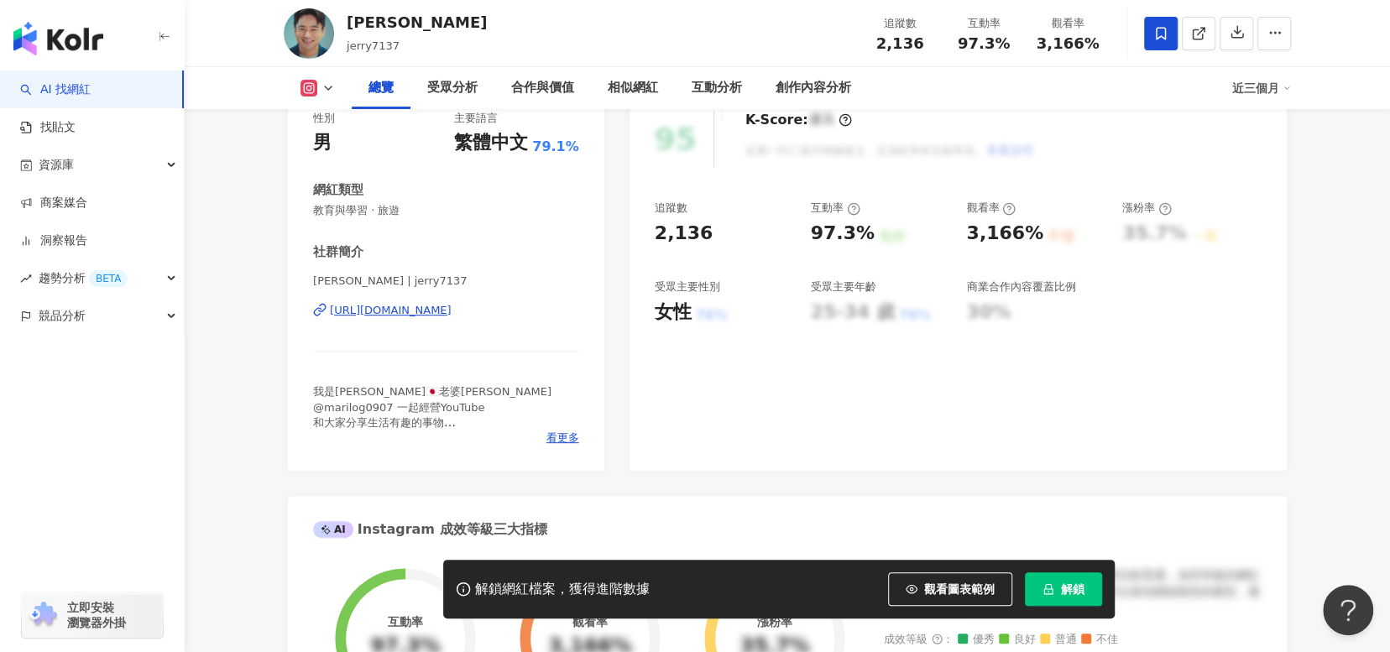
scroll to position [186, 0]
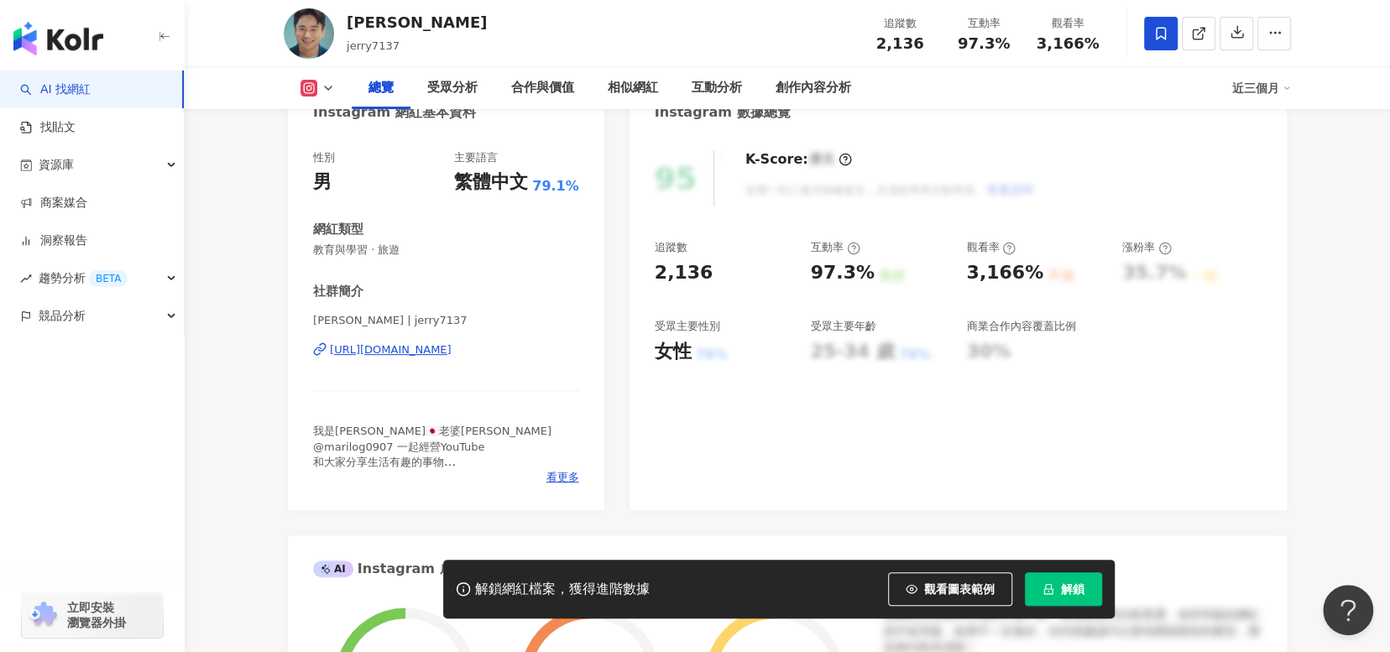
click at [452, 352] on div "[URL][DOMAIN_NAME]" at bounding box center [391, 349] width 122 height 15
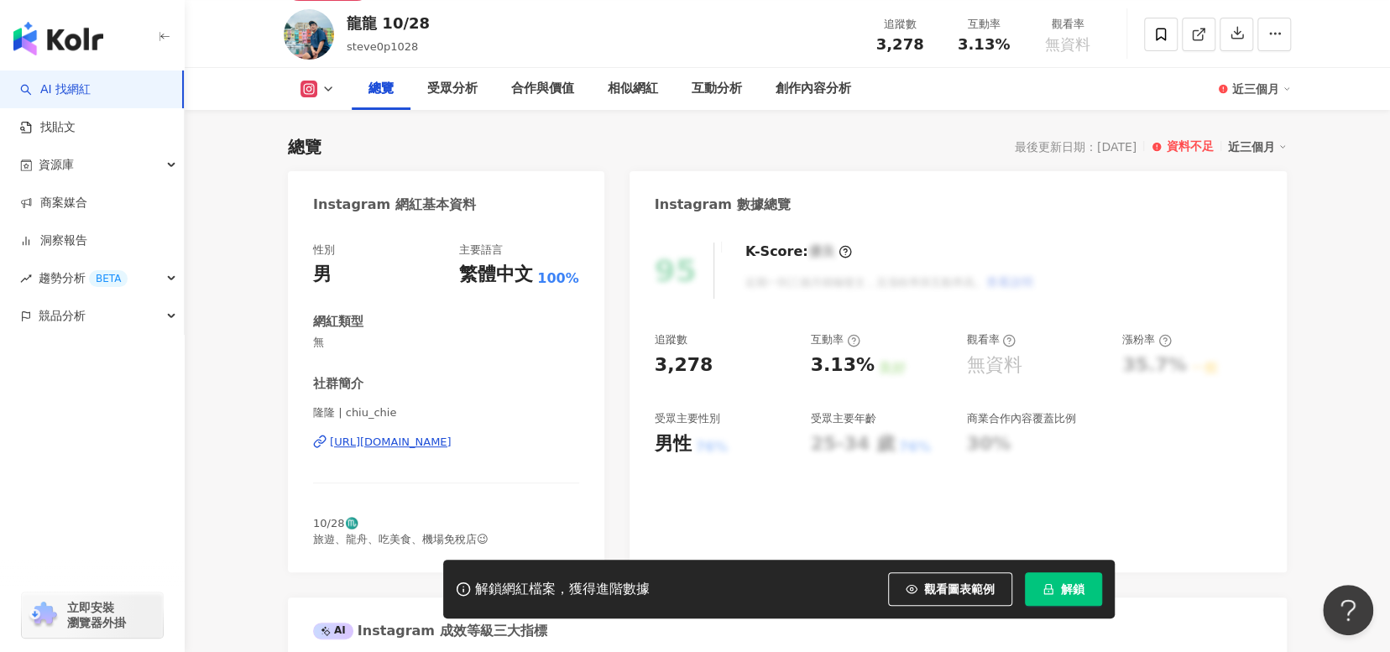
scroll to position [168, 0]
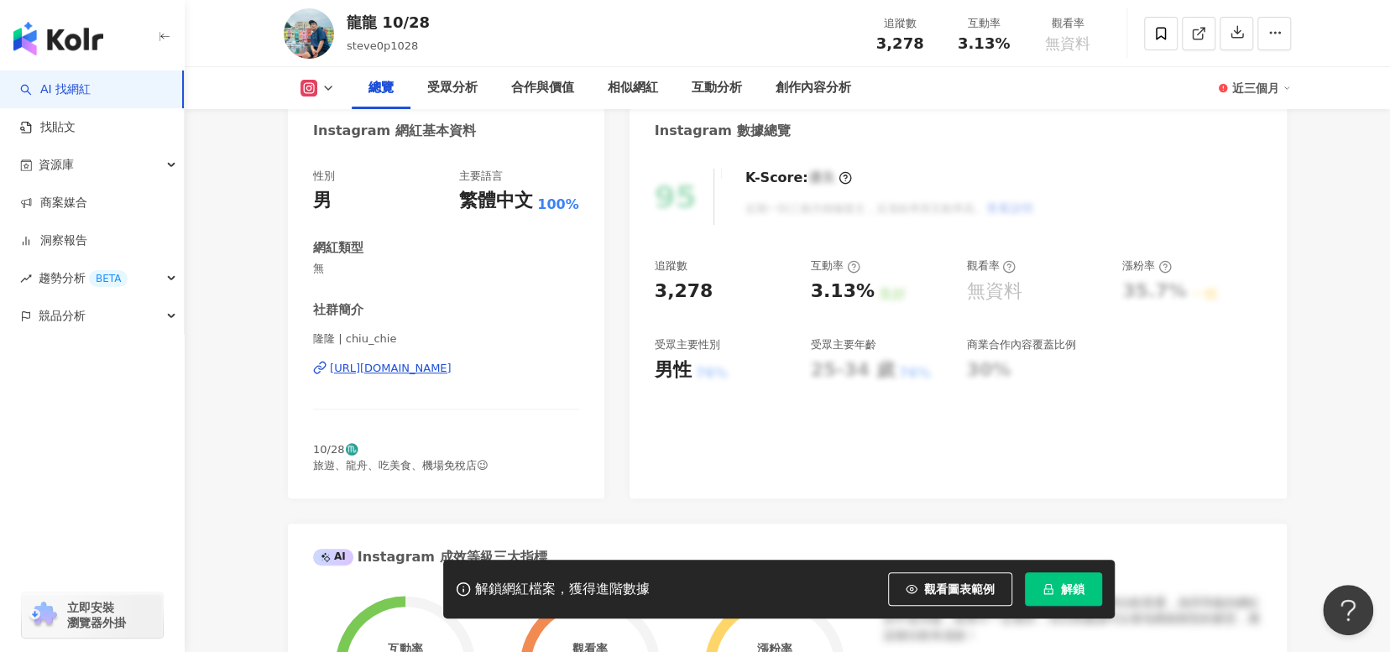
click at [452, 370] on div "https://www.instagram.com/long_long028/" at bounding box center [391, 368] width 122 height 15
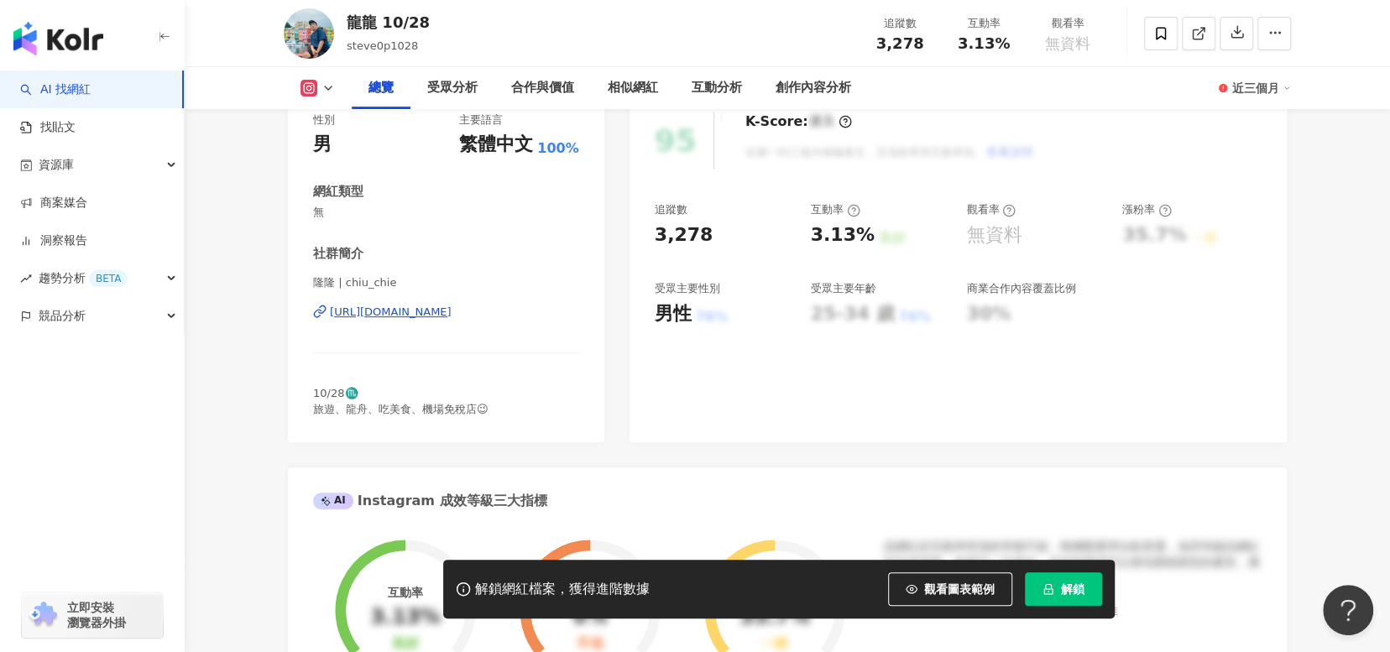
scroll to position [84, 0]
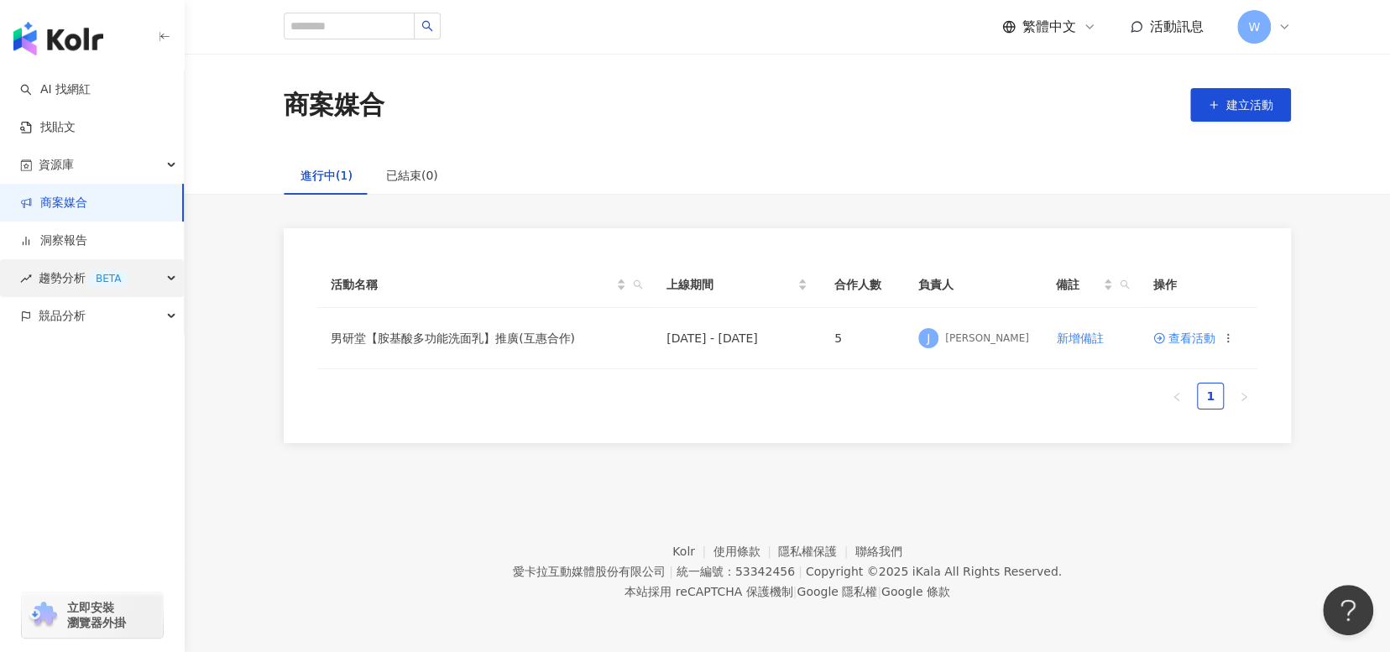
click at [141, 290] on div "趨勢分析 BETA" at bounding box center [92, 278] width 184 height 38
click at [87, 232] on link "洞察報告" at bounding box center [53, 240] width 67 height 17
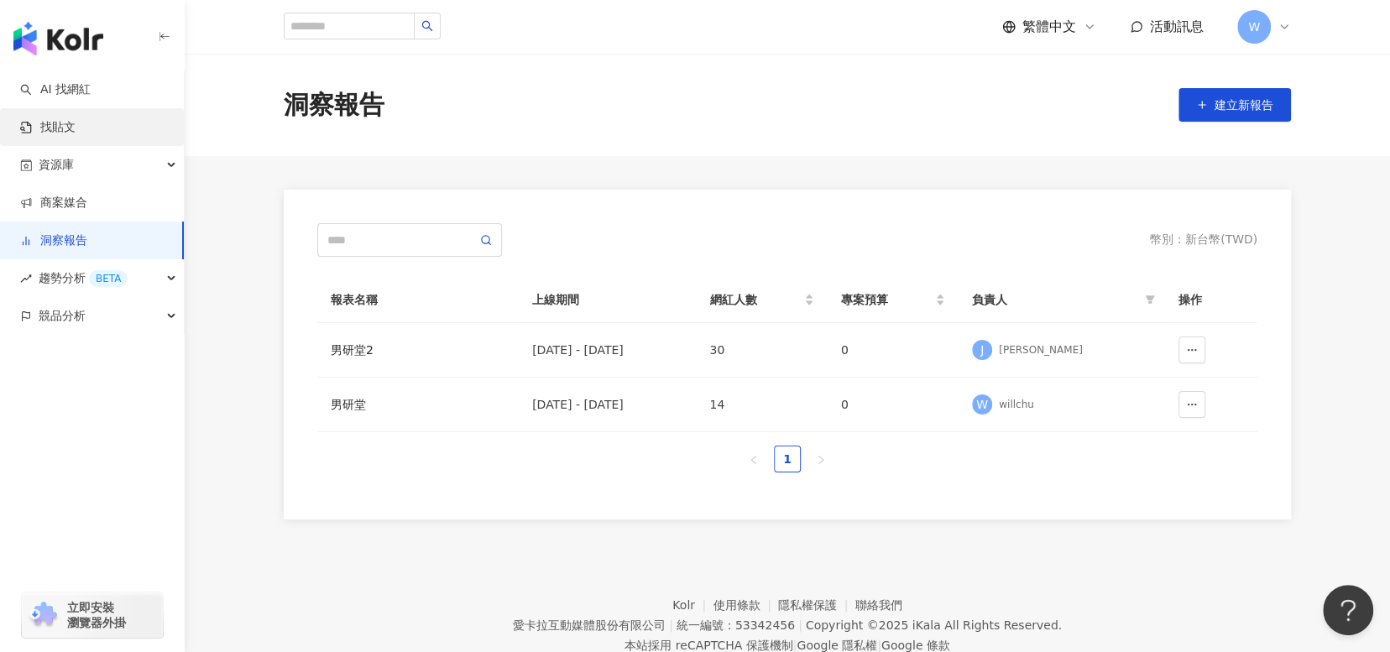
click at [76, 125] on link "找貼文" at bounding box center [47, 127] width 55 height 17
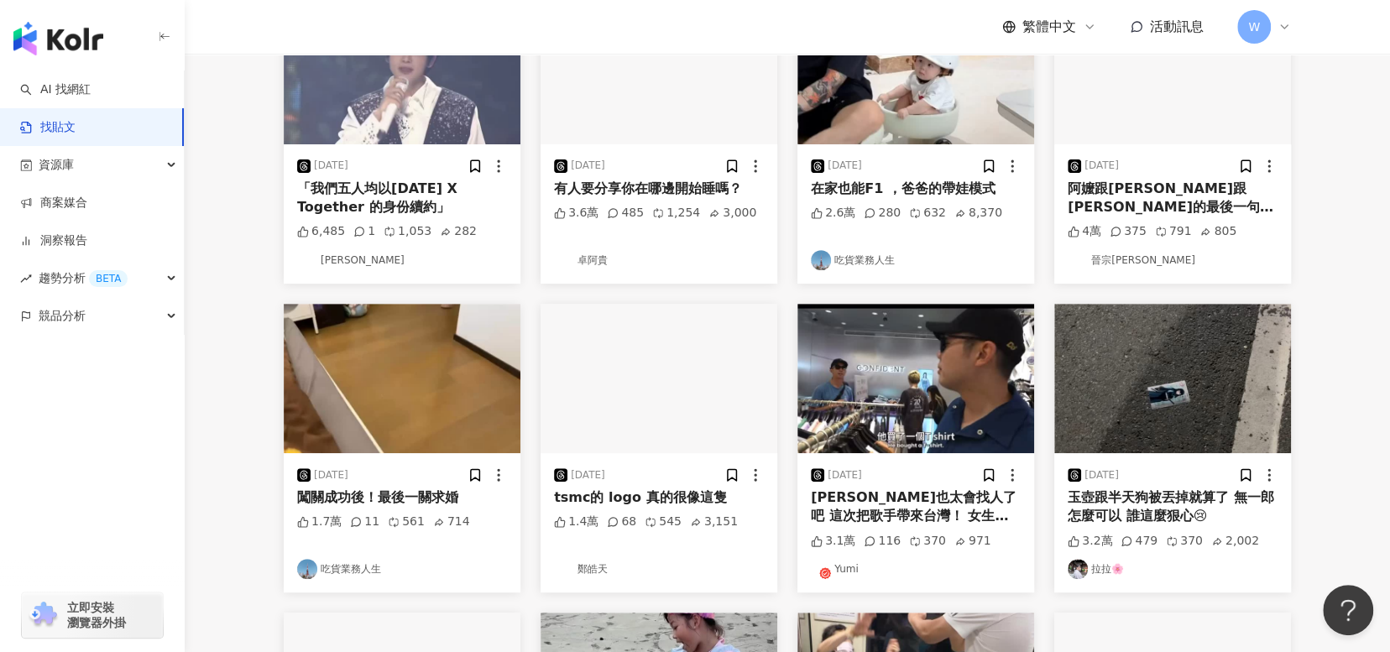
scroll to position [420, 0]
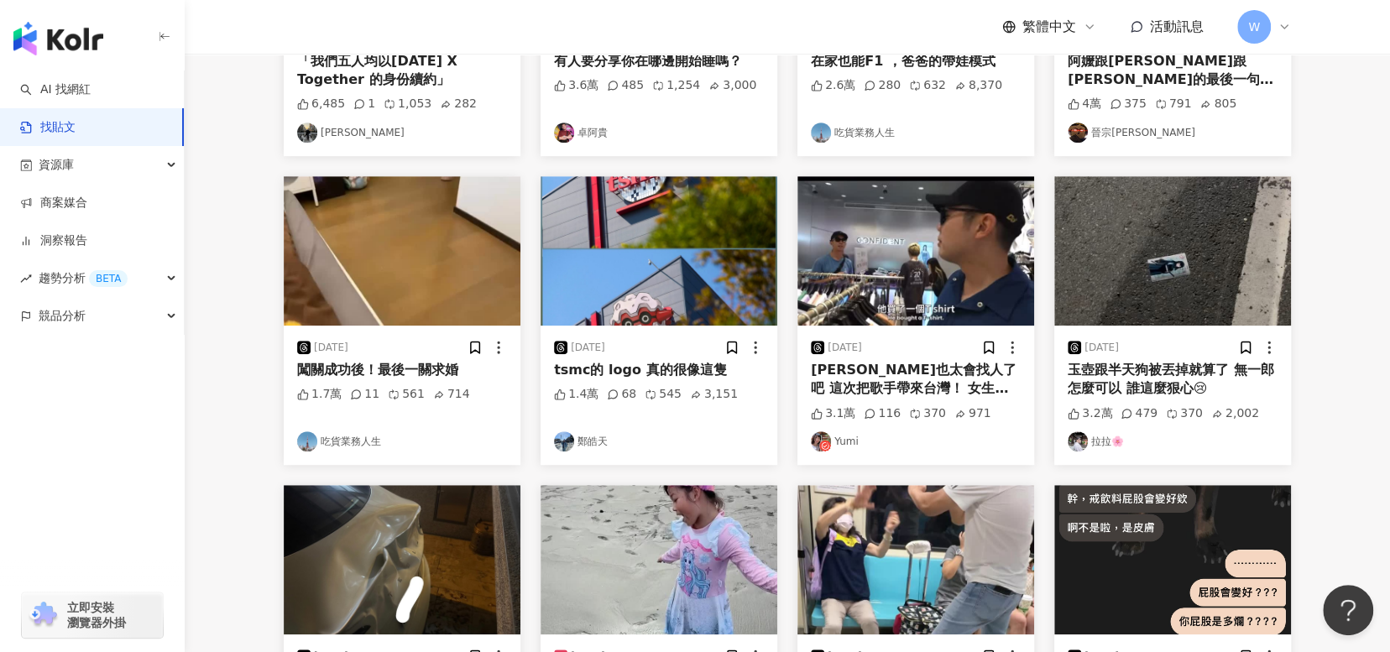
click at [897, 381] on div "Eric也太會找人了吧 這次把歌手帶來台灣！ 女生拍起來有不一樣的感覺 一直shopping超可愛😂 而且這段有夠誇張 就這麼剛好店家在放Delaney的歌！…" at bounding box center [916, 380] width 210 height 38
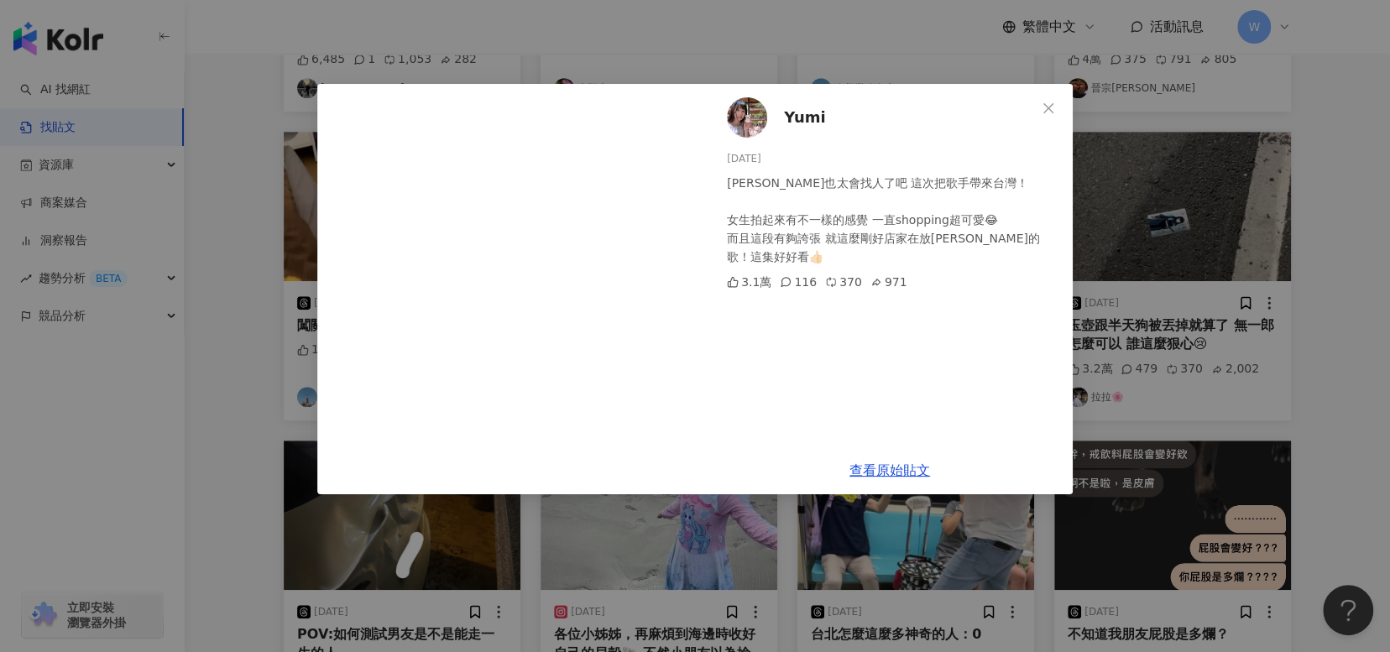
scroll to position [504, 0]
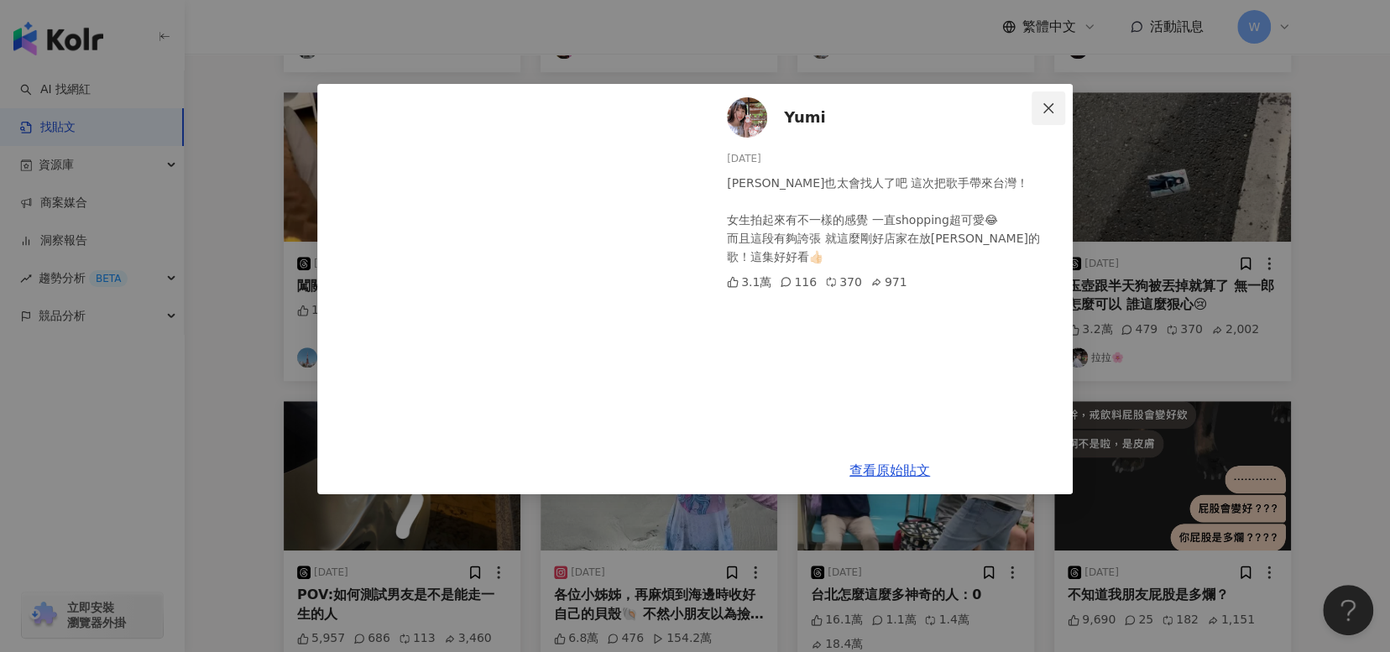
click at [1044, 102] on icon "close" at bounding box center [1048, 108] width 13 height 13
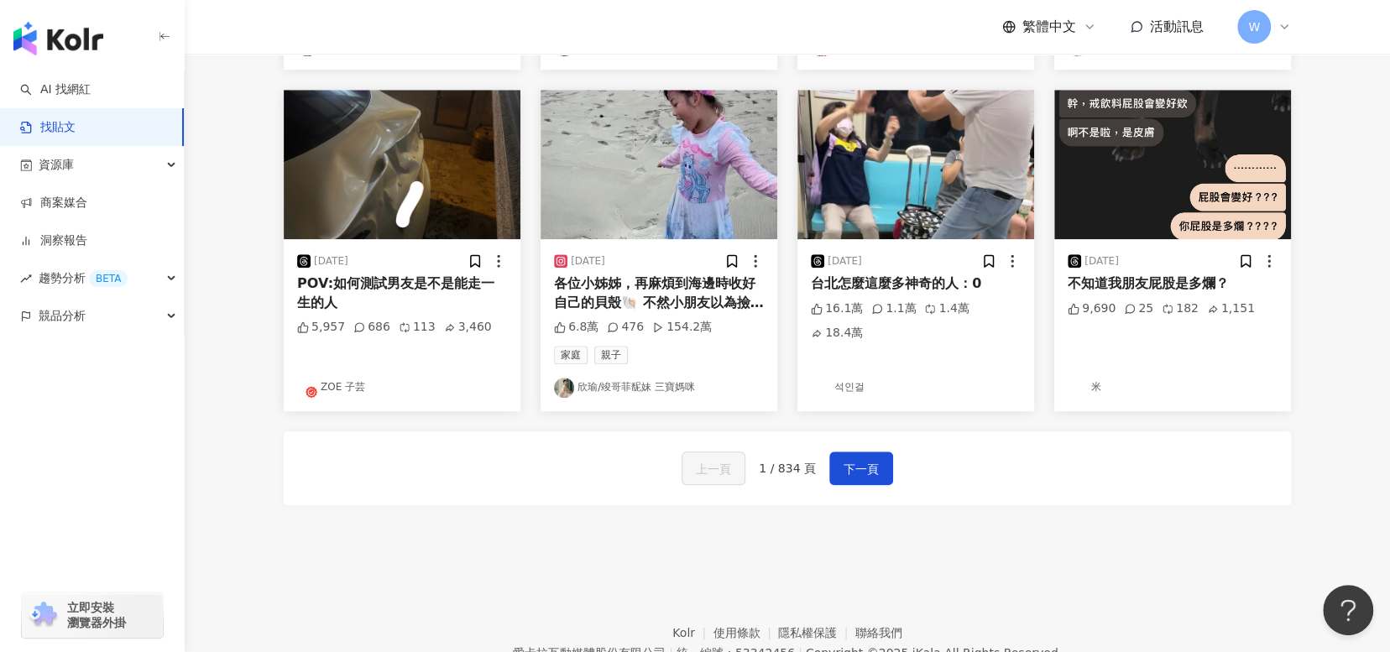
scroll to position [895, 0]
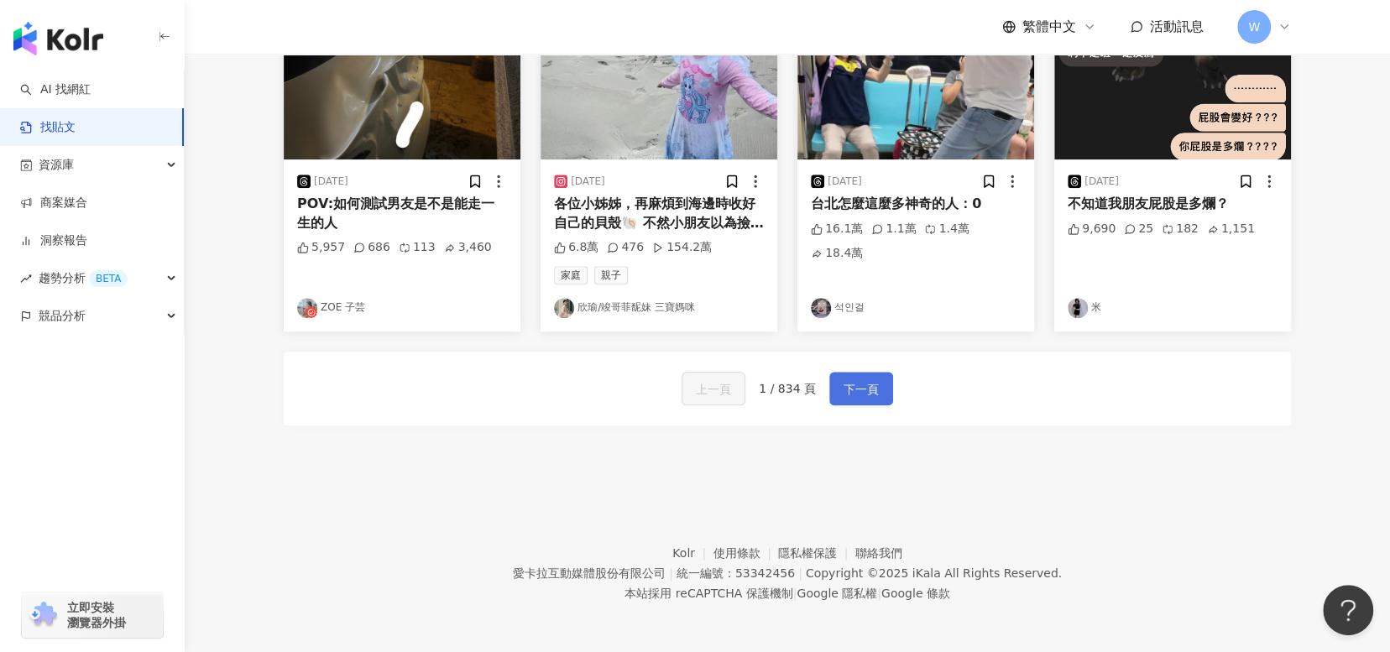
click at [869, 384] on span "下一頁" at bounding box center [860, 389] width 35 height 20
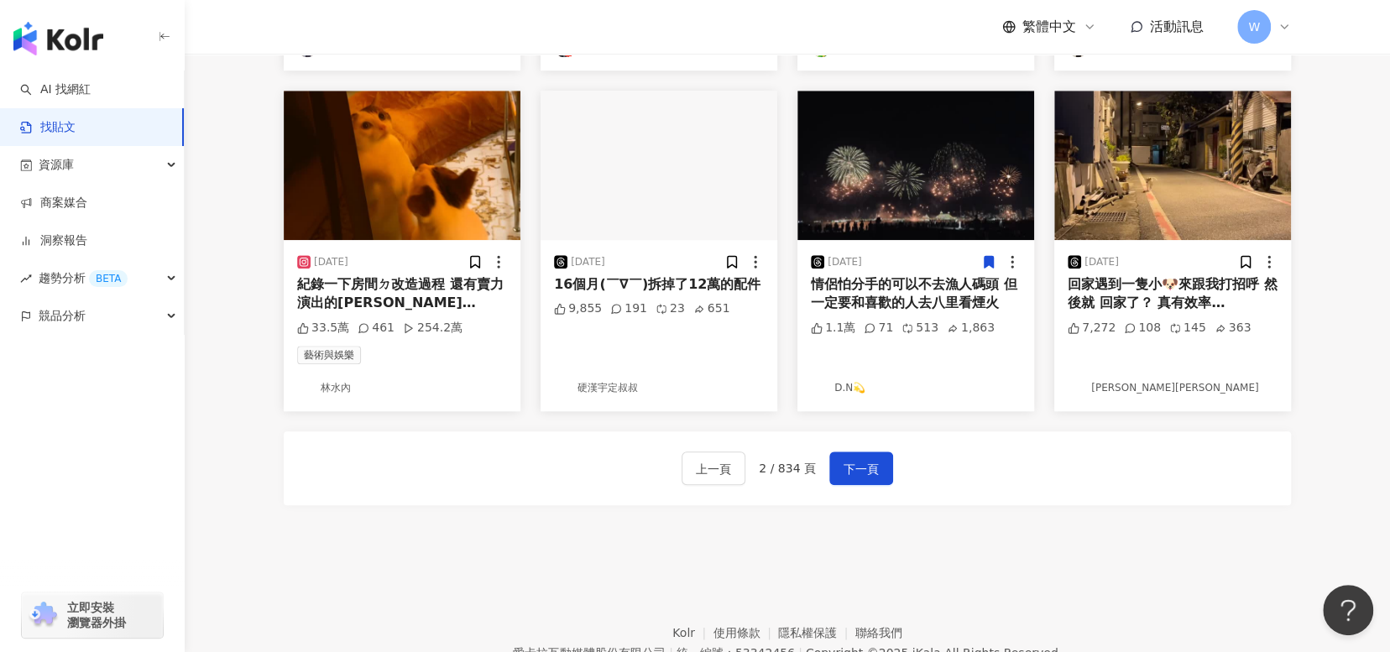
scroll to position [420, 0]
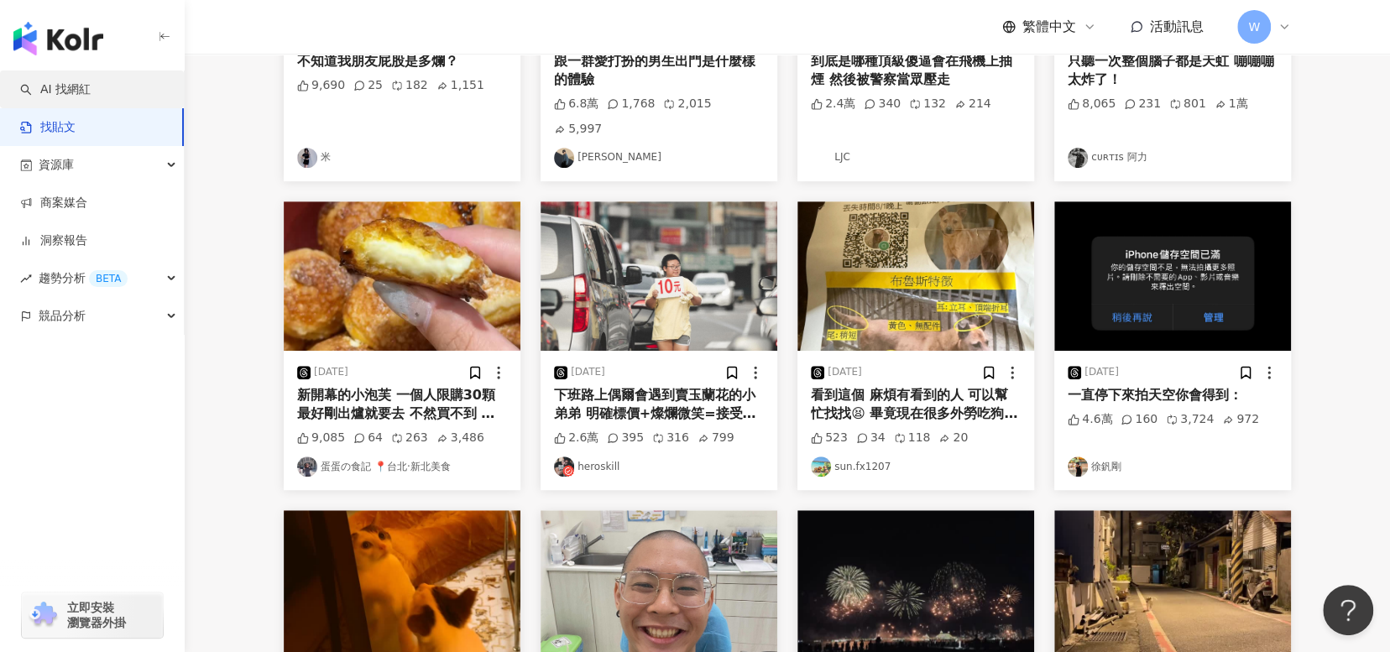
click at [20, 98] on link "AI 找網紅" at bounding box center [55, 89] width 70 height 17
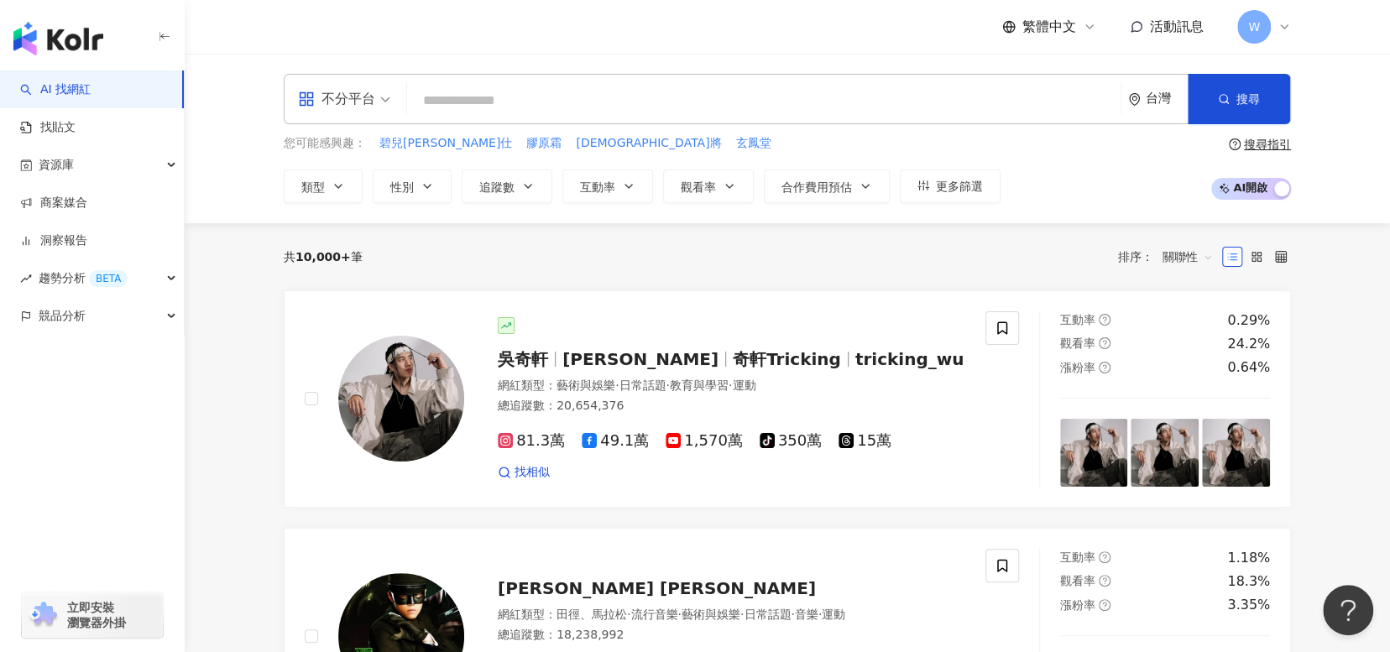
click at [689, 27] on div "繁體中文 活動訊息 W" at bounding box center [787, 27] width 1007 height 54
click at [87, 249] on link "洞察報告" at bounding box center [53, 240] width 67 height 17
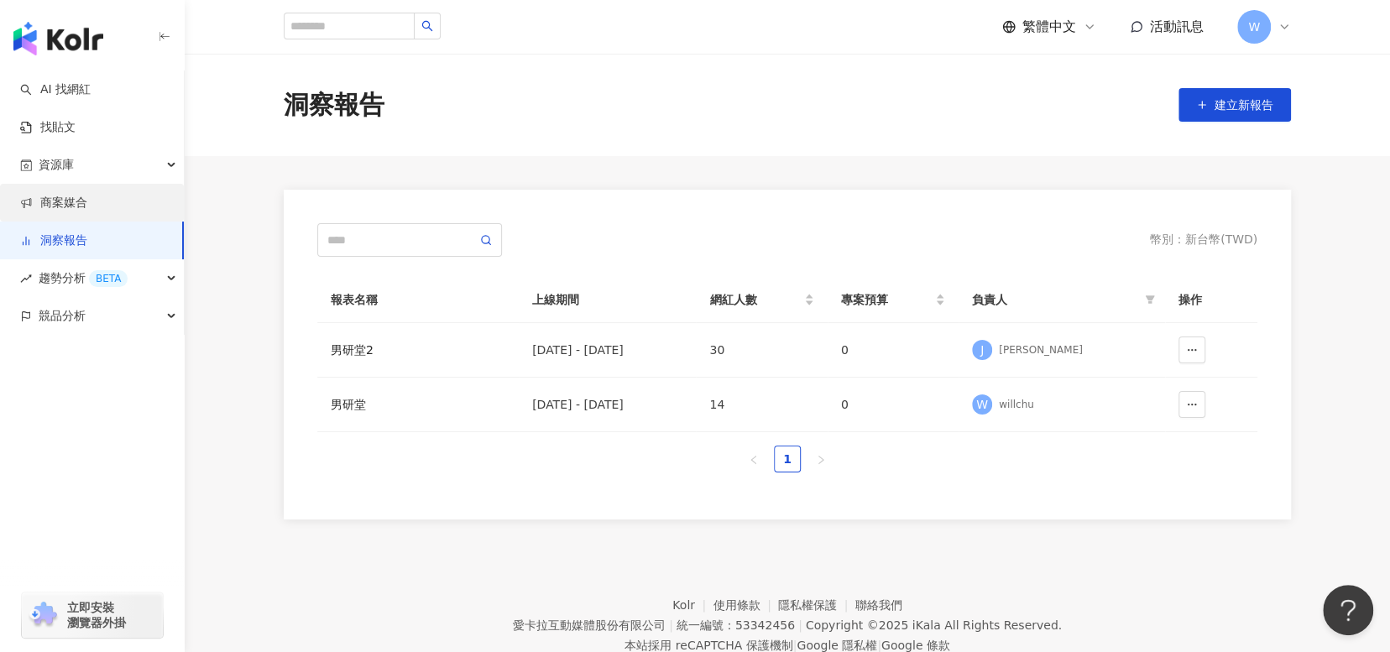
click at [87, 211] on link "商案媒合" at bounding box center [53, 203] width 67 height 17
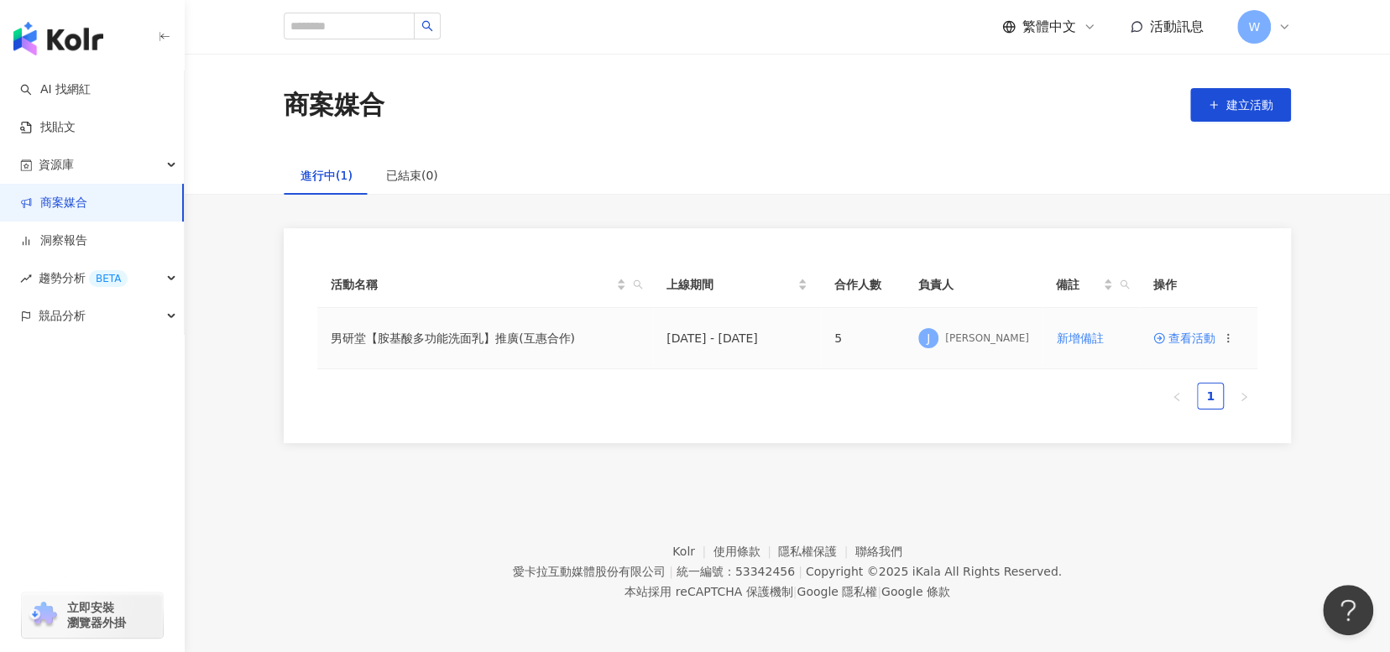
click at [1206, 344] on span "查看活動" at bounding box center [1184, 338] width 62 height 12
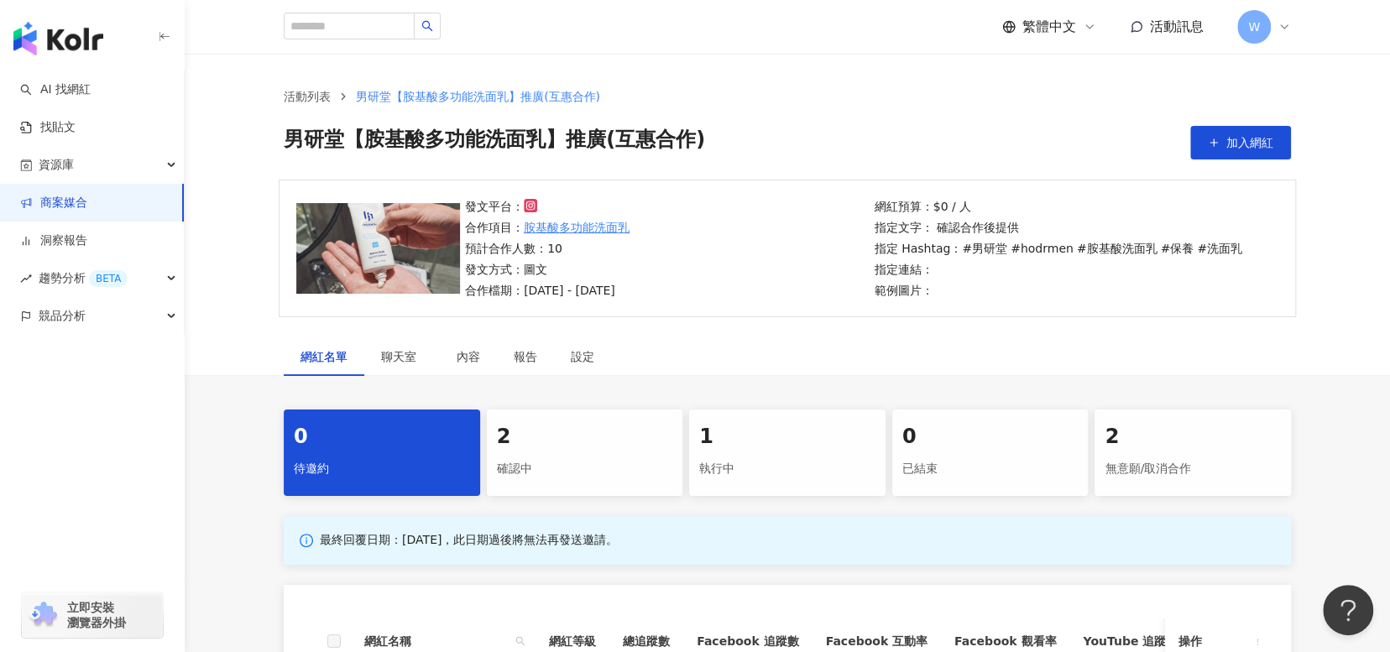
click at [733, 460] on div "執行中" at bounding box center [787, 469] width 176 height 29
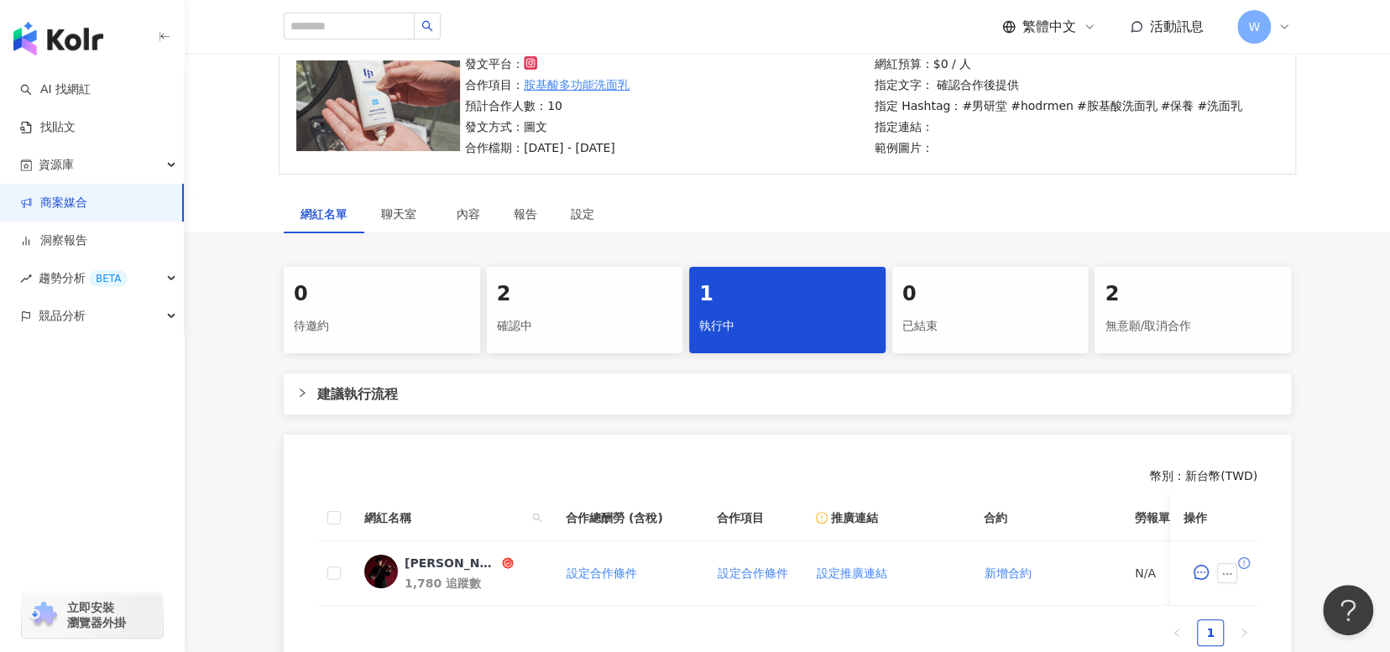
scroll to position [336, 0]
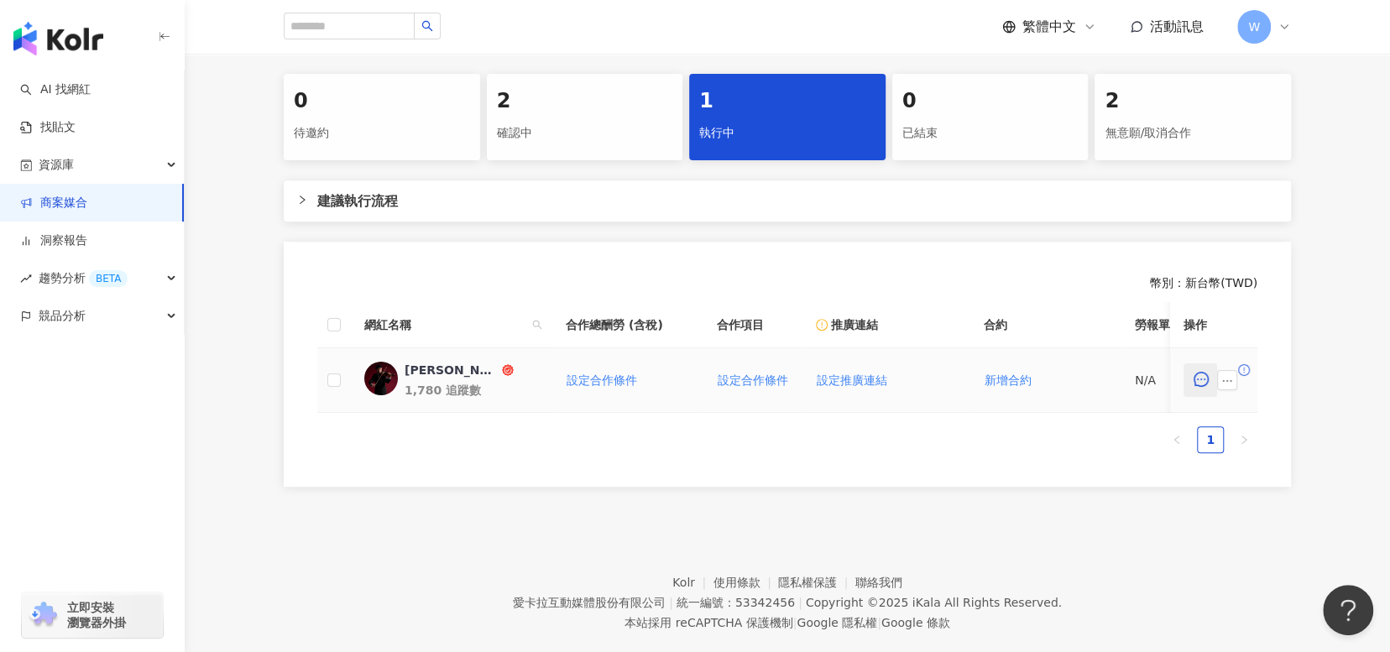
click at [1199, 381] on icon "message" at bounding box center [1200, 379] width 15 height 15
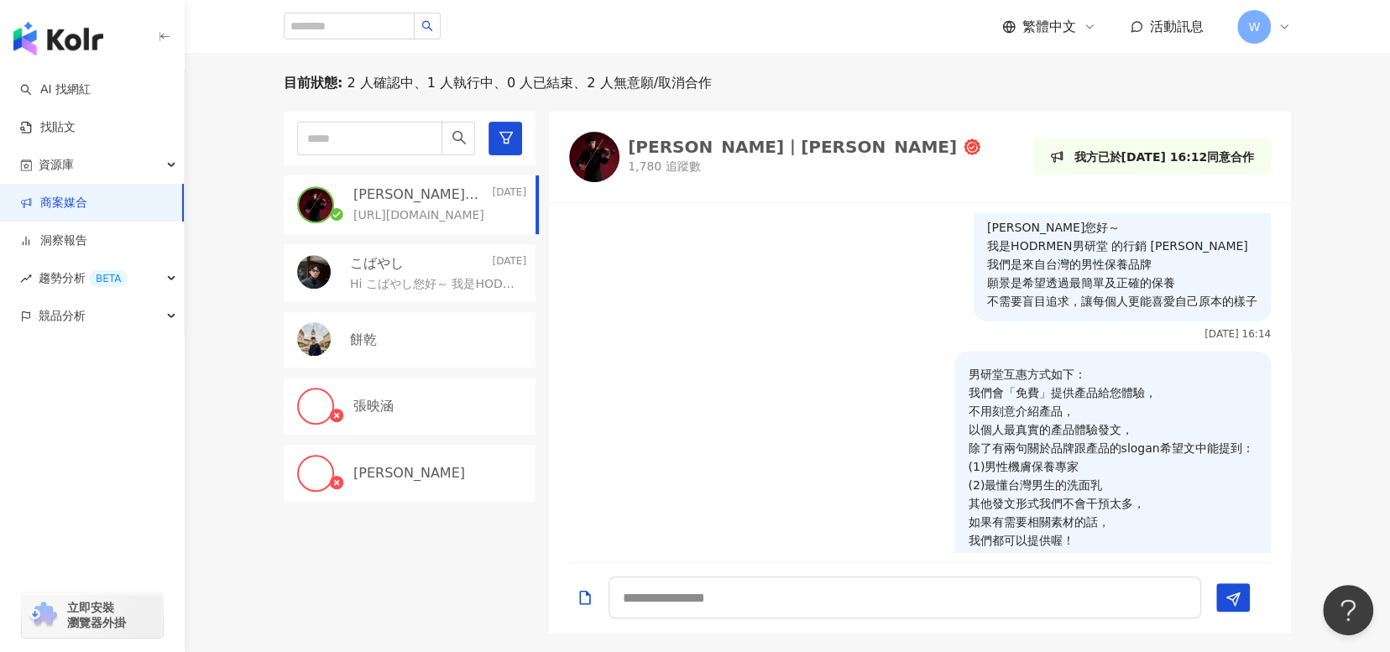
scroll to position [7, 0]
click at [88, 86] on link "AI 找網紅" at bounding box center [55, 89] width 70 height 17
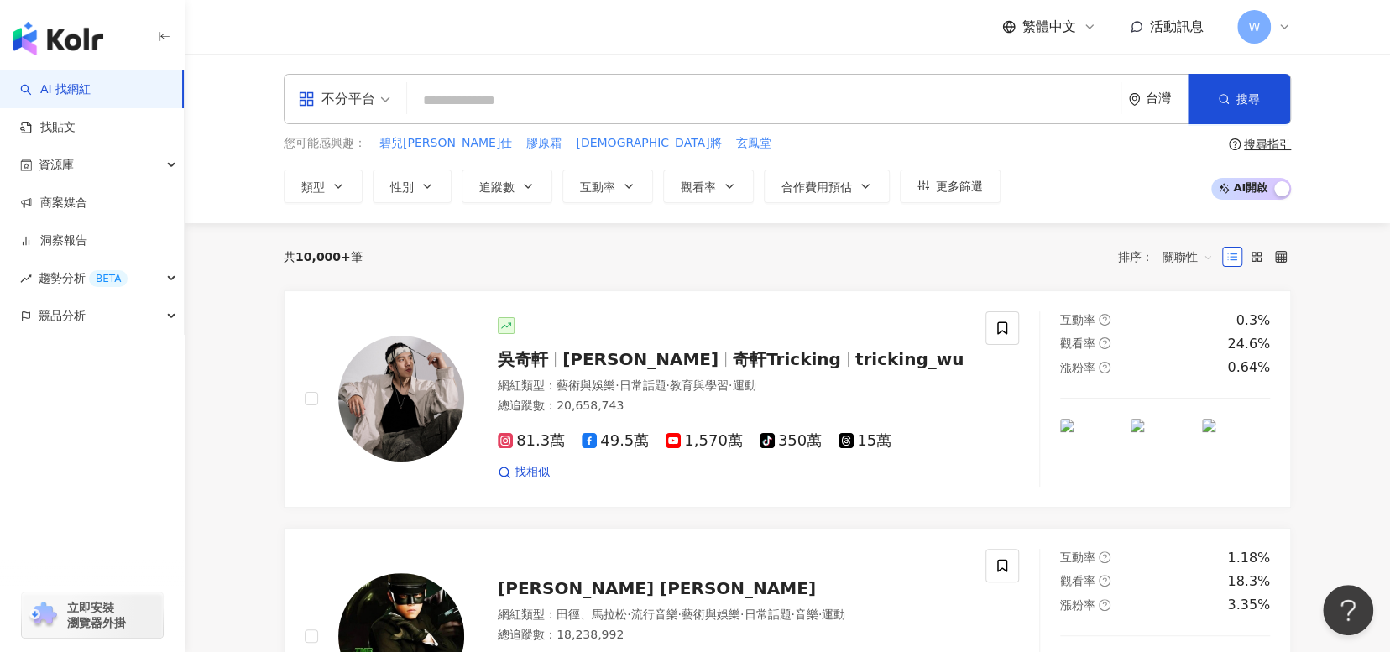
click at [1183, 27] on span "活動訊息" at bounding box center [1177, 26] width 54 height 16
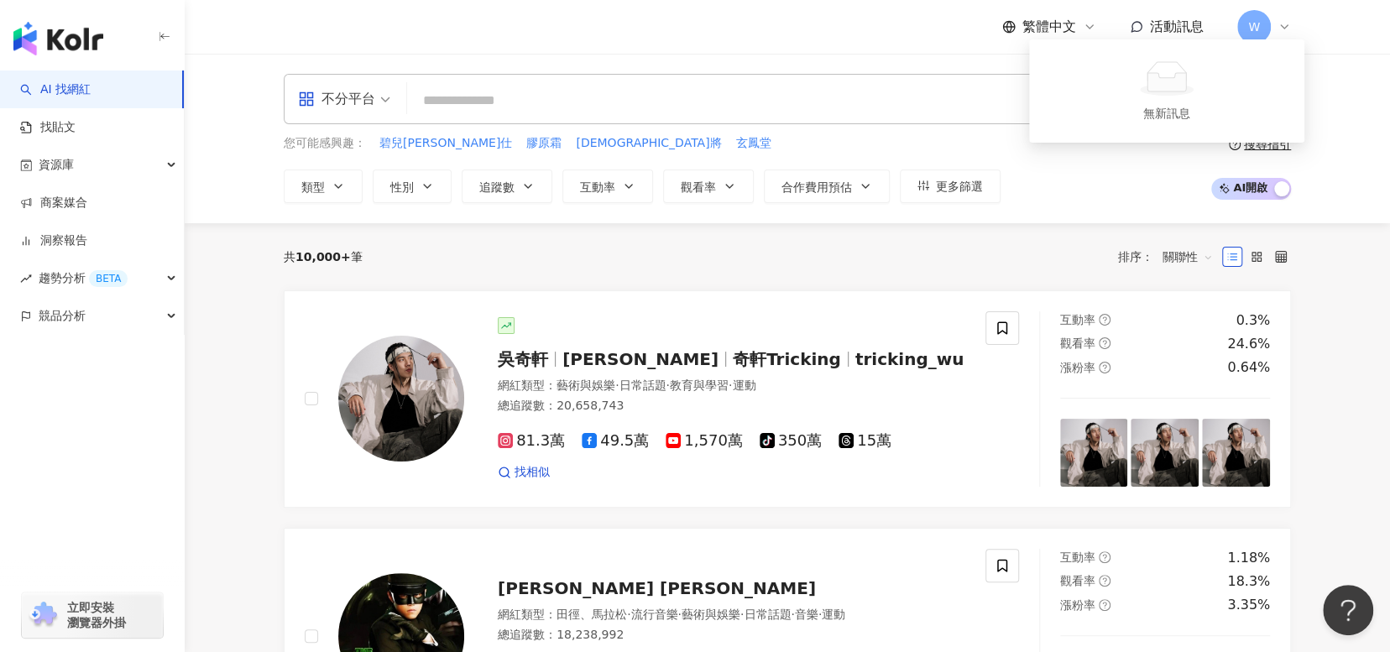
click at [1183, 27] on span "活動訊息" at bounding box center [1177, 26] width 54 height 16
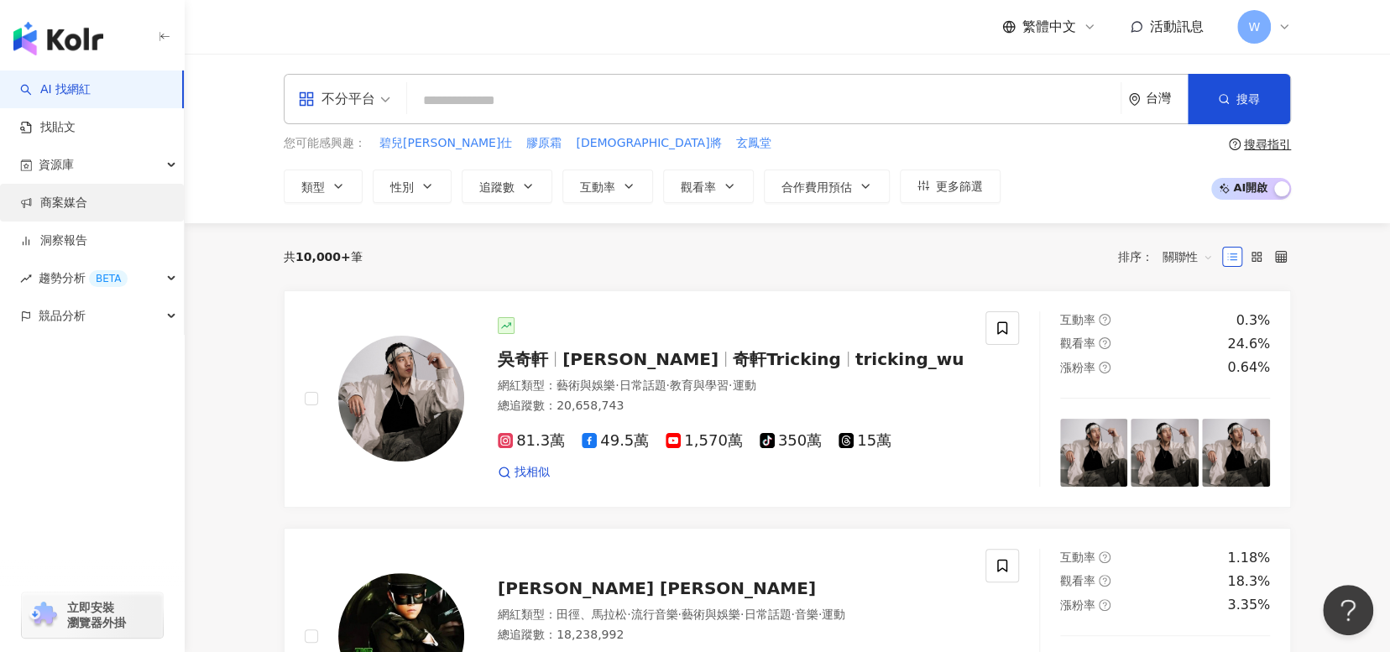
click at [87, 211] on link "商案媒合" at bounding box center [53, 203] width 67 height 17
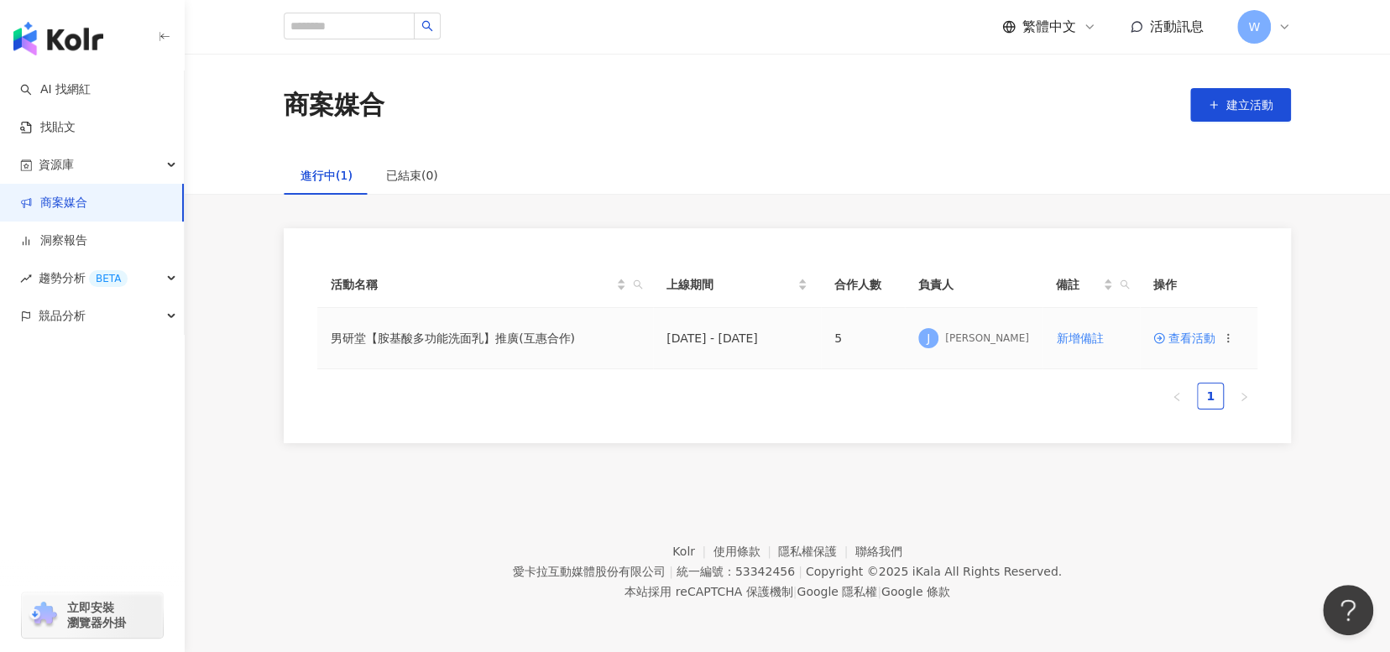
click at [841, 334] on td "5" at bounding box center [863, 338] width 84 height 61
click at [504, 340] on td "男研堂【胺基酸多功能洗面乳】推廣(互惠合作)" at bounding box center [485, 338] width 336 height 61
click at [1183, 339] on span "查看活動" at bounding box center [1184, 338] width 62 height 12
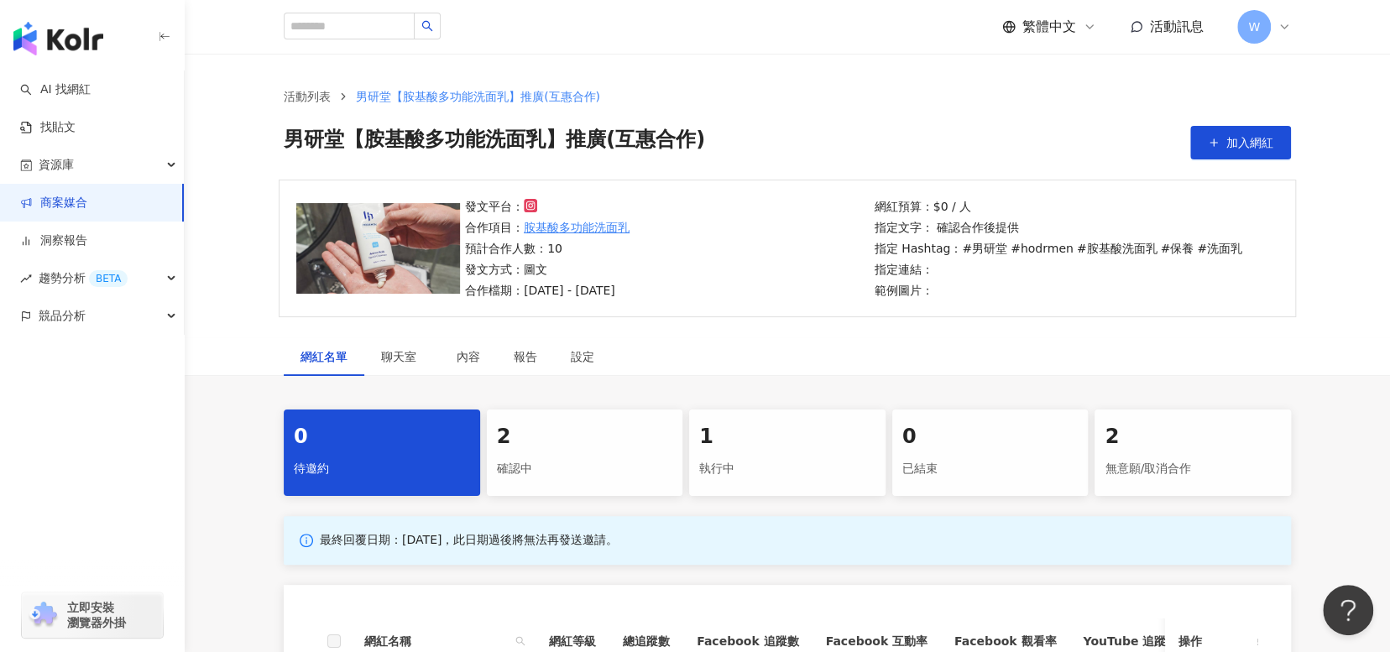
click at [699, 463] on div "執行中" at bounding box center [787, 469] width 176 height 29
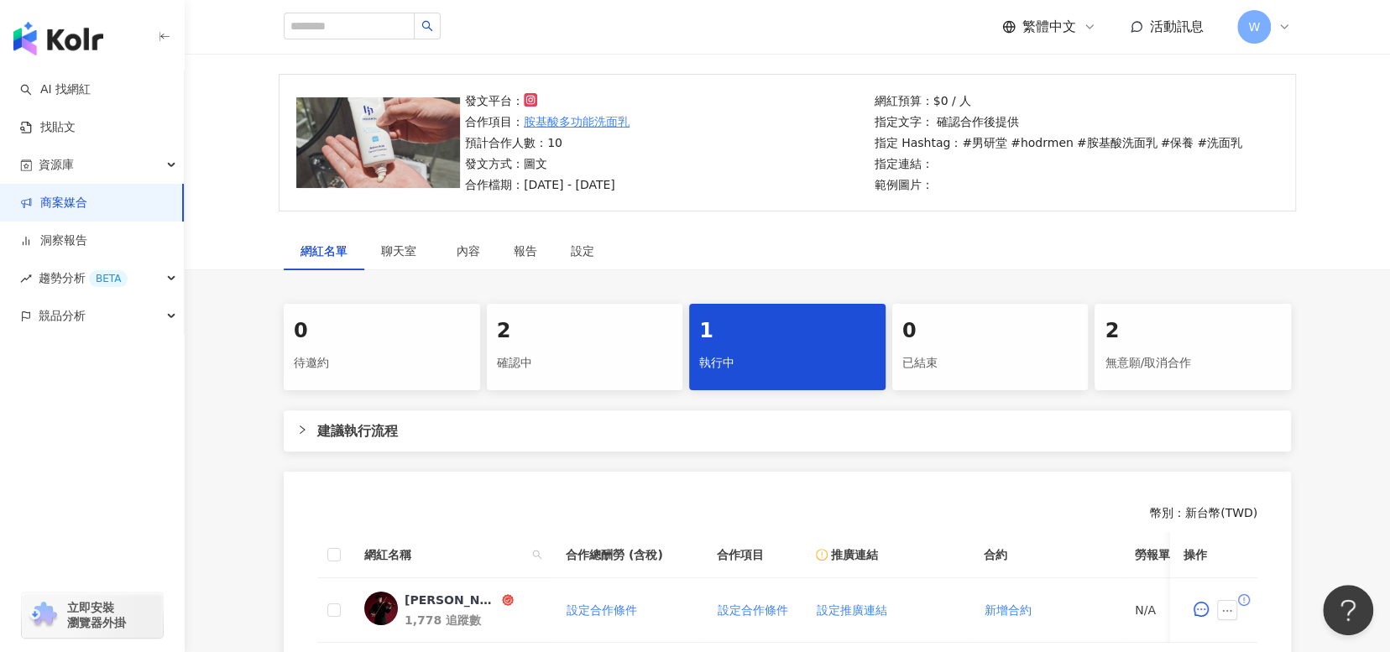
scroll to position [336, 0]
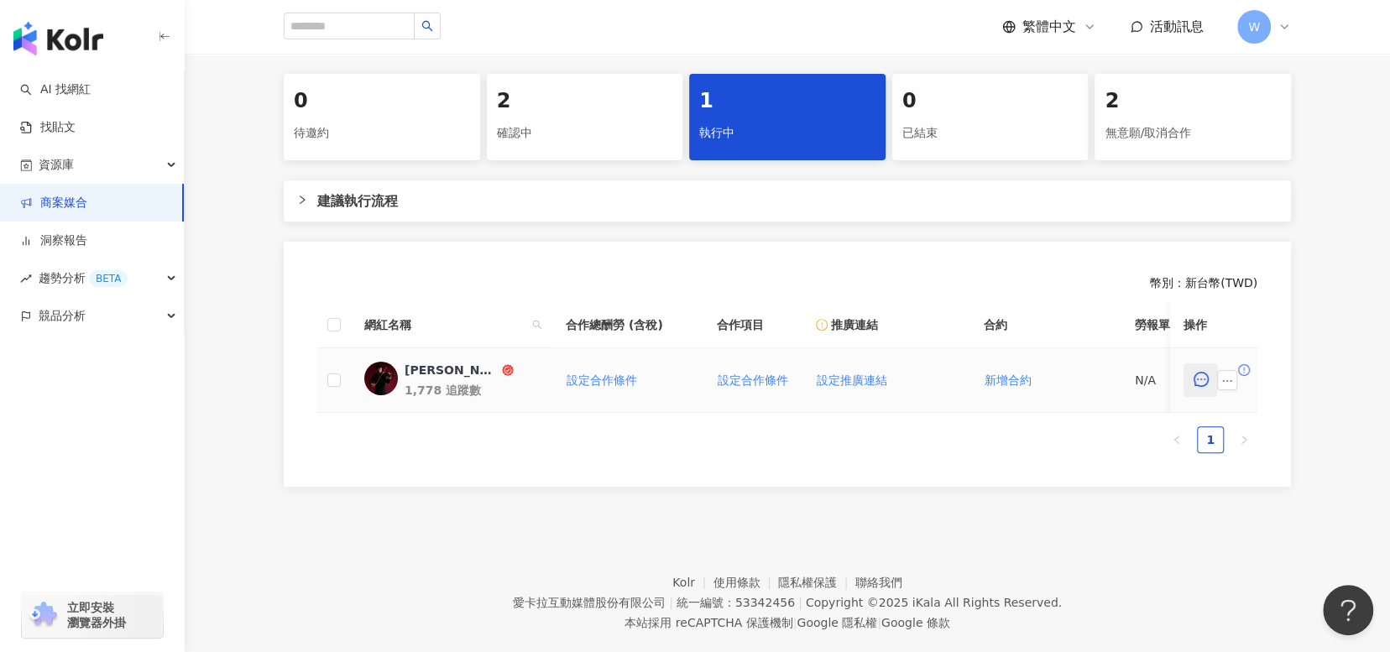
click at [1200, 379] on icon "message" at bounding box center [1200, 379] width 15 height 15
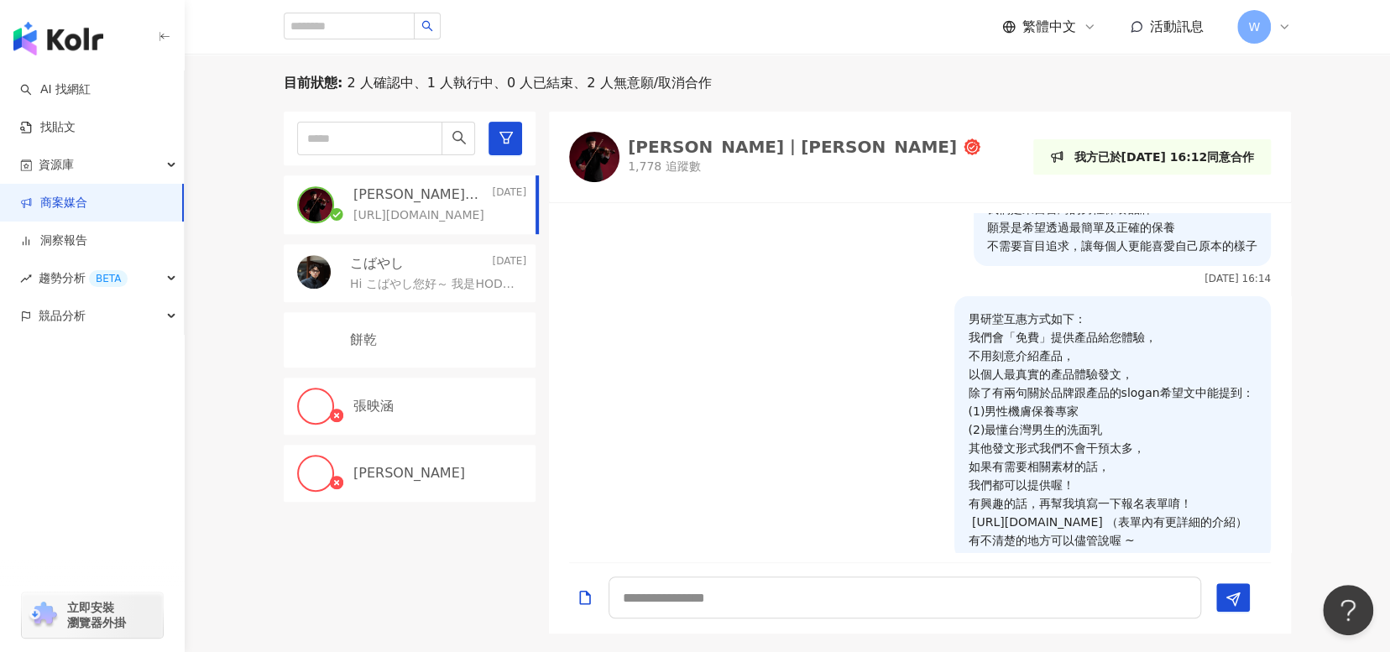
scroll to position [174, 0]
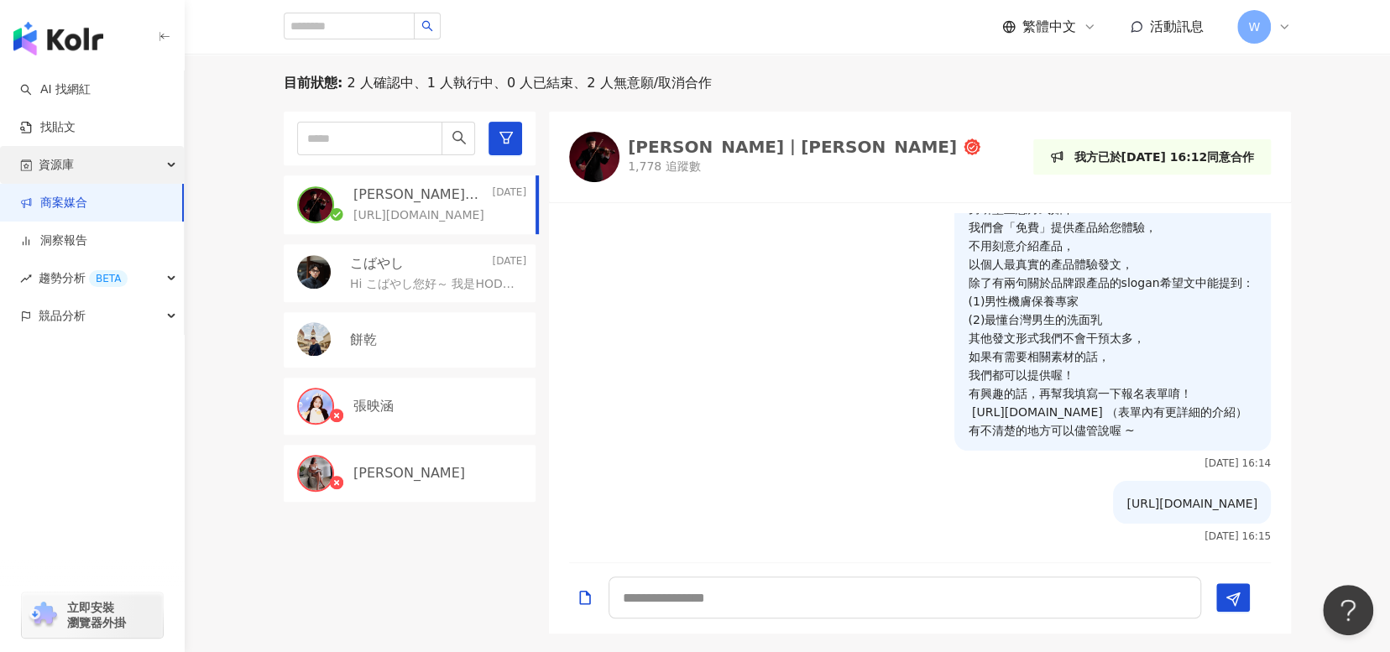
click at [68, 150] on span "資源庫" at bounding box center [56, 165] width 35 height 38
